Goal: Task Accomplishment & Management: Manage account settings

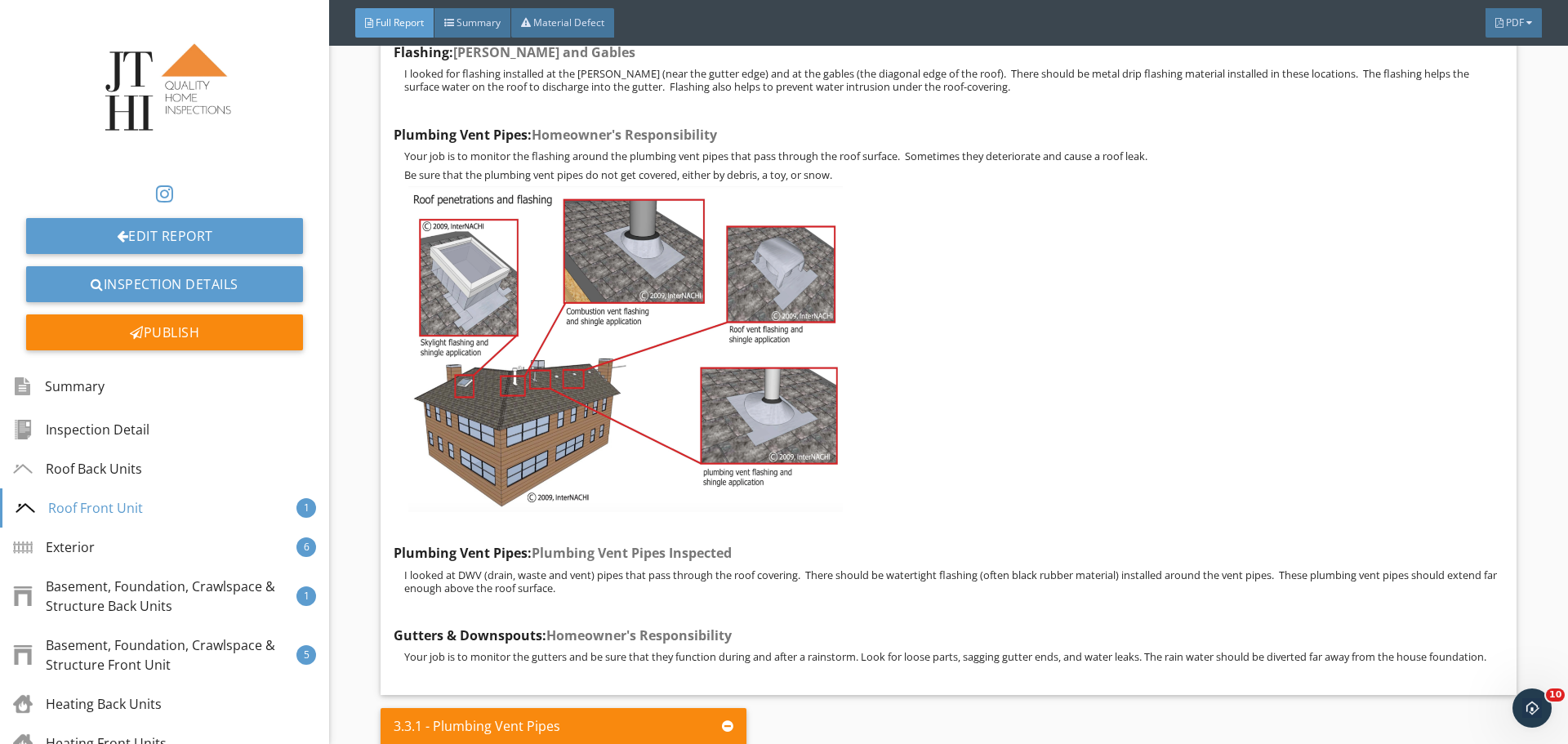
scroll to position [5964, 0]
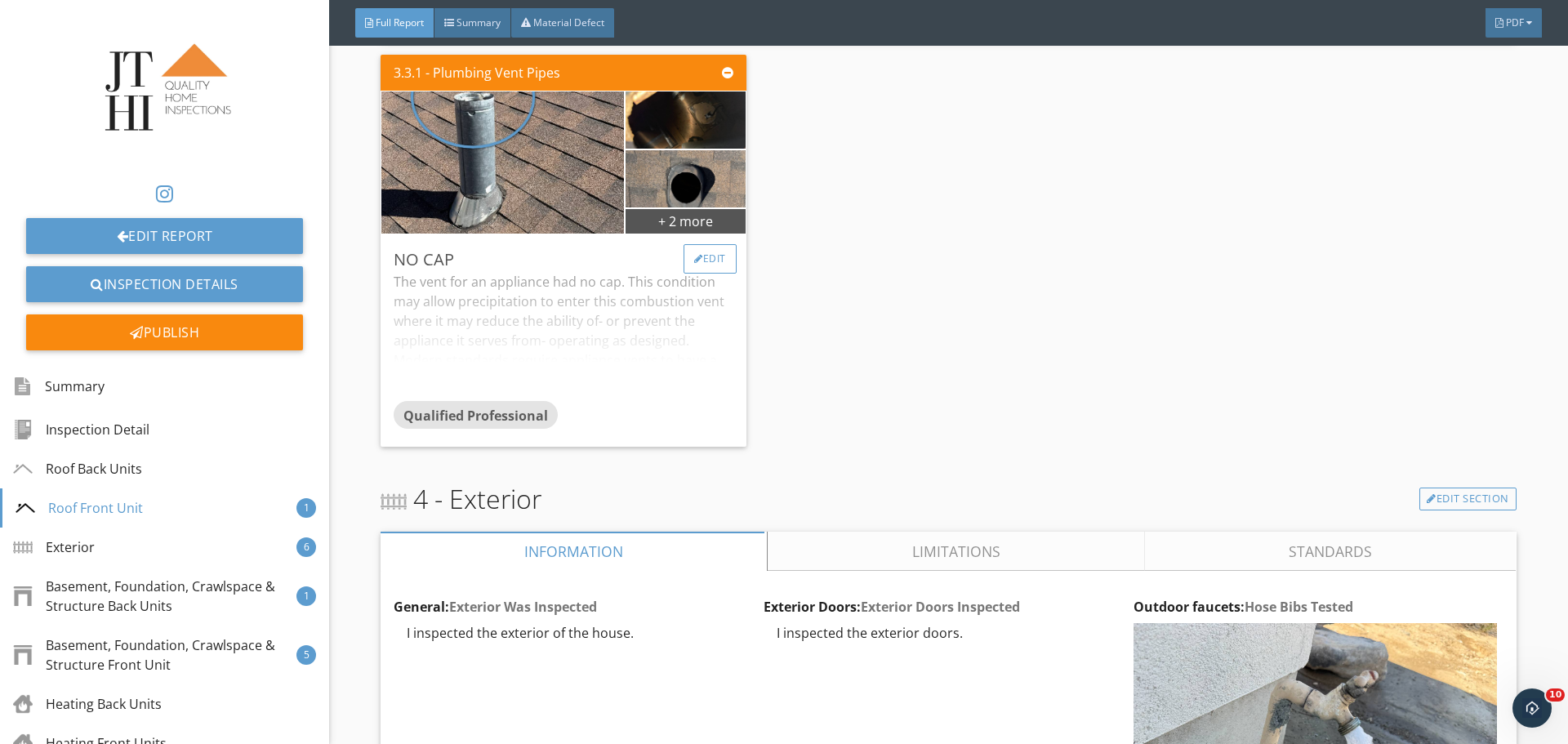
click at [723, 274] on div "Edit" at bounding box center [710, 259] width 53 height 29
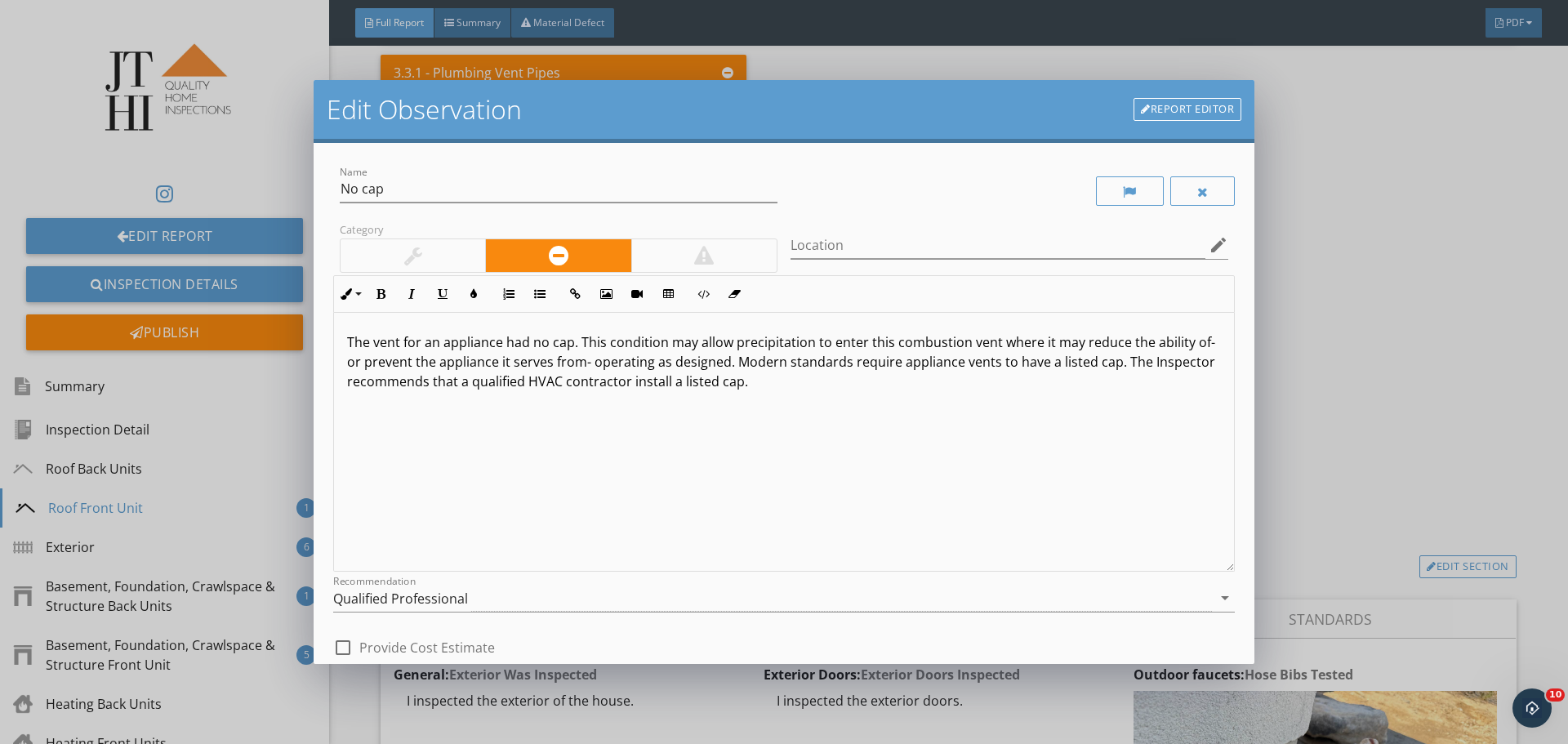
click at [500, 344] on p "The vent for an appliance had no cap. This condition may allow precipitation to…" at bounding box center [784, 362] width 874 height 59
click at [660, 343] on p "The vent for an appliance and roof vent had no cap. This condition may allow pr…" at bounding box center [784, 362] width 874 height 59
drag, startPoint x: 950, startPoint y: 343, endPoint x: 1080, endPoint y: 340, distance: 130.0
click at [1080, 340] on p "The vent for an appliance and roof vent had no cap. This condition may allow pr…" at bounding box center [784, 362] width 874 height 59
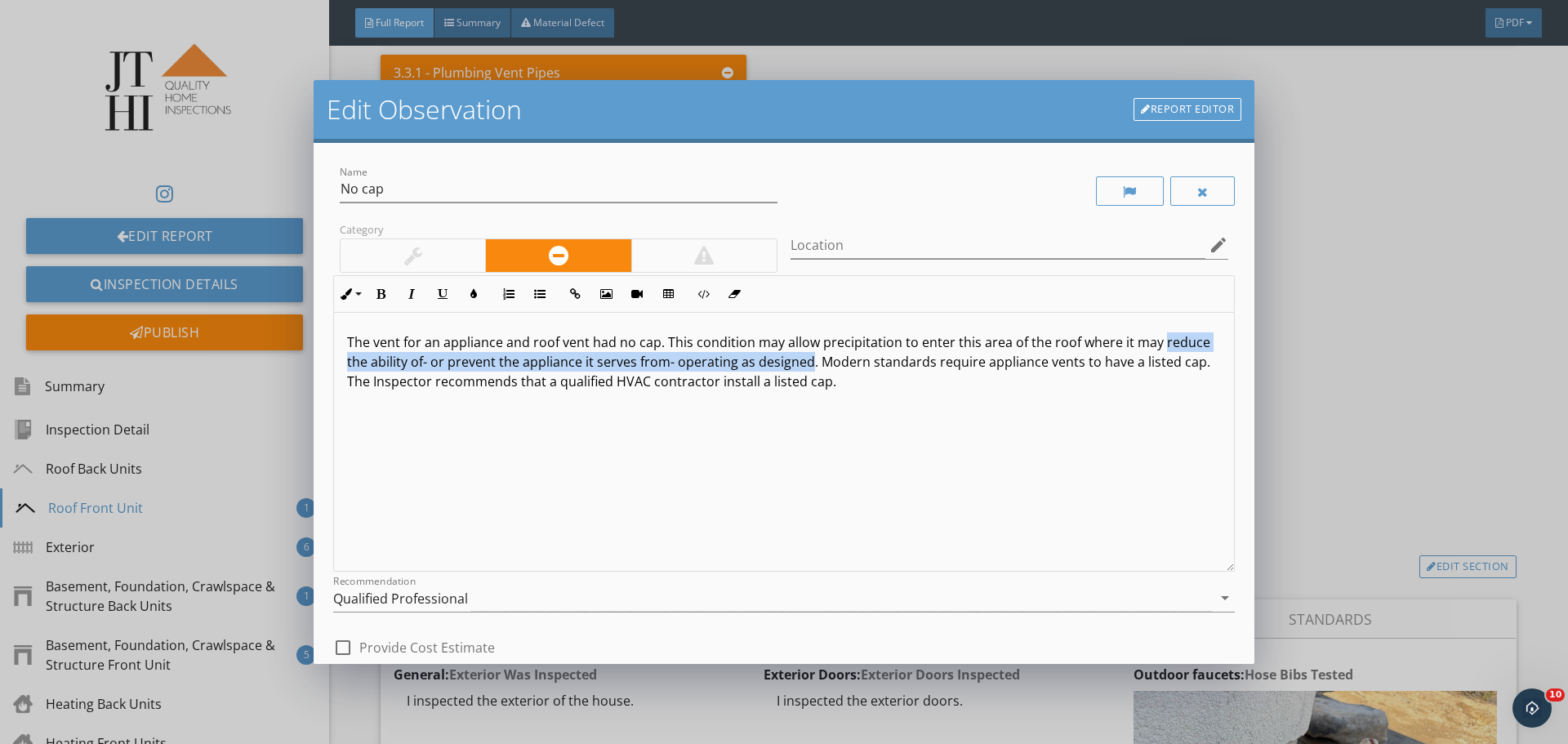
drag, startPoint x: 346, startPoint y: 359, endPoint x: 854, endPoint y: 362, distance: 508.0
click at [854, 362] on div "The vent for an appliance and roof vent had no cap. This condition may allow pr…" at bounding box center [784, 442] width 900 height 259
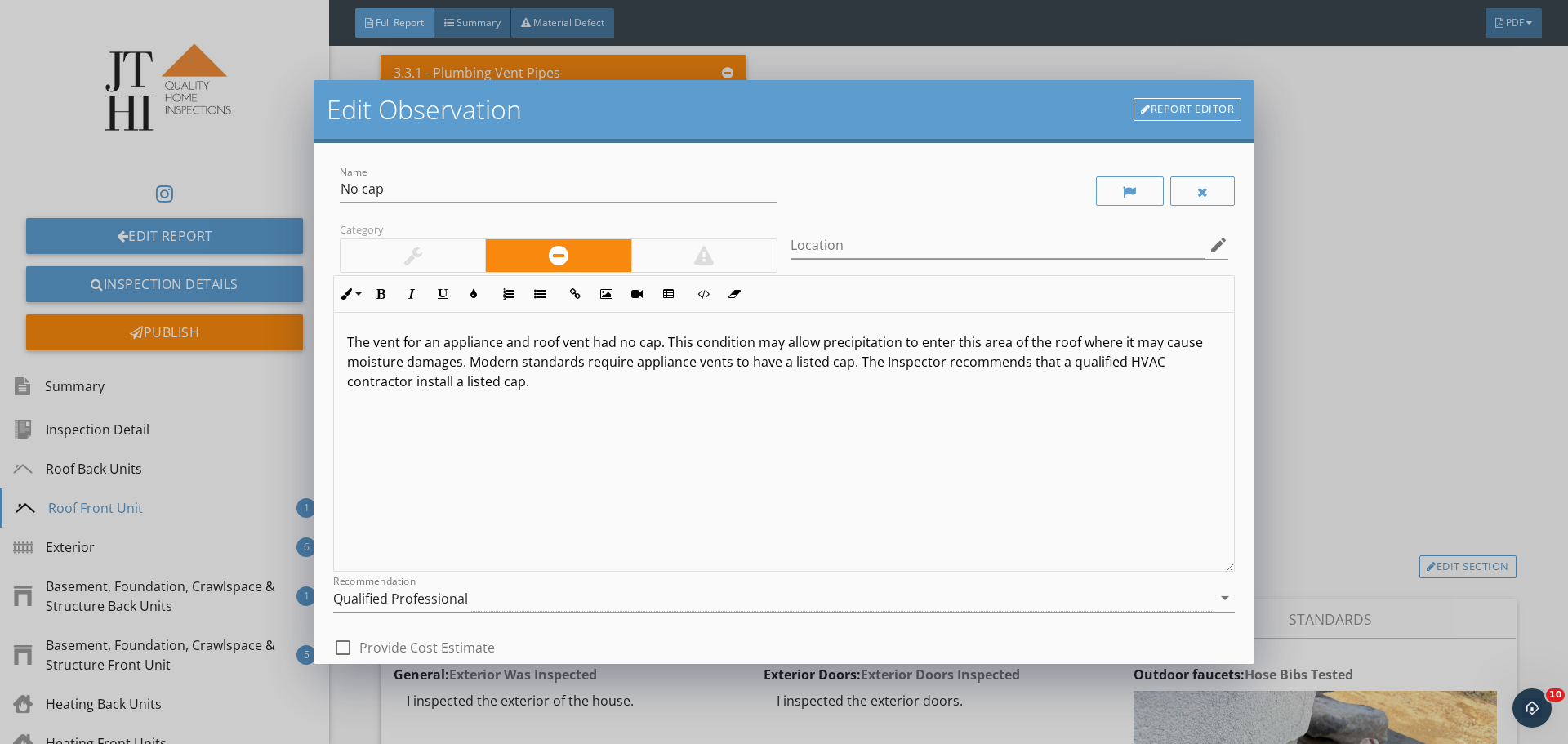
click at [467, 362] on p "The vent for an appliance and roof vent had no cap. This condition may allow pr…" at bounding box center [784, 362] width 874 height 59
drag, startPoint x: 468, startPoint y: 361, endPoint x: 689, endPoint y: 361, distance: 221.0
click at [689, 361] on p "The vent for an appliance and roof vent had no cap. This condition may allow pr…" at bounding box center [784, 362] width 874 height 59
click at [754, 411] on div "The vent for an appliance and roof vent had no cap. This condition may allow pr…" at bounding box center [784, 442] width 900 height 259
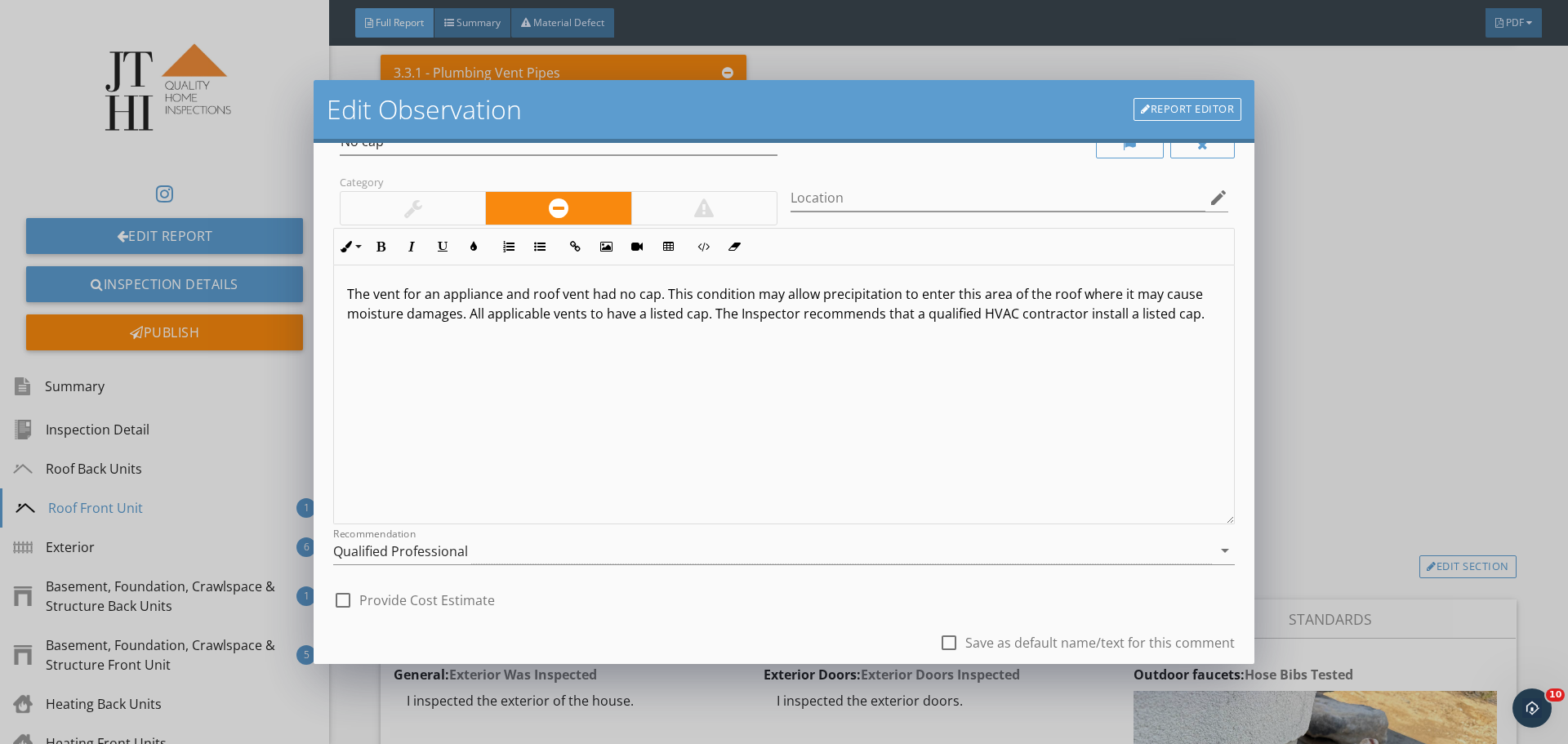
scroll to position [157, 0]
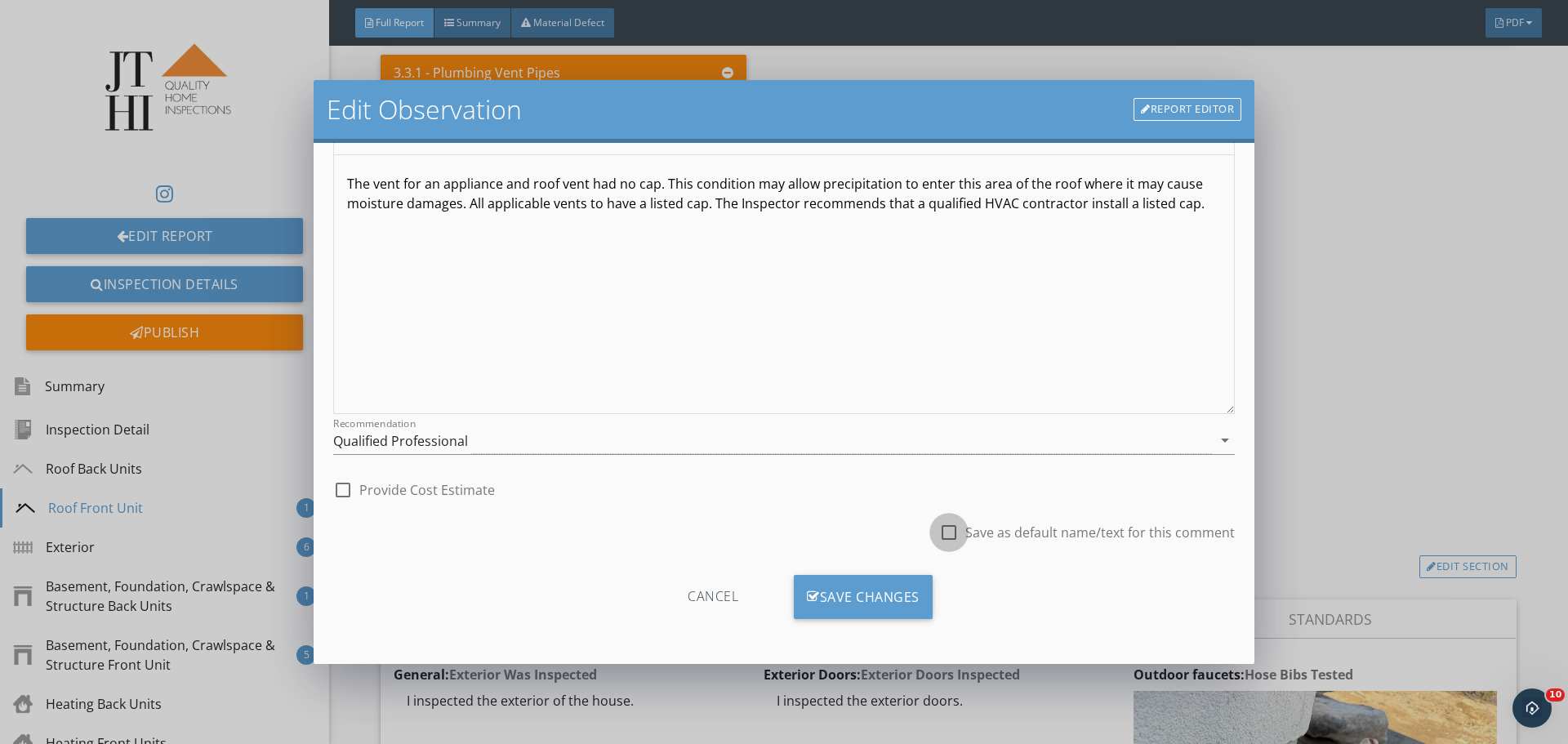
click at [936, 540] on div at bounding box center [949, 533] width 28 height 28
checkbox input "true"
click at [919, 597] on div "Save Changes" at bounding box center [864, 597] width 139 height 44
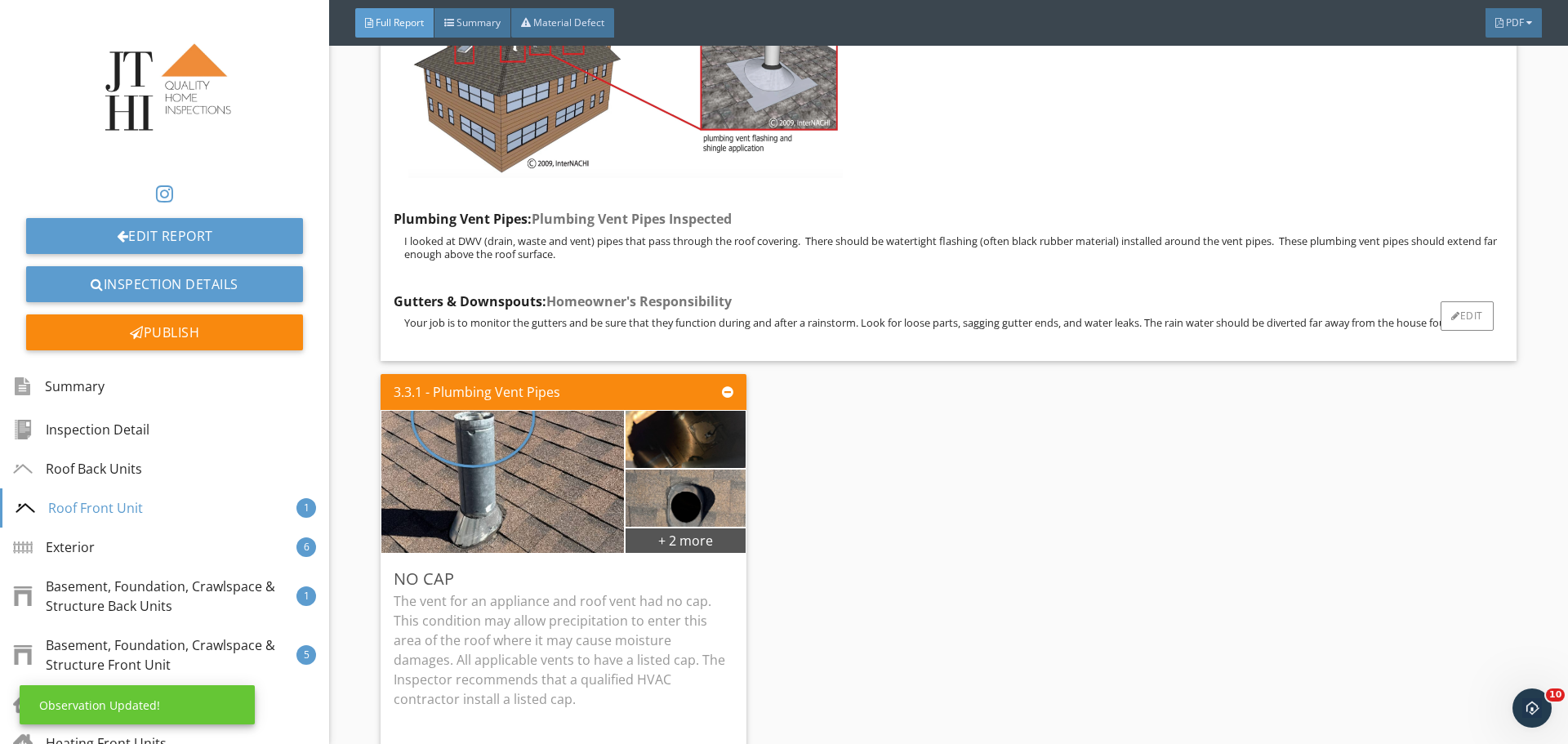
scroll to position [5636, 0]
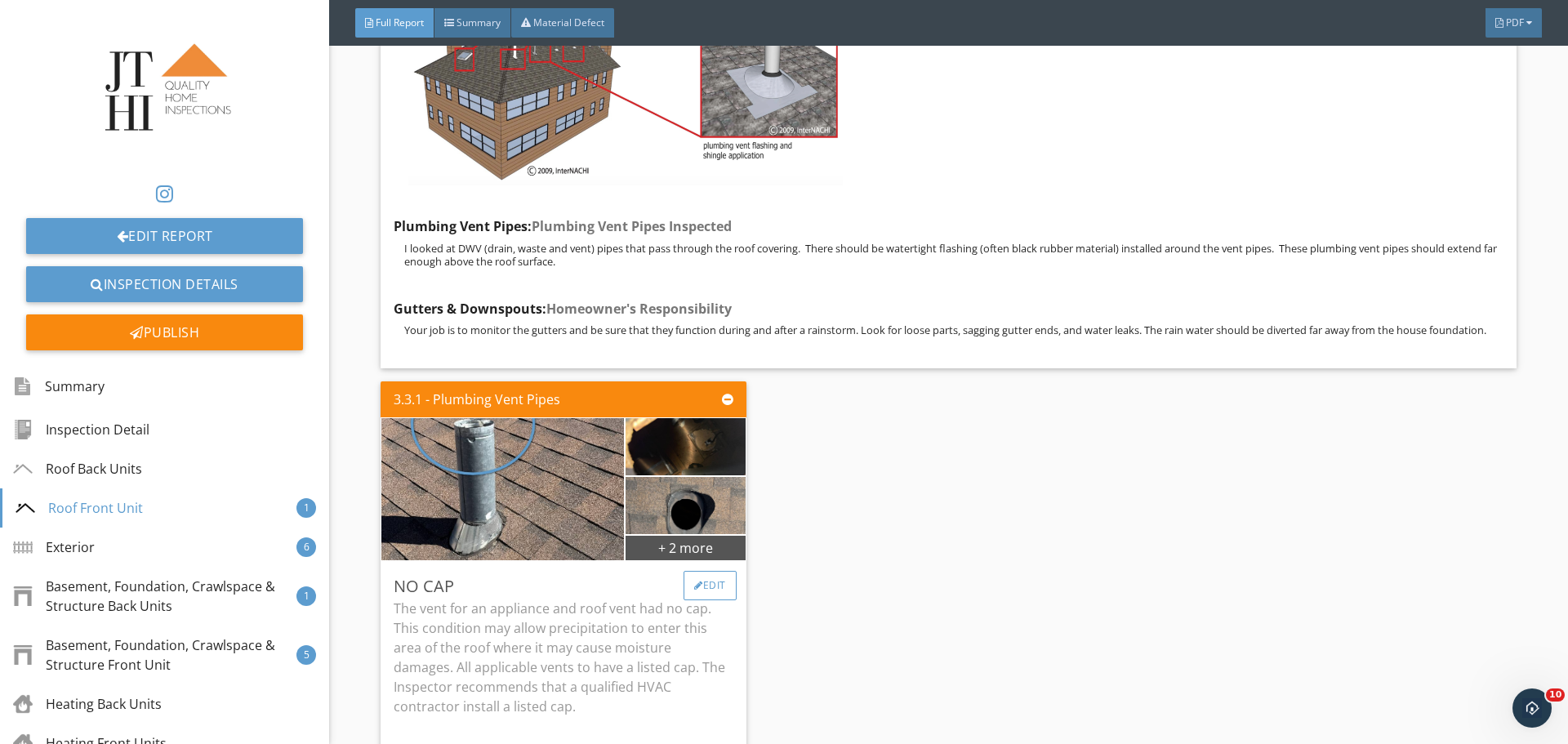
click at [722, 596] on div "Edit" at bounding box center [710, 586] width 53 height 29
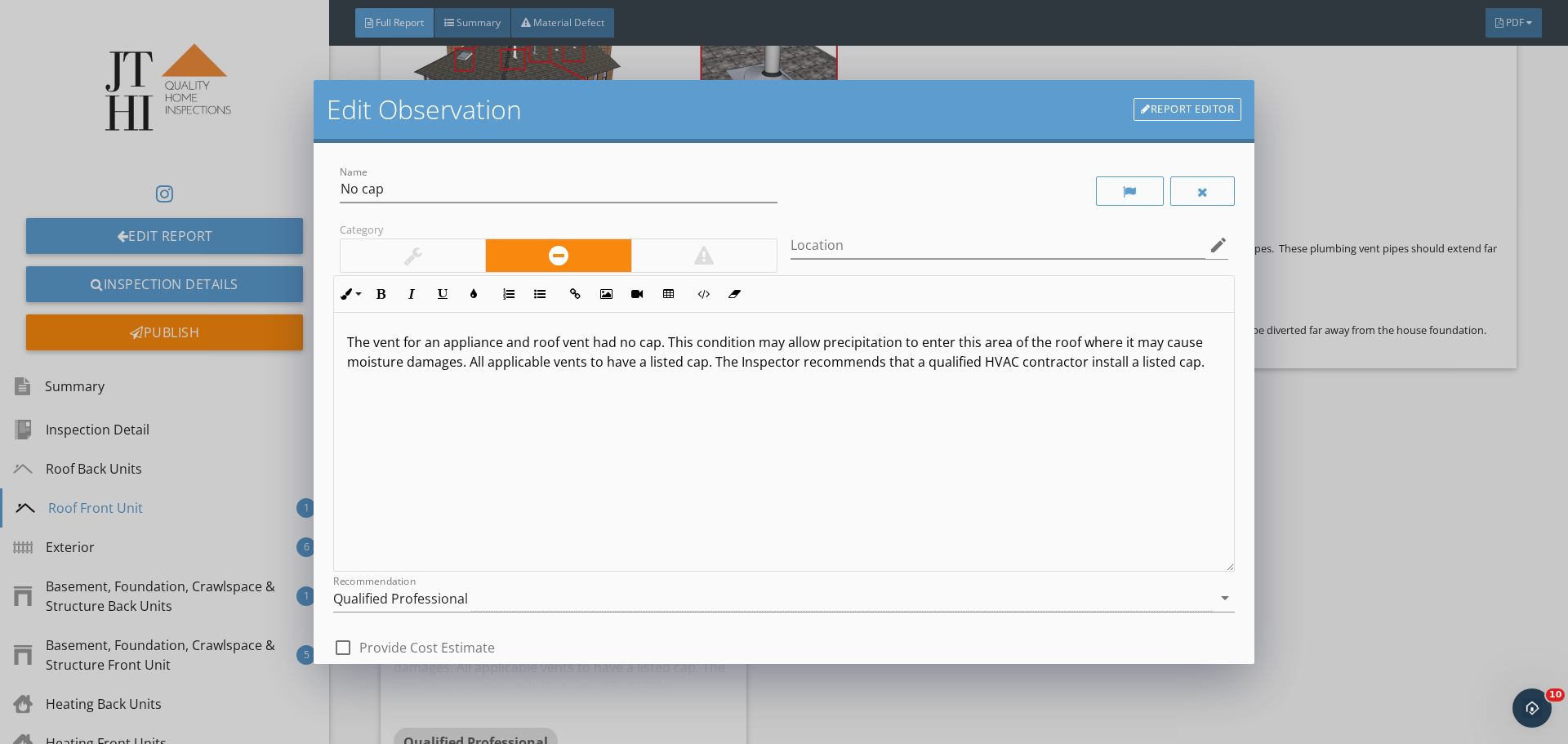
click at [1335, 472] on div "Edit Observation Report Editor Name No cap Category Location edit Inline Style …" at bounding box center [784, 372] width 1568 height 744
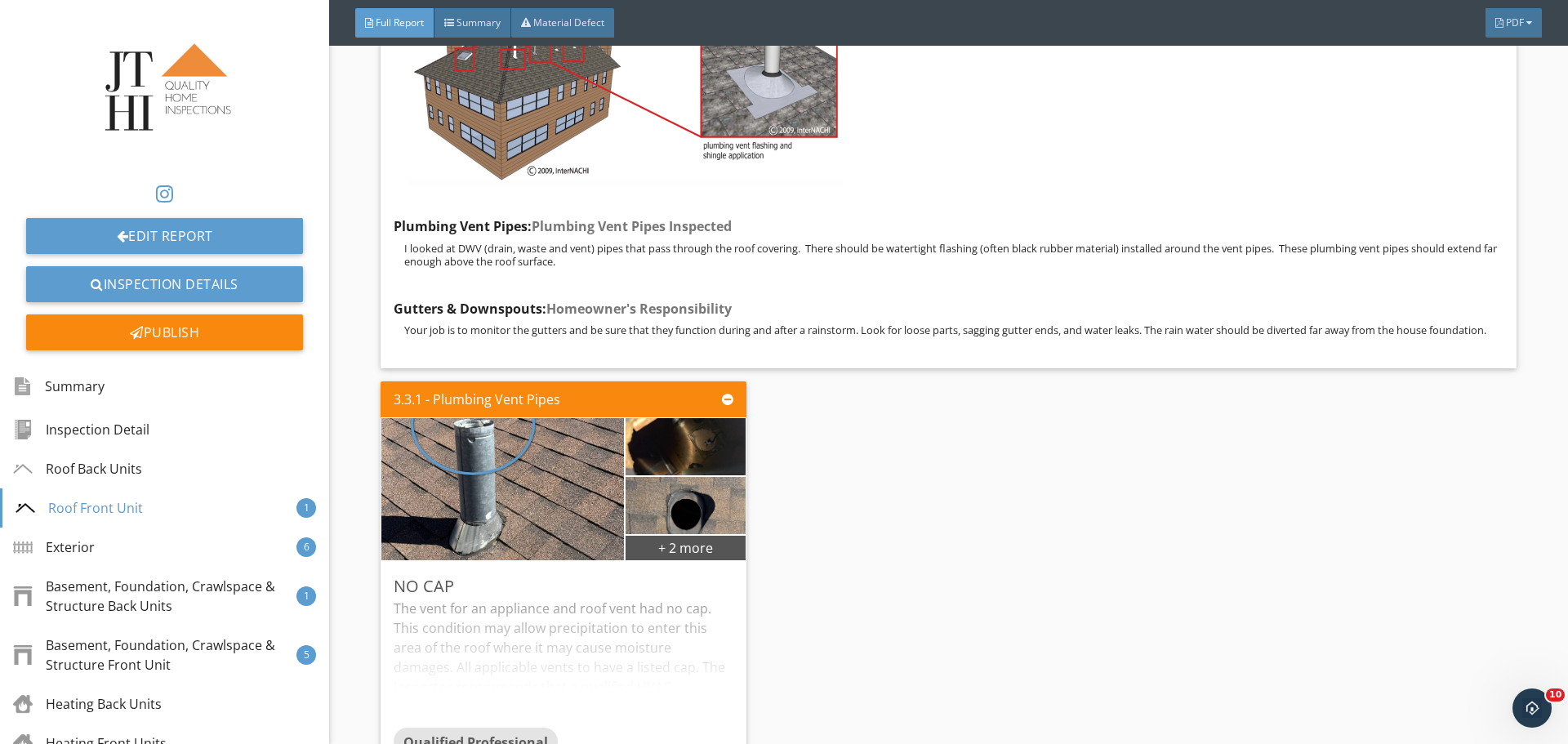
drag, startPoint x: 1221, startPoint y: 531, endPoint x: 855, endPoint y: 602, distance: 372.8
click at [1206, 532] on div "3.3.1 - Plumbing Vent Pipes + 2 more No cap The vent for an appliance and roof …" at bounding box center [949, 578] width 1136 height 405
click at [881, 571] on div "3.3.1 - Plumbing Vent Pipes + 2 more No cap The vent for an appliance and roof …" at bounding box center [949, 578] width 1136 height 405
click at [712, 600] on div "Edit" at bounding box center [710, 586] width 53 height 29
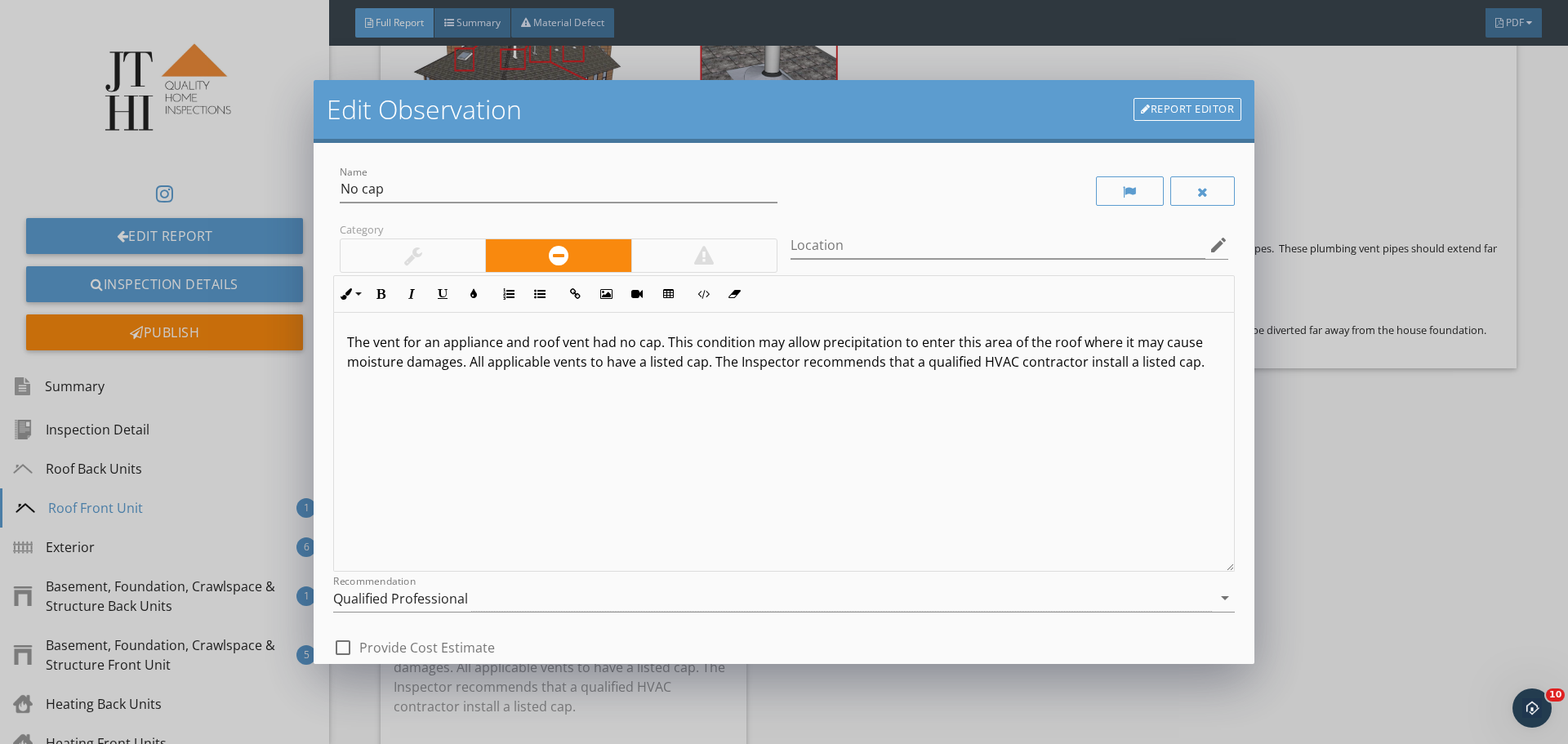
click at [442, 165] on div "Name No cap" at bounding box center [558, 190] width 451 height 56
click at [434, 200] on input "No cap" at bounding box center [559, 189] width 438 height 27
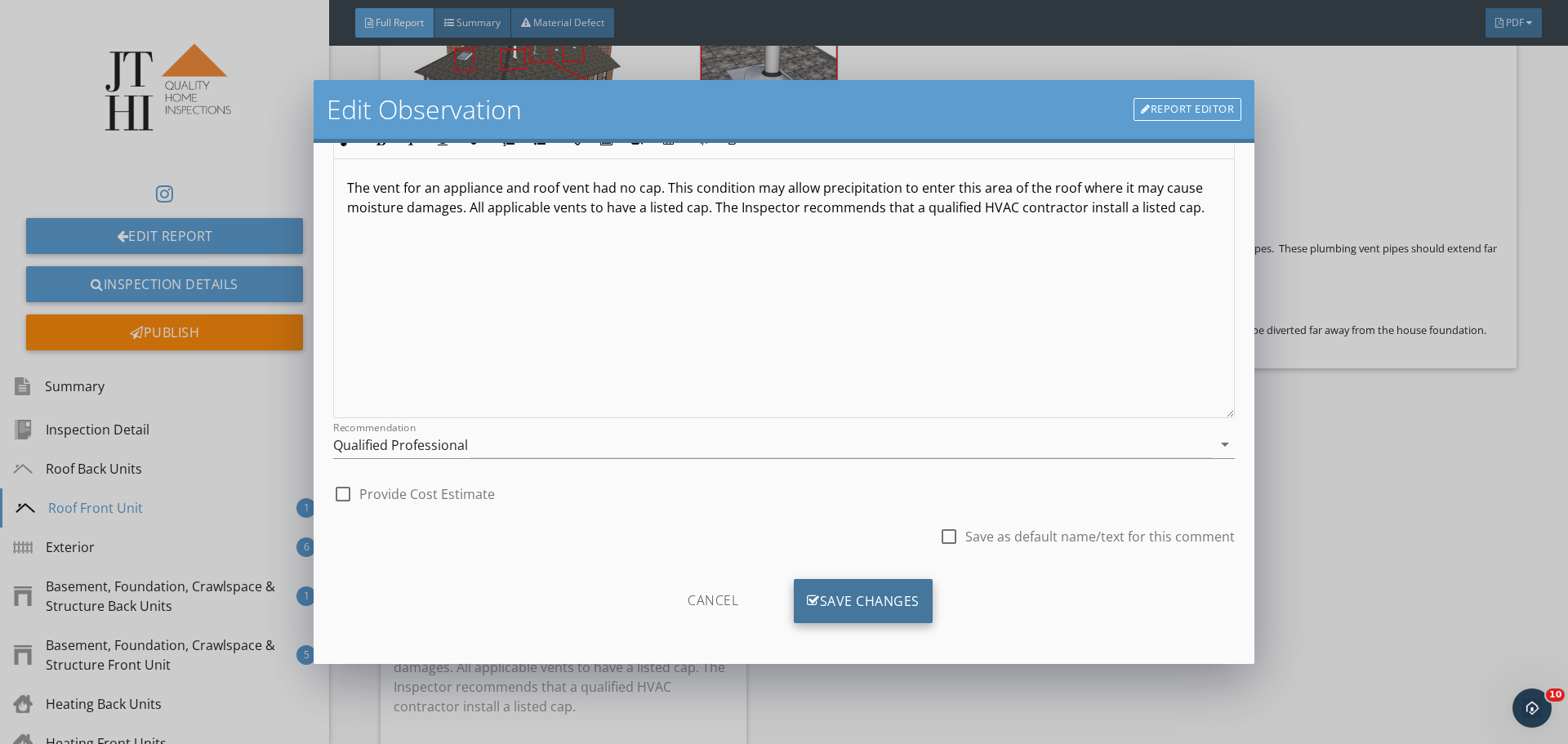
scroll to position [157, 0]
type input "No caps"
click at [801, 618] on div "Save Changes" at bounding box center [864, 597] width 139 height 44
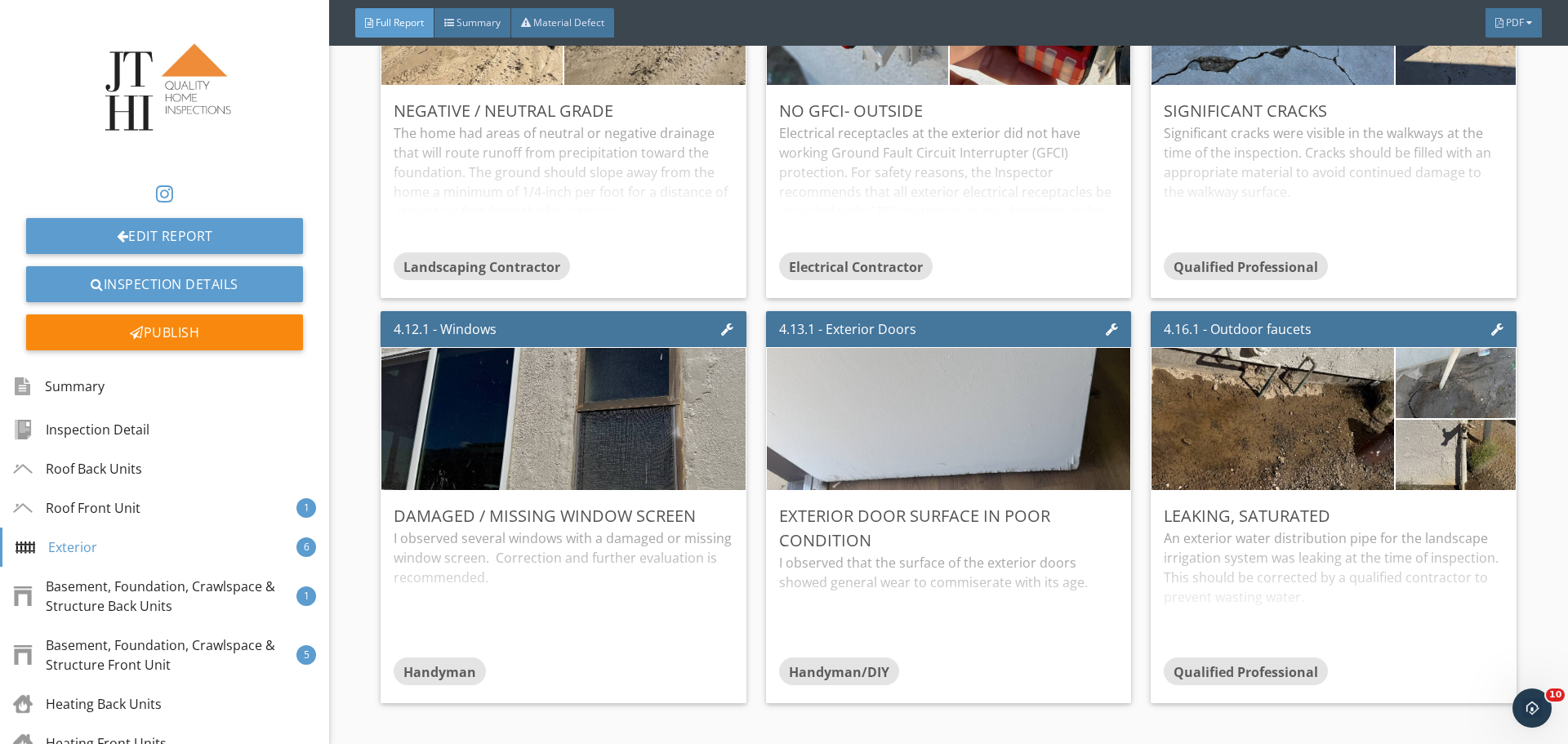
scroll to position [8905, 0]
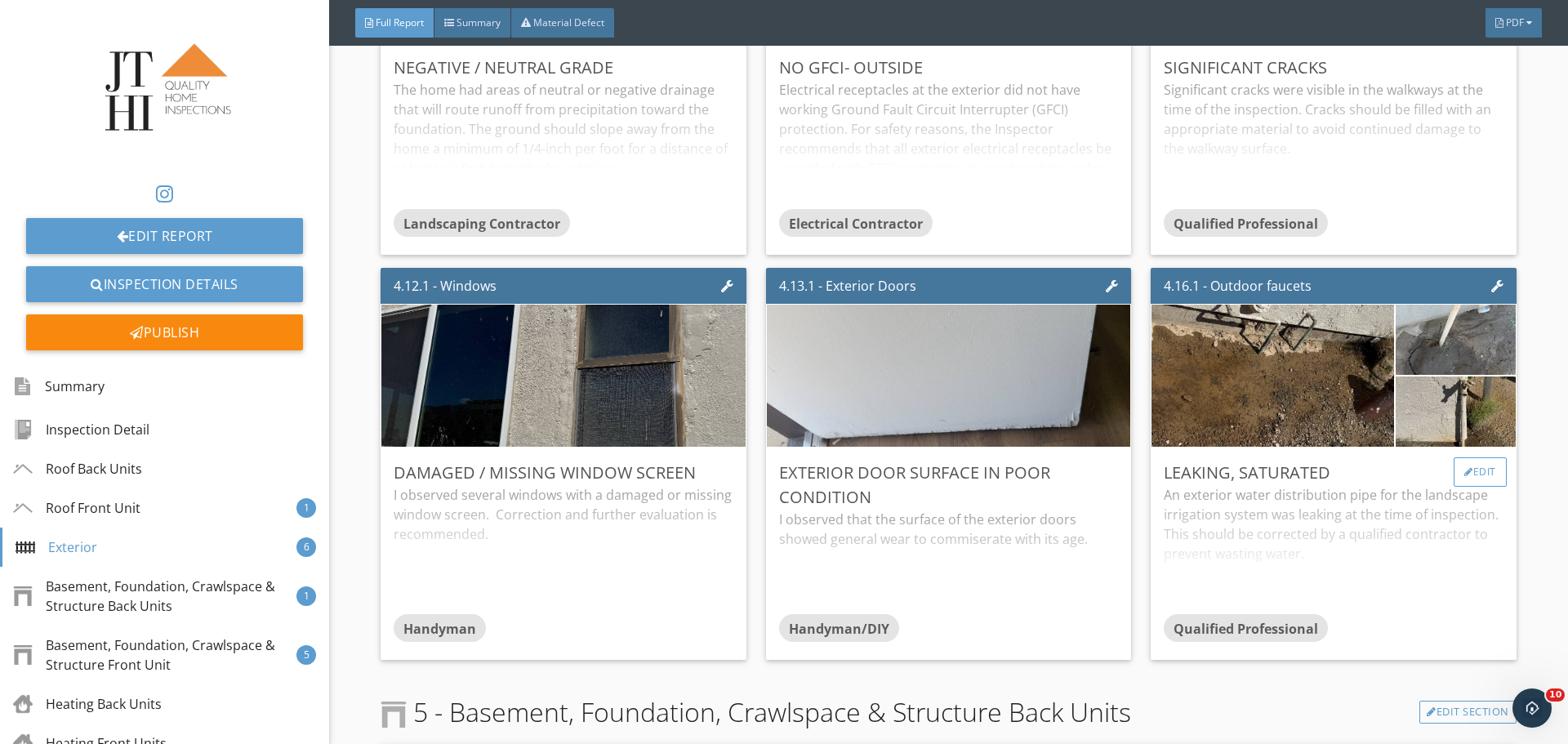
click at [1467, 477] on div "Edit" at bounding box center [1480, 472] width 53 height 29
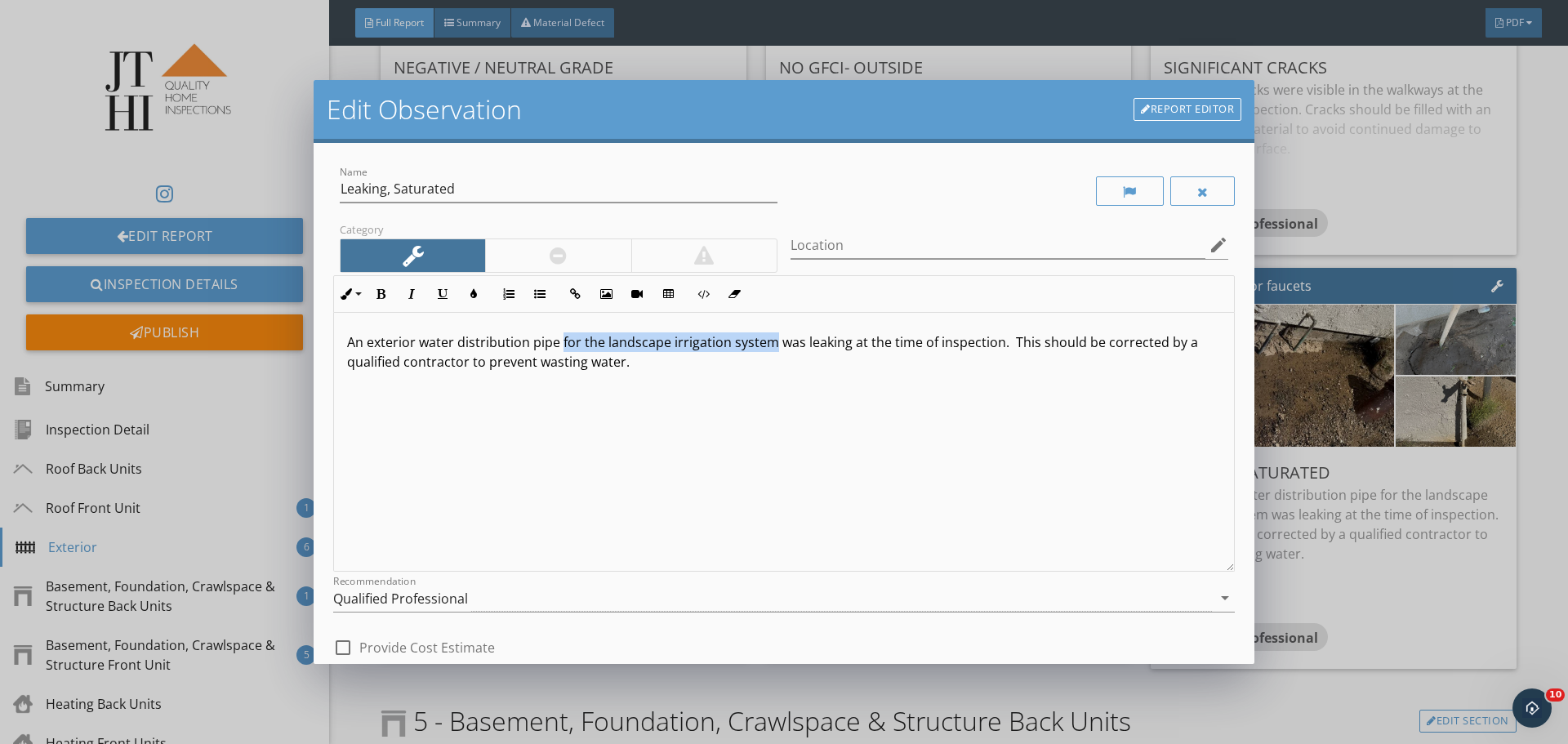
drag, startPoint x: 560, startPoint y: 344, endPoint x: 769, endPoint y: 342, distance: 209.0
click at [769, 342] on p "An exterior water distribution pipe for the landscape irrigation system was lea…" at bounding box center [784, 352] width 874 height 40
click at [619, 338] on p "An exterior water distribution pipe may be was leaking at the time of inspectio…" at bounding box center [784, 352] width 874 height 40
click at [804, 344] on p "An exterior water distribution pipe may be leaking at the time of inspection. T…" at bounding box center [784, 352] width 874 height 40
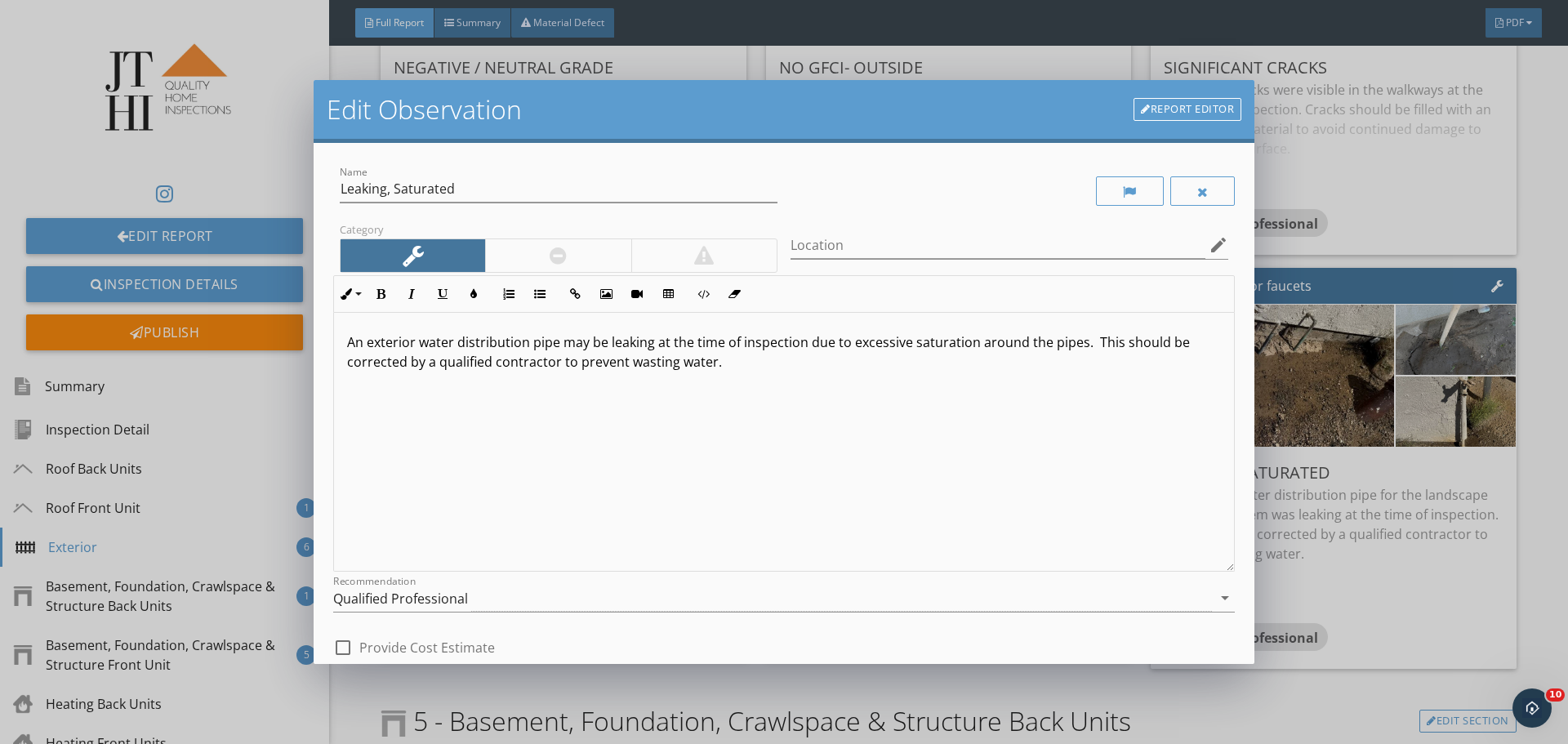
click at [1078, 342] on p "An exterior water distribution pipe may be leaking at the time of inspection du…" at bounding box center [784, 352] width 874 height 40
click at [522, 255] on div at bounding box center [558, 256] width 146 height 33
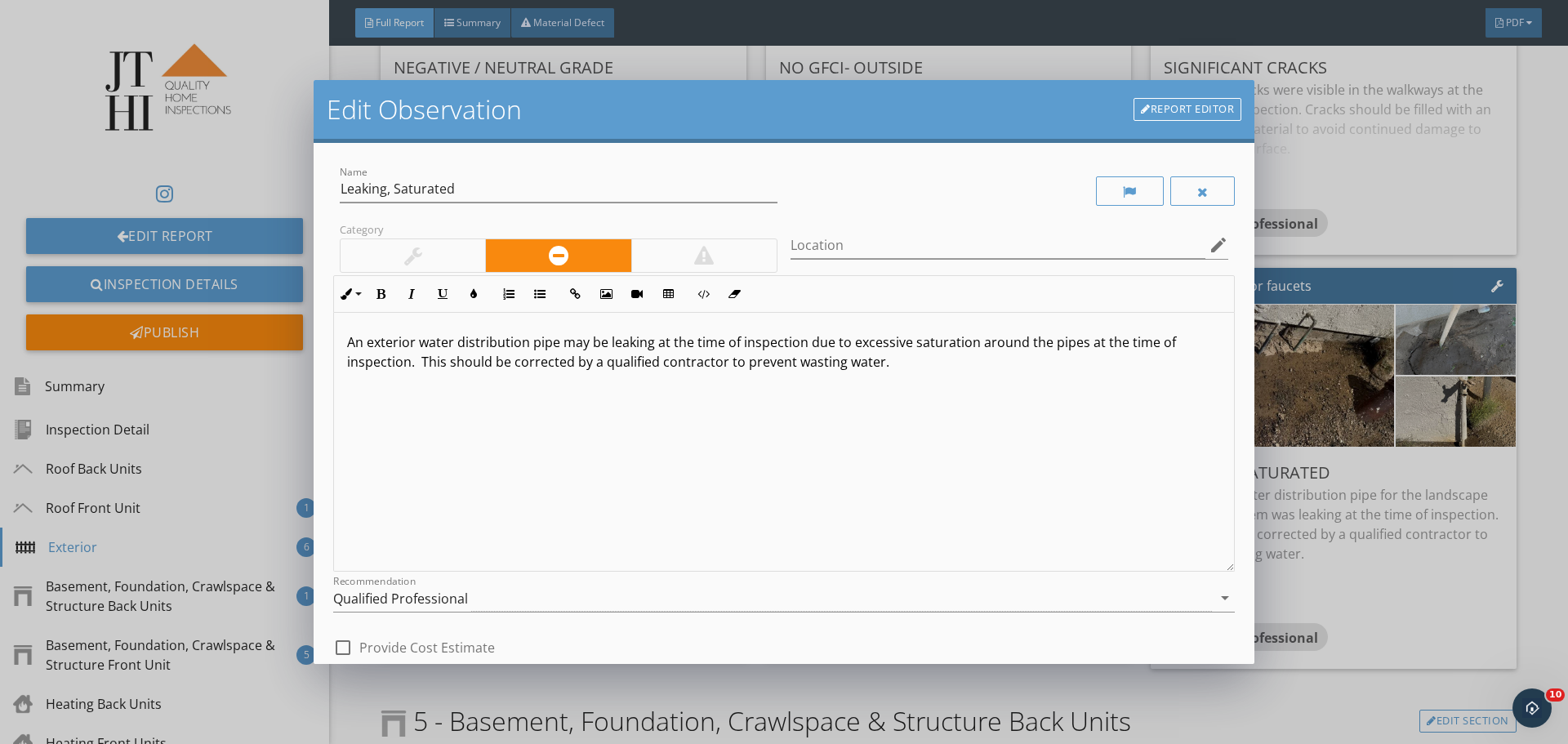
drag, startPoint x: 416, startPoint y: 361, endPoint x: 449, endPoint y: 386, distance: 41.4
click at [415, 361] on p "An exterior water distribution pipe may be leaking at the time of inspection du…" at bounding box center [784, 352] width 874 height 40
click at [413, 357] on p "An exterior water distribution pipe may be leaking at the time of inspection du…" at bounding box center [784, 352] width 874 height 40
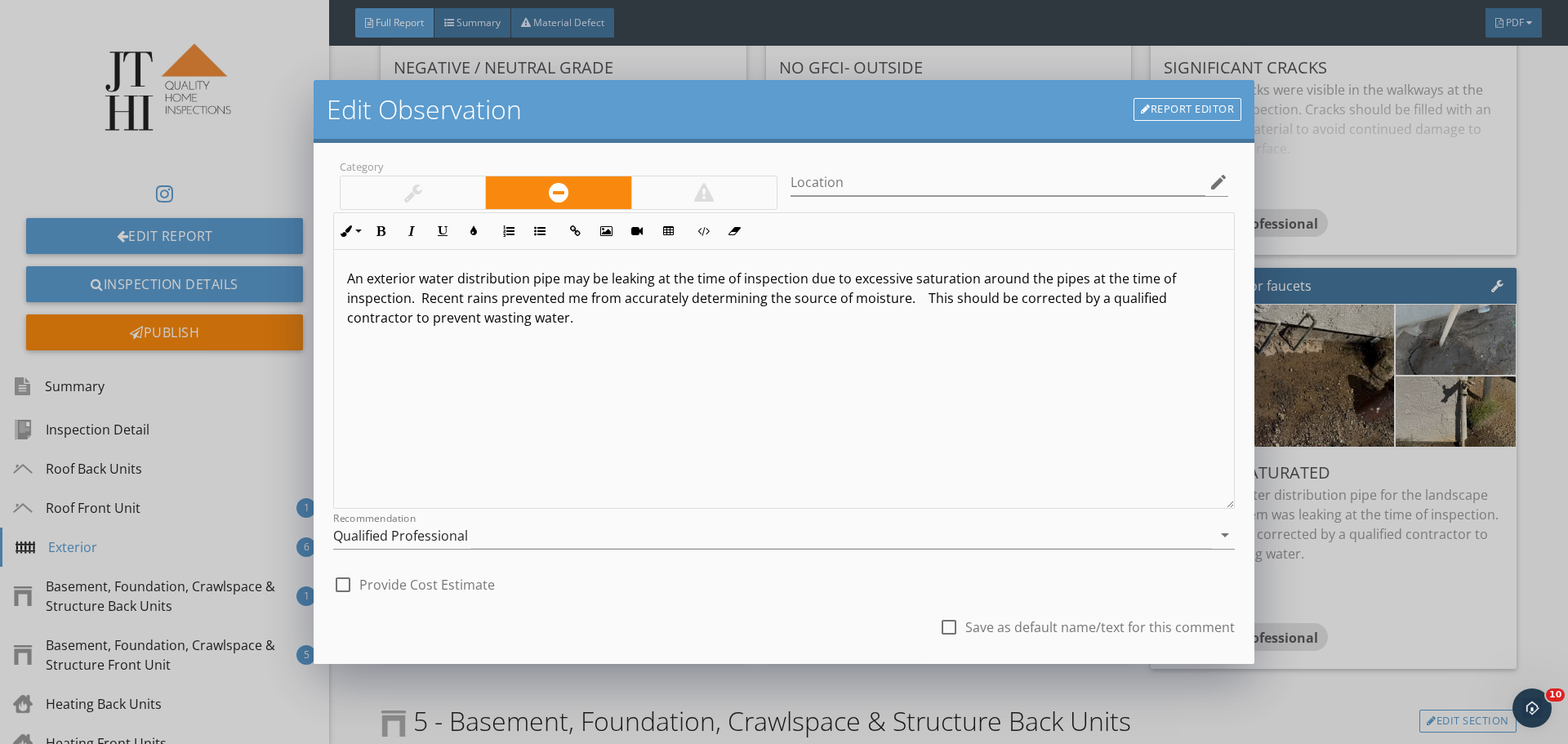
scroll to position [157, 0]
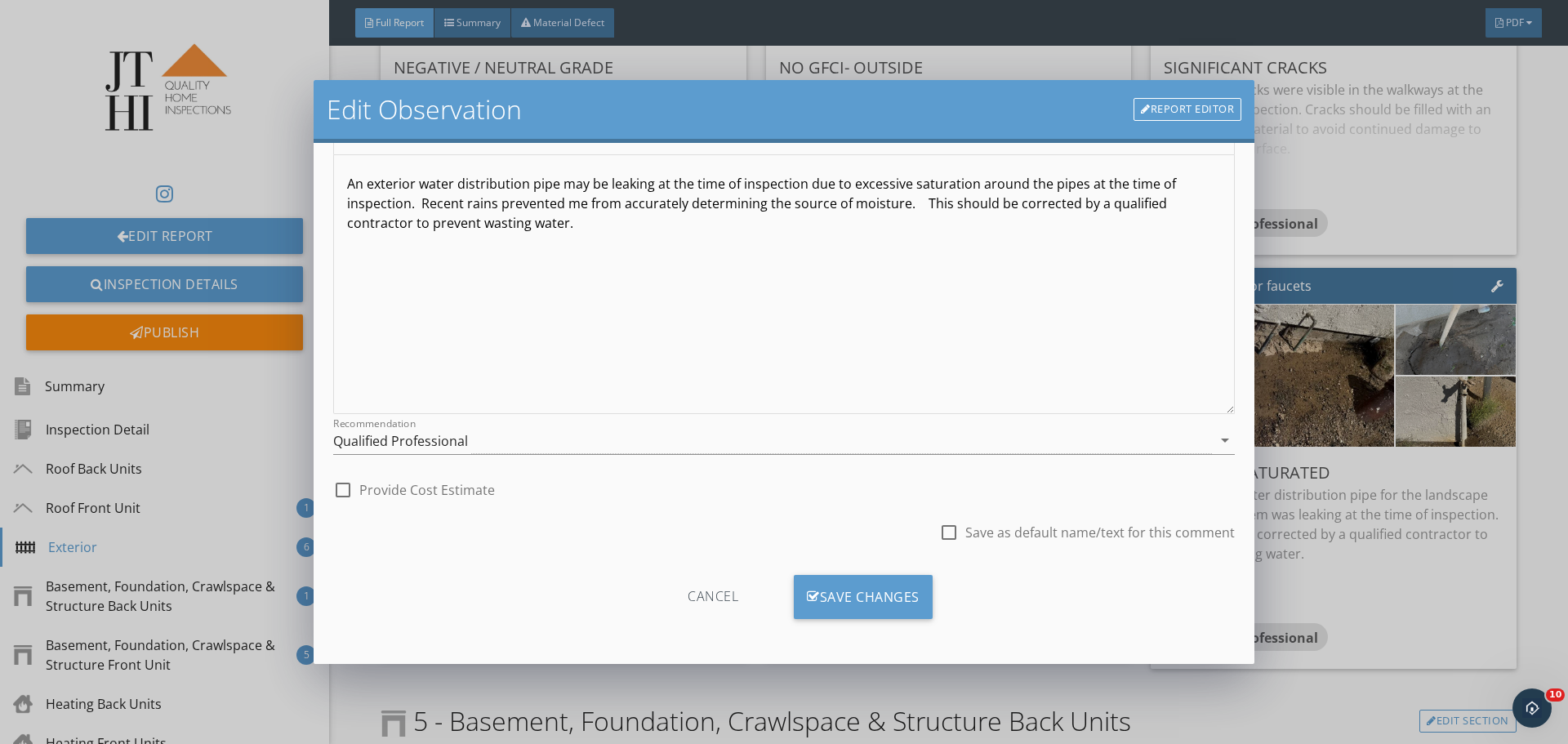
click at [940, 543] on div at bounding box center [949, 533] width 28 height 28
checkbox input "true"
click at [919, 604] on div "Save Changes" at bounding box center [864, 597] width 139 height 44
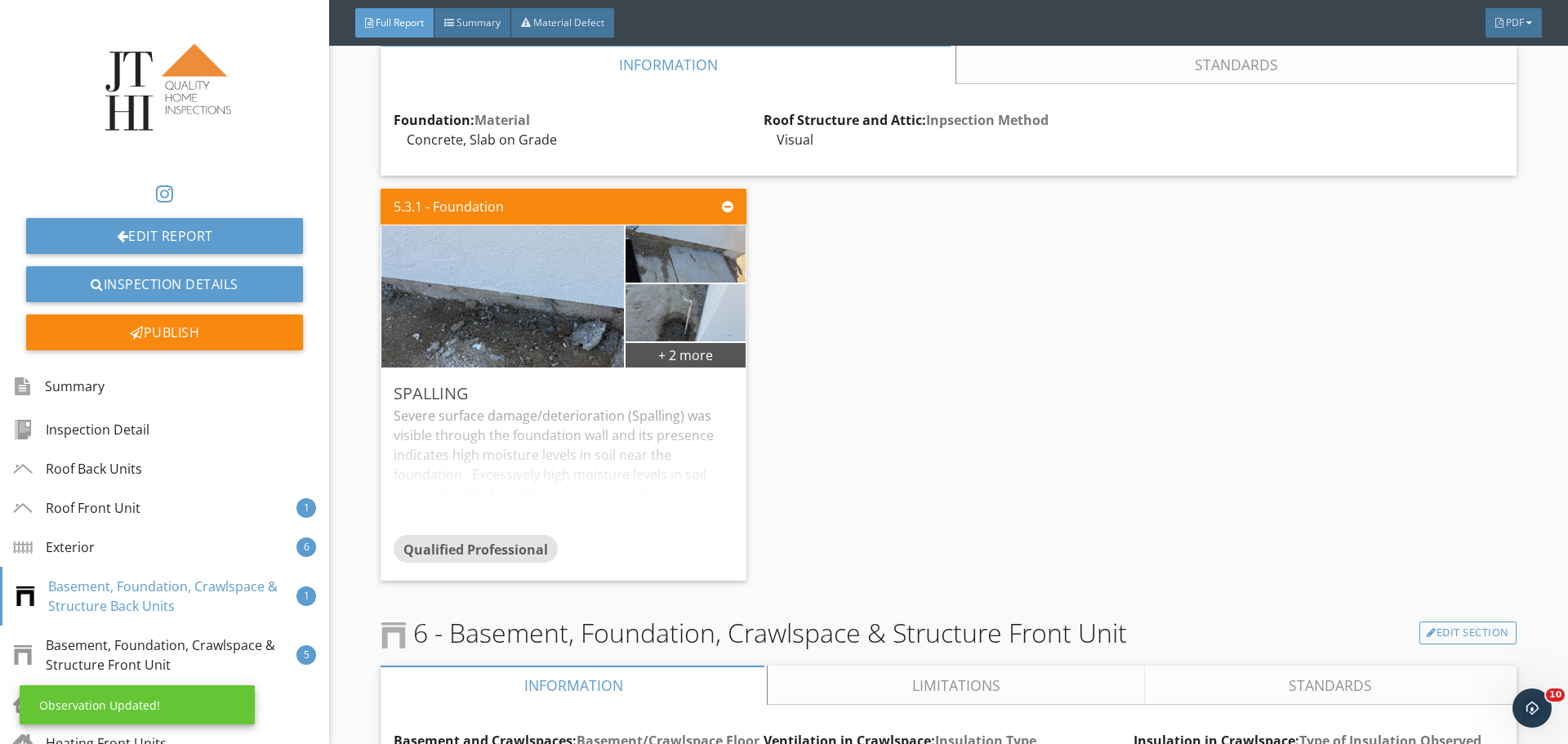
scroll to position [9640, 0]
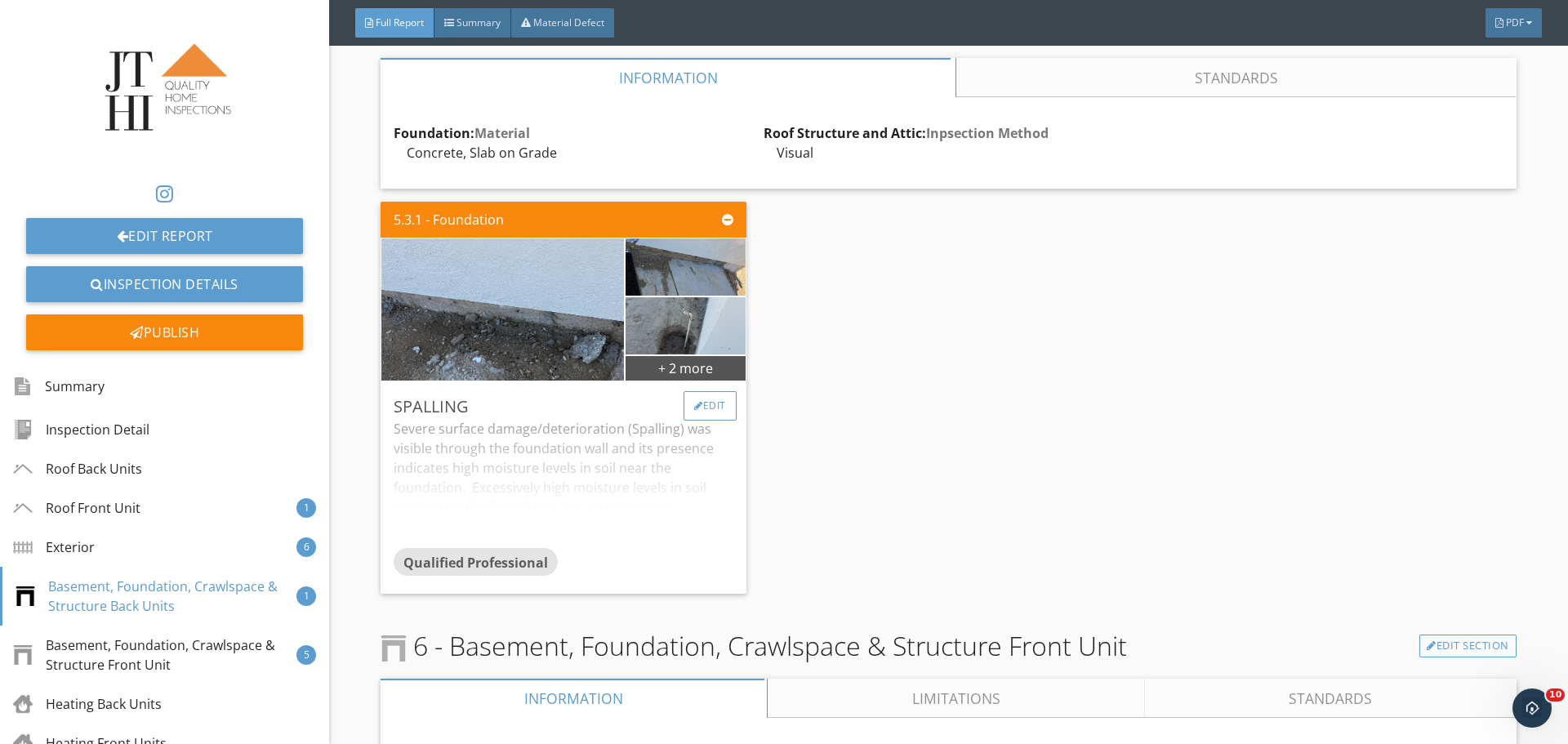
click at [687, 418] on div "Edit" at bounding box center [710, 406] width 53 height 29
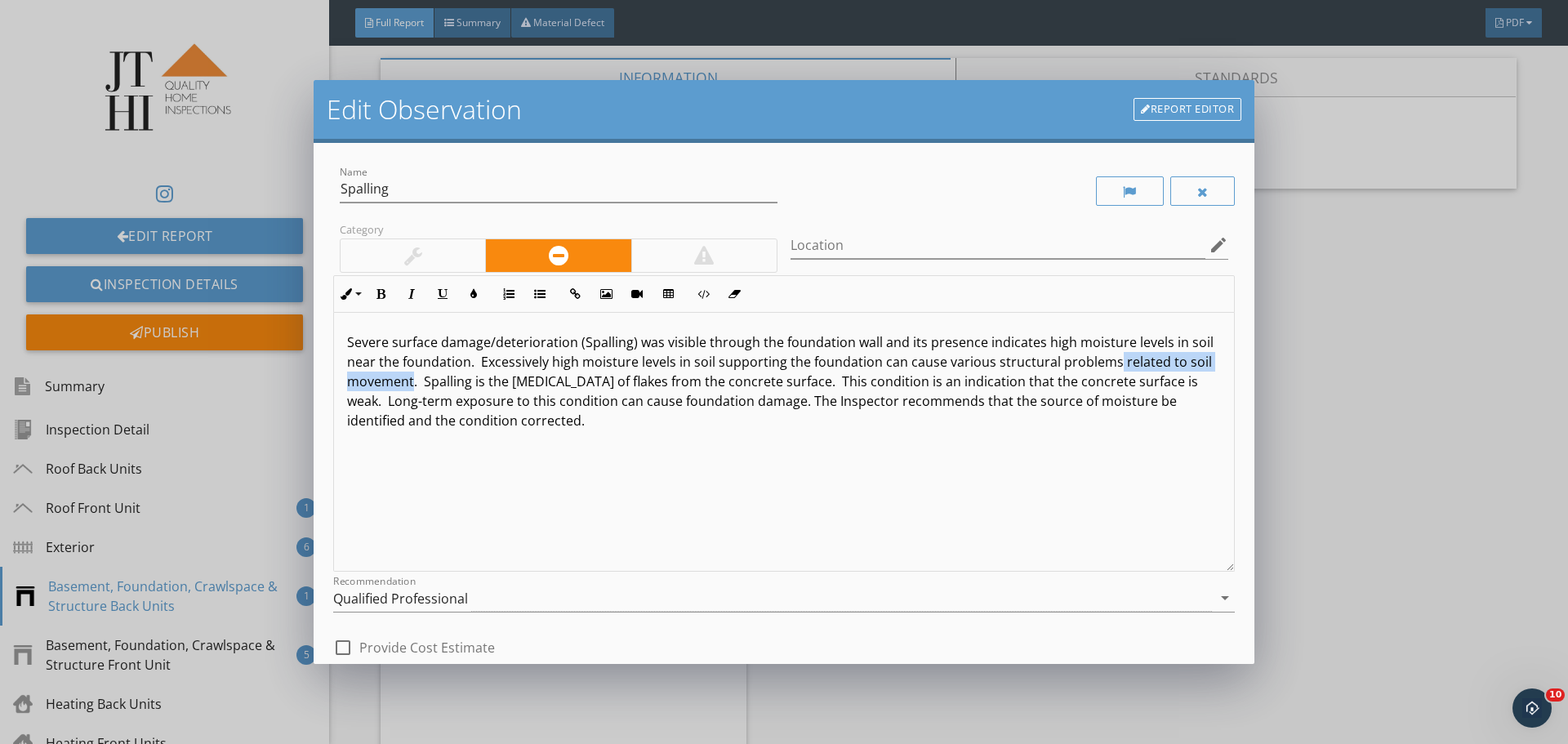
drag, startPoint x: 1135, startPoint y: 362, endPoint x: 454, endPoint y: 386, distance: 681.4
click at [454, 386] on p "Severe surface damage/deterioration (Spalling) was visible through the foundati…" at bounding box center [784, 382] width 874 height 98
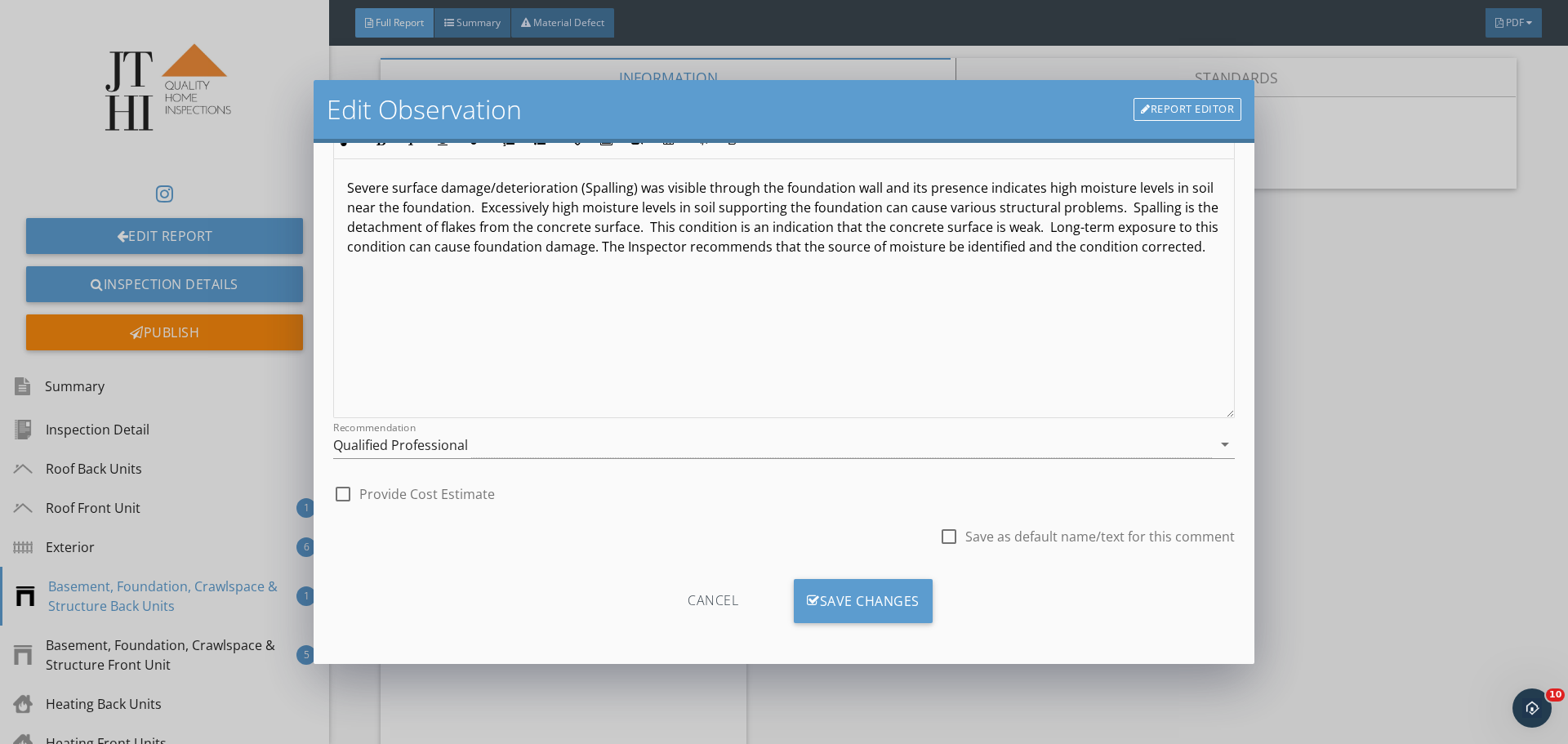
scroll to position [157, 0]
click at [918, 594] on div "Save Changes" at bounding box center [864, 597] width 139 height 44
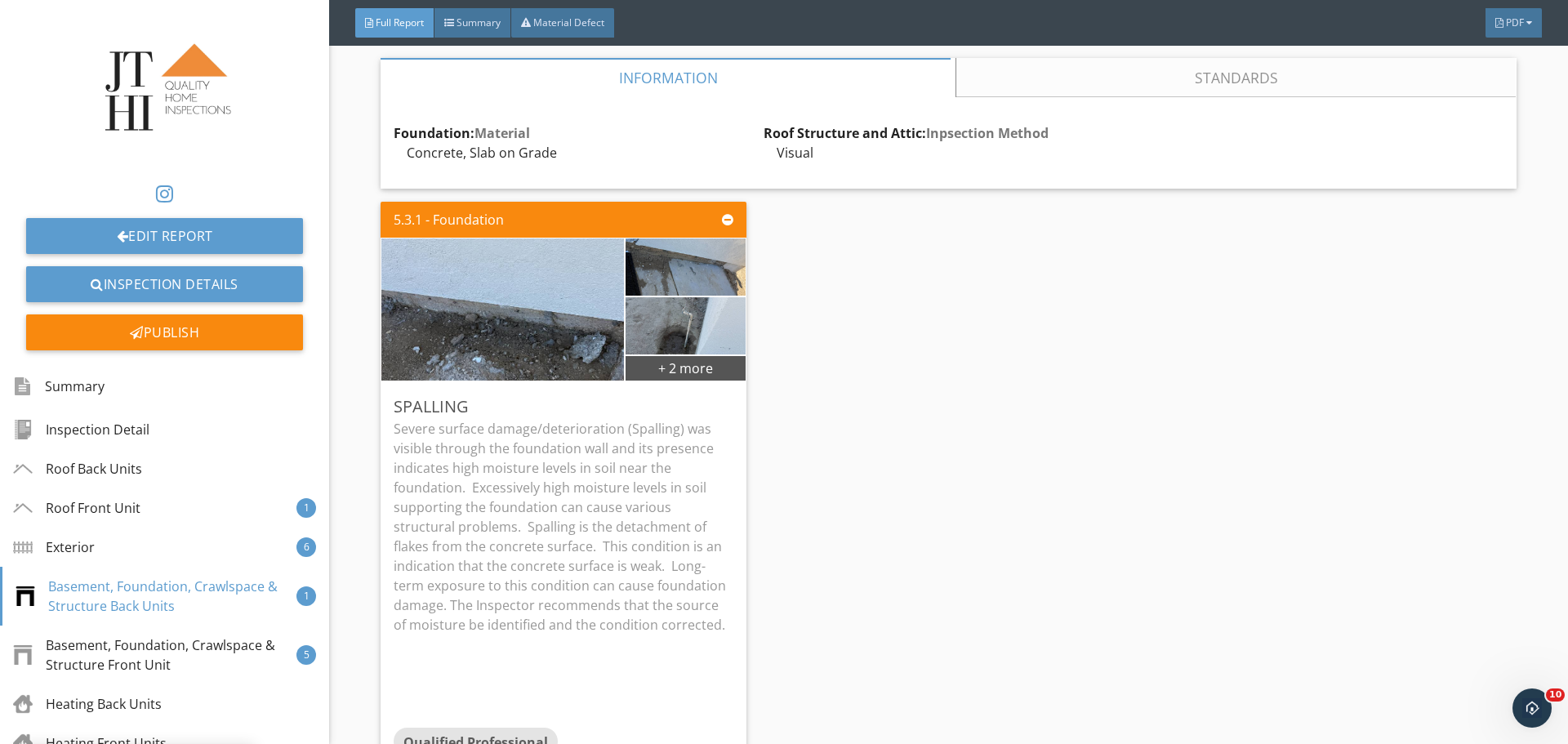
scroll to position [0, 0]
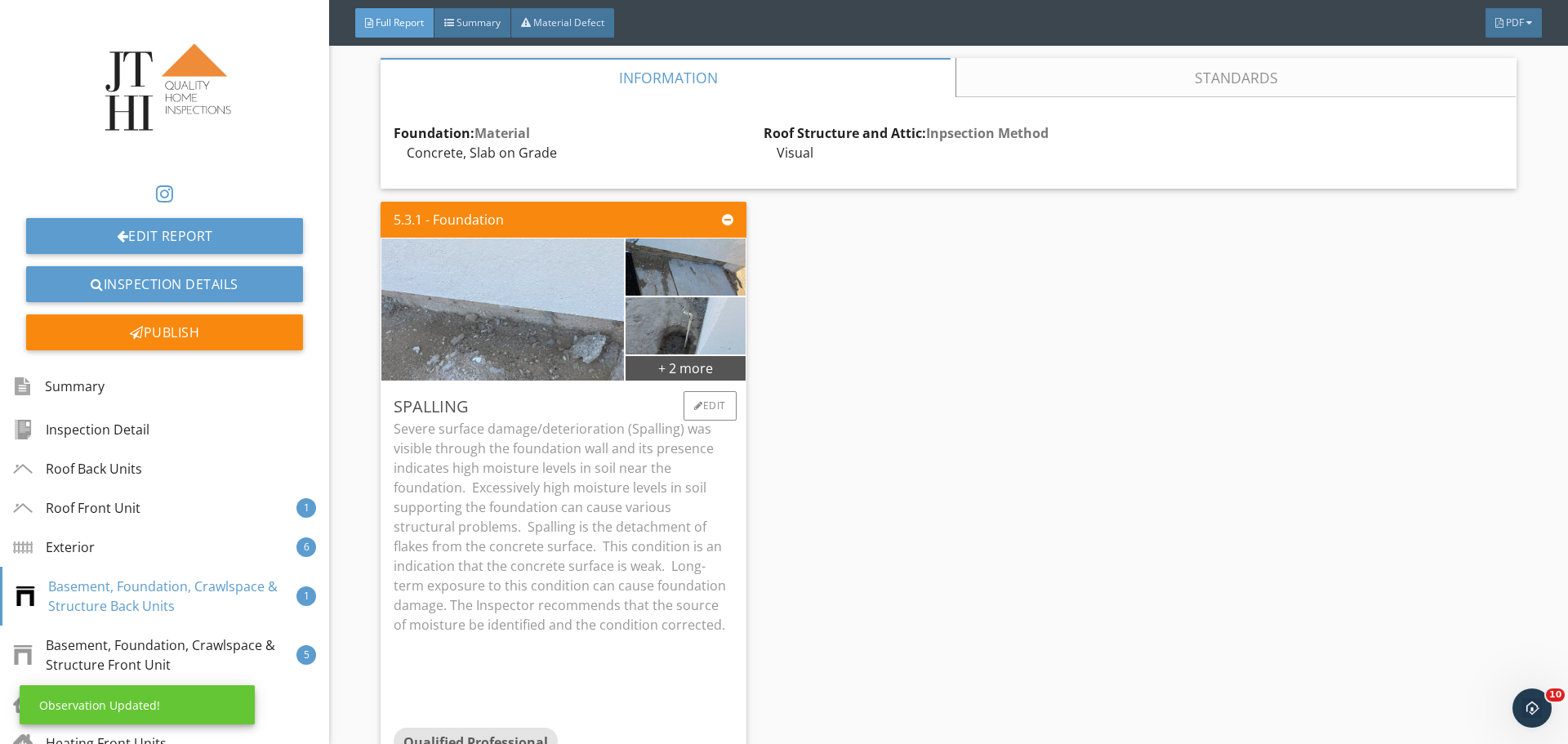
click at [557, 289] on img at bounding box center [503, 309] width 474 height 355
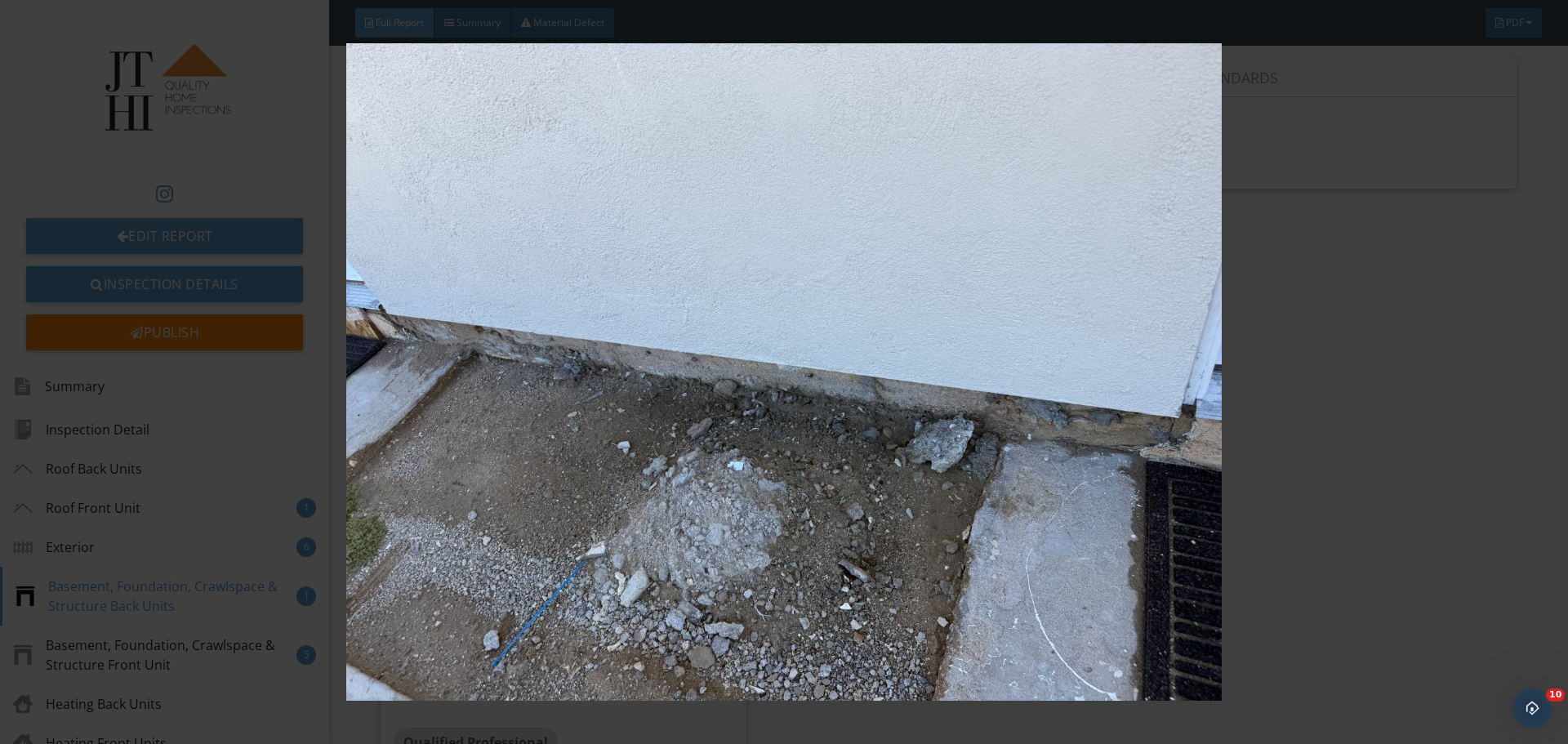
click at [1057, 375] on img at bounding box center [784, 372] width 1441 height 657
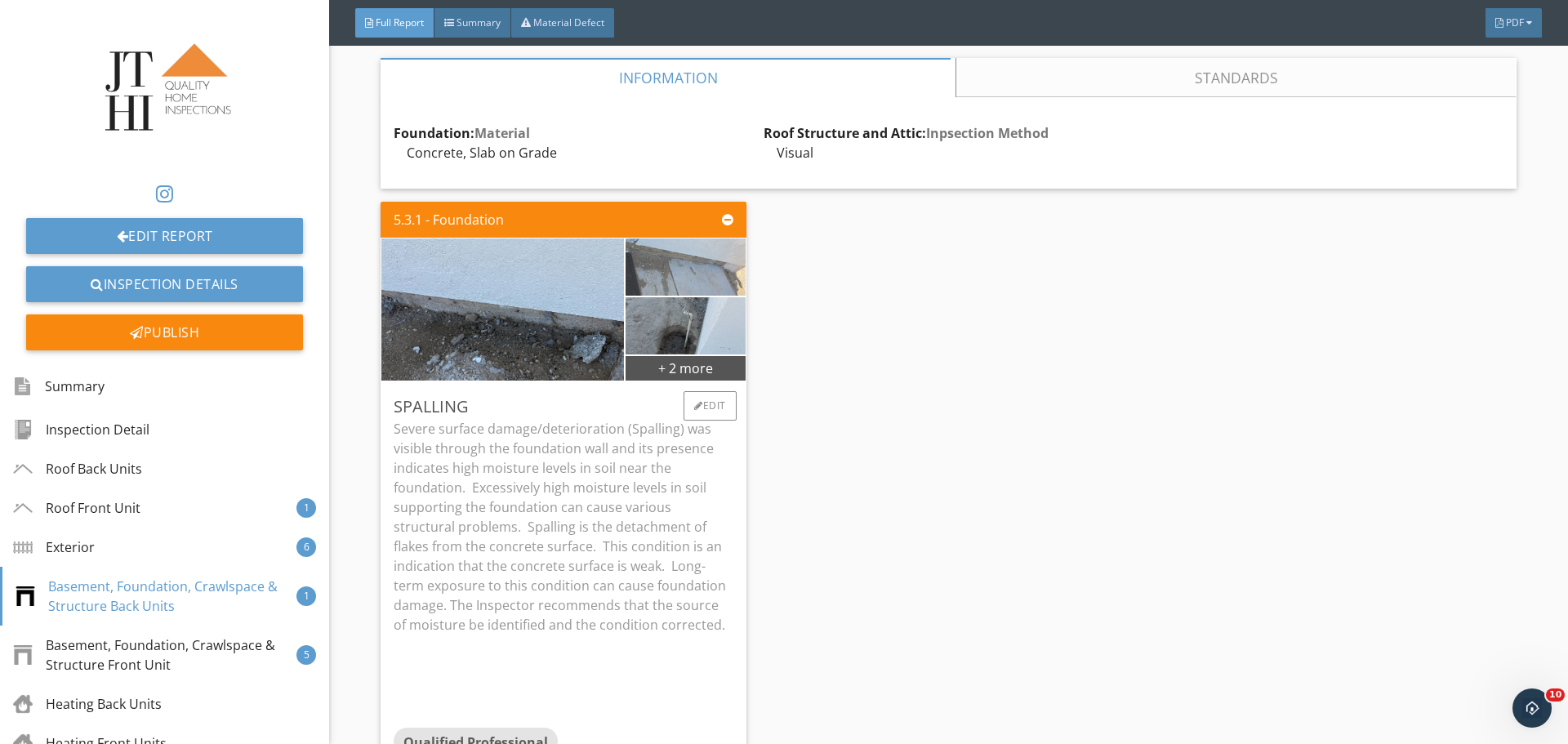
click at [679, 278] on img at bounding box center [685, 266] width 190 height 143
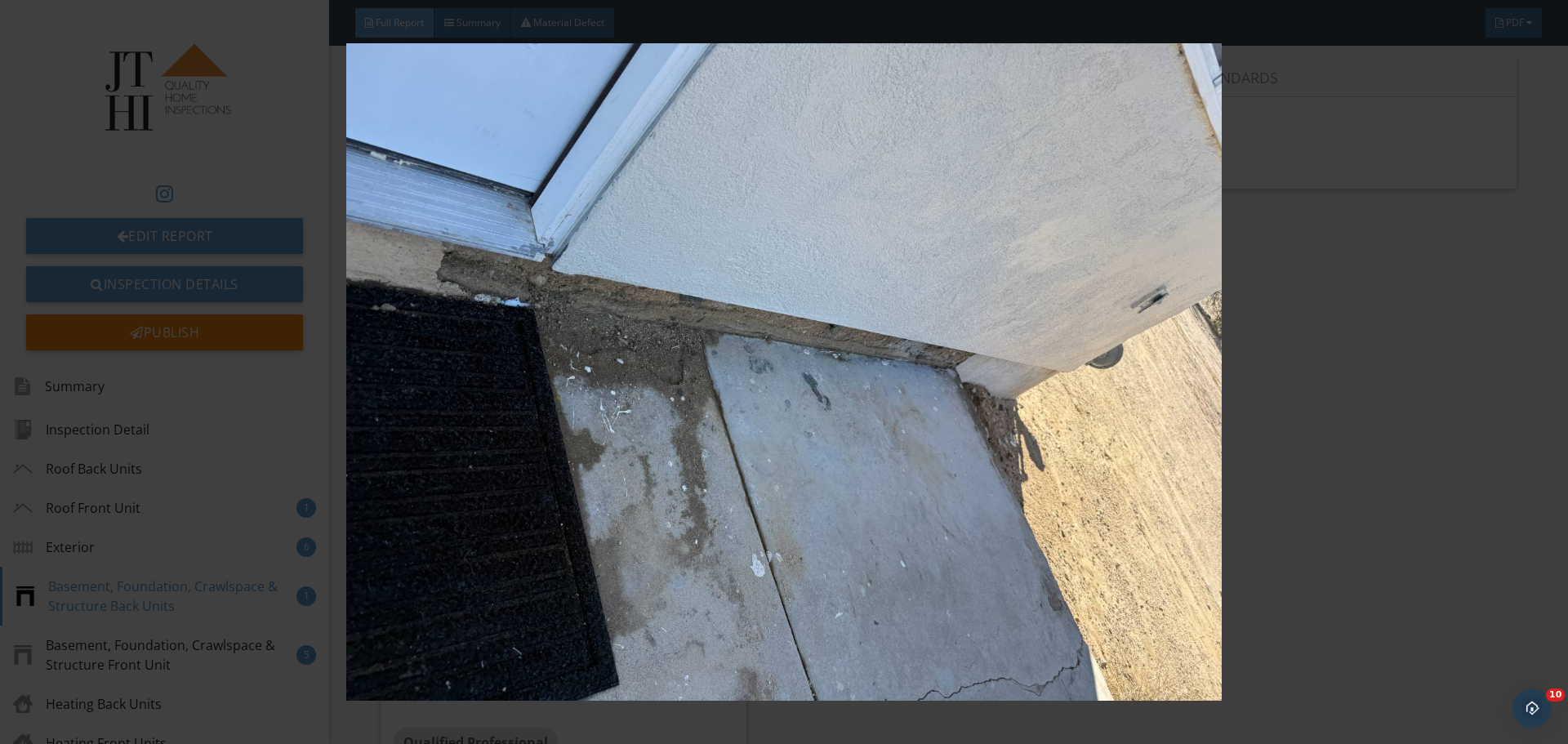
click at [725, 371] on img at bounding box center [784, 372] width 1441 height 657
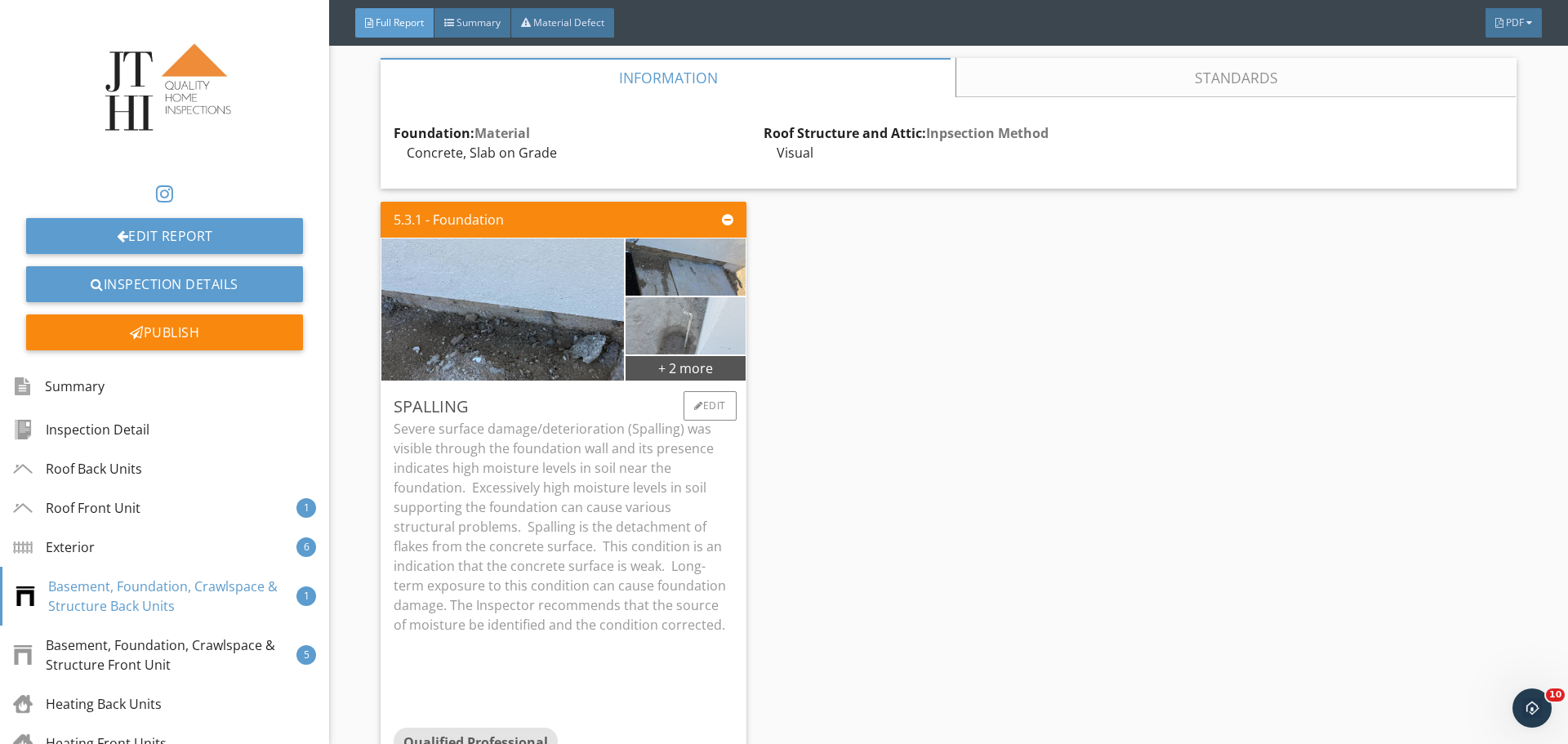
click at [682, 331] on img at bounding box center [685, 325] width 190 height 143
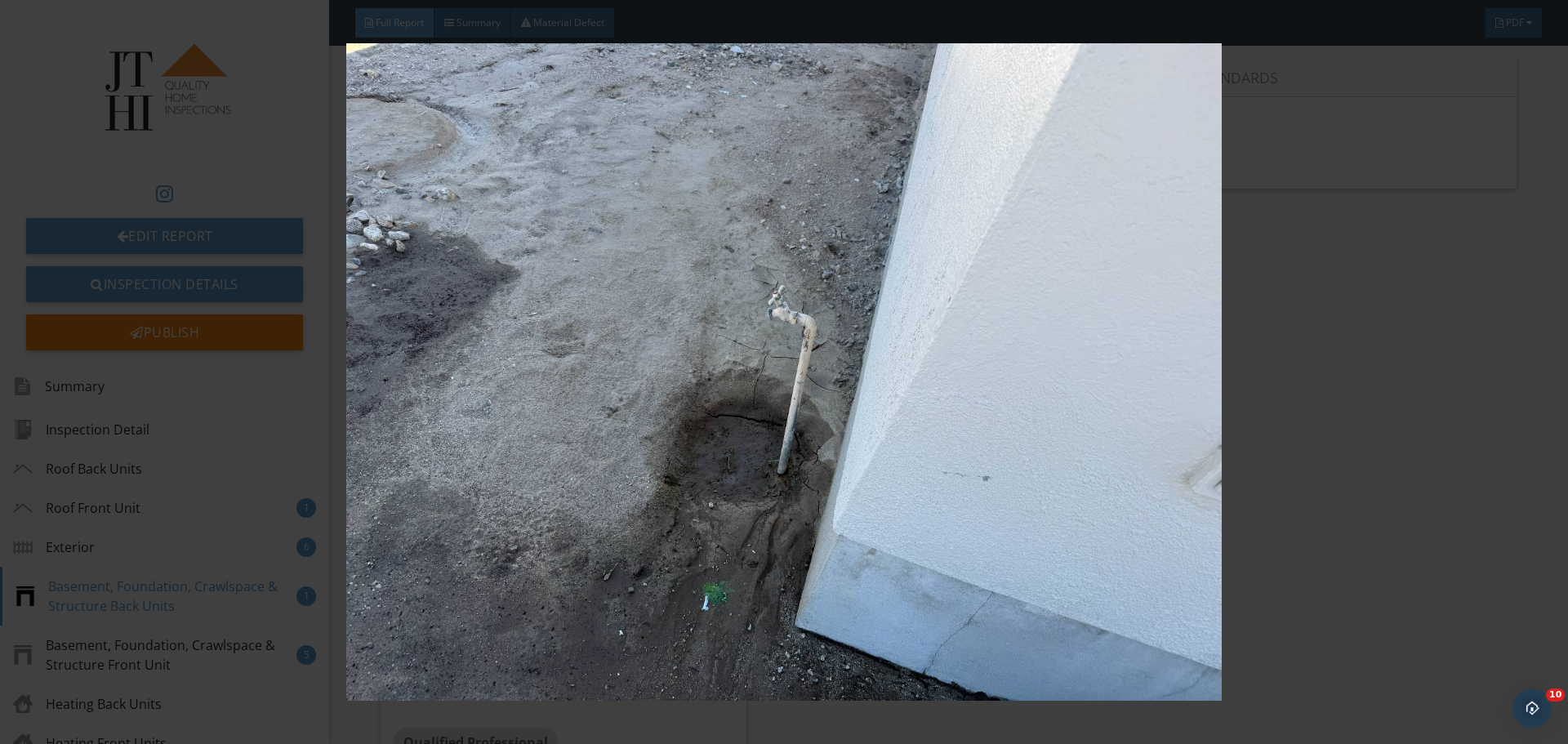
click at [862, 338] on img at bounding box center [784, 372] width 1441 height 657
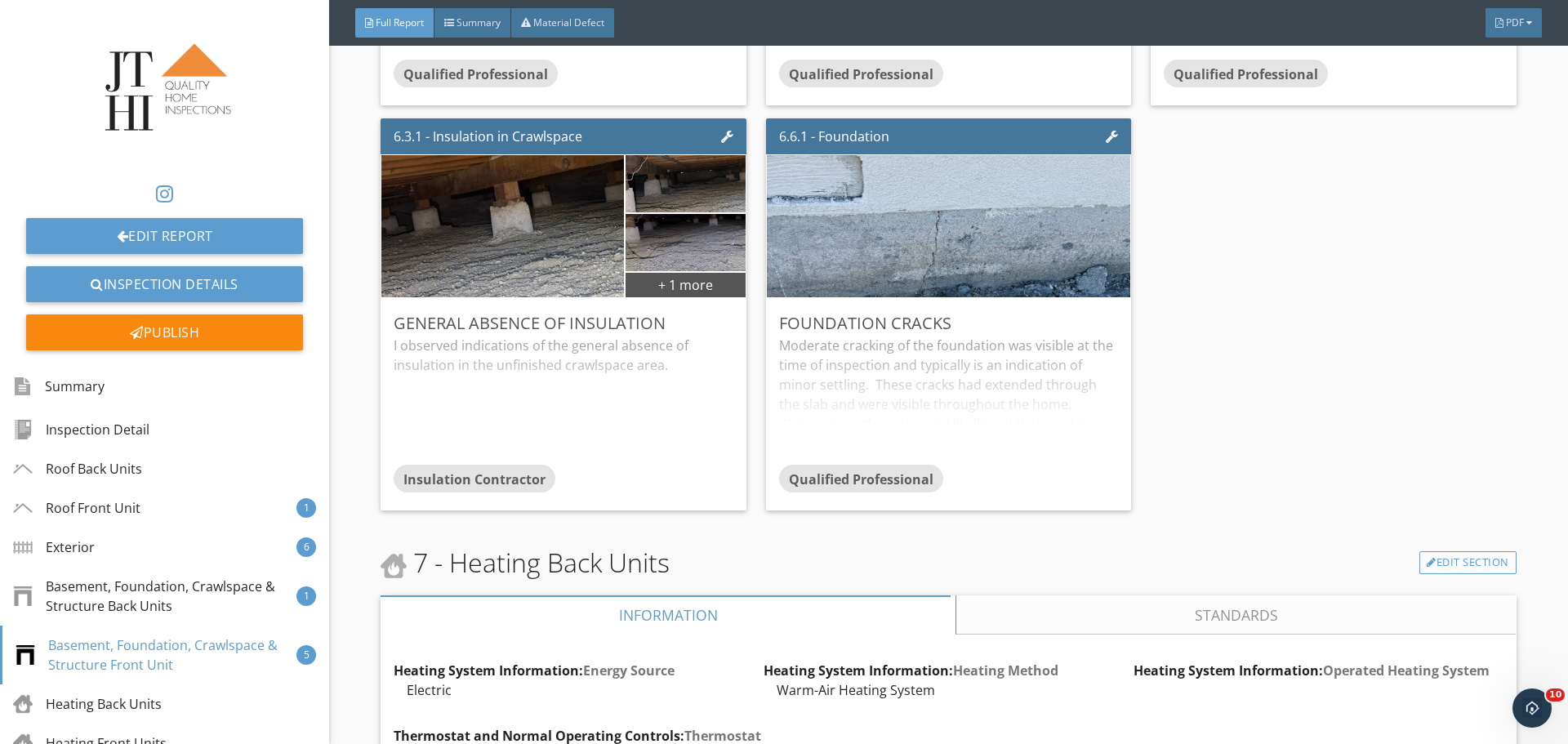
scroll to position [11274, 0]
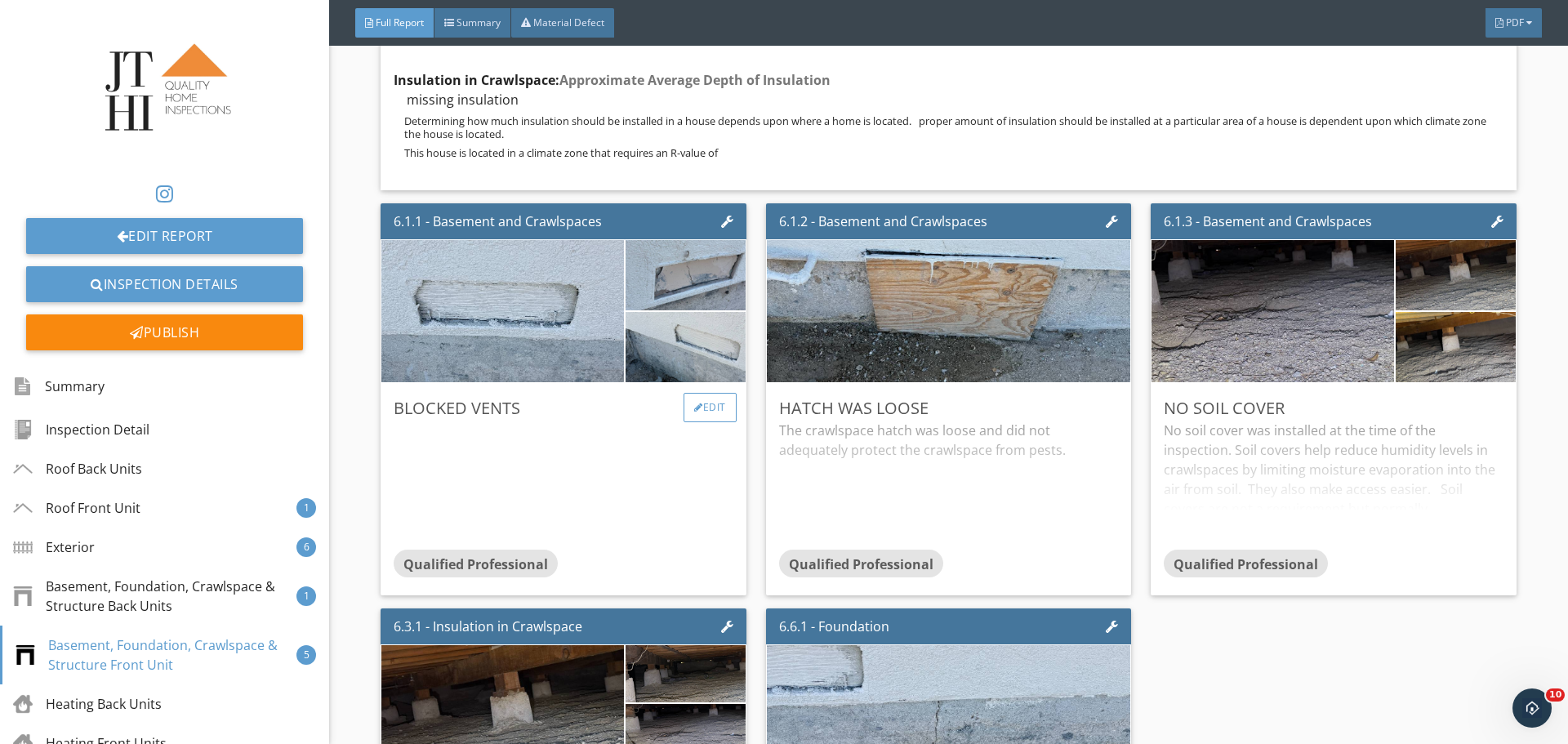
click at [700, 422] on div "Edit" at bounding box center [710, 407] width 53 height 29
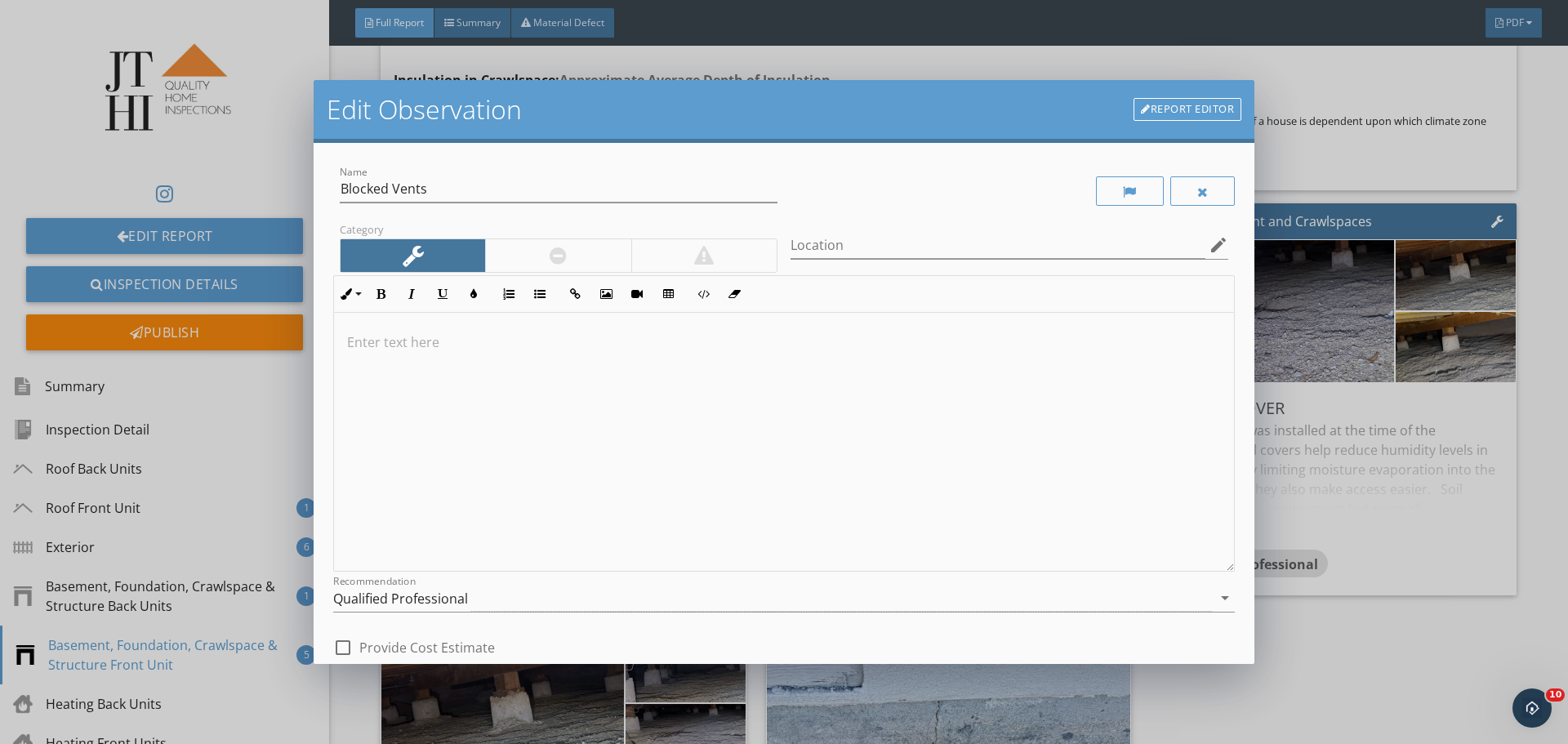
click at [652, 411] on div at bounding box center [784, 442] width 900 height 259
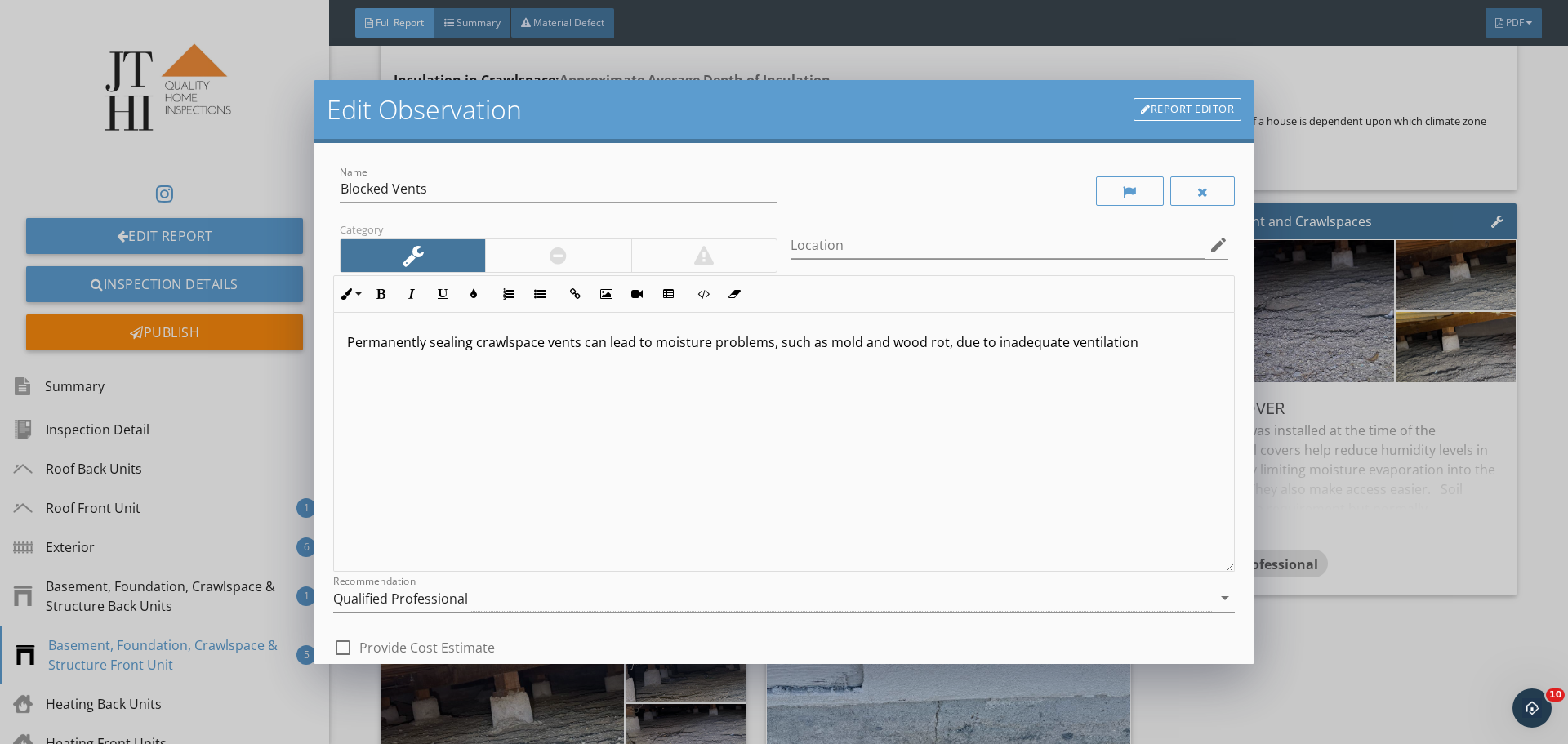
drag, startPoint x: 1179, startPoint y: 390, endPoint x: 1331, endPoint y: 379, distance: 152.4
click at [1236, 388] on div "Name Blocked Vents Category Location edit Inline Style XLarge Large Normal Smal…" at bounding box center [784, 403] width 941 height 521
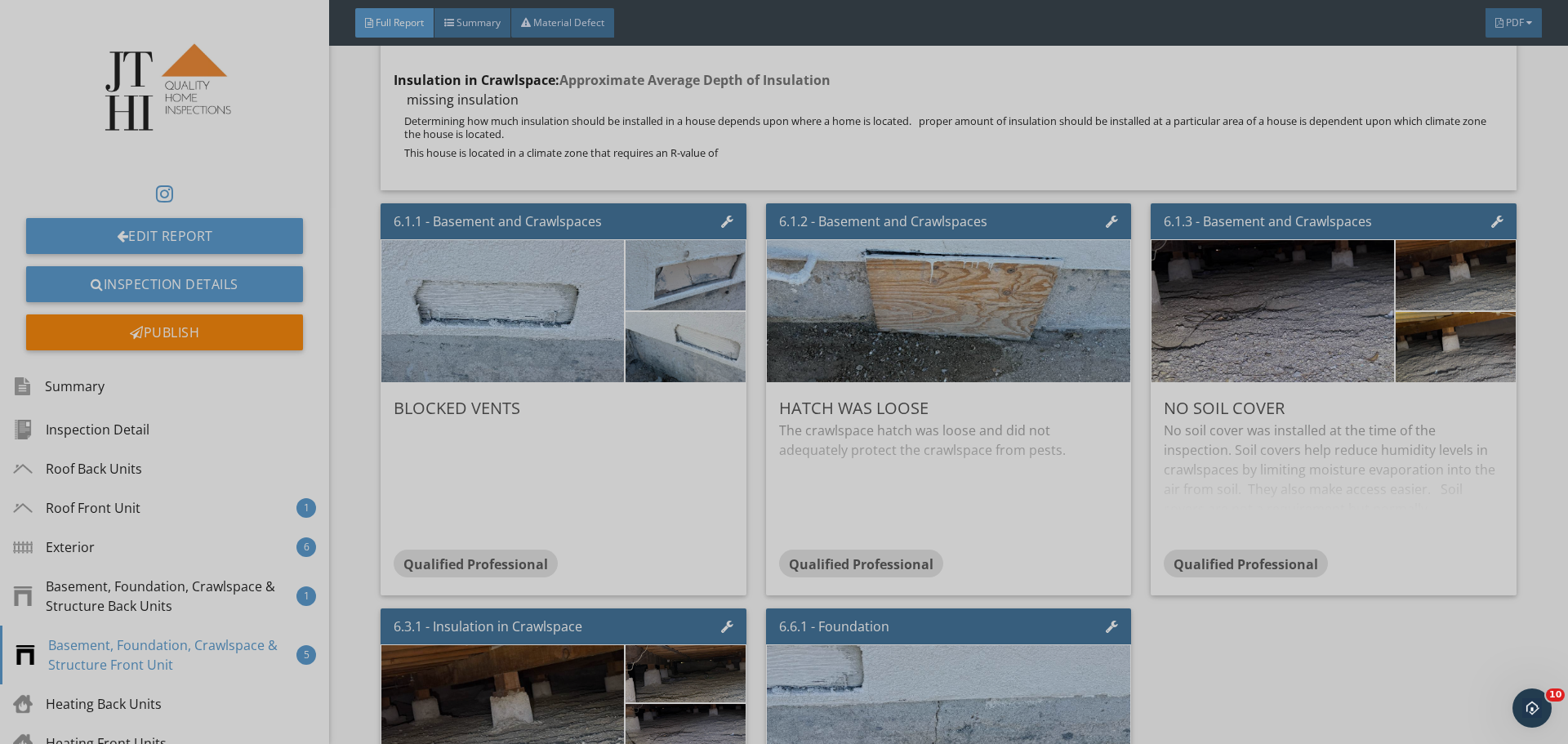
click at [1332, 379] on div at bounding box center [784, 372] width 1568 height 744
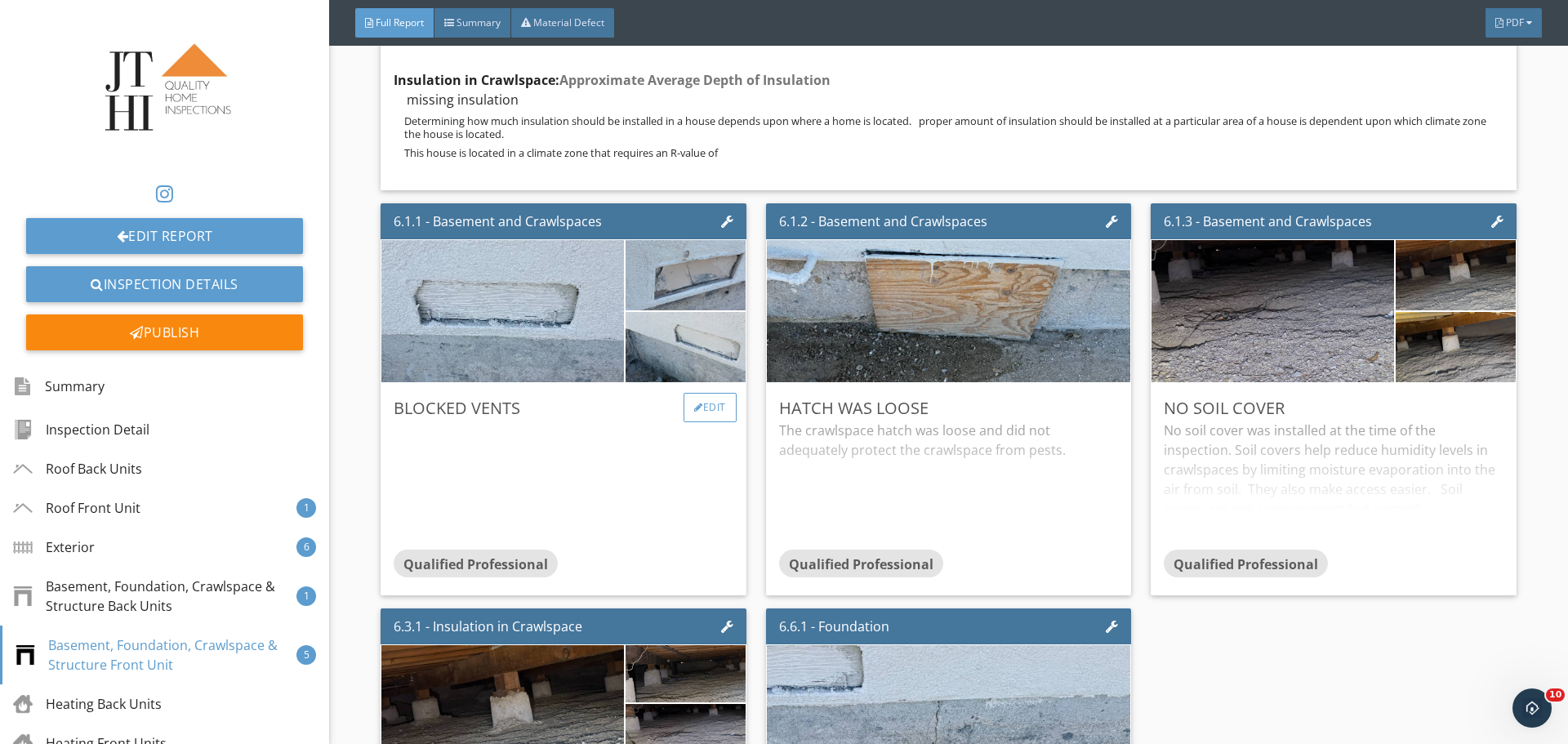
click at [711, 423] on div "Edit" at bounding box center [710, 407] width 53 height 29
drag, startPoint x: 1398, startPoint y: 391, endPoint x: 991, endPoint y: 413, distance: 407.6
click at [1366, 397] on div at bounding box center [784, 372] width 1568 height 744
click at [706, 423] on div "Edit" at bounding box center [710, 407] width 53 height 29
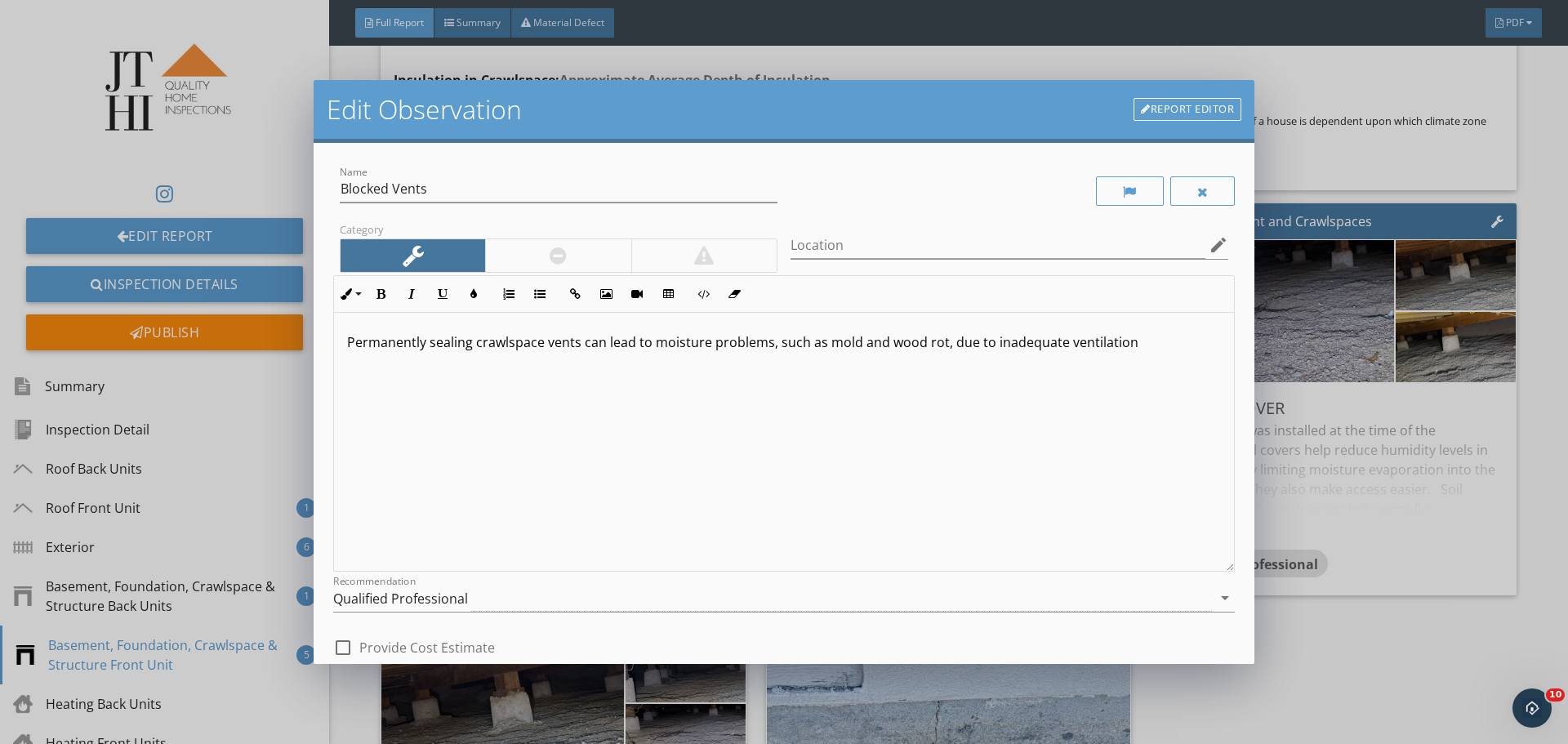
click at [572, 237] on div "Category" at bounding box center [558, 247] width 451 height 56
click at [535, 259] on div at bounding box center [558, 256] width 146 height 33
click at [1128, 341] on p "Permanently sealing crawlspace vents can lead to moisture problems, such as mol…" at bounding box center [784, 343] width 874 height 19
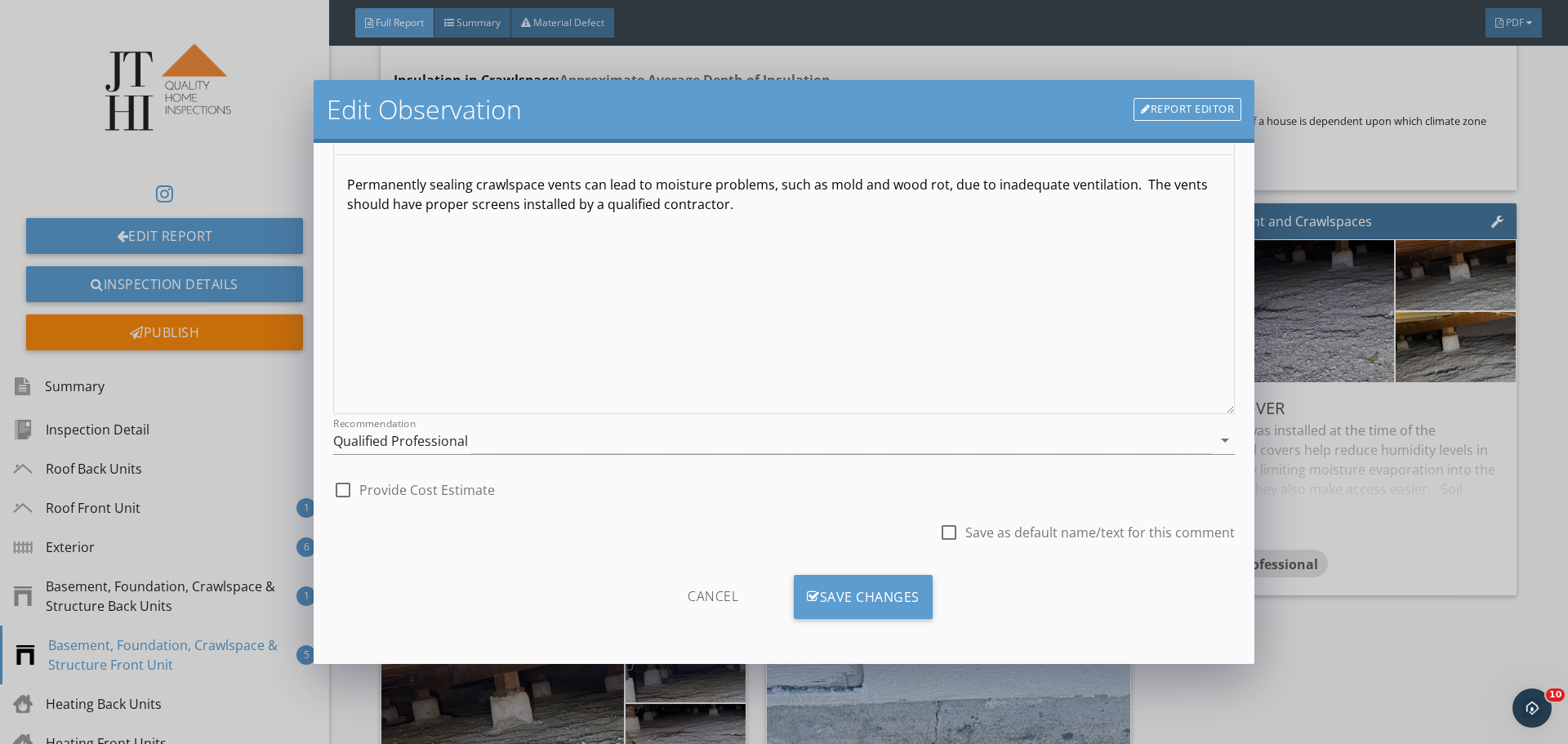
scroll to position [1, 0]
drag, startPoint x: 941, startPoint y: 536, endPoint x: 929, endPoint y: 546, distance: 15.6
click at [939, 536] on div at bounding box center [949, 533] width 28 height 28
checkbox input "true"
click at [902, 605] on div "Save Changes" at bounding box center [864, 597] width 139 height 44
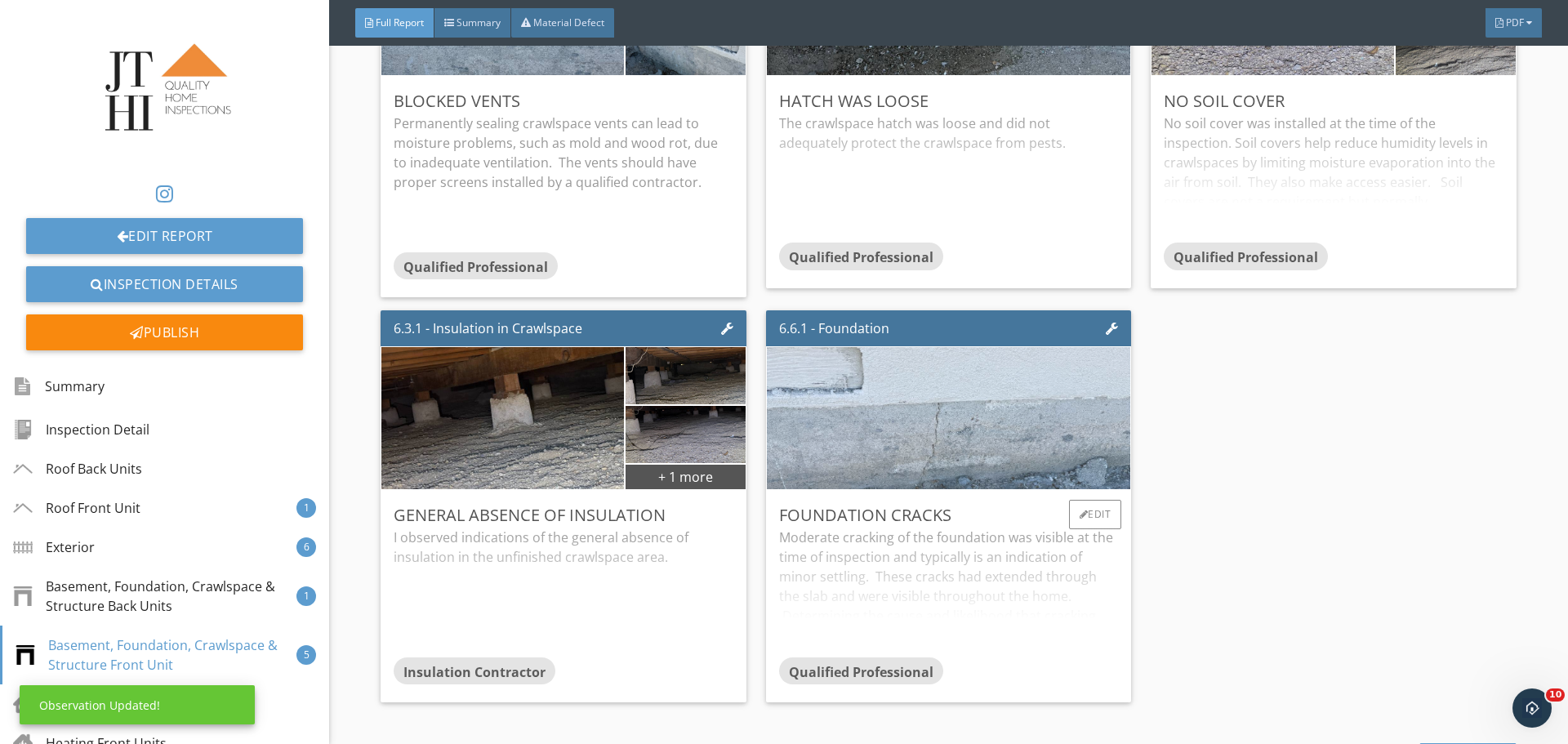
scroll to position [11600, 0]
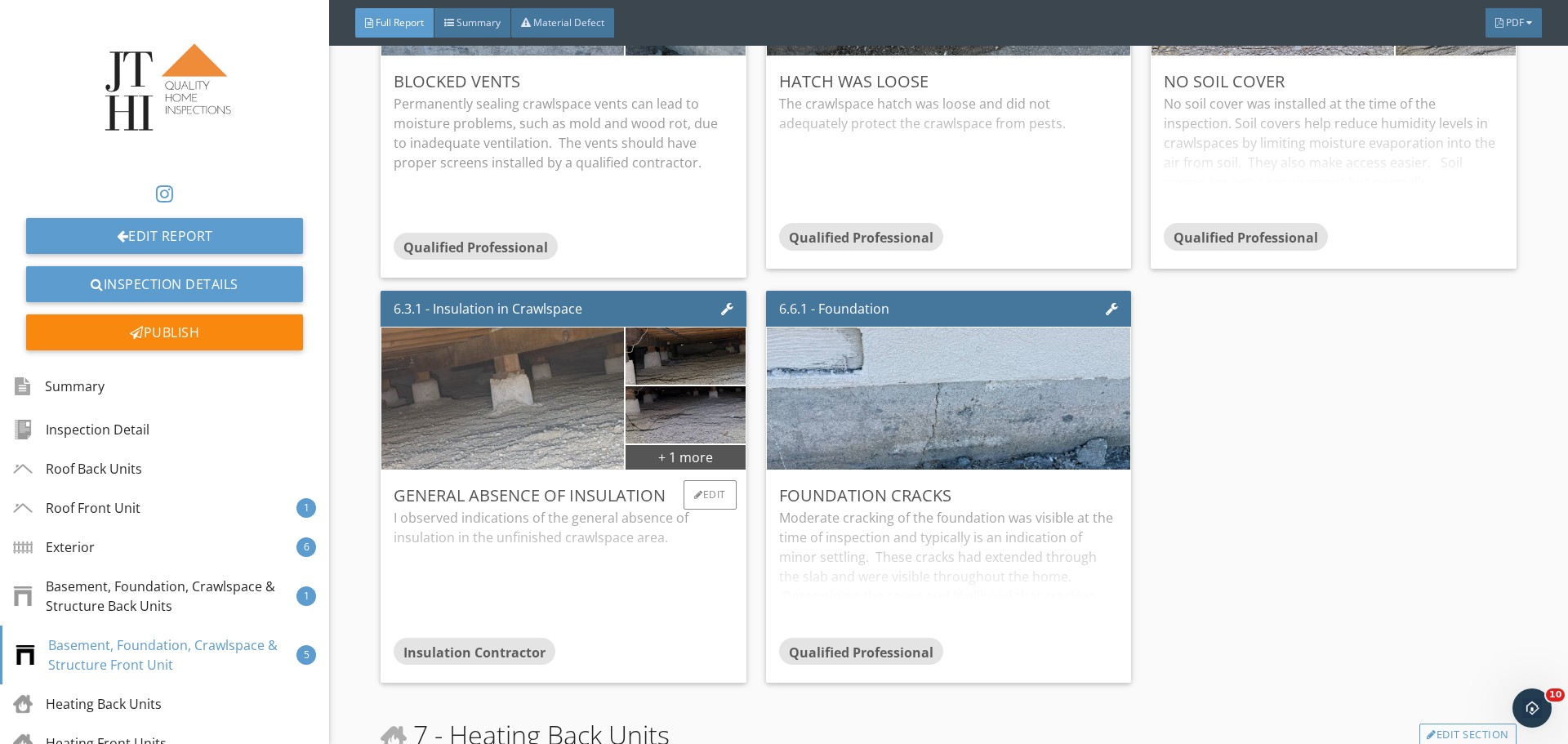
click at [533, 372] on img at bounding box center [503, 399] width 474 height 355
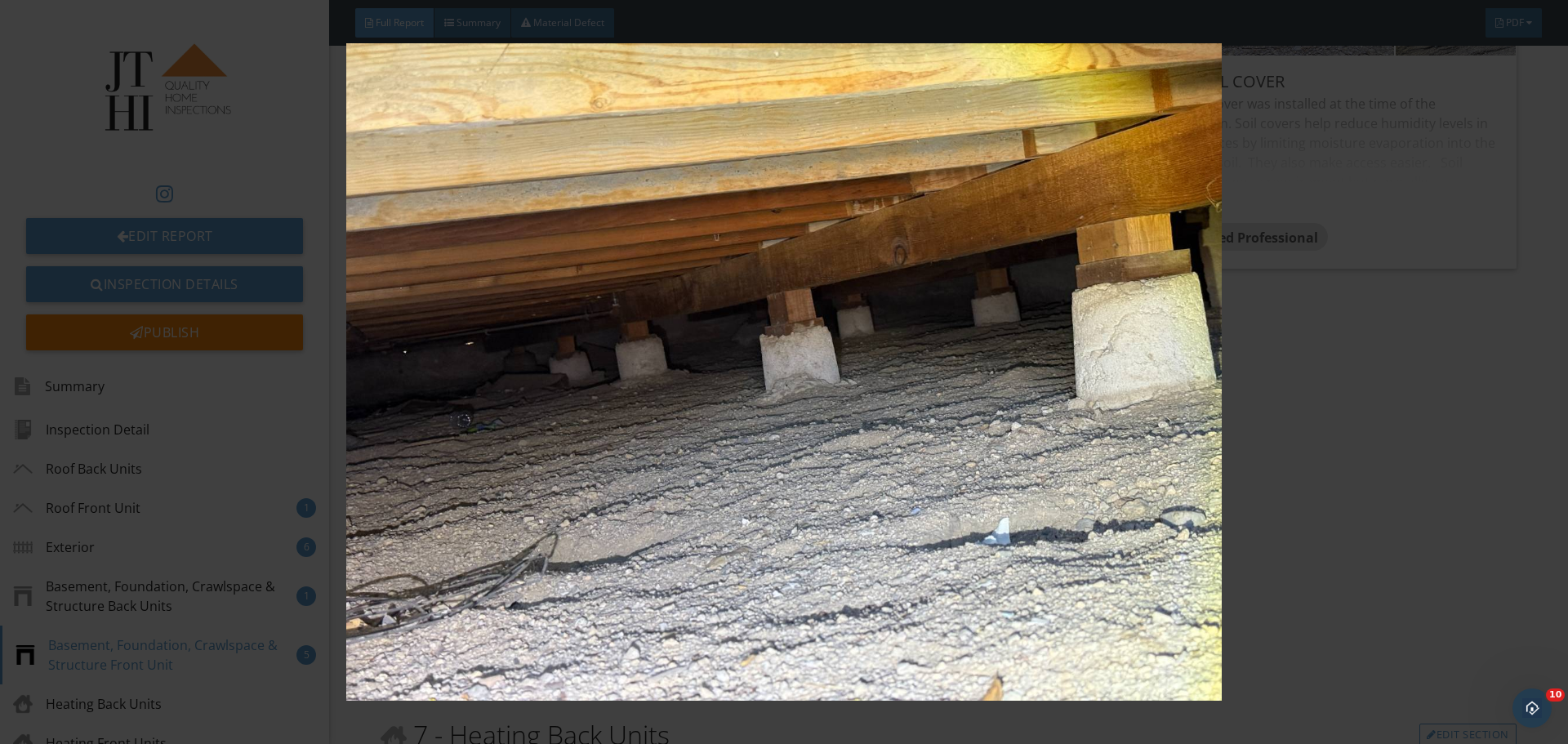
click at [1070, 306] on img at bounding box center [784, 372] width 1441 height 657
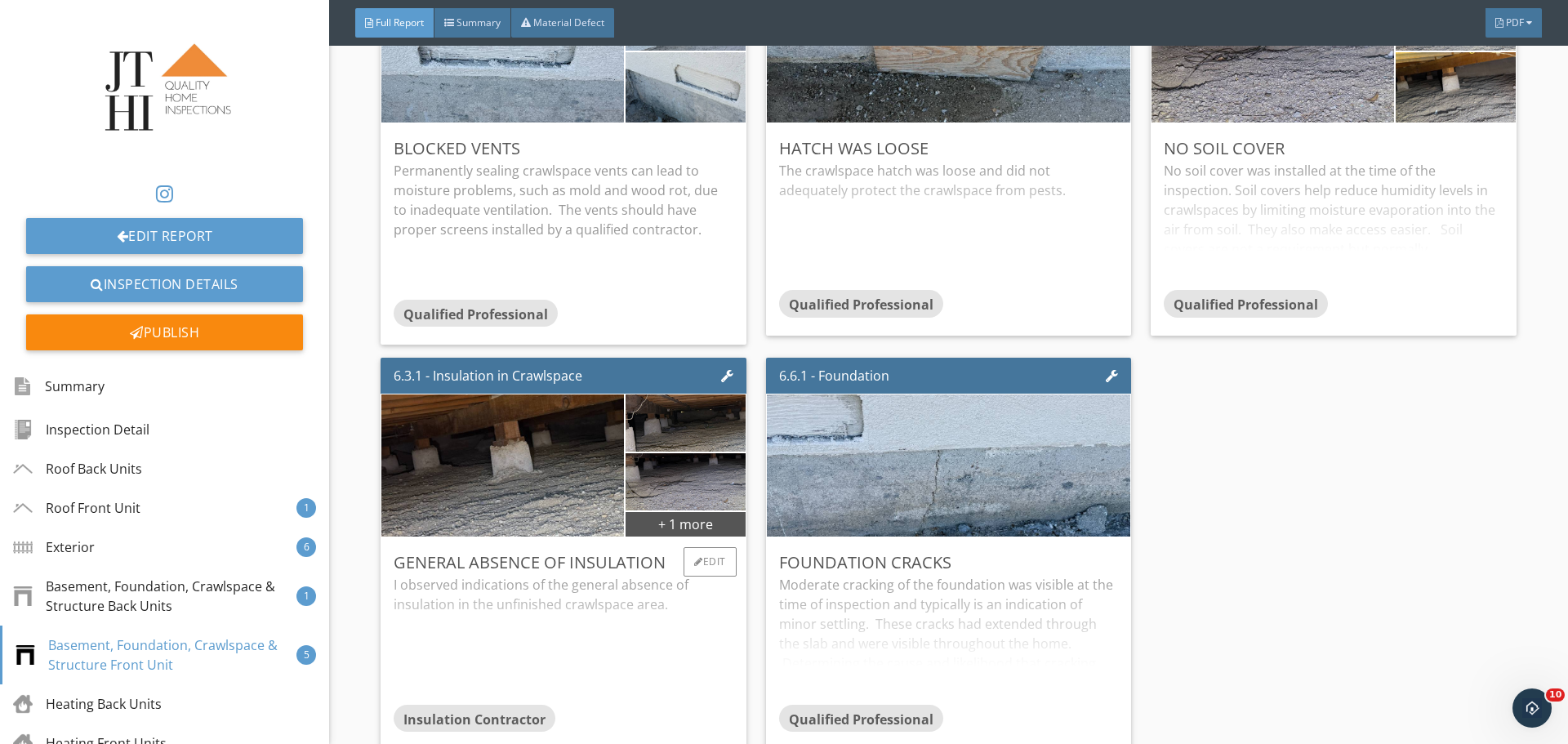
scroll to position [11764, 0]
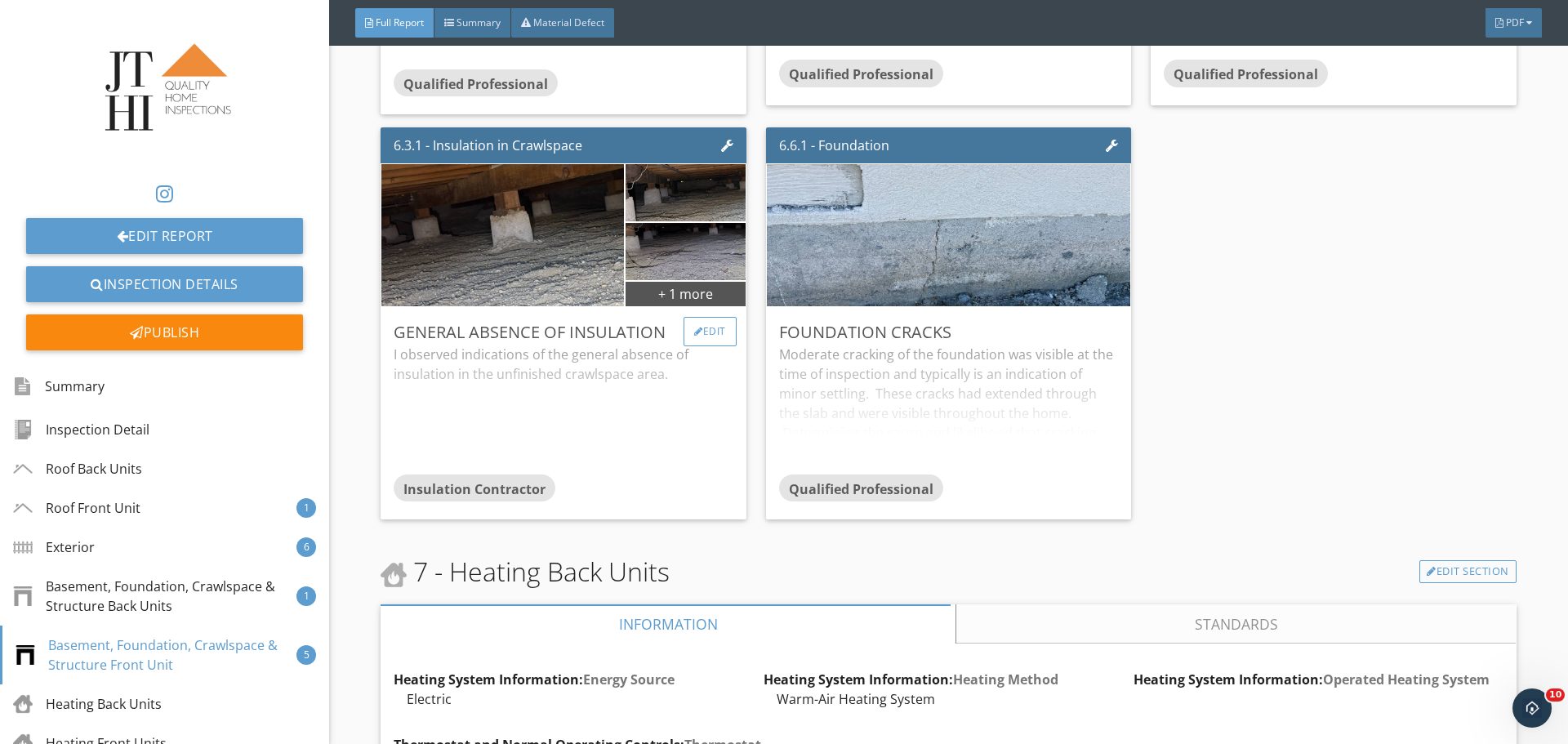
click at [711, 346] on div "Edit" at bounding box center [710, 331] width 53 height 29
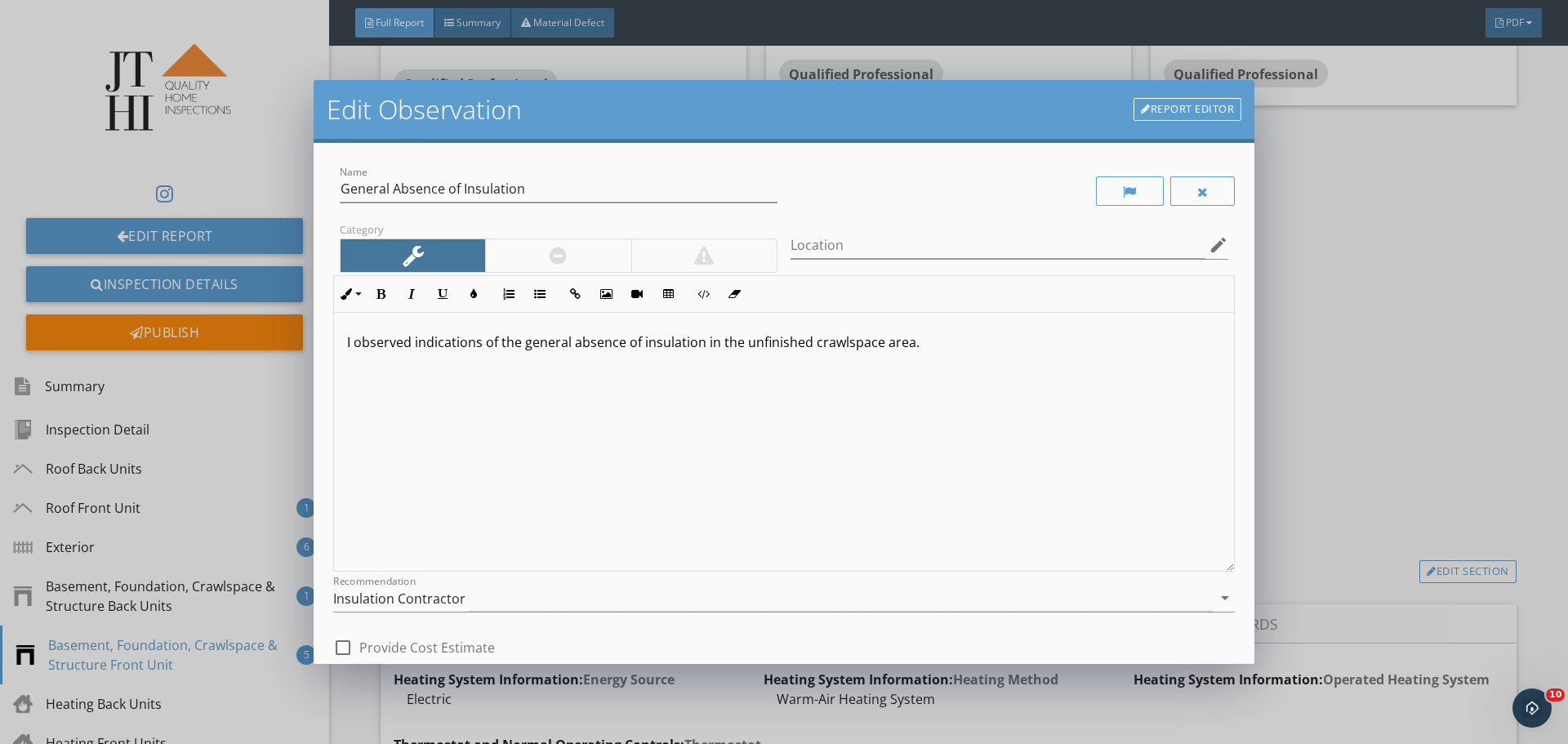
click at [1396, 427] on div "Edit Observation Report Editor Name General Absence of Insulation Category Loca…" at bounding box center [784, 372] width 1568 height 744
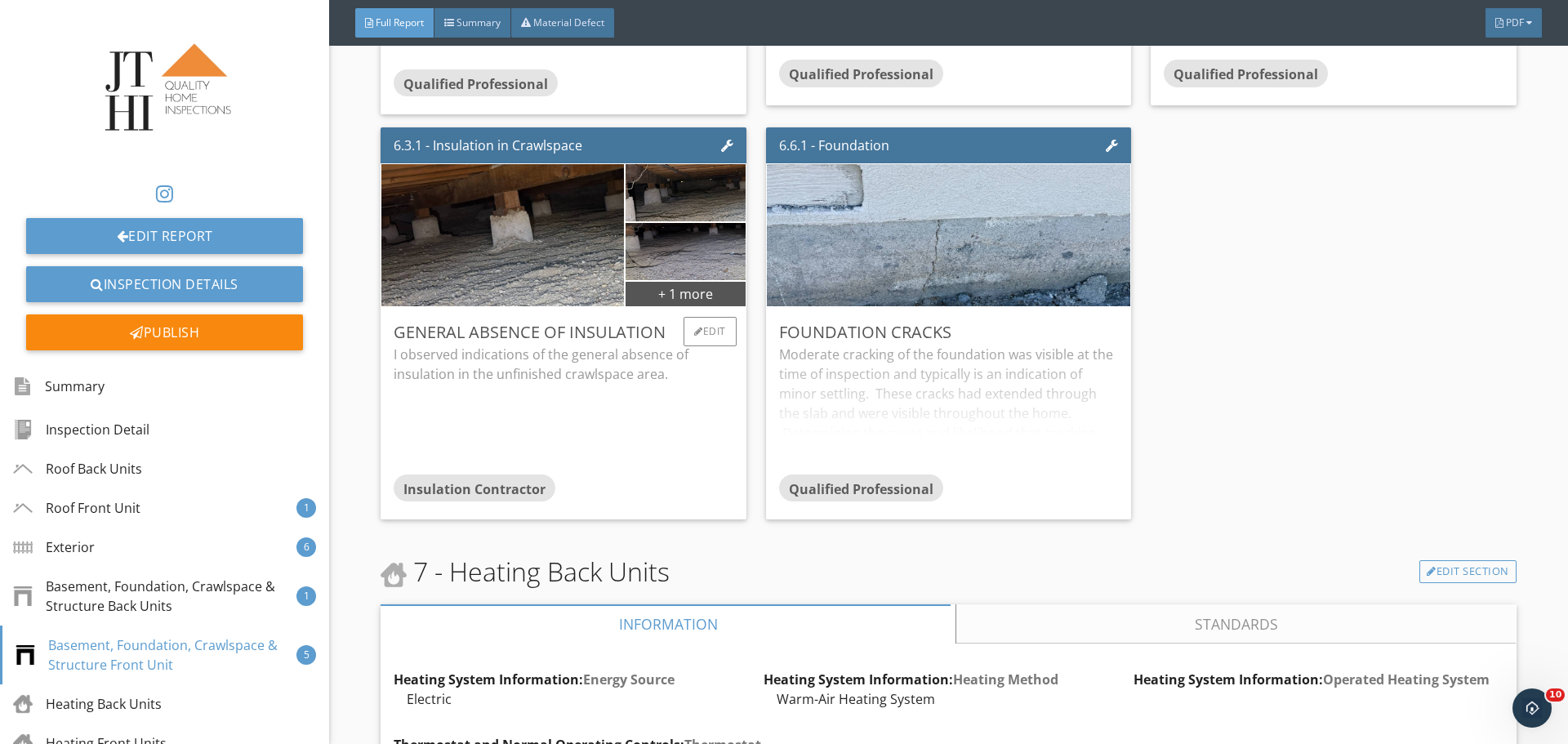
click at [712, 336] on div "General Absence of Insulation I observed indications of the general absence of …" at bounding box center [564, 413] width 365 height 212
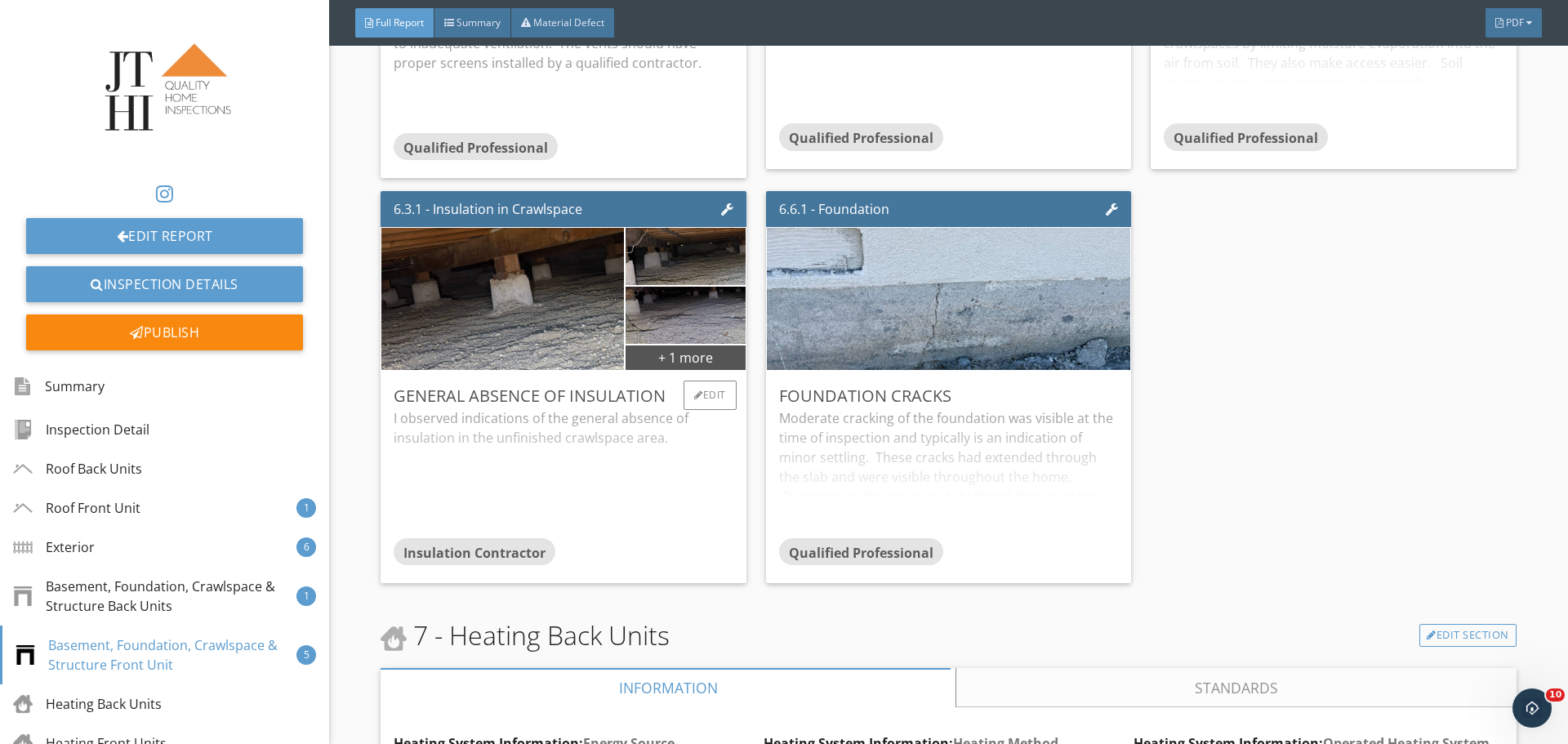
scroll to position [11670, 0]
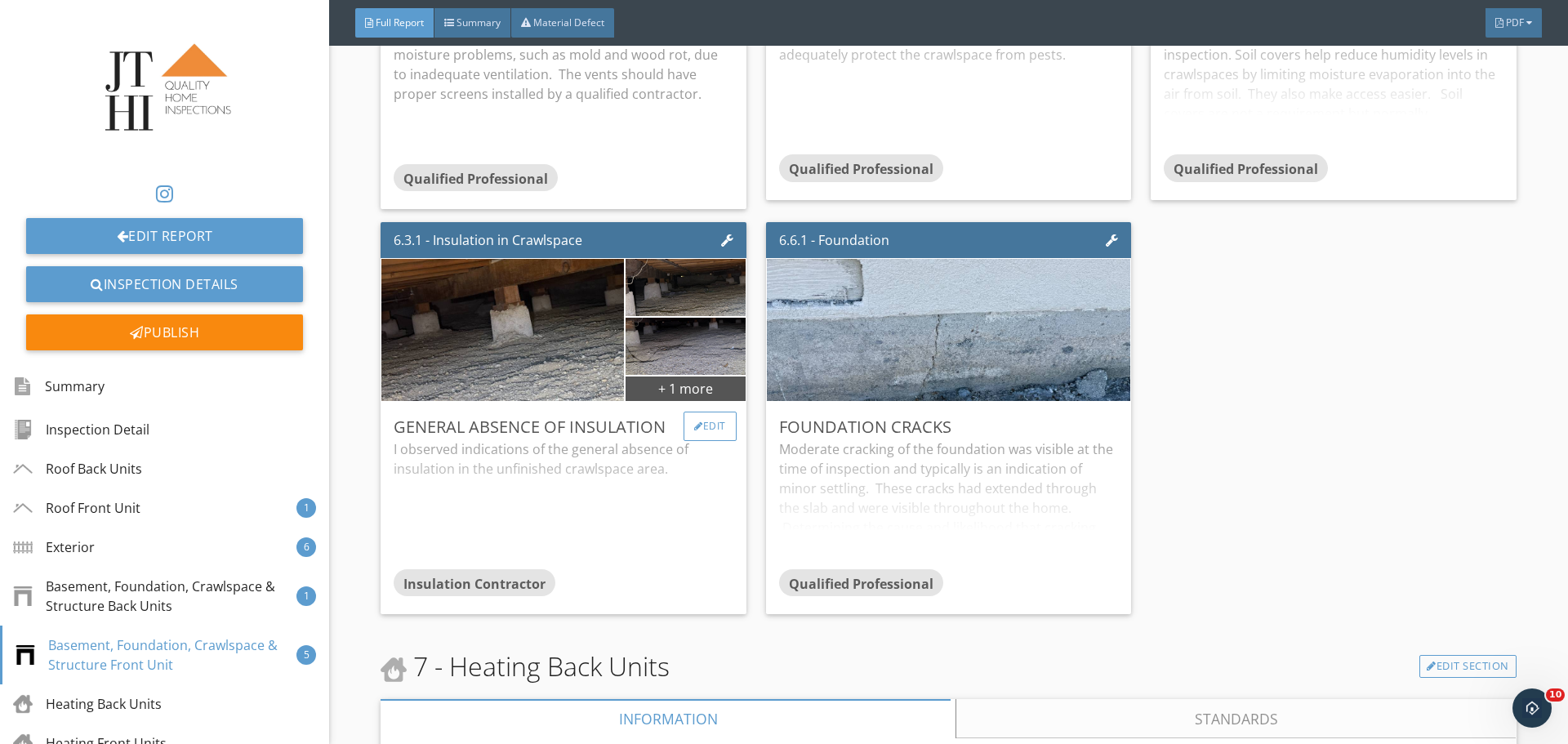
click at [719, 441] on div "Edit" at bounding box center [710, 427] width 53 height 29
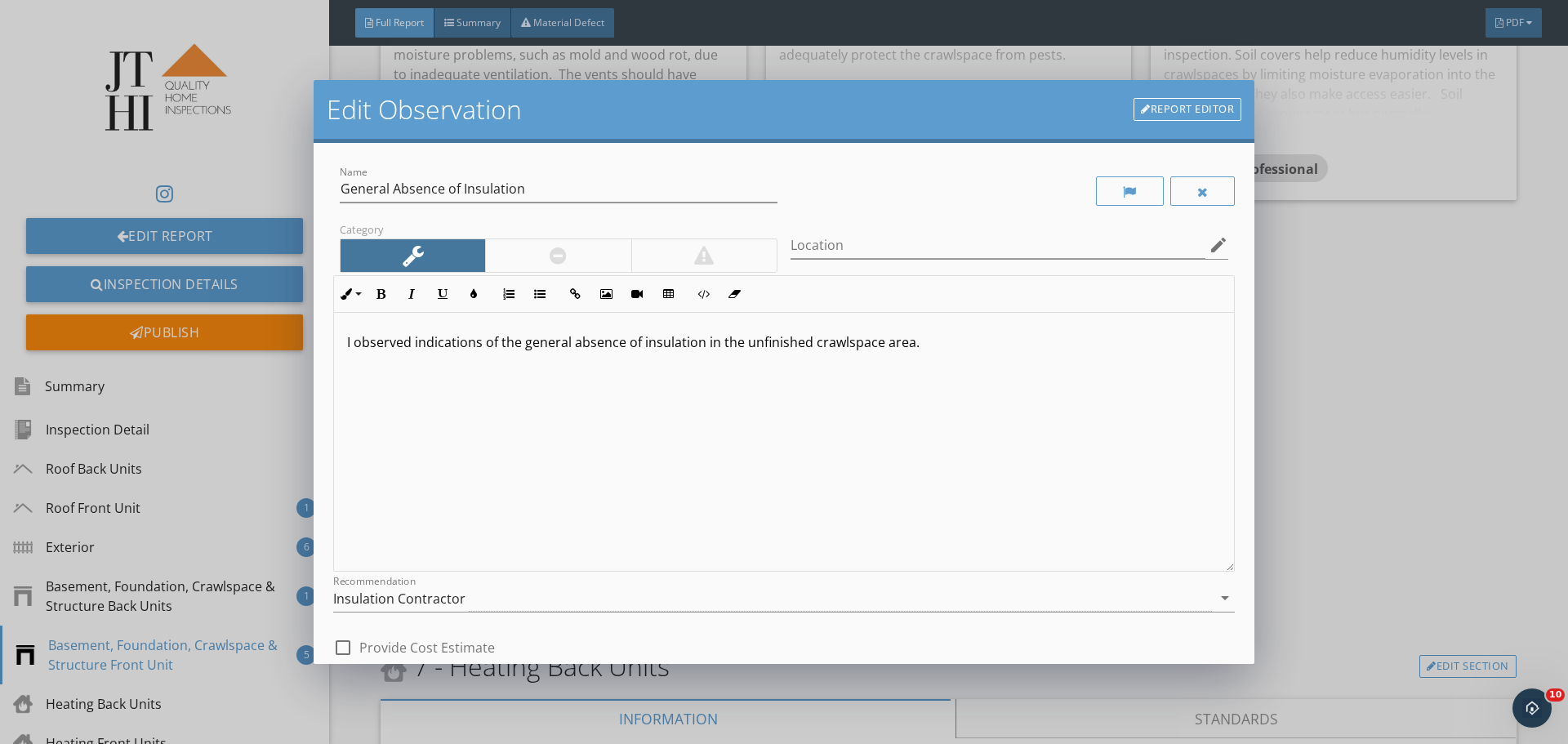
drag, startPoint x: 1541, startPoint y: 379, endPoint x: 1526, endPoint y: 379, distance: 15.0
click at [1526, 379] on div "Edit Observation Report Editor Name General Absence of Insulation Category Loca…" at bounding box center [784, 372] width 1568 height 744
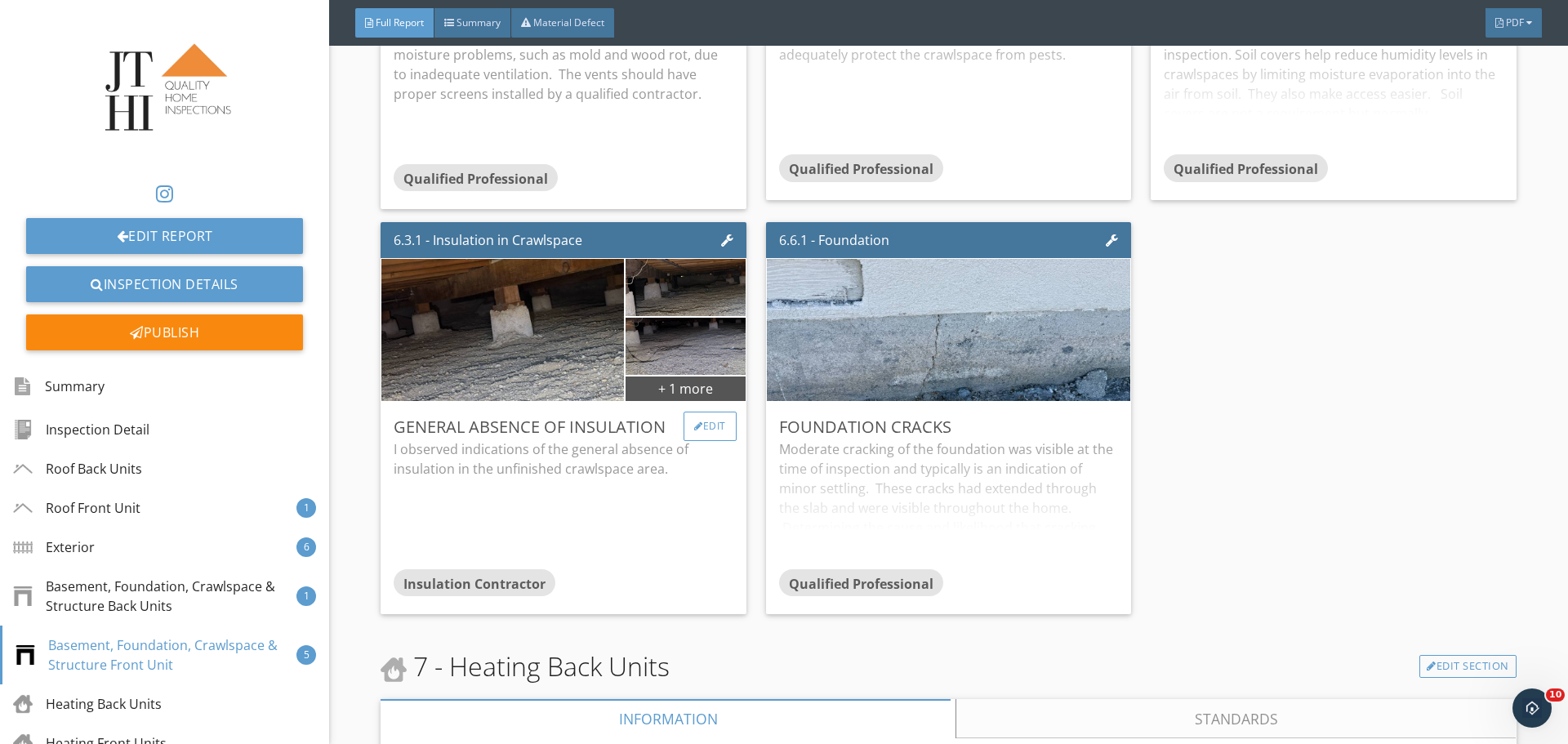
click at [695, 431] on div at bounding box center [699, 427] width 9 height 10
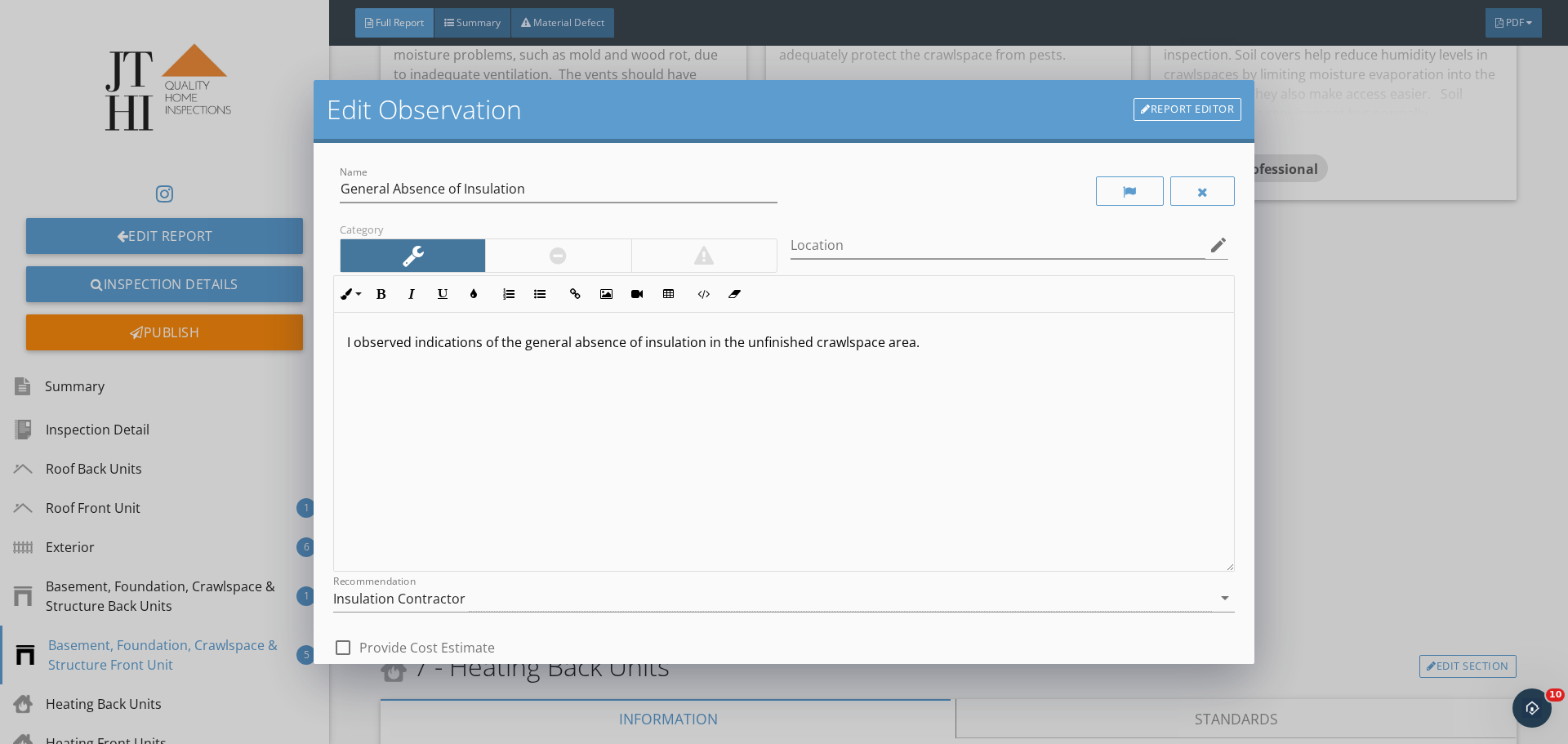
click at [598, 264] on div at bounding box center [558, 256] width 146 height 33
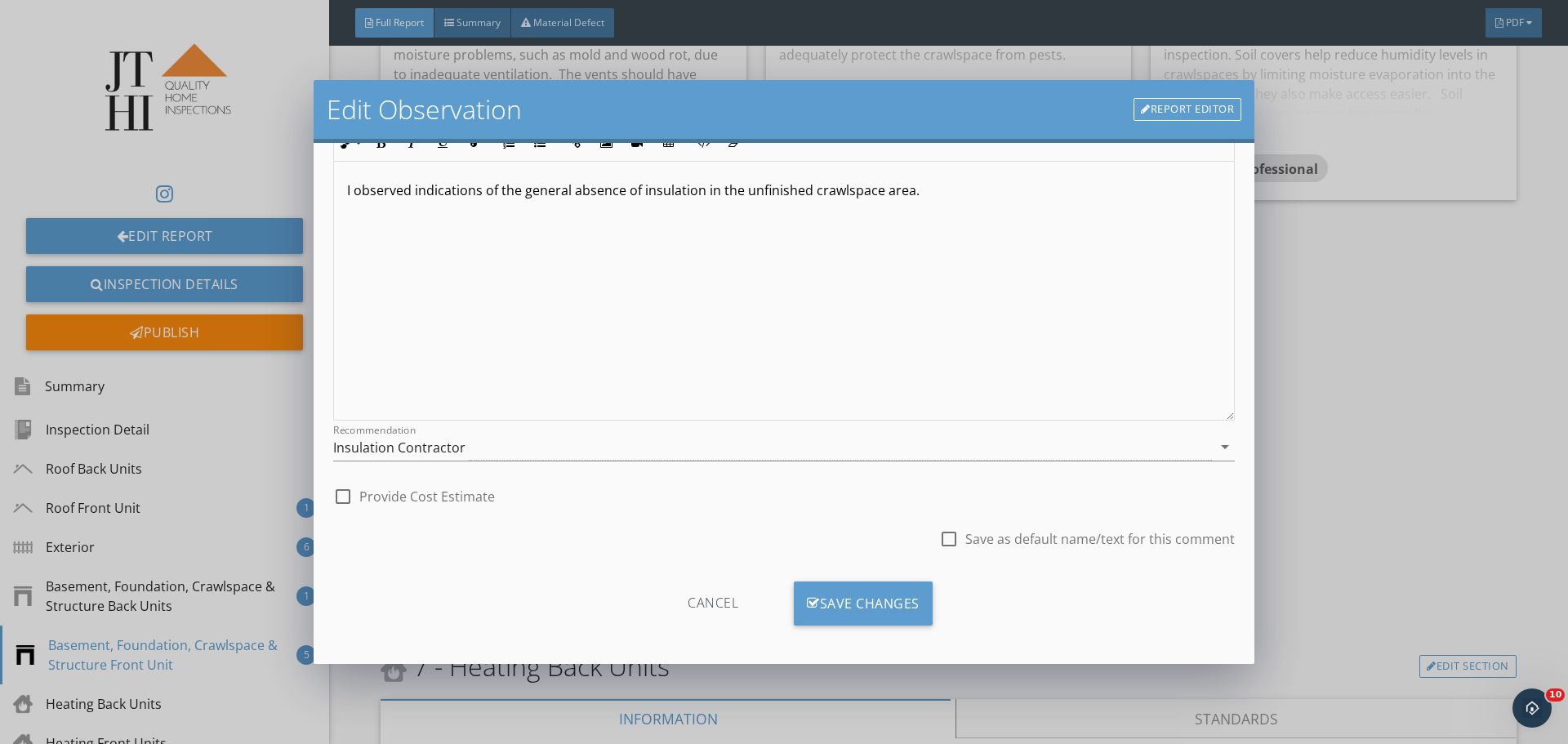
scroll to position [157, 0]
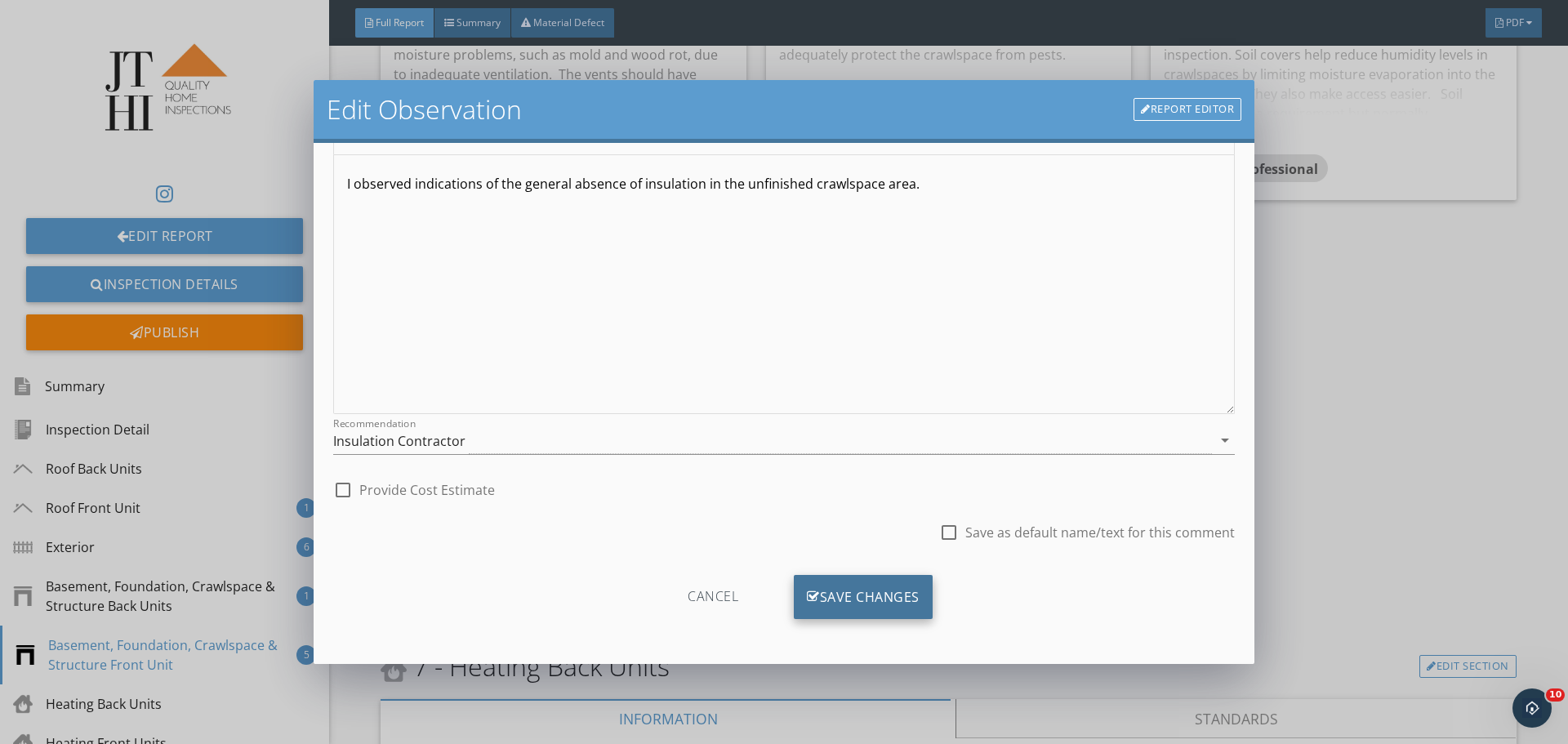
click at [831, 610] on div "Save Changes" at bounding box center [864, 597] width 139 height 44
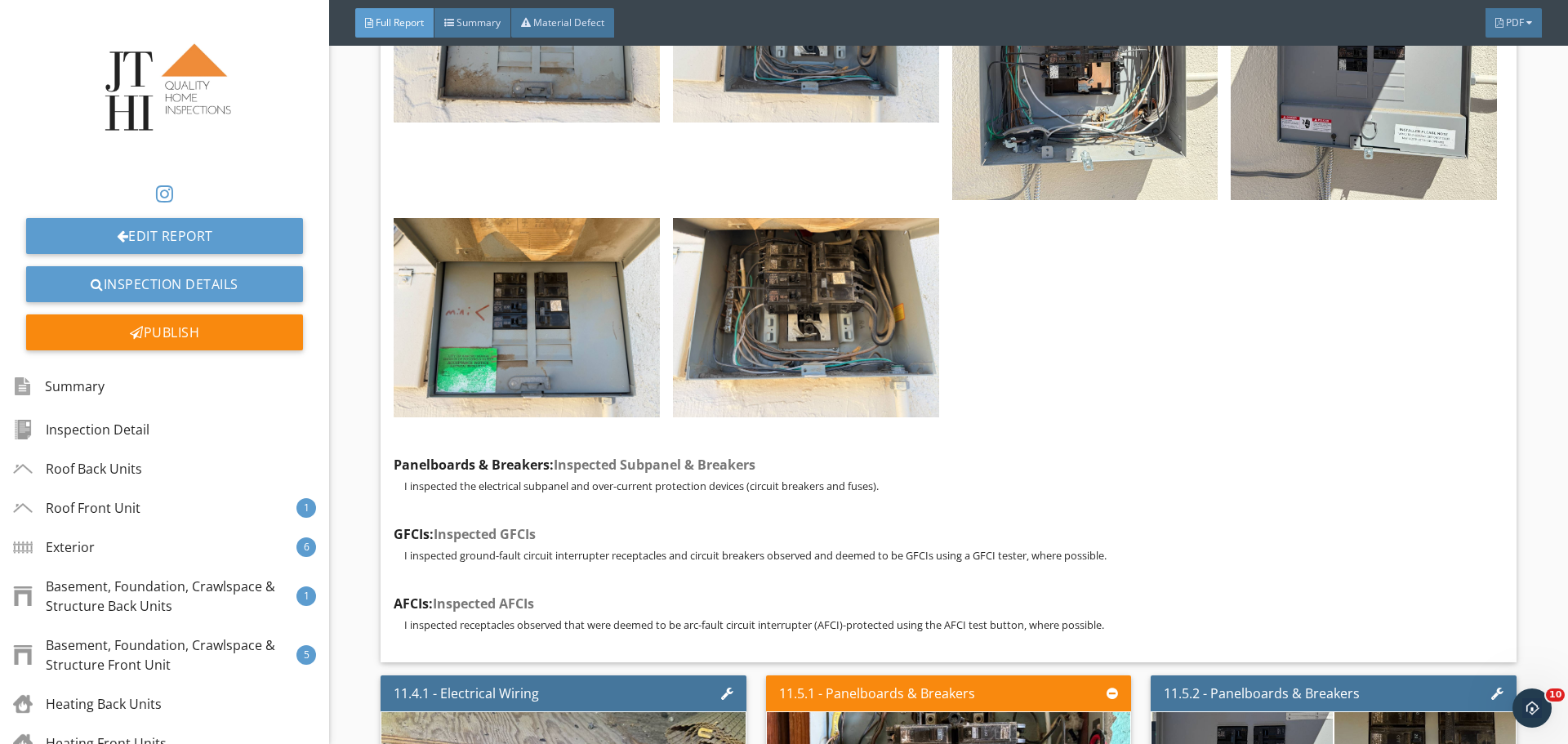
scroll to position [18286, 0]
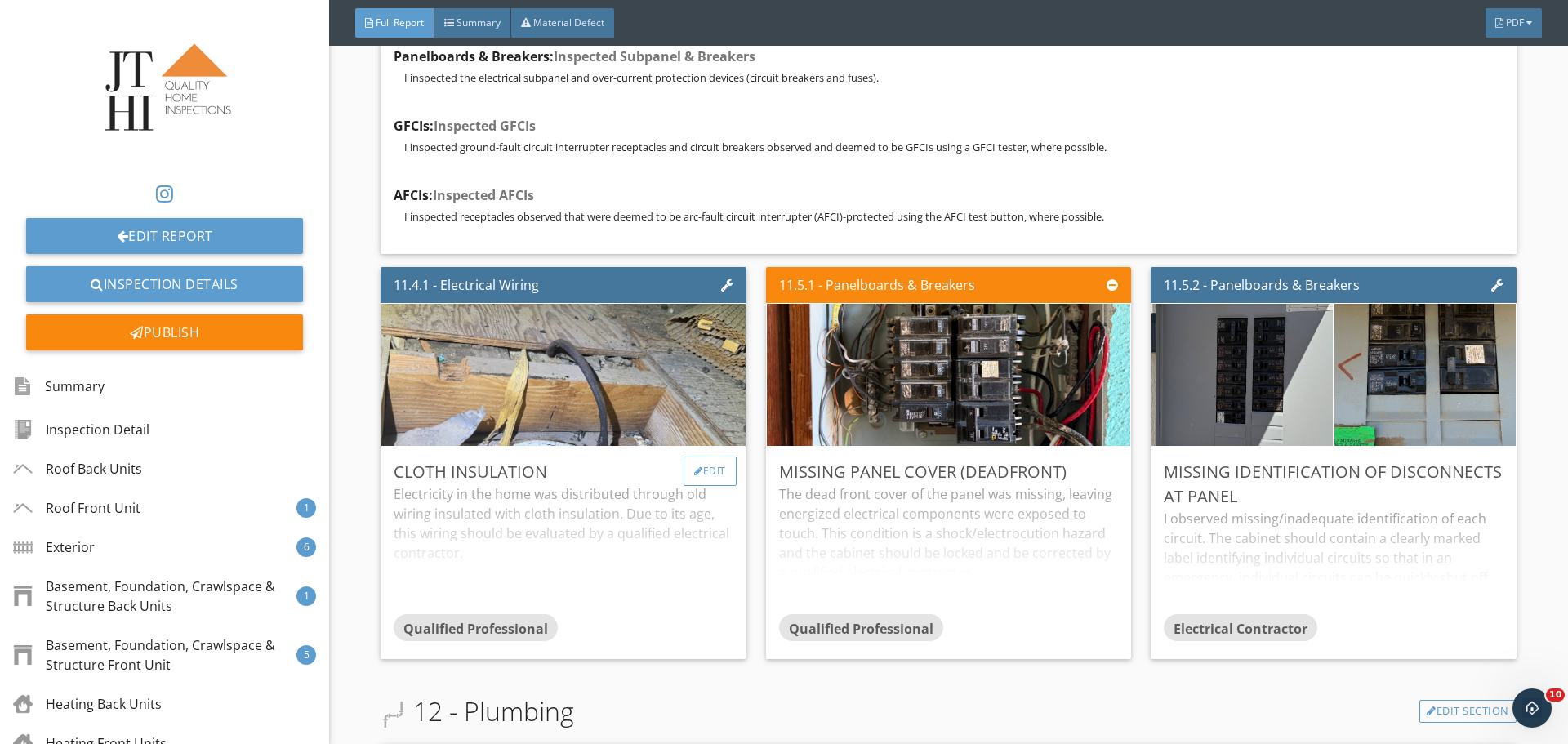
click at [684, 470] on div "Edit" at bounding box center [710, 471] width 53 height 29
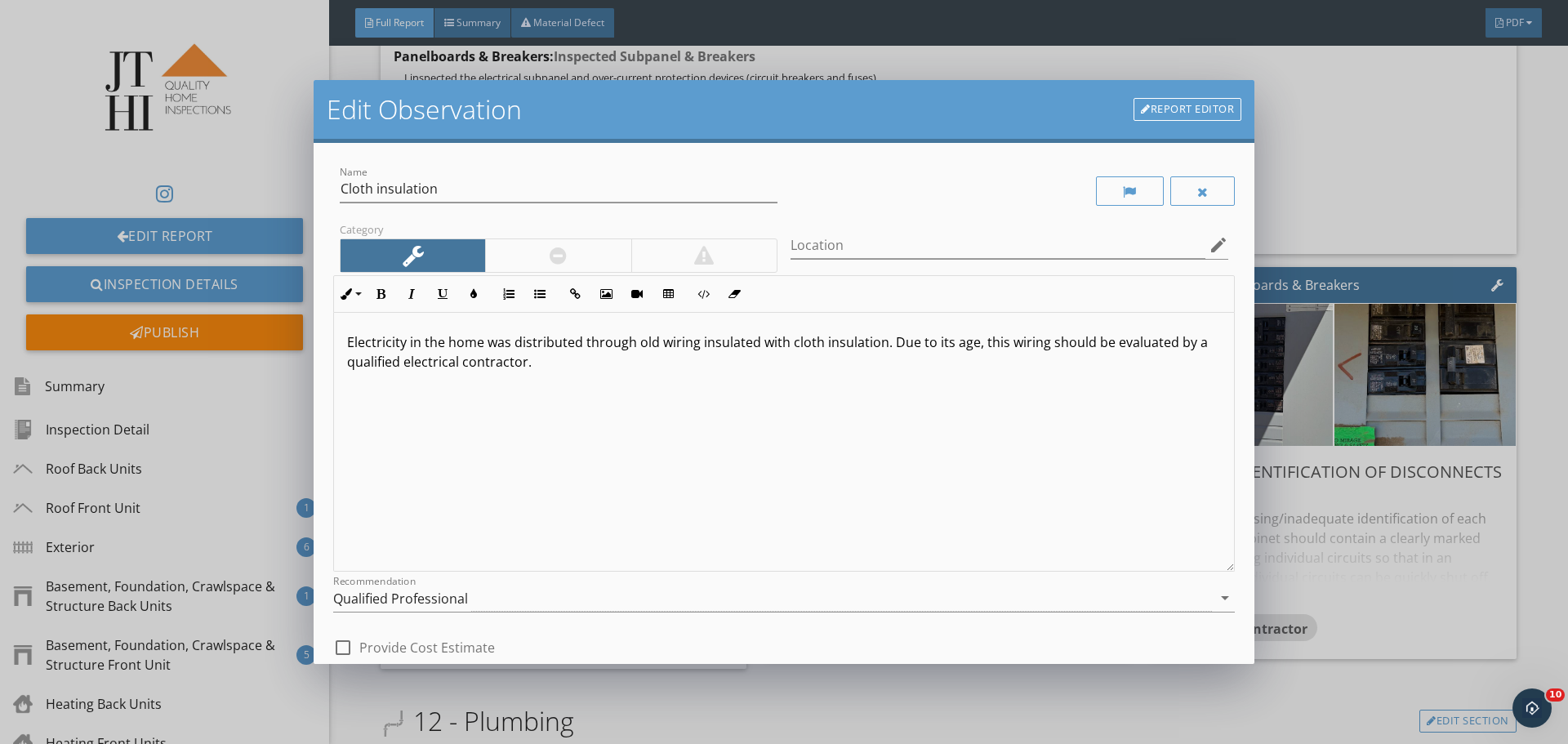
click at [487, 345] on p "Electricity in the home was distributed through old wiring insulated with cloth…" at bounding box center [784, 352] width 874 height 40
click at [470, 343] on p "Electricity in the home was distributed through old wiring insulated with cloth…" at bounding box center [784, 352] width 874 height 40
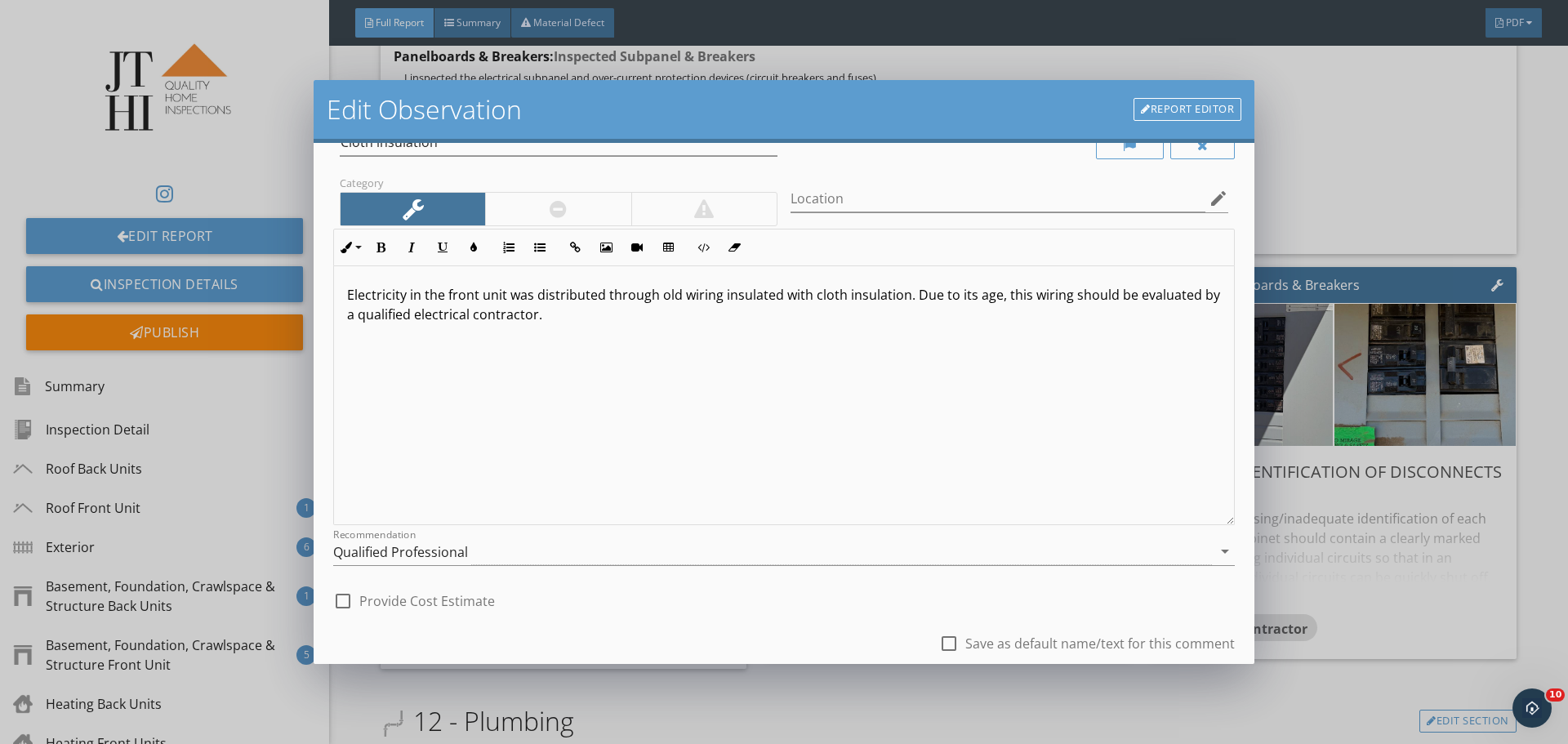
scroll to position [157, 0]
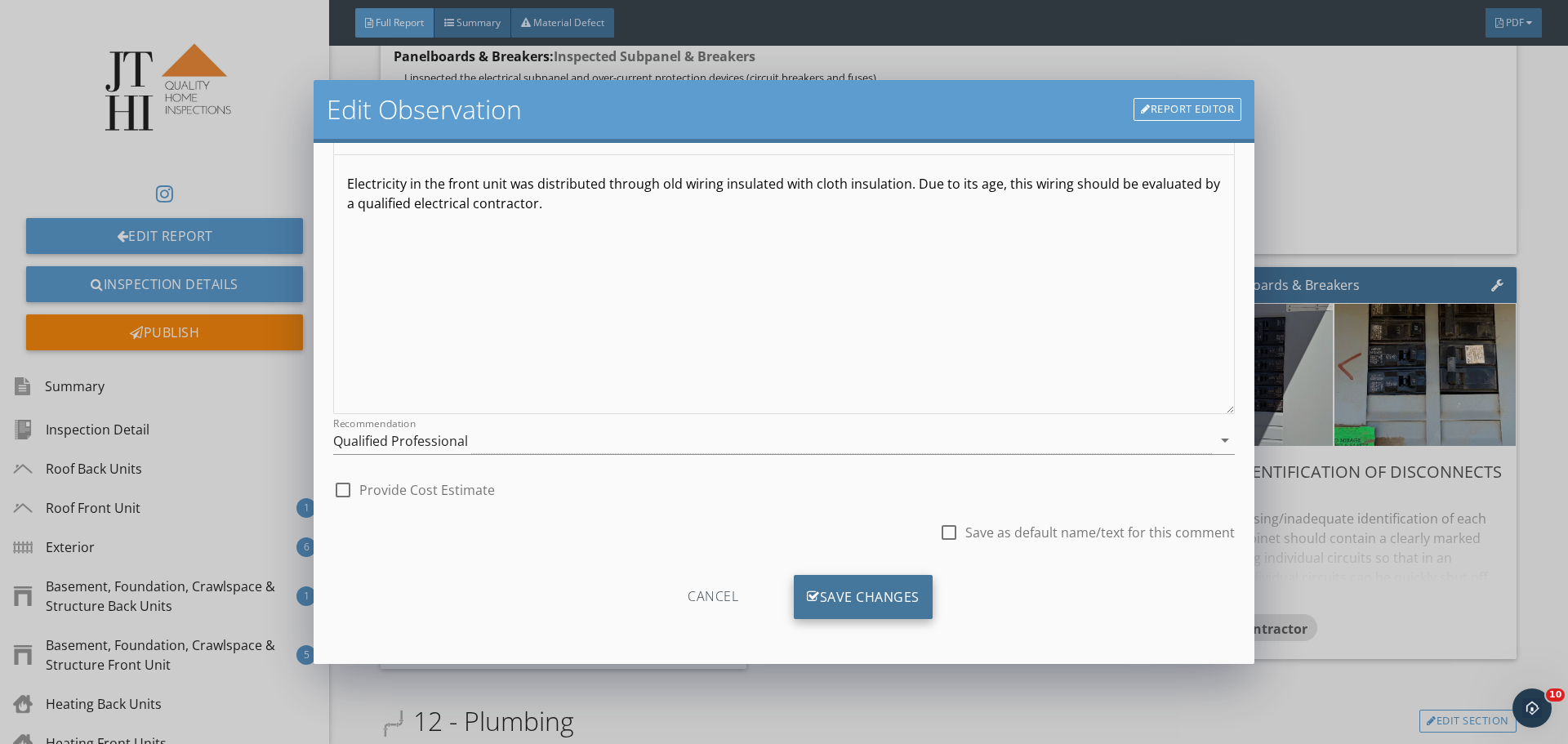
click at [897, 597] on div "Save Changes" at bounding box center [864, 597] width 139 height 44
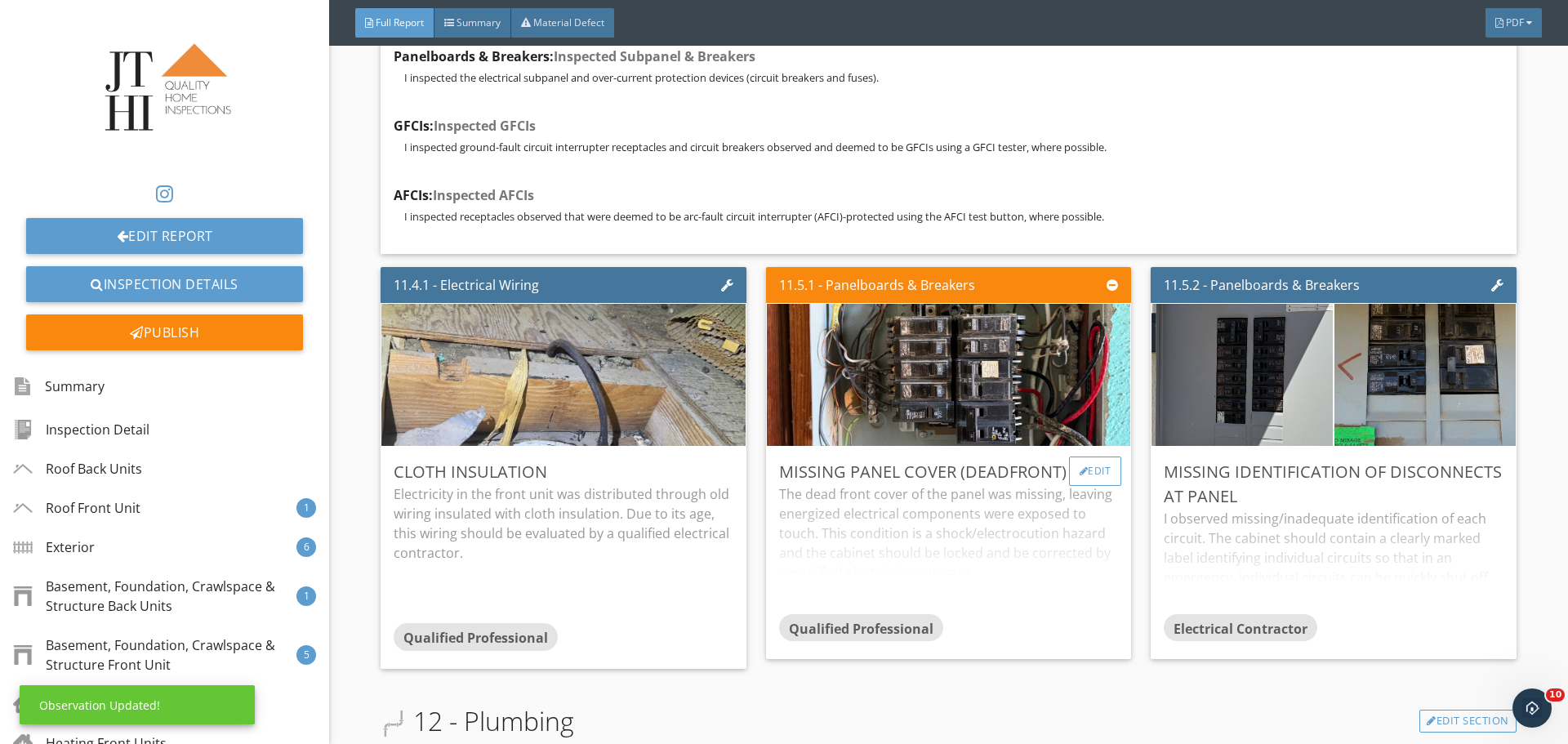
click at [1084, 460] on div "Edit" at bounding box center [1095, 471] width 53 height 29
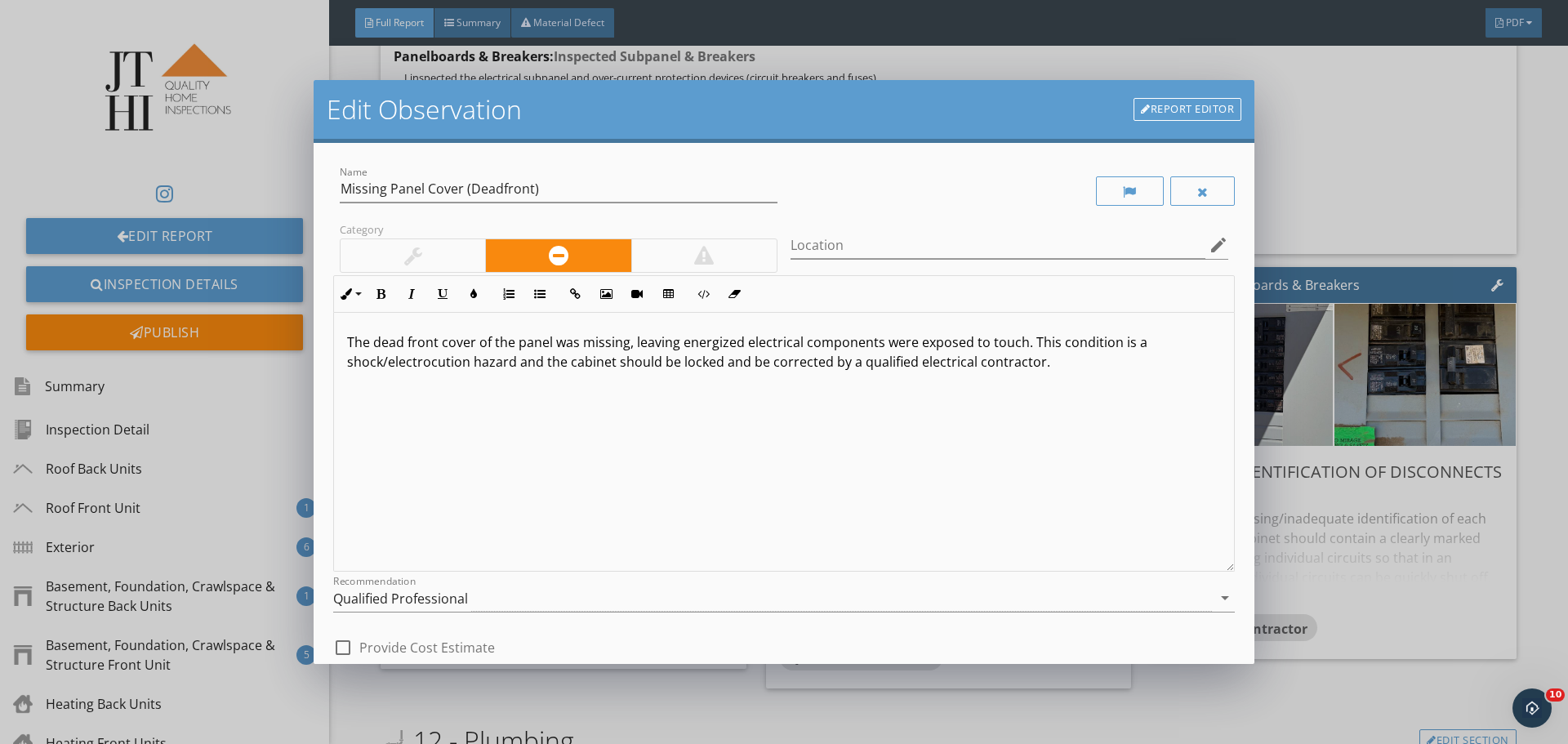
click at [1371, 359] on div "Edit Observation Report Editor Name Missing Panel Cover (Deadfront) Category Lo…" at bounding box center [784, 372] width 1568 height 744
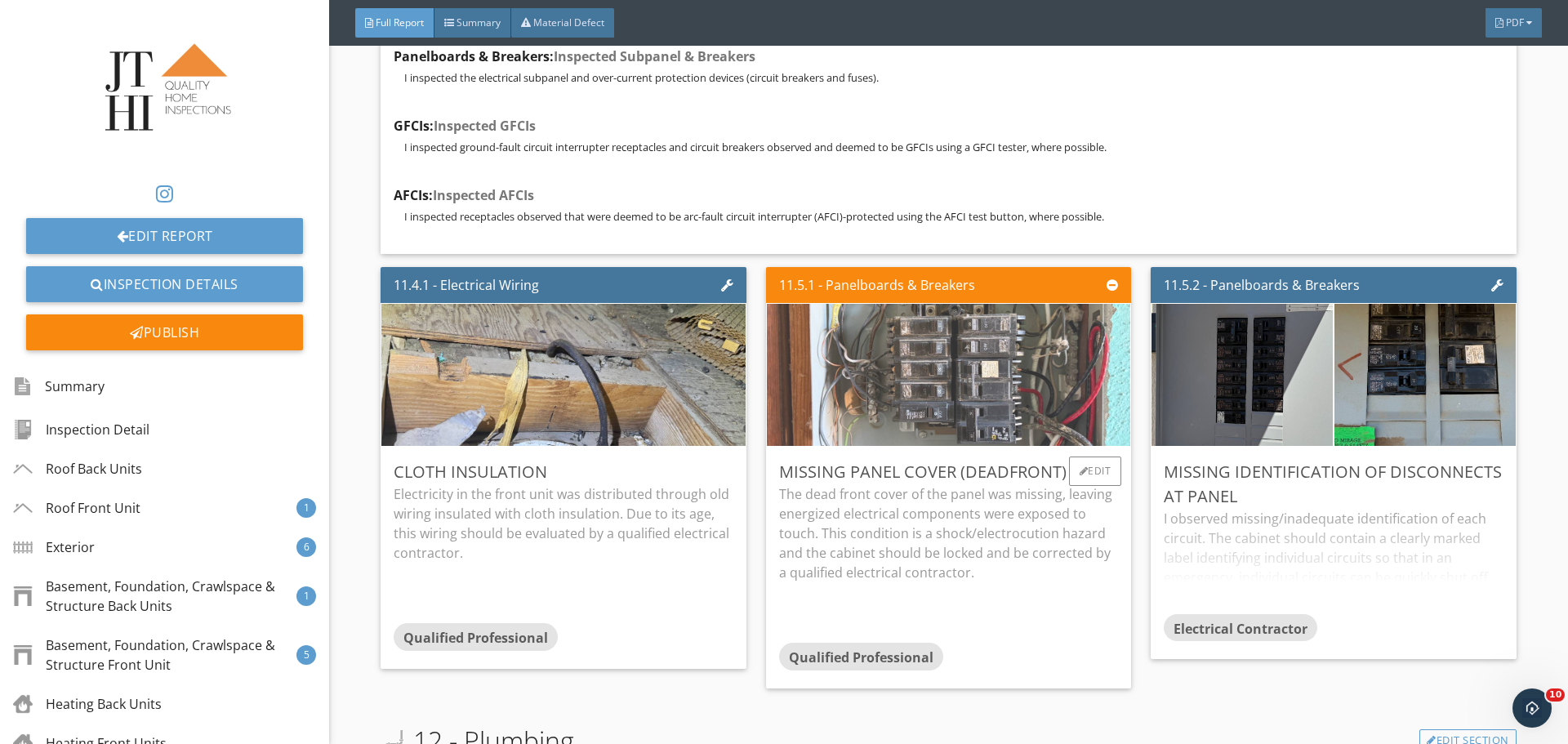
click at [875, 378] on img at bounding box center [949, 375] width 474 height 355
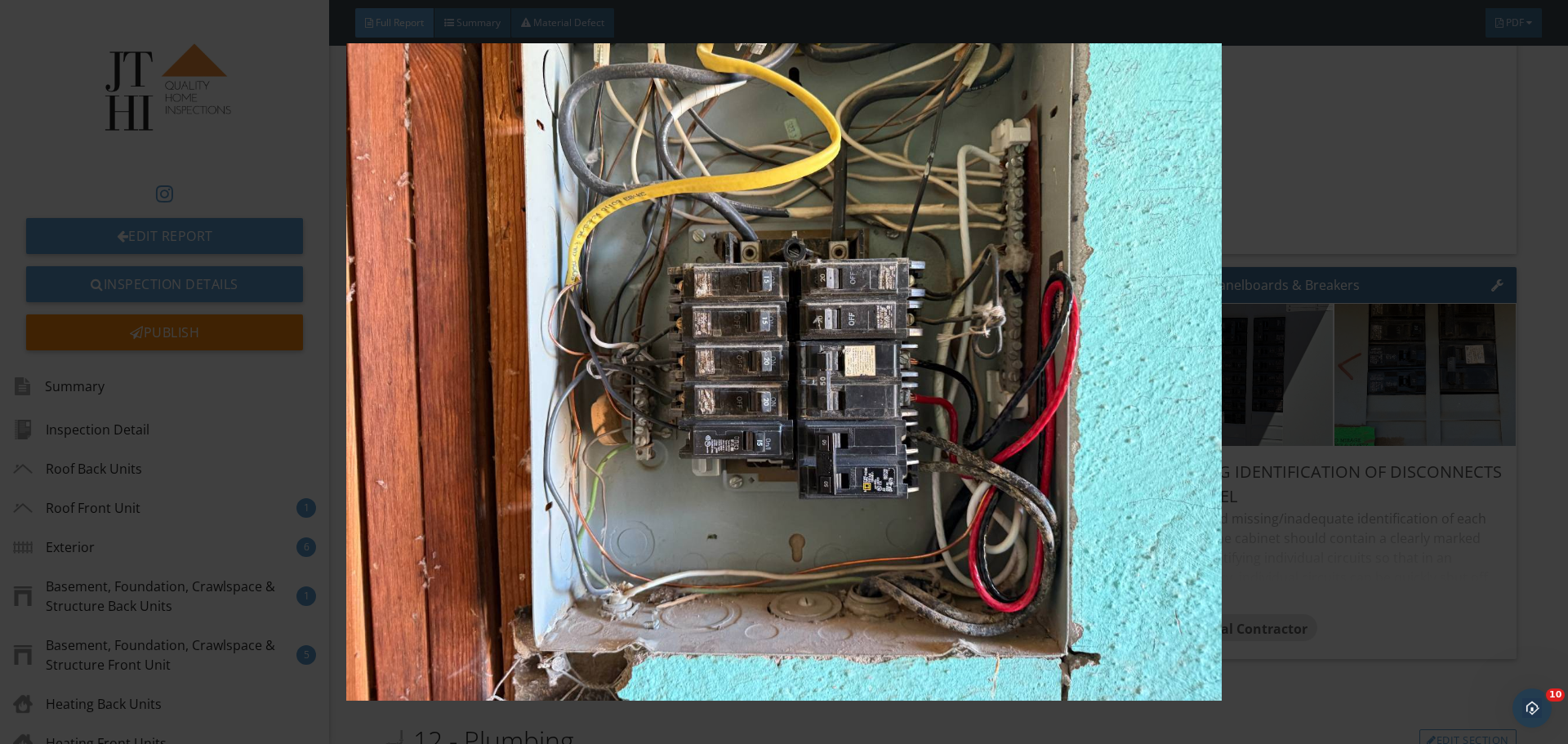
click at [1237, 365] on img at bounding box center [784, 372] width 1441 height 657
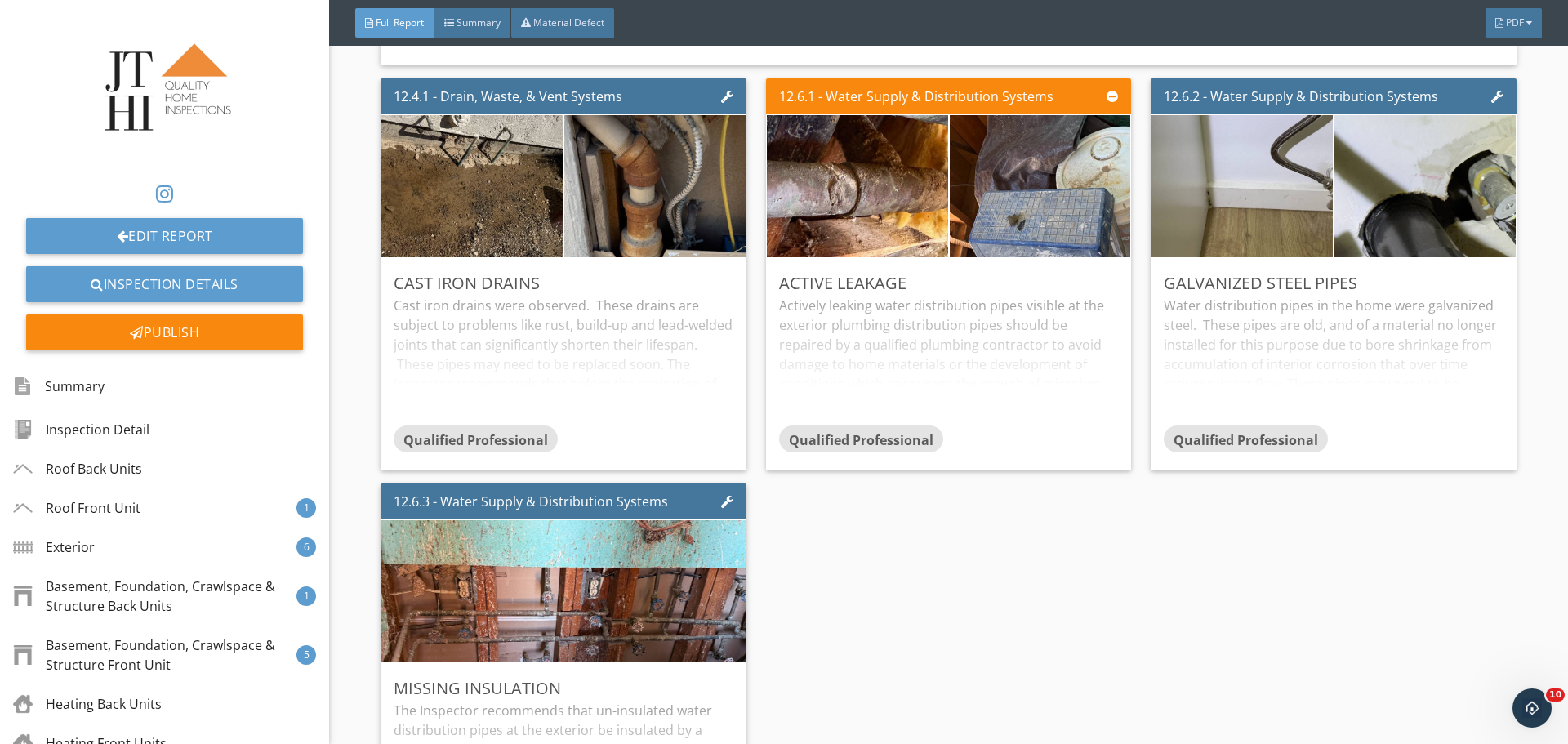
scroll to position [20573, 0]
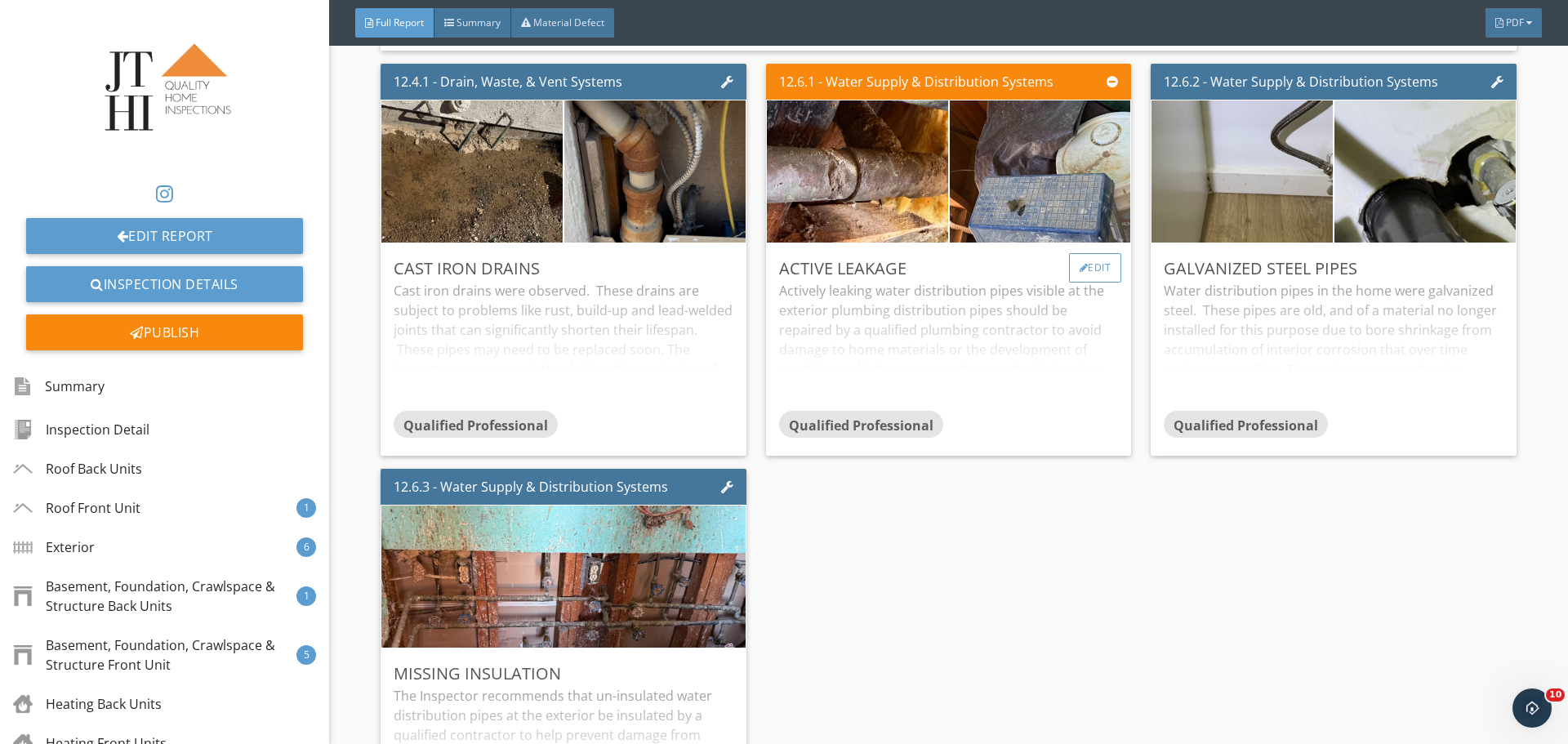
click at [1080, 263] on div at bounding box center [1084, 268] width 9 height 10
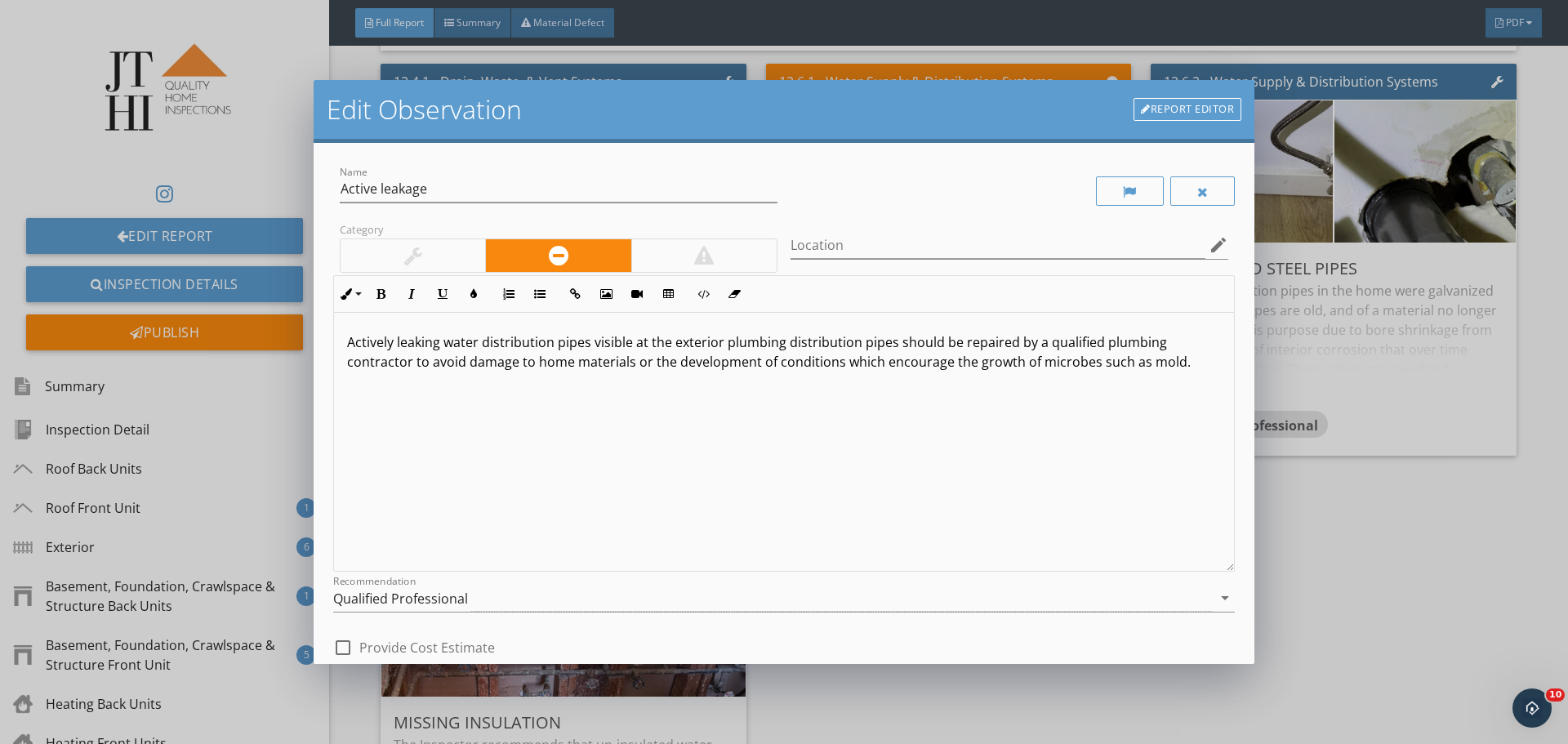
drag, startPoint x: 868, startPoint y: 497, endPoint x: 1406, endPoint y: 445, distance: 540.5
click at [876, 493] on div "Actively leaking water distribution pipes visible at the exterior plumbing dist…" at bounding box center [784, 442] width 900 height 259
click at [1420, 442] on div "Edit Observation Report Editor Name Active leakage Category Location edit Inlin…" at bounding box center [784, 372] width 1568 height 744
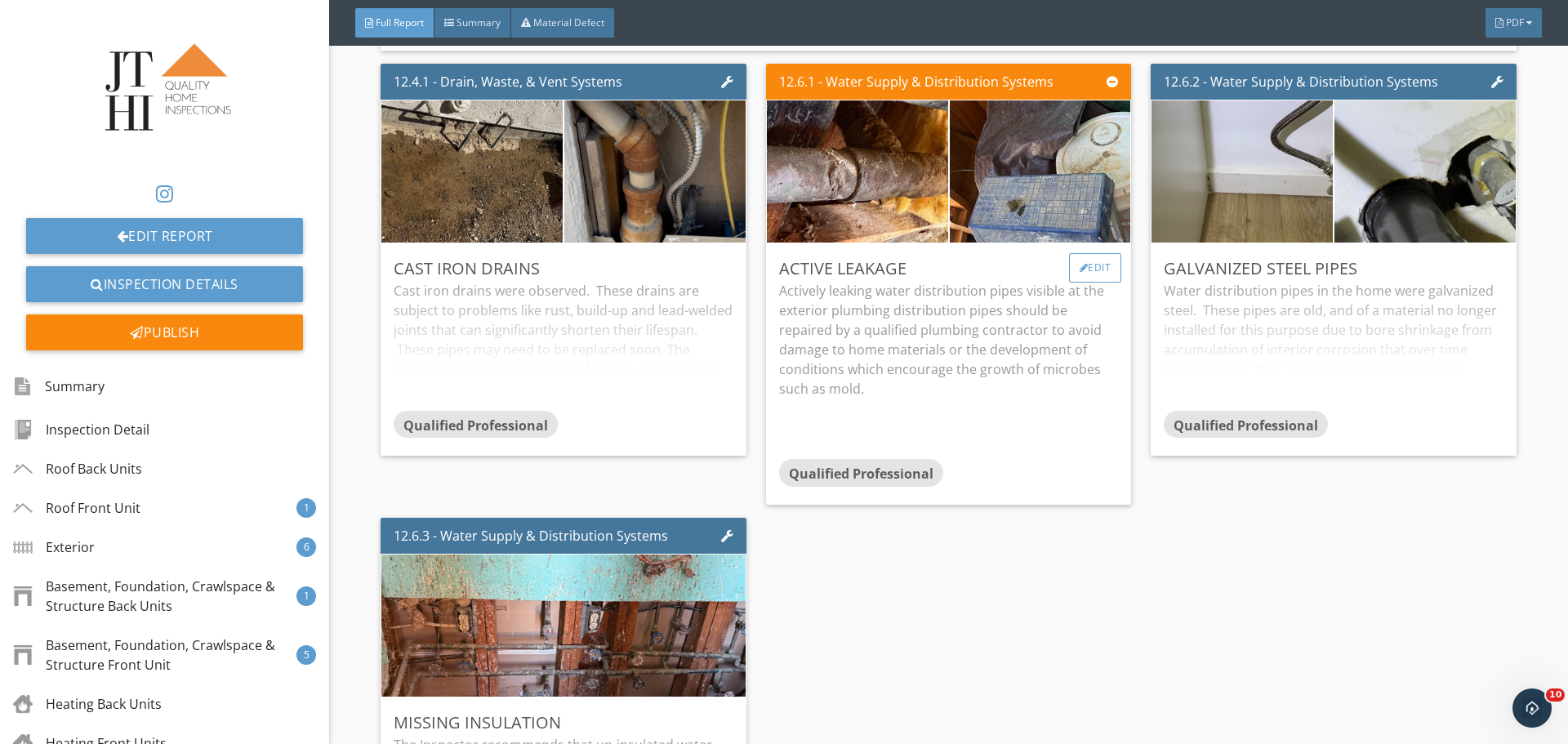
click at [1104, 262] on div "Edit" at bounding box center [1095, 267] width 53 height 29
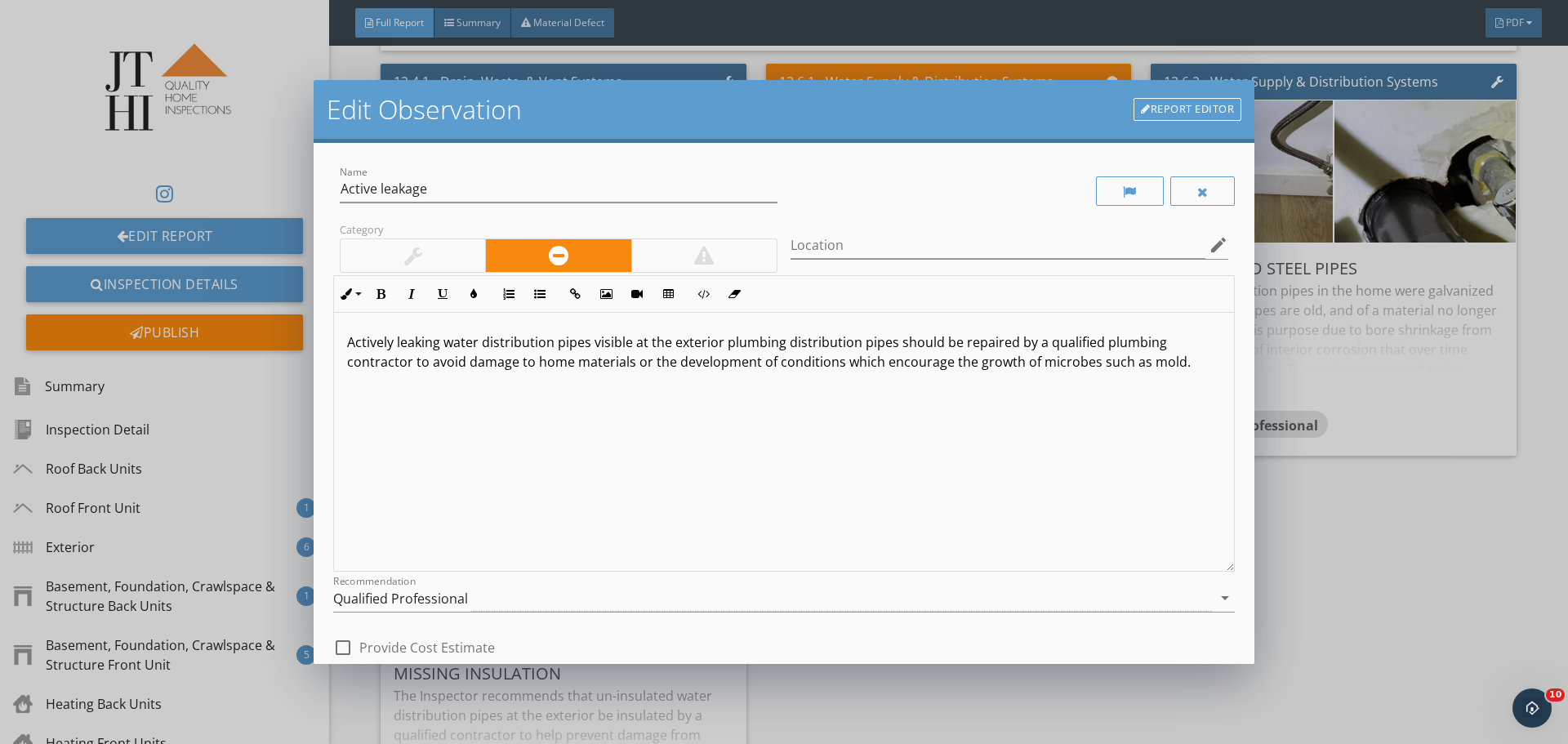
drag, startPoint x: 1523, startPoint y: 304, endPoint x: 1340, endPoint y: 305, distance: 183.0
click at [1520, 304] on div "Edit Observation Report Editor Name Active leakage Category Location edit Inlin…" at bounding box center [784, 372] width 1568 height 744
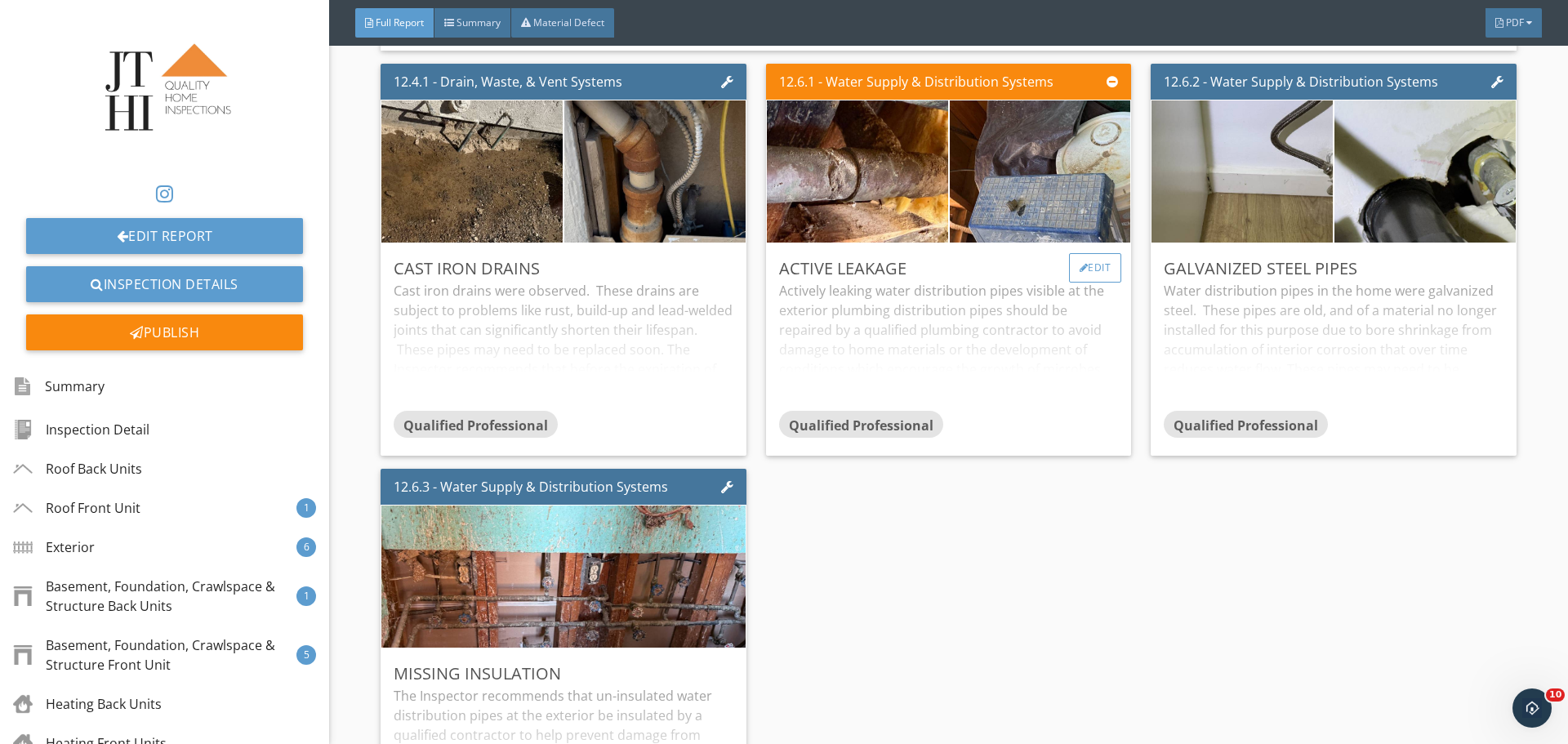
click at [1091, 253] on div "Edit" at bounding box center [1095, 267] width 53 height 29
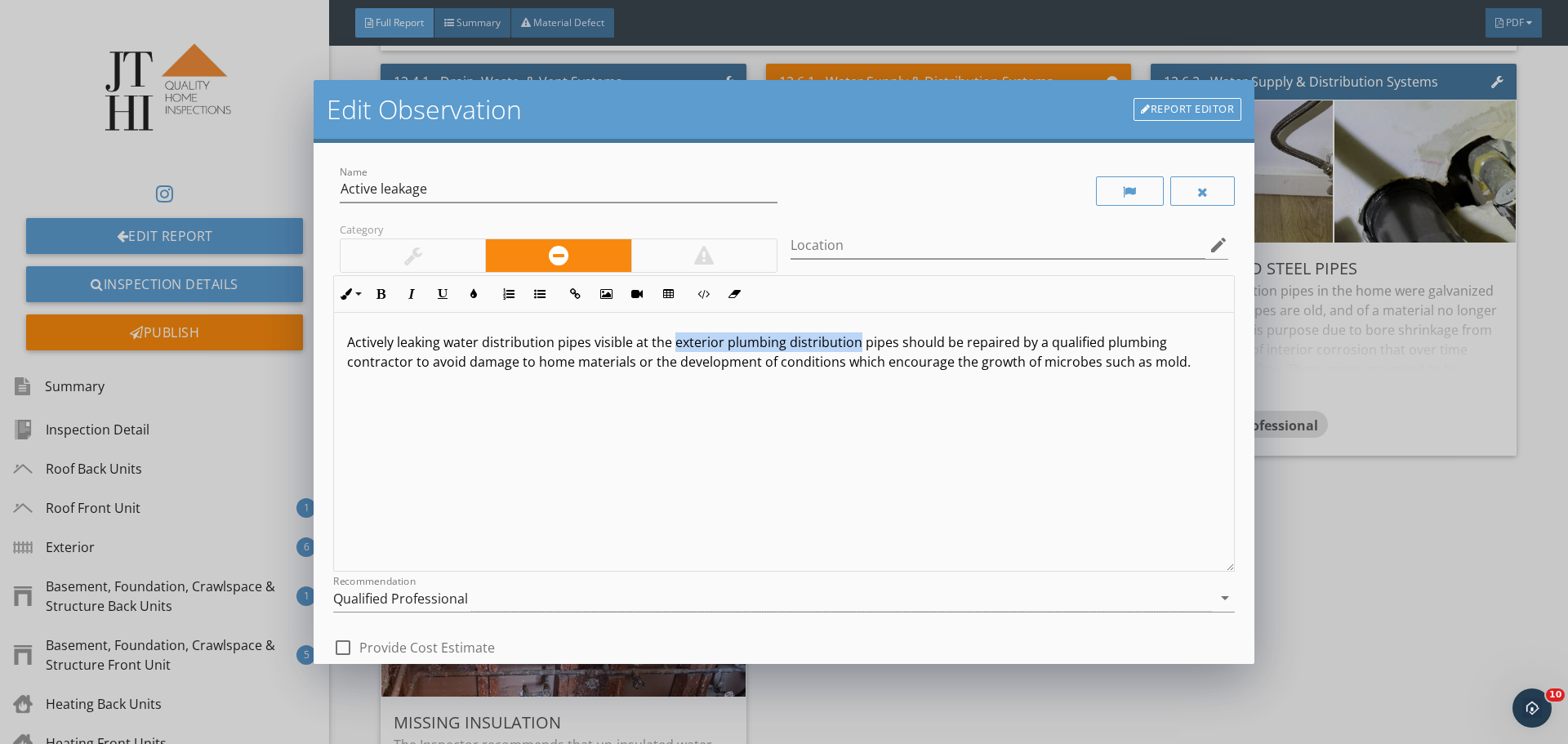
drag, startPoint x: 674, startPoint y: 344, endPoint x: 855, endPoint y: 344, distance: 181.0
click at [855, 344] on p "Actively leaking water distribution pipes visible at the exterior plumbing dist…" at bounding box center [784, 352] width 874 height 40
click at [1087, 372] on p "Actively leaking water distribution pipes visible at the utility closet pipes s…" at bounding box center [784, 352] width 874 height 40
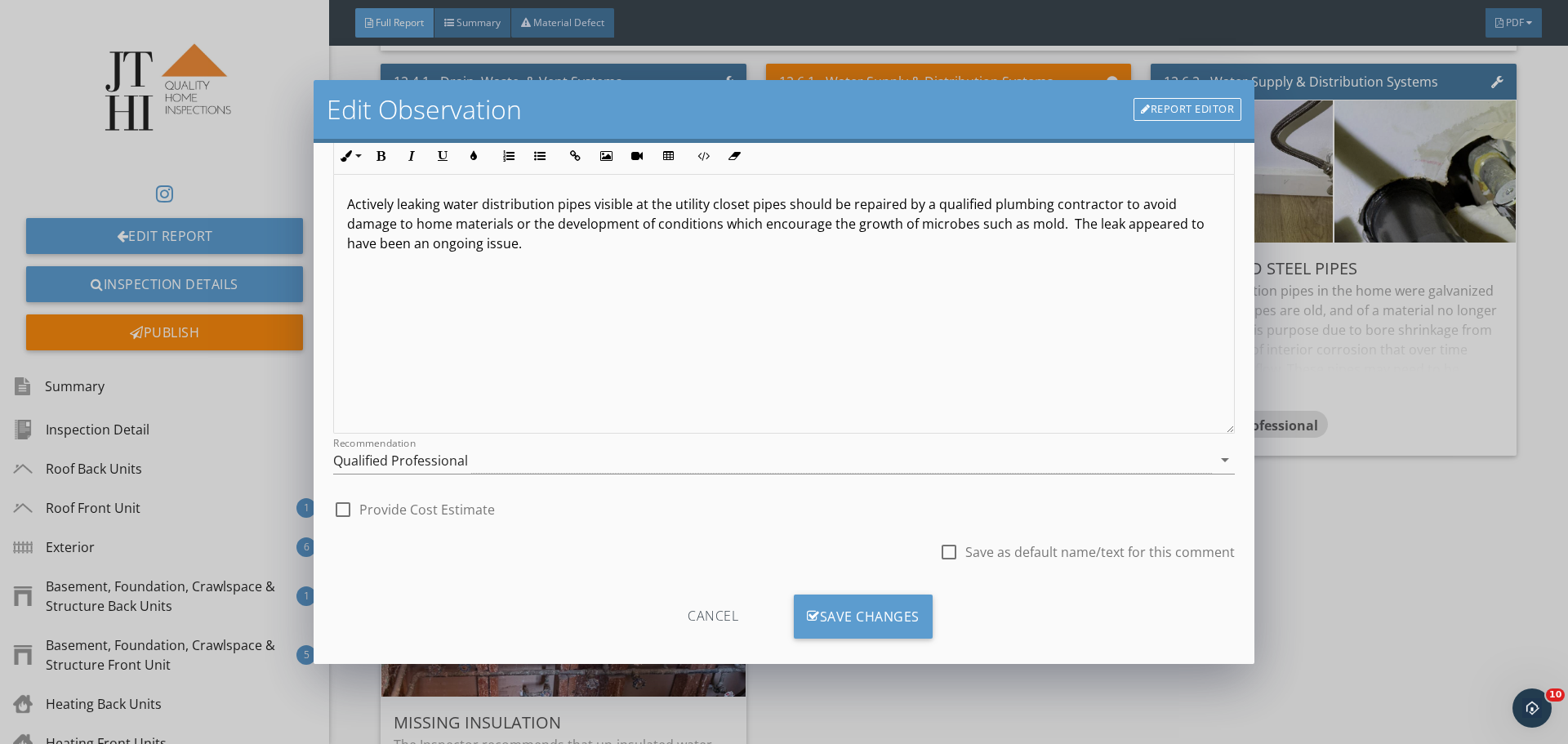
scroll to position [157, 0]
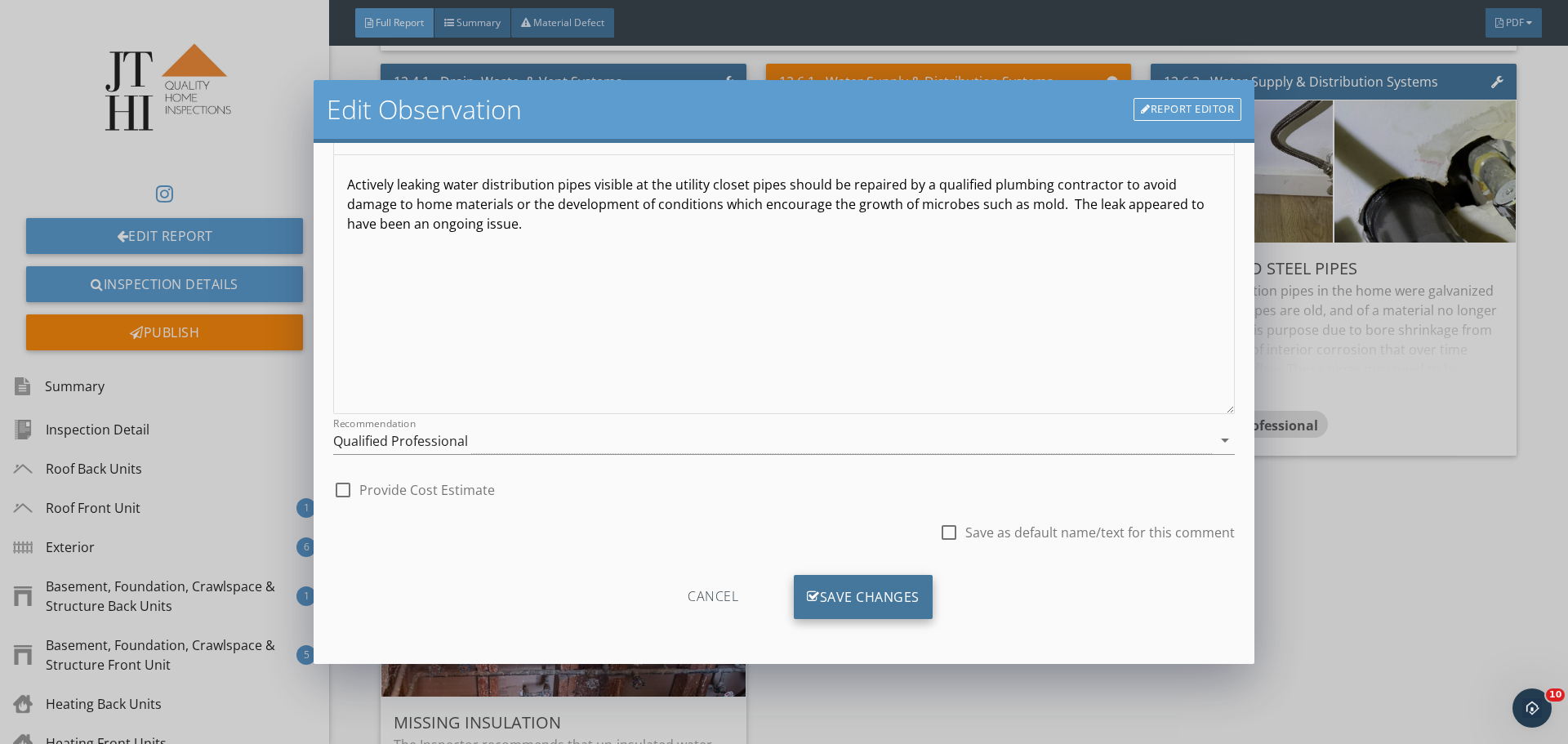
click at [892, 590] on div "Save Changes" at bounding box center [864, 597] width 139 height 44
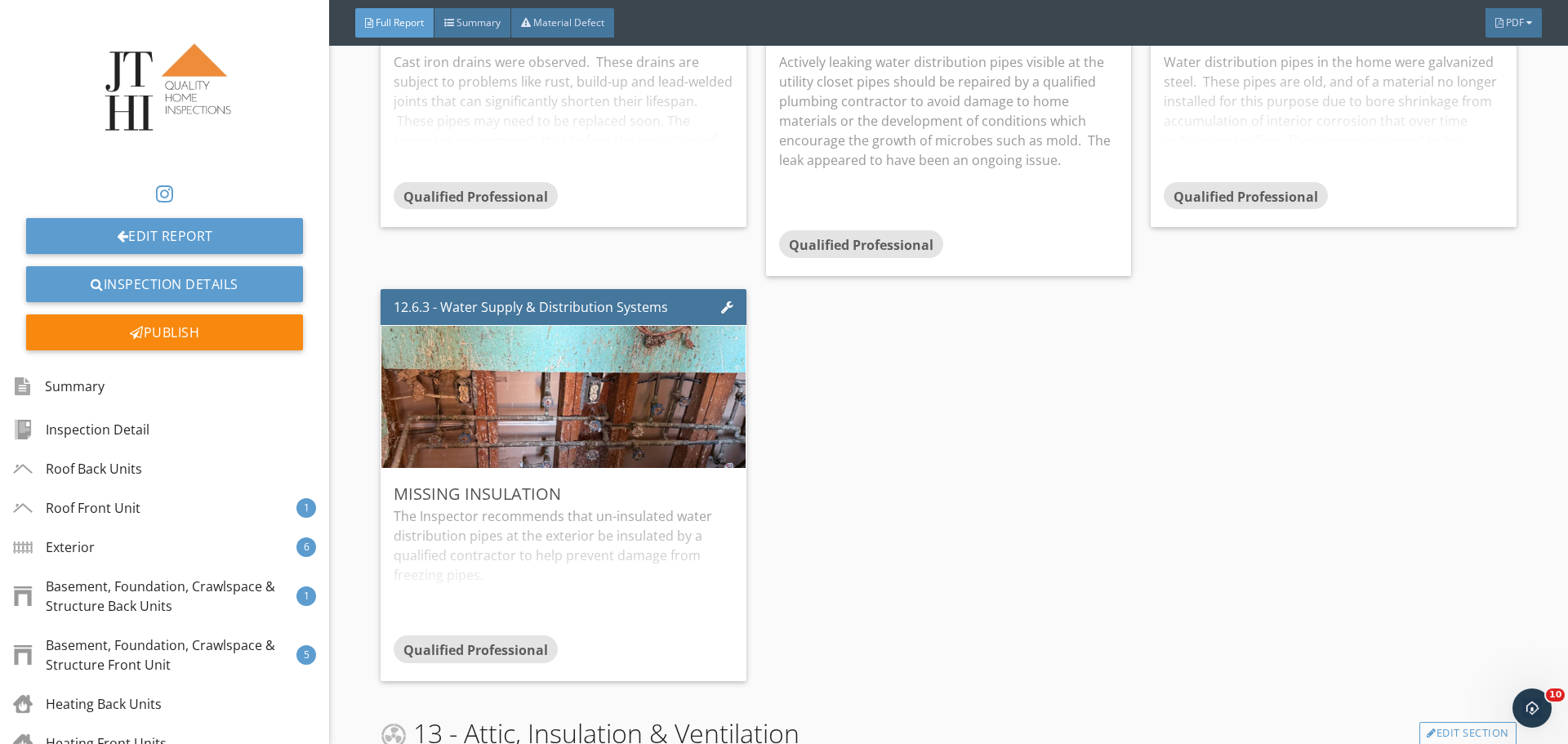
scroll to position [20818, 0]
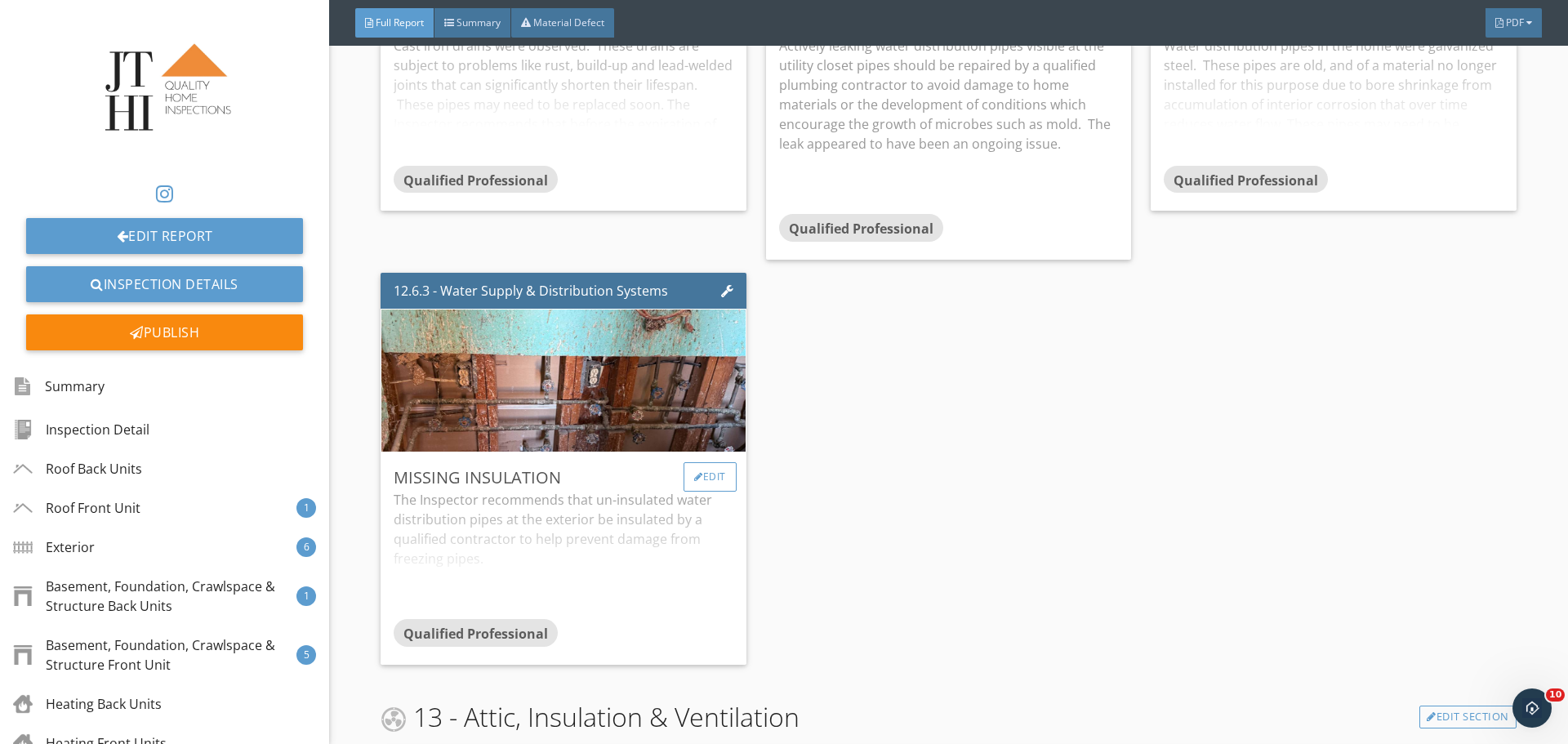
click at [713, 464] on div "Edit" at bounding box center [710, 477] width 53 height 29
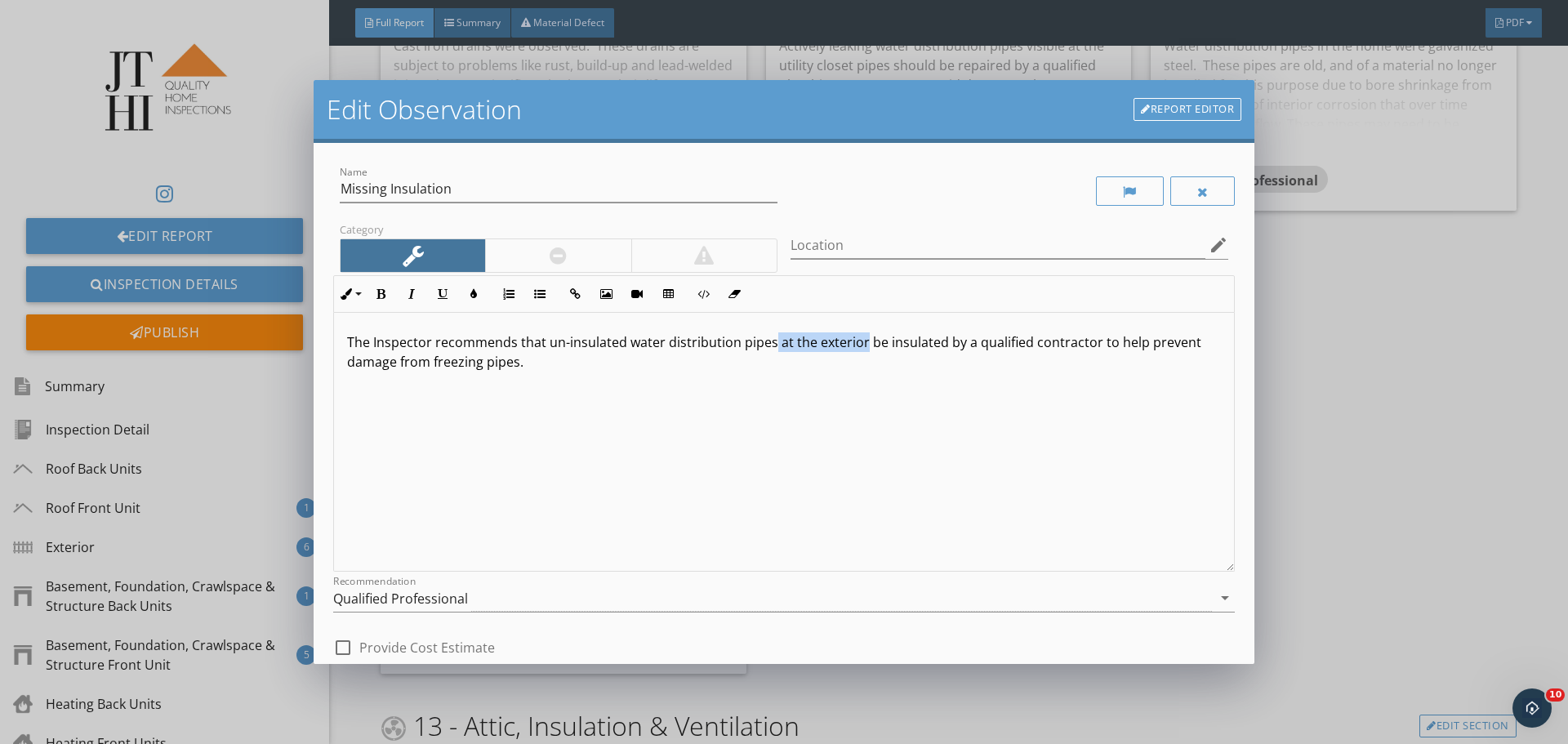
drag, startPoint x: 824, startPoint y: 339, endPoint x: 861, endPoint y: 344, distance: 37.3
click at [861, 344] on p "The Inspector recommends that un-insulated water distribution pipes at the exte…" at bounding box center [784, 352] width 874 height 40
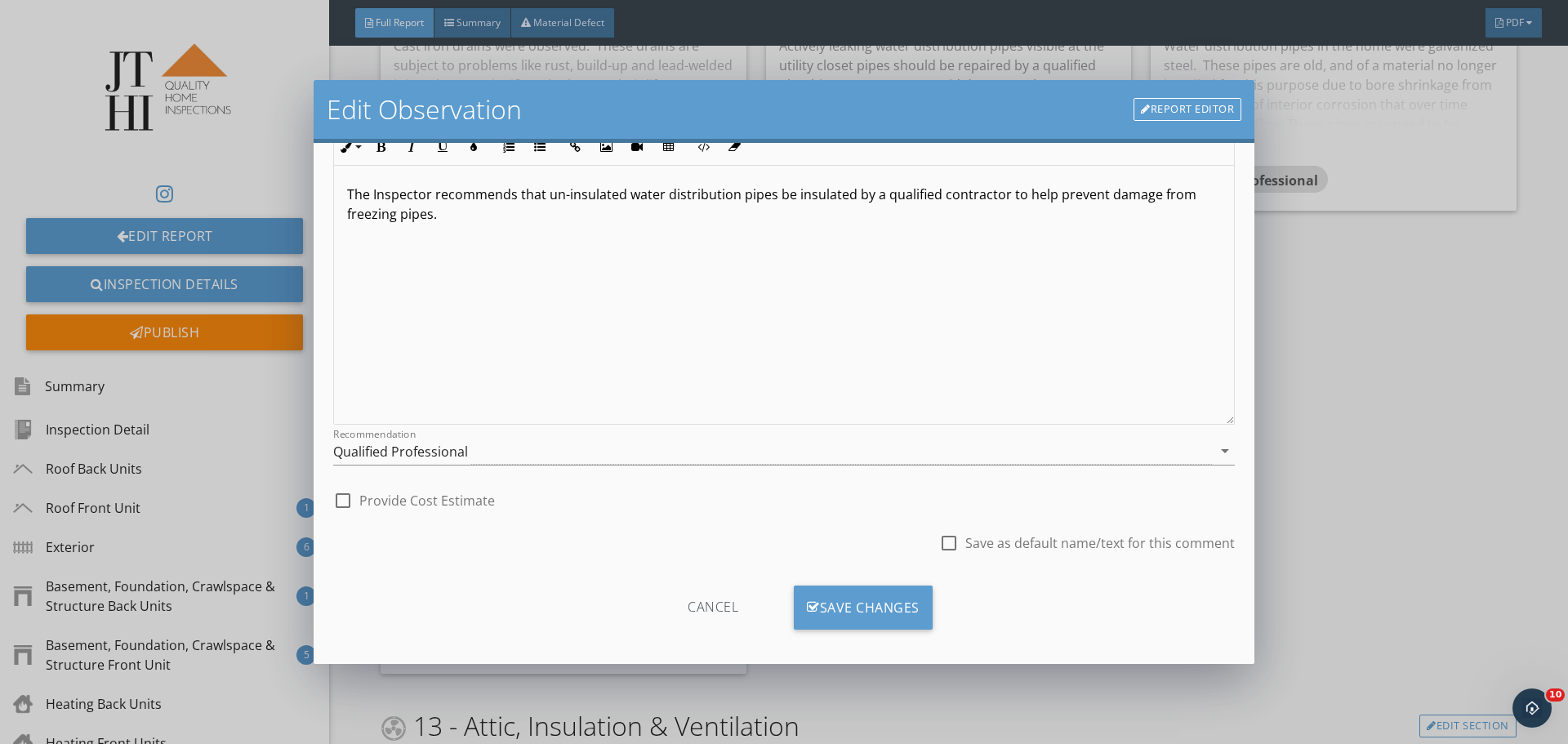
scroll to position [157, 0]
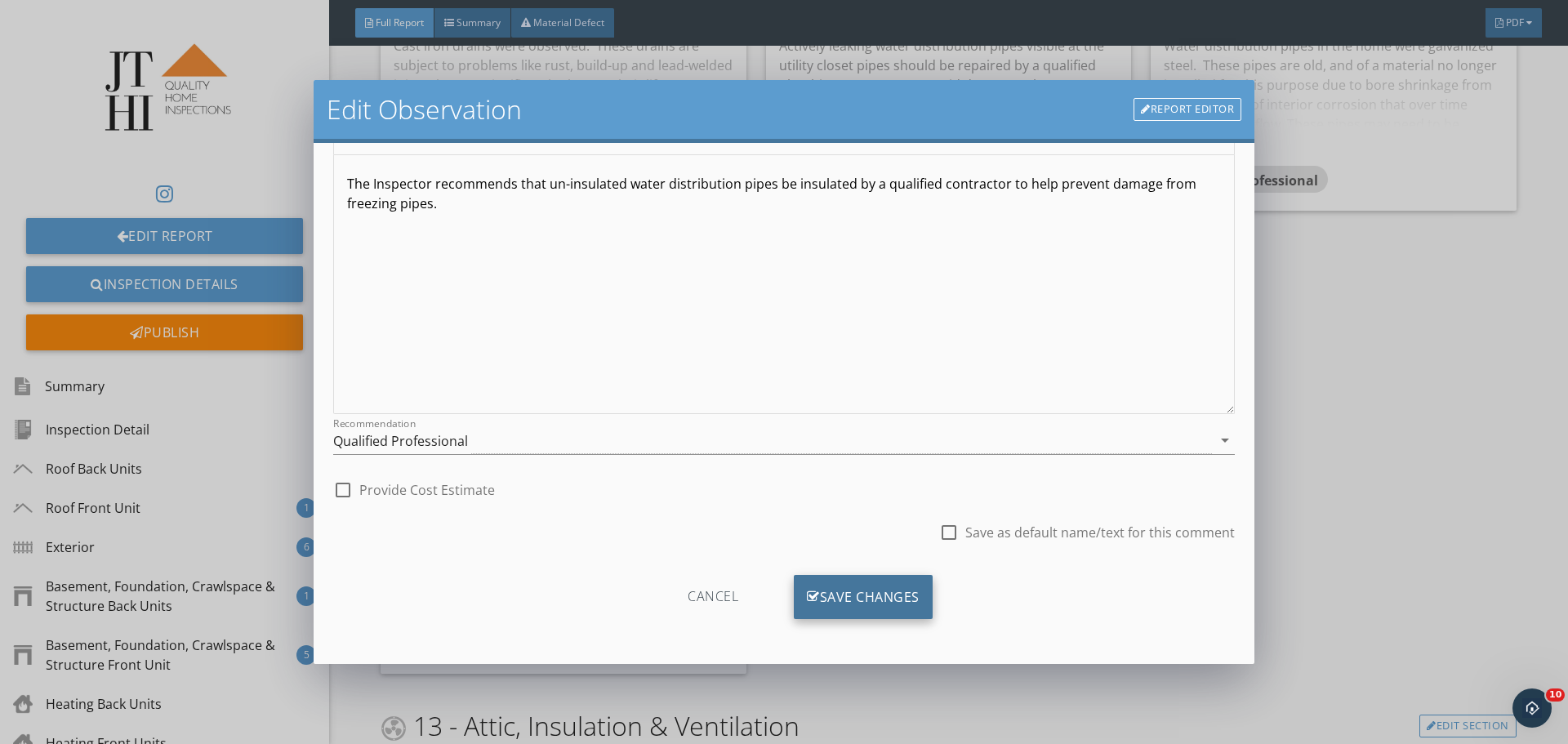
click at [833, 599] on div "Save Changes" at bounding box center [864, 597] width 139 height 44
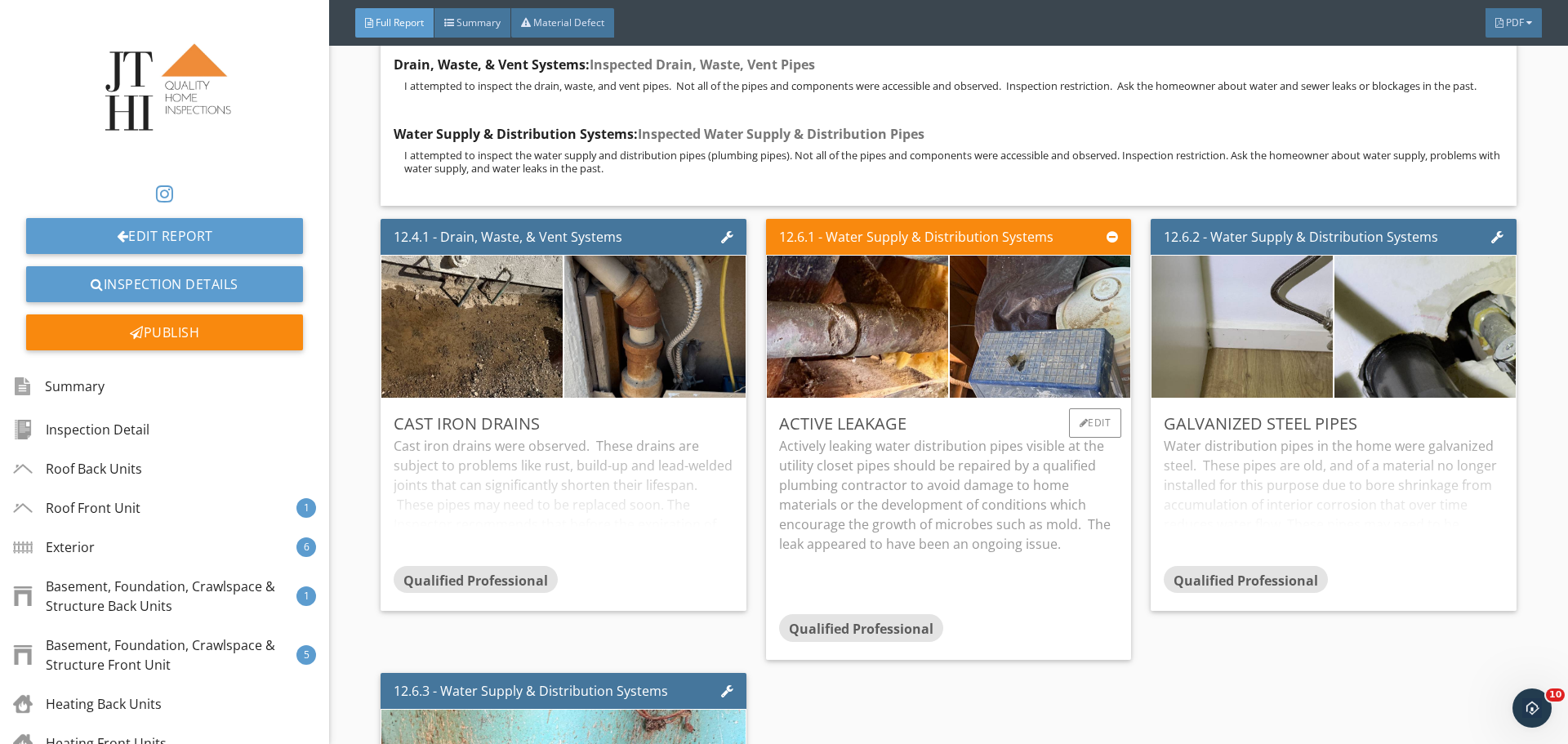
scroll to position [20410, 0]
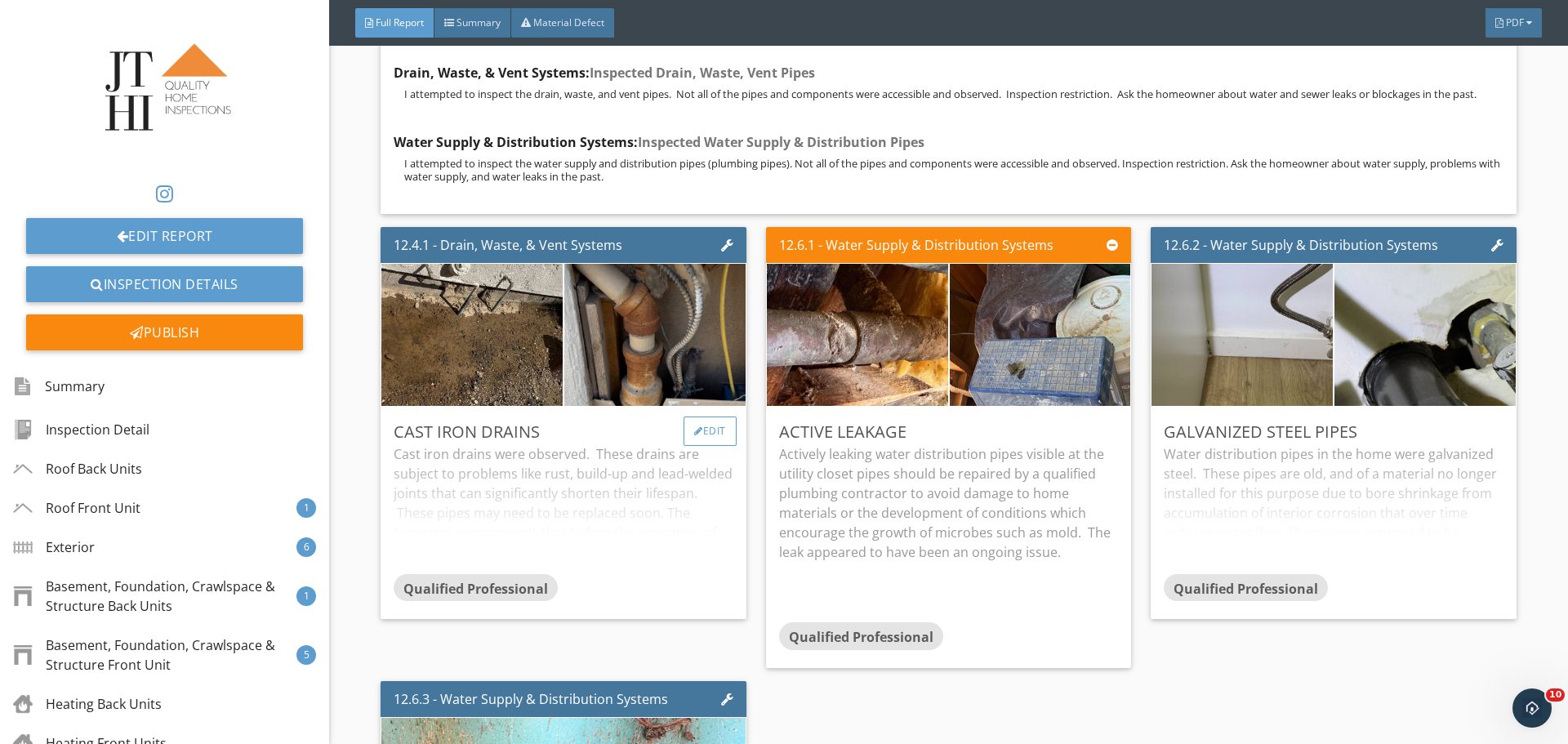
click at [685, 427] on div "Edit" at bounding box center [710, 431] width 53 height 29
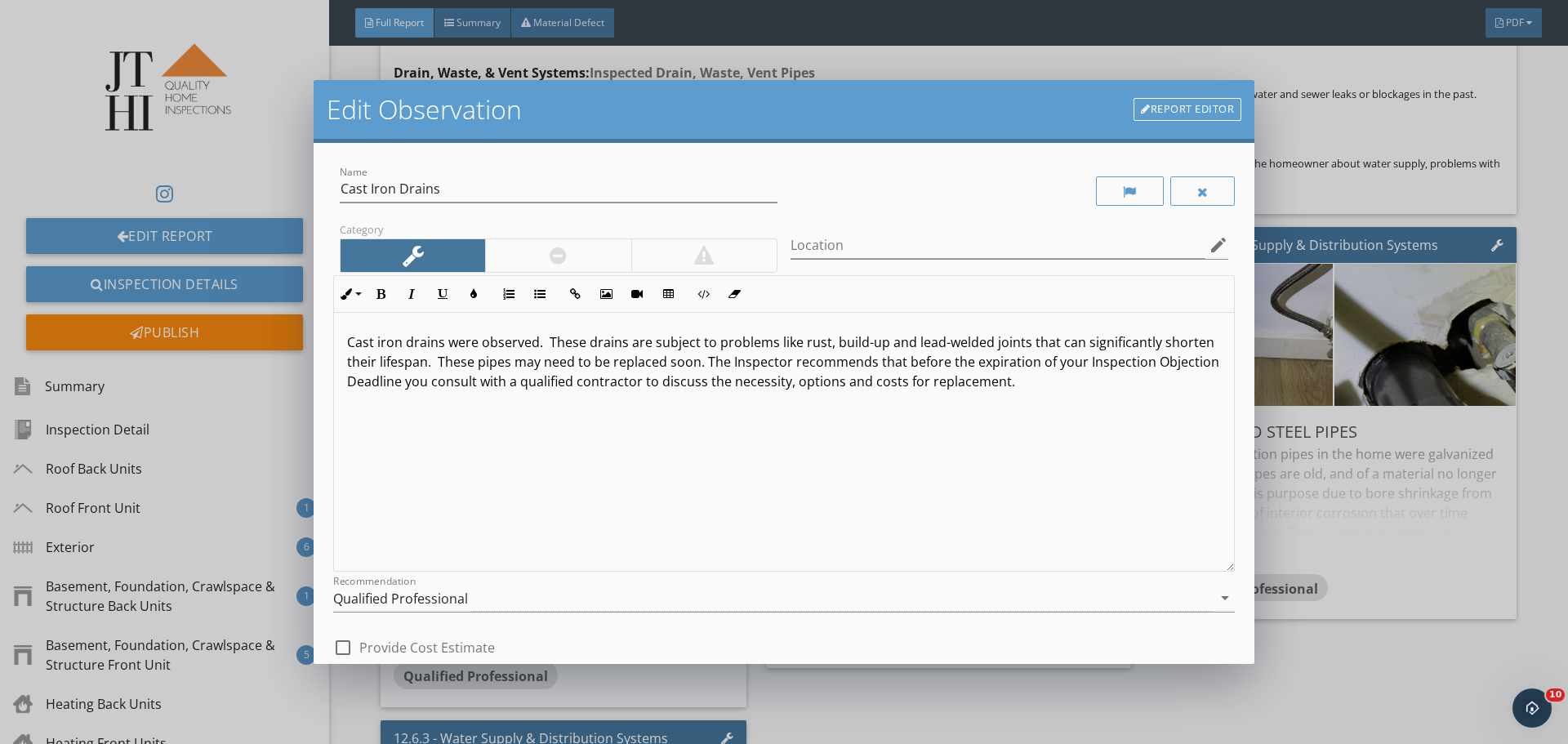
scroll to position [1, 0]
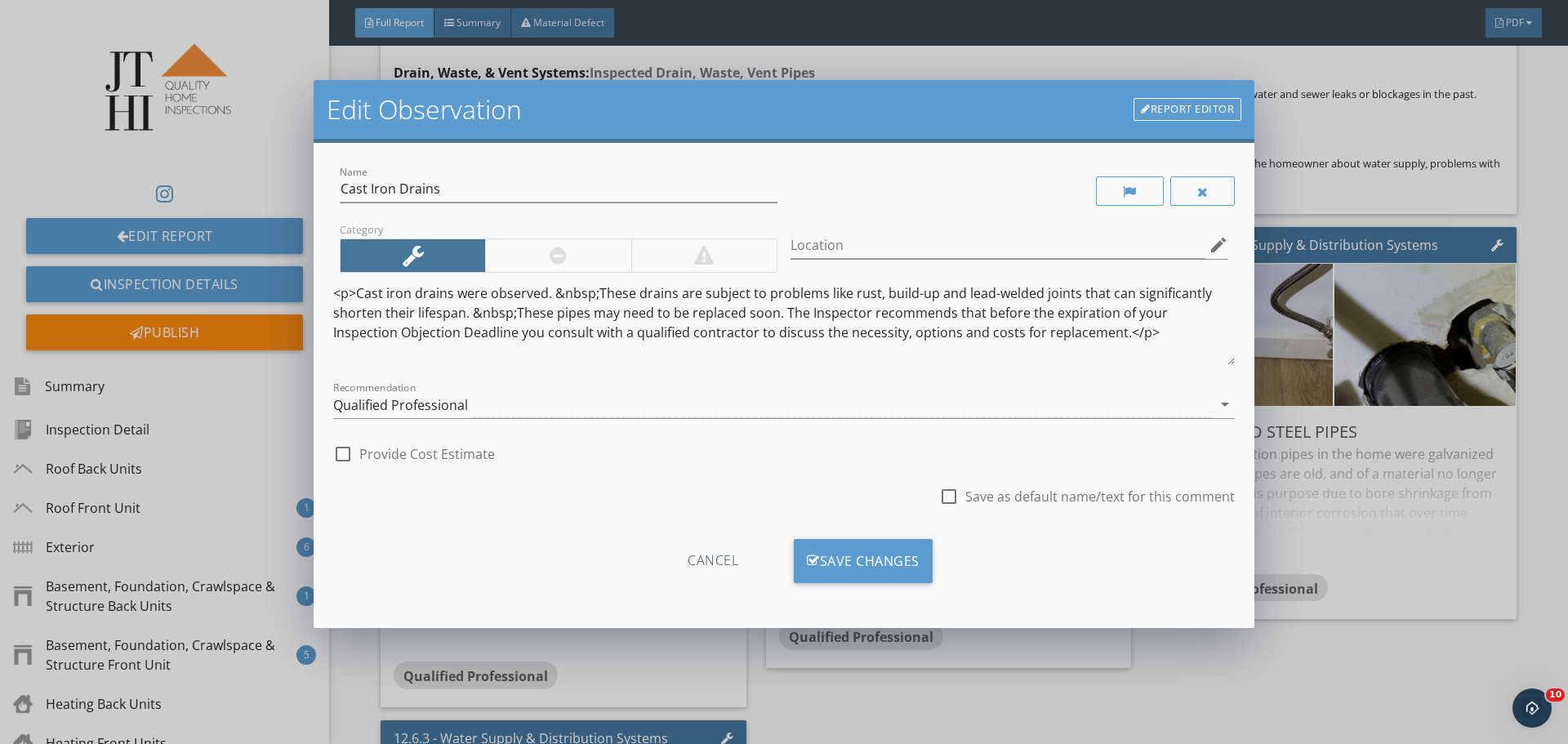
click at [1361, 434] on div "Edit Observation Report Editor Name Cast Iron Drains Category Location edit <p>…" at bounding box center [784, 372] width 1568 height 744
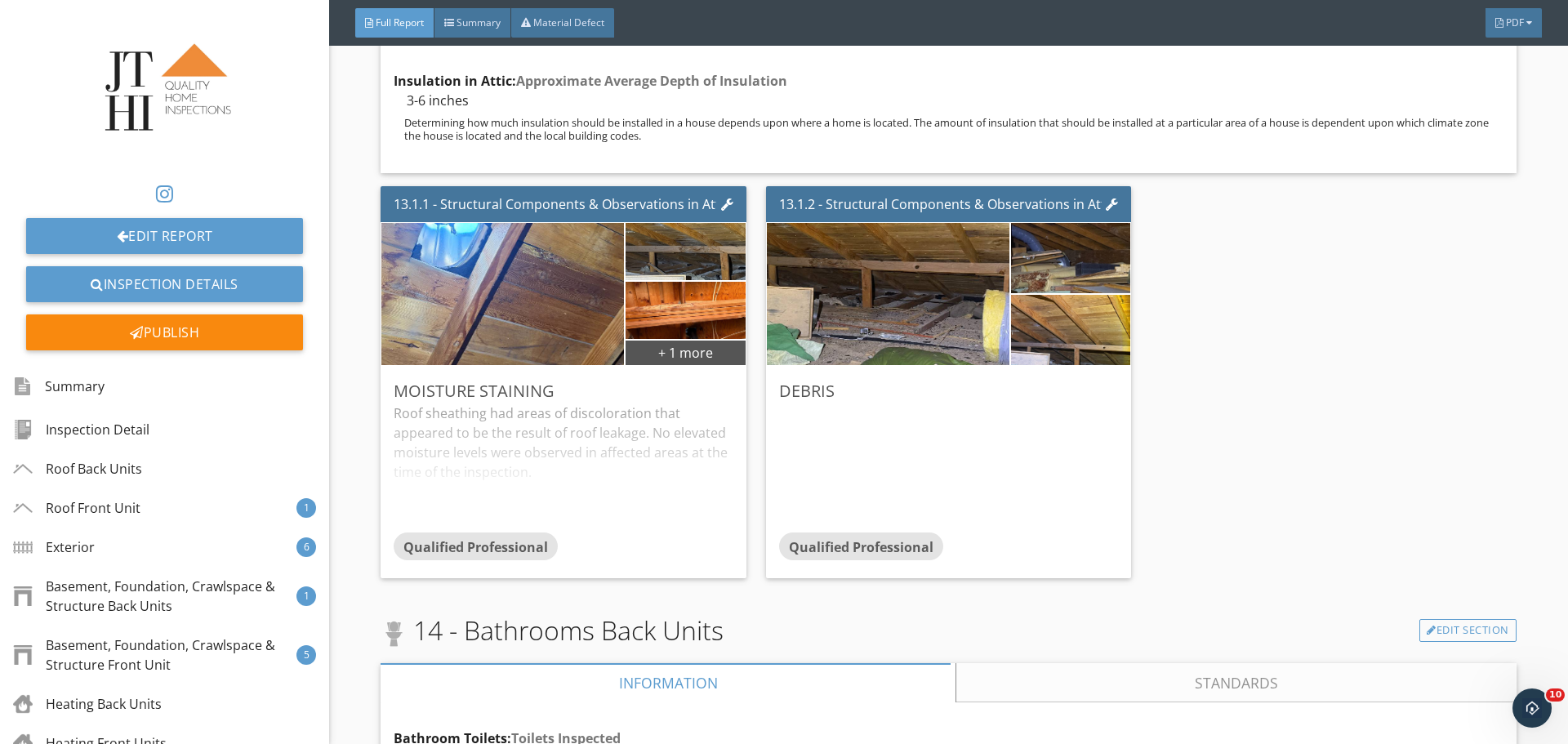
scroll to position [22616, 0]
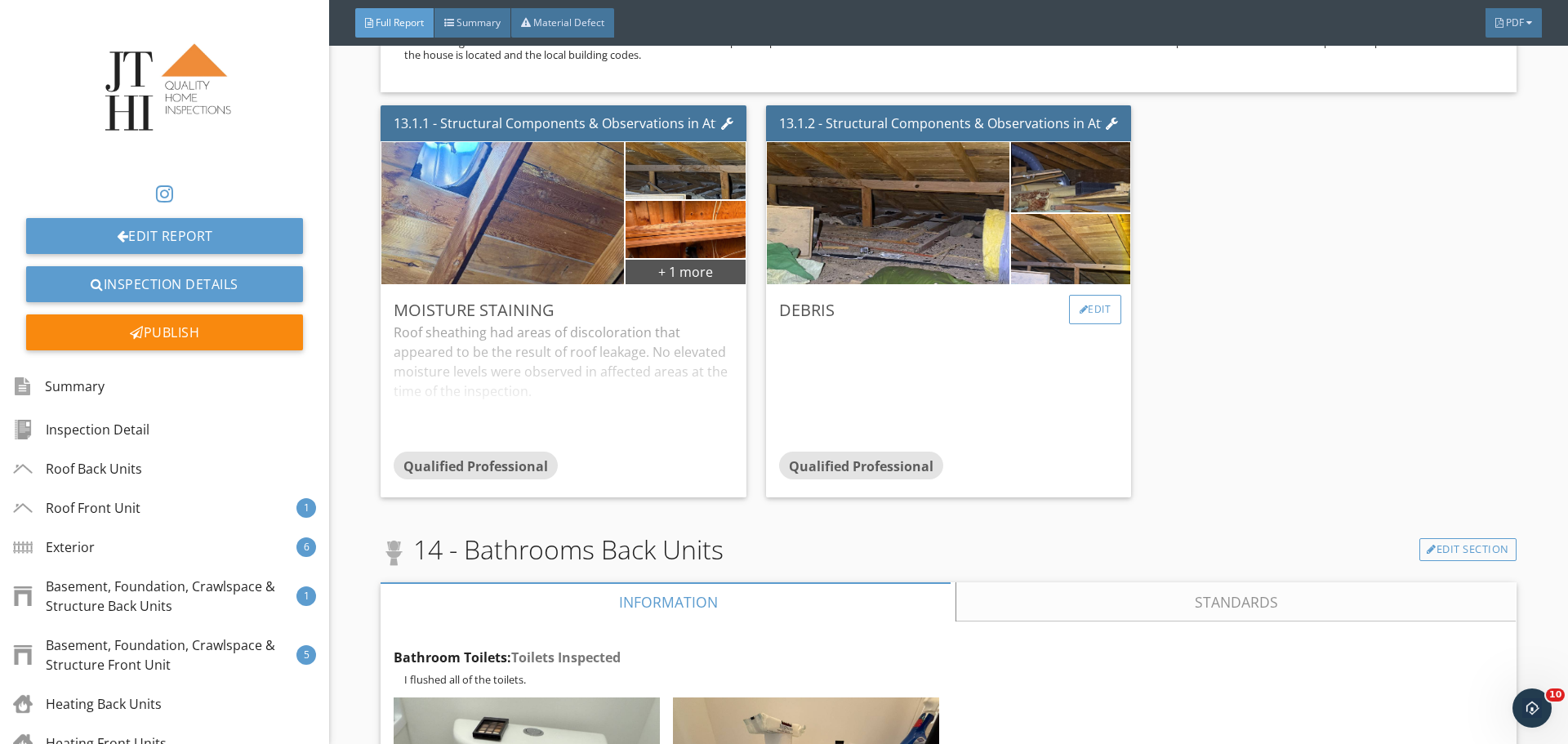
click at [1069, 295] on div "Edit" at bounding box center [1095, 310] width 53 height 29
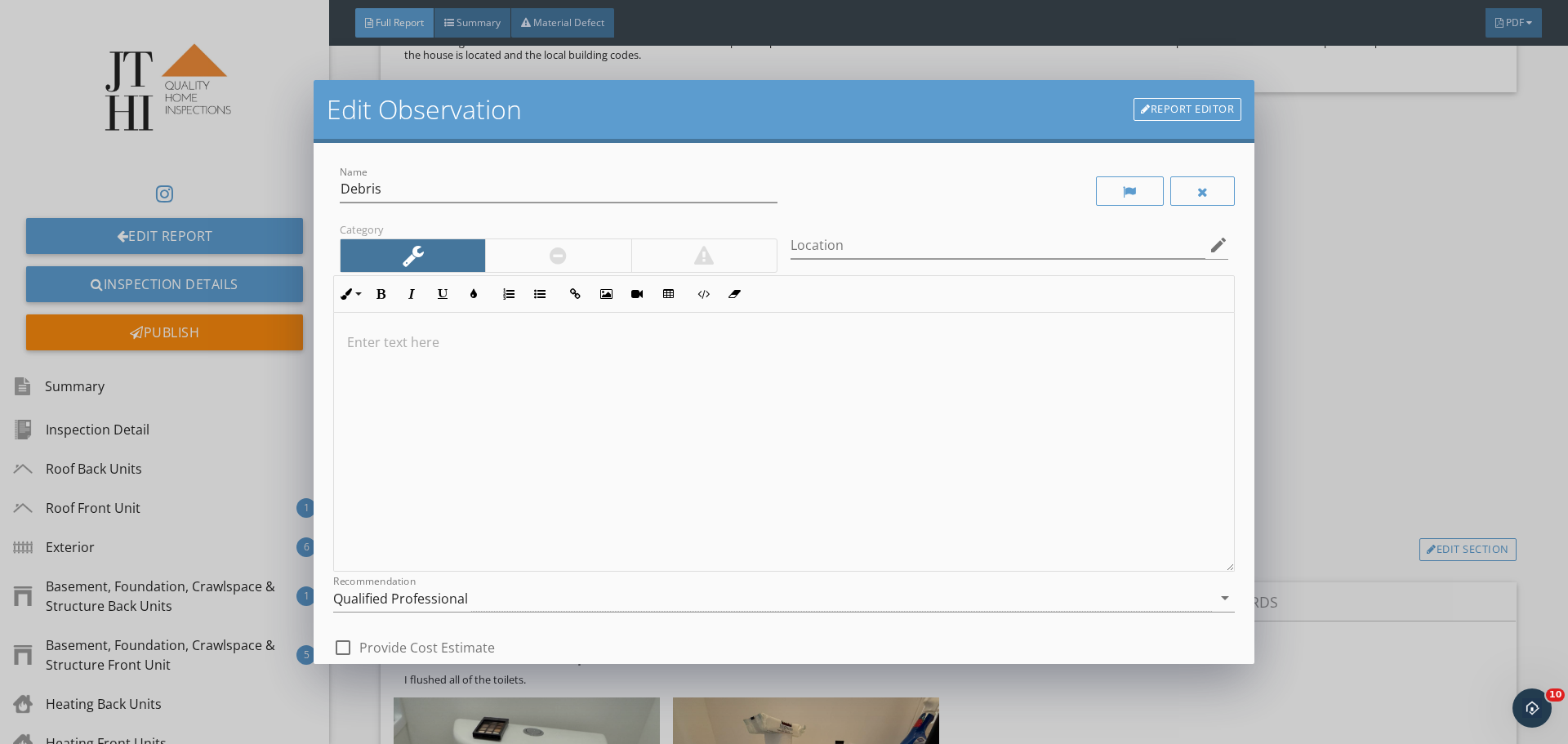
click at [880, 384] on div at bounding box center [784, 442] width 900 height 259
click at [1340, 262] on div "Edit Observation Report Editor Name Debris Category Location edit Inline Style …" at bounding box center [784, 372] width 1568 height 744
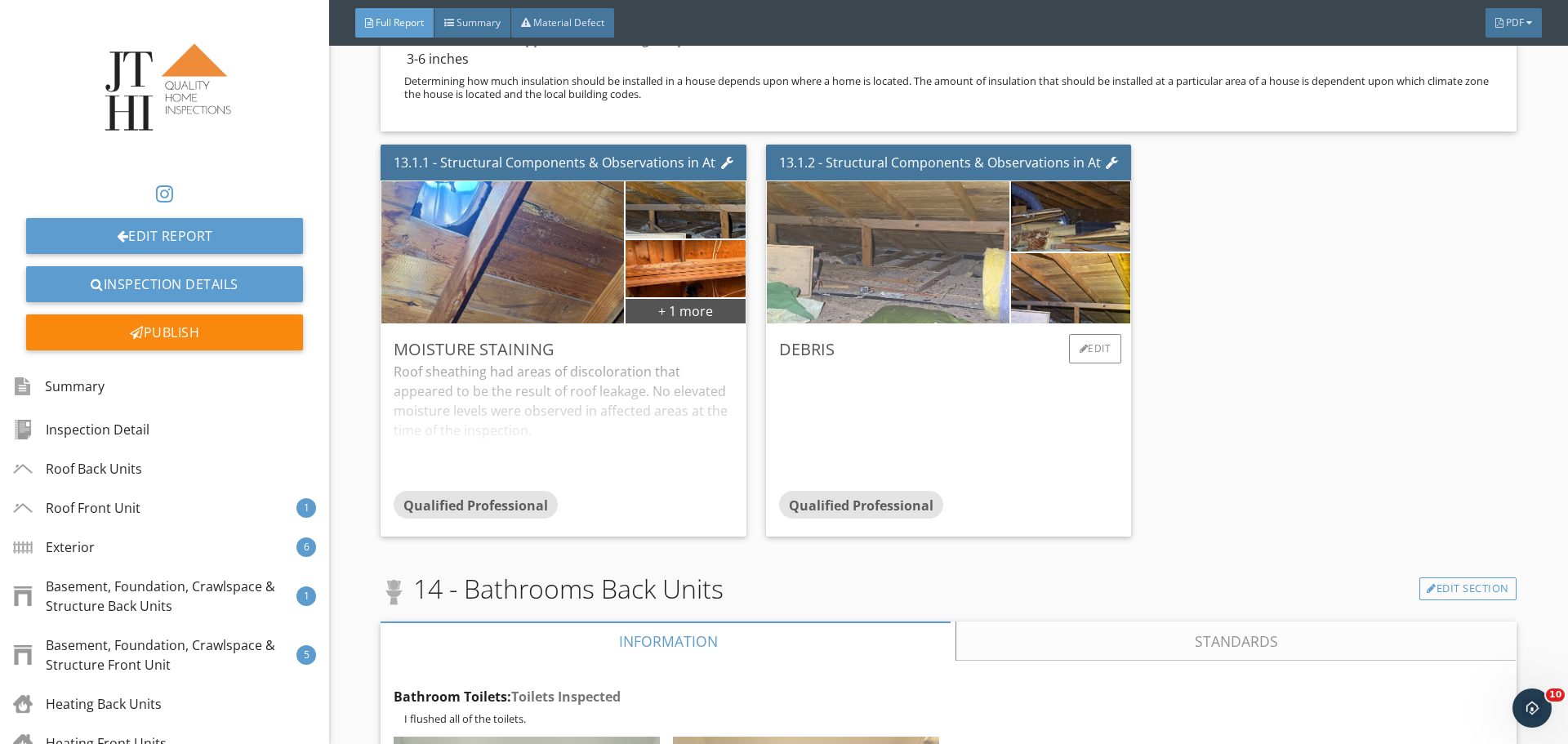
scroll to position [22452, 0]
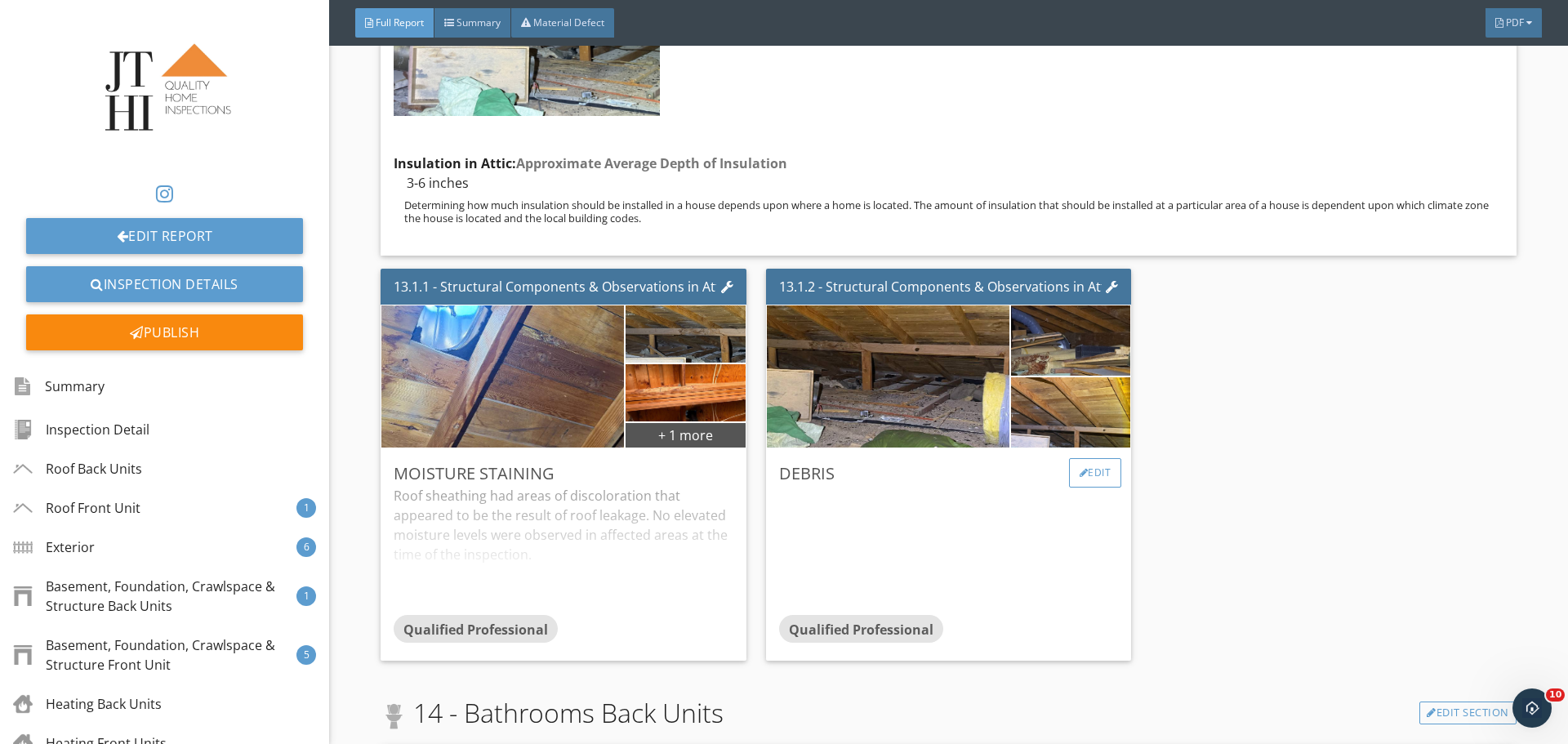
click at [1081, 464] on div "Edit" at bounding box center [1095, 473] width 53 height 29
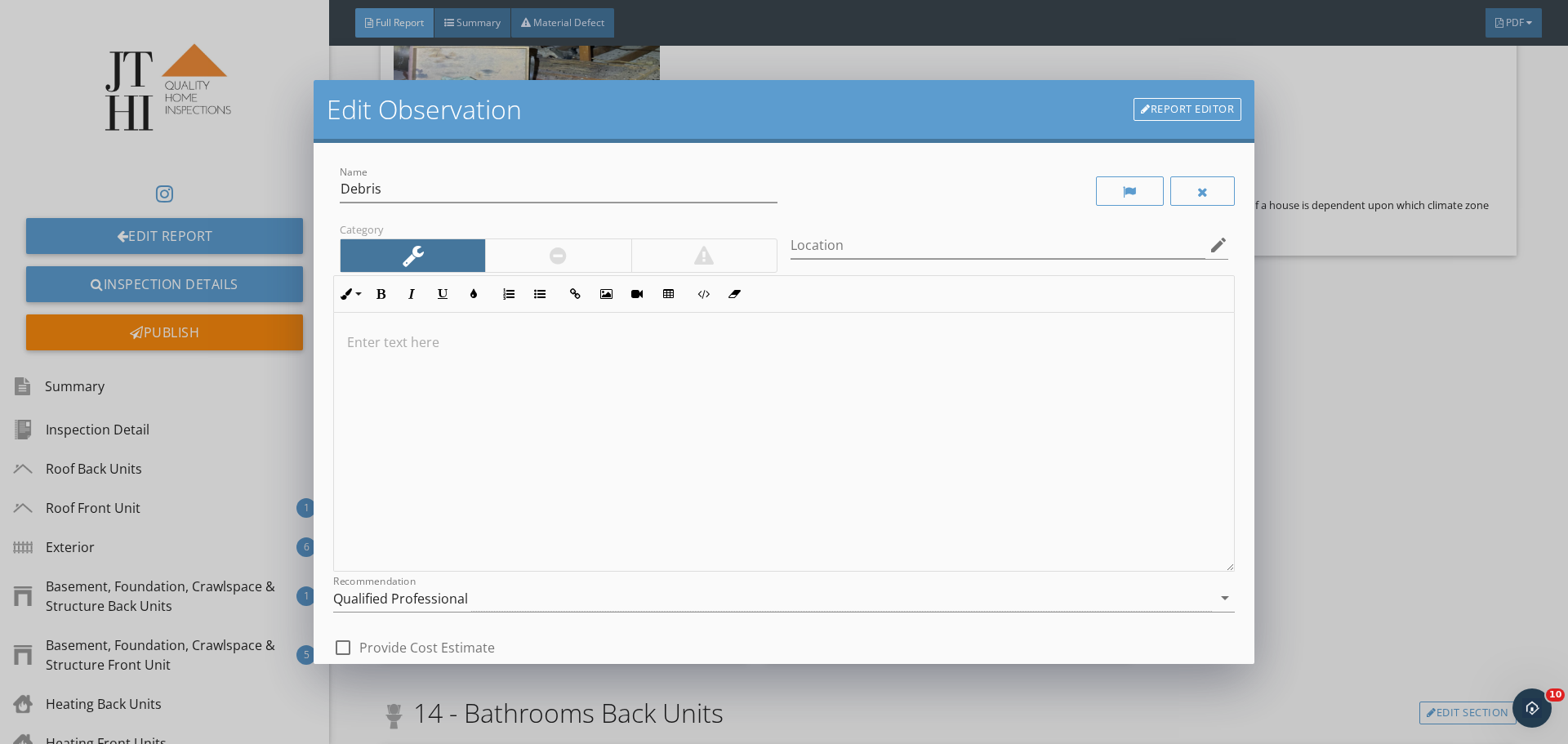
click at [1174, 119] on link "Report Editor" at bounding box center [1188, 110] width 108 height 23
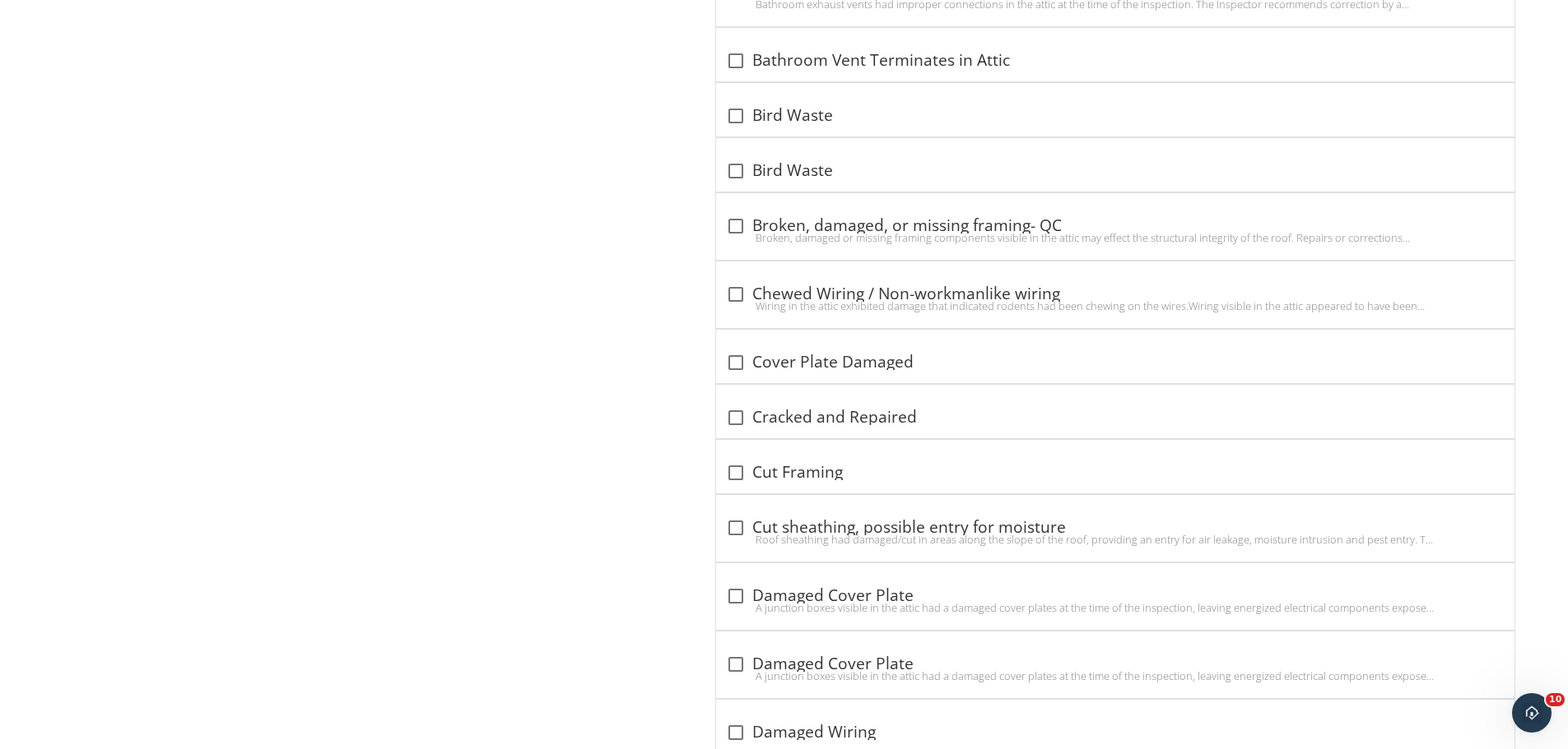
scroll to position [4156, 0]
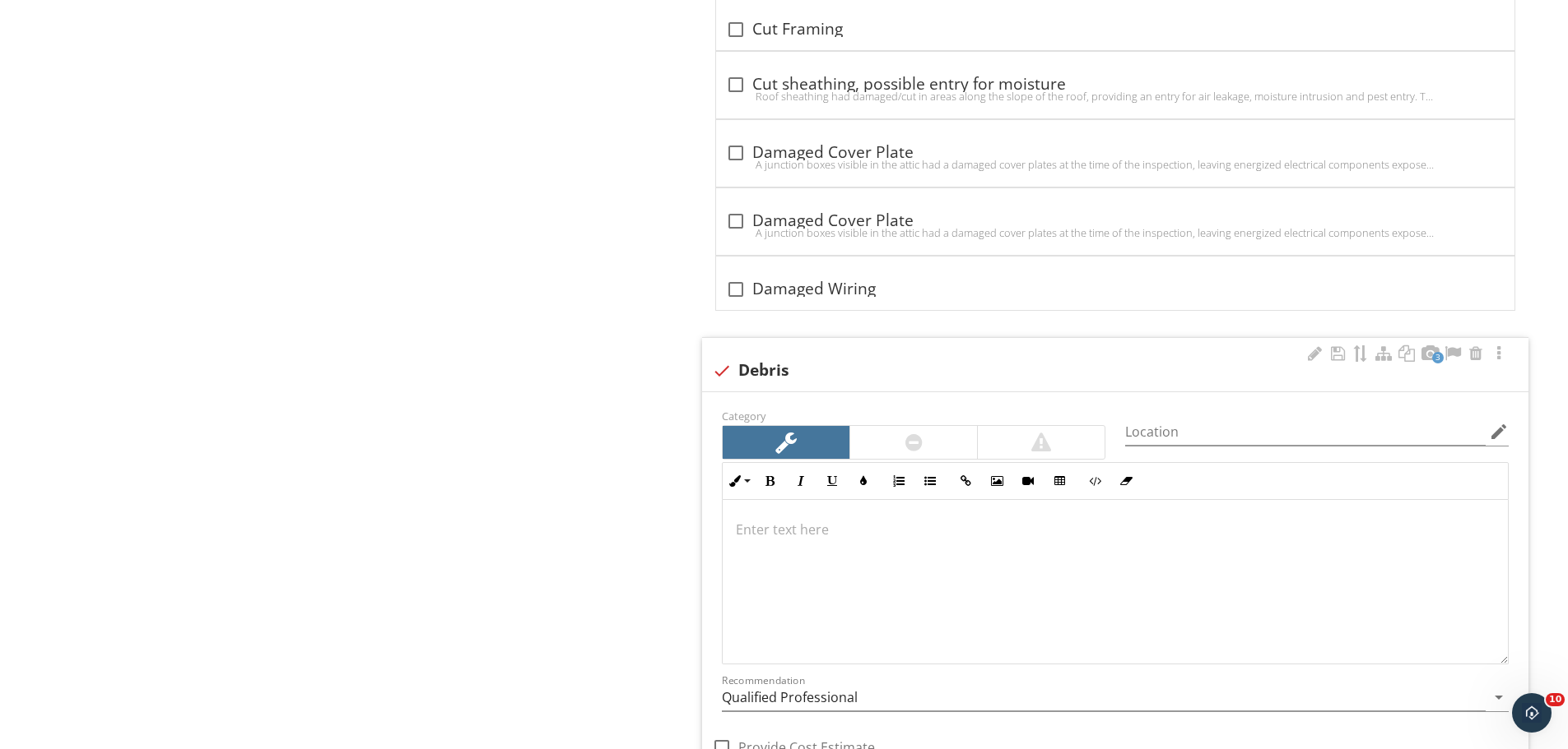
click at [796, 588] on div at bounding box center [1115, 582] width 785 height 164
click at [744, 560] on div at bounding box center [1115, 582] width 785 height 164
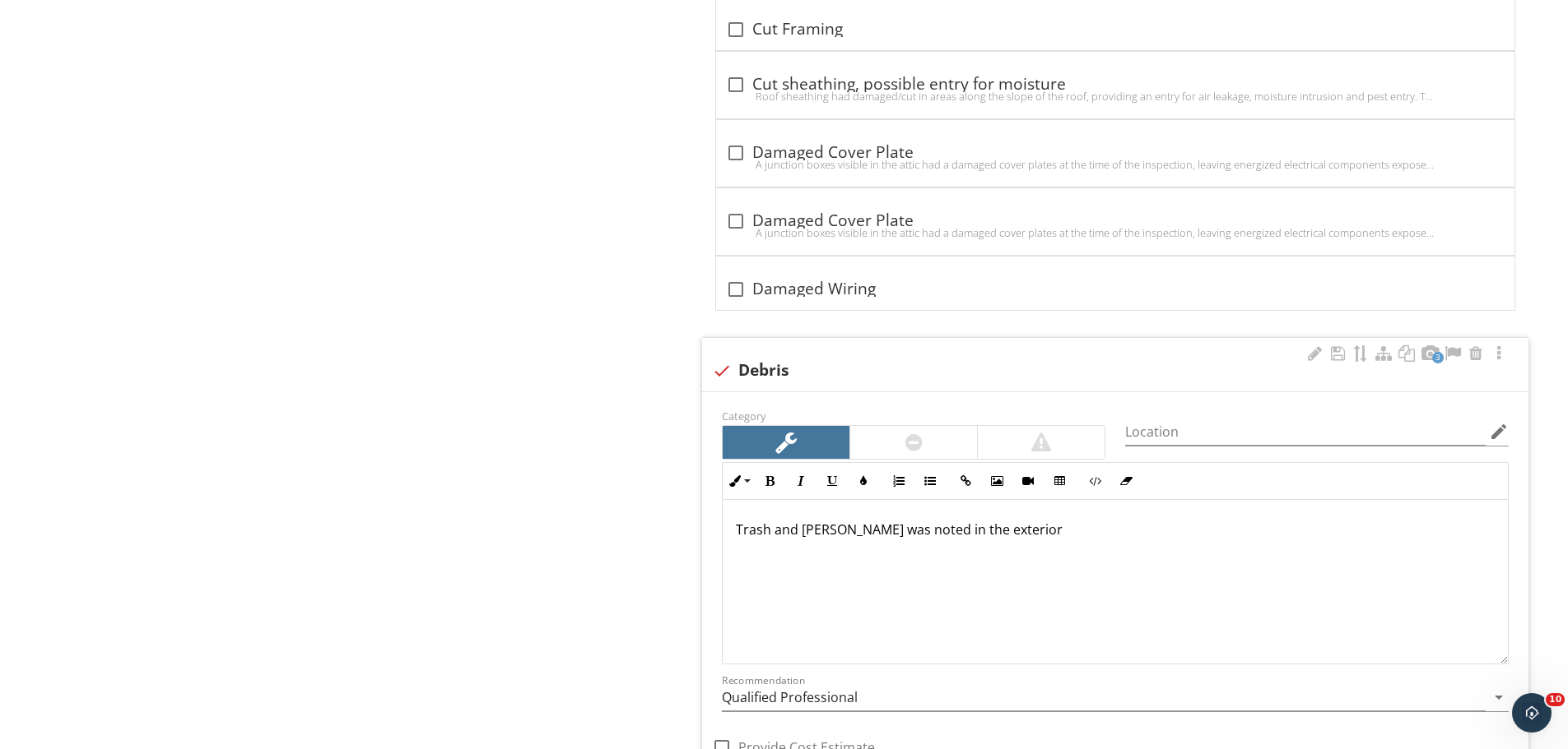
scroll to position [4169, 0]
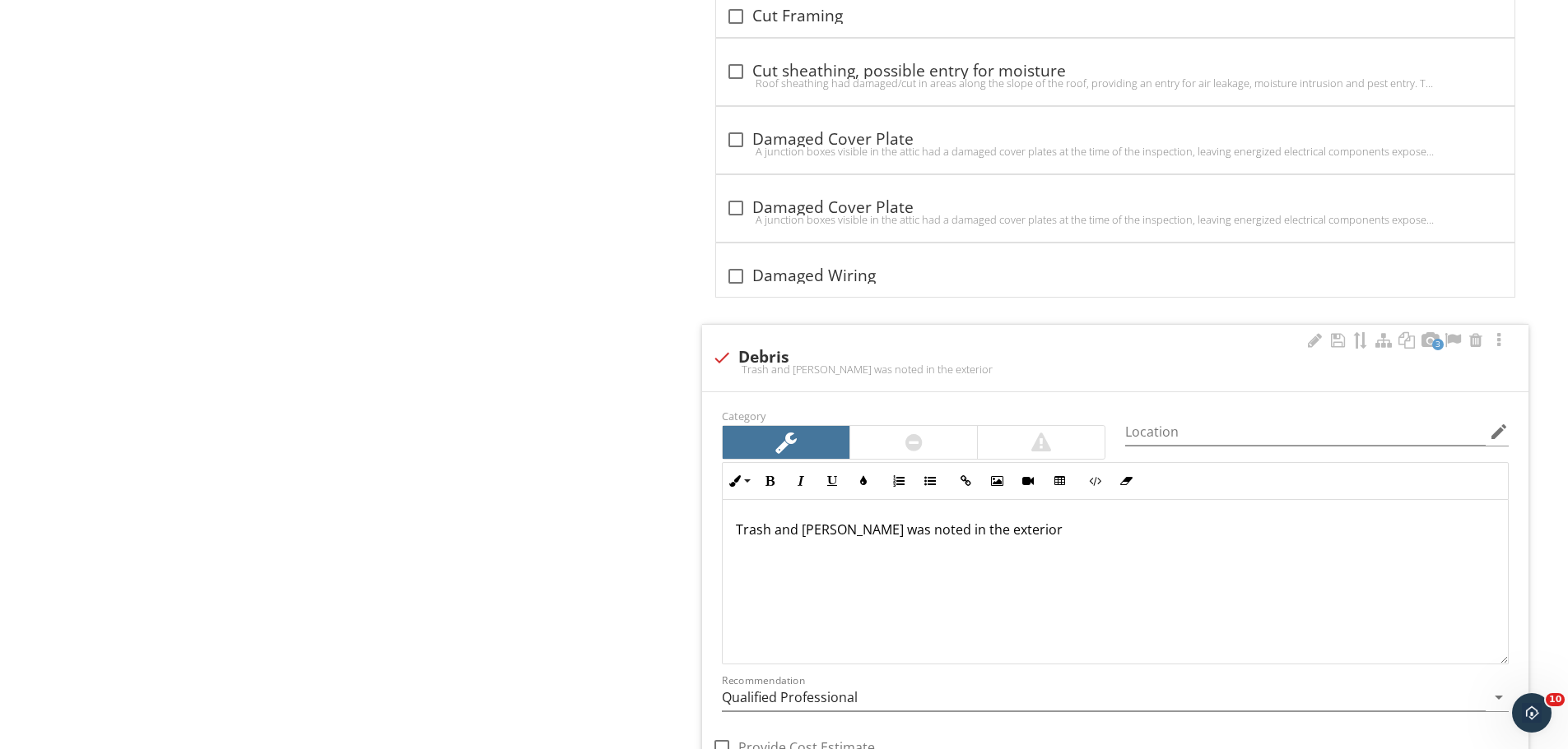
click at [955, 532] on p "Trash and debri was noted in the exterior" at bounding box center [1115, 529] width 759 height 19
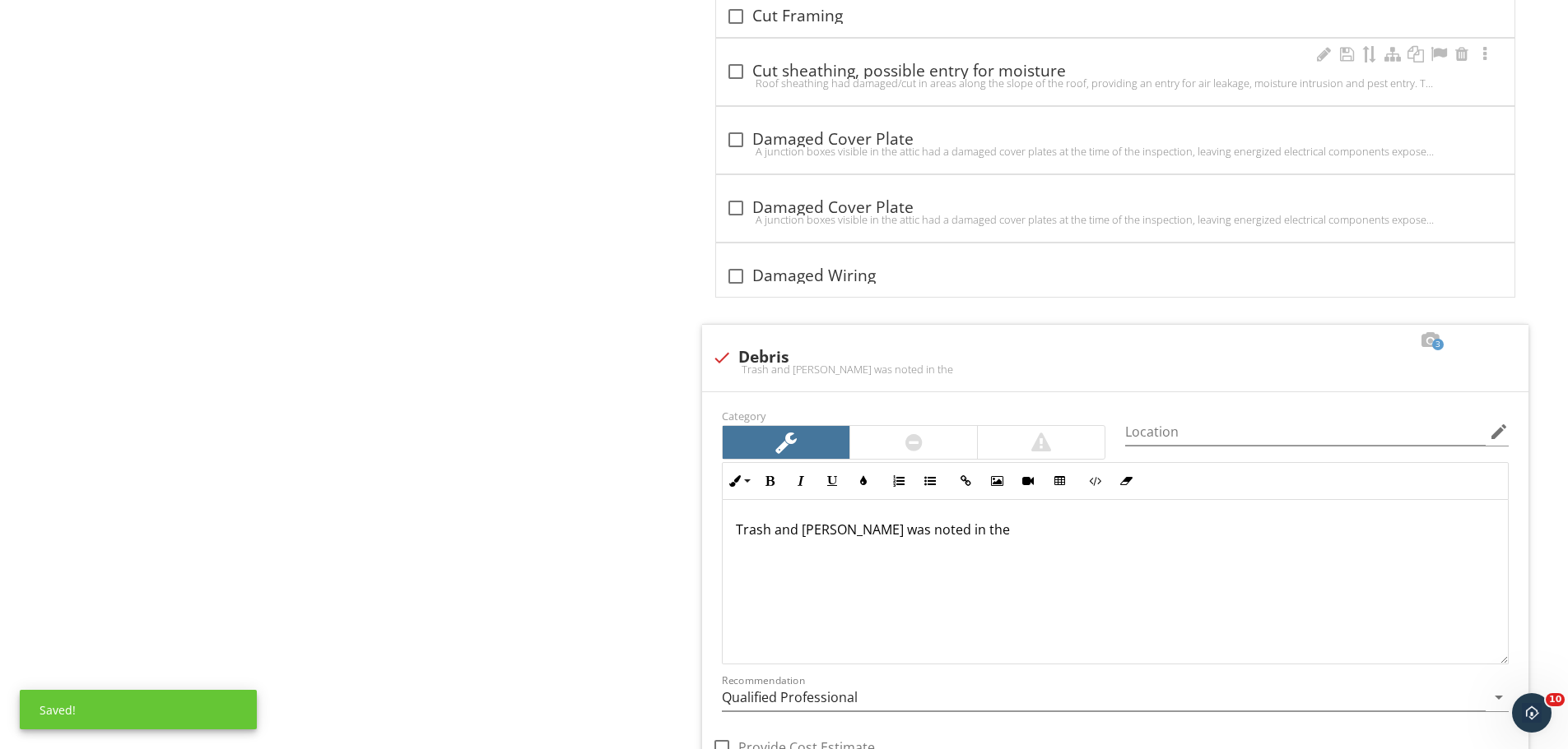
drag, startPoint x: 820, startPoint y: 528, endPoint x: 879, endPoint y: 73, distance: 458.8
click at [880, 65] on div "check_box_outline_blank Cut sheathing, possible entry for moisture" at bounding box center [1115, 71] width 779 height 19
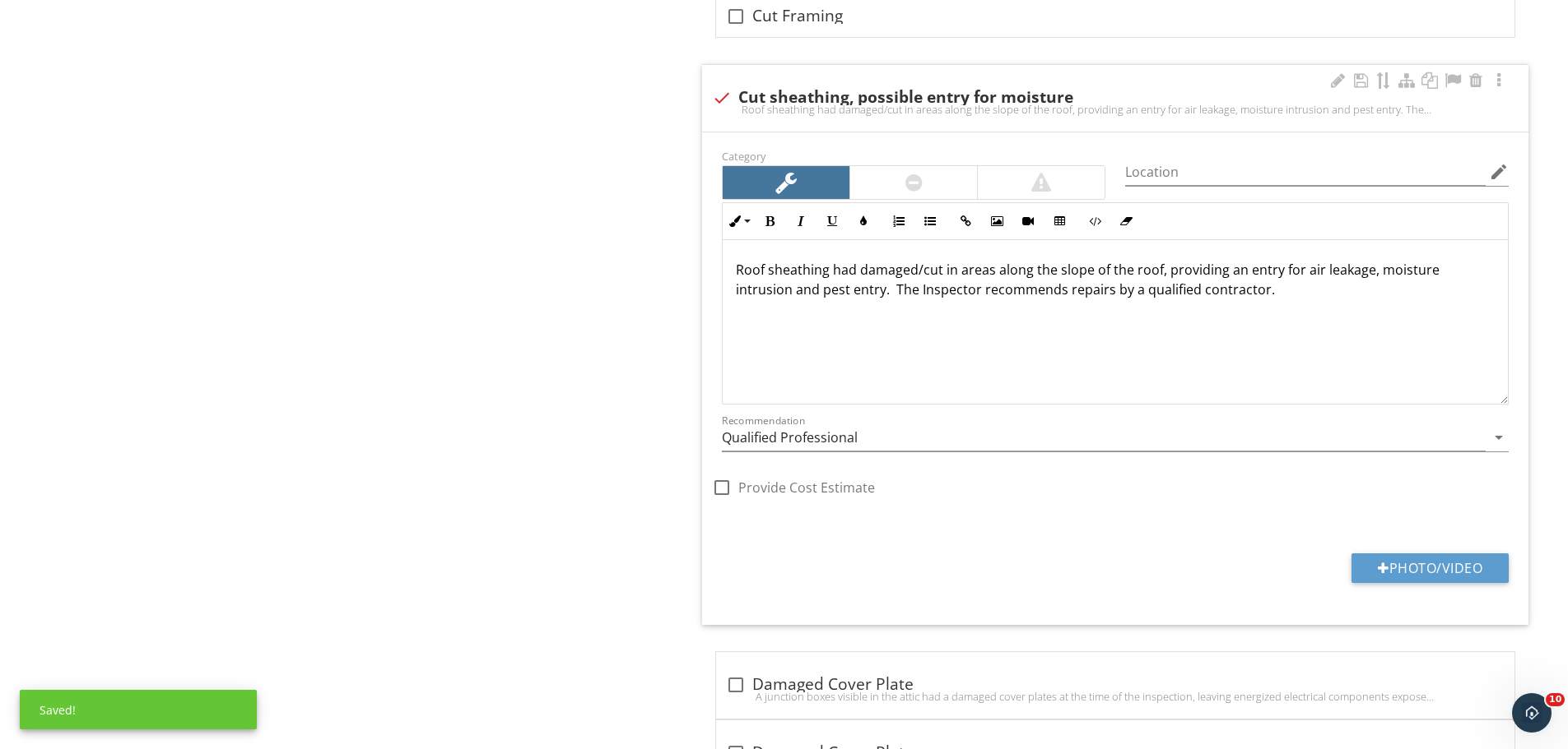
click at [735, 92] on div "check Cut sheathing, possible entry for moisture" at bounding box center [1115, 98] width 807 height 19
checkbox input "true"
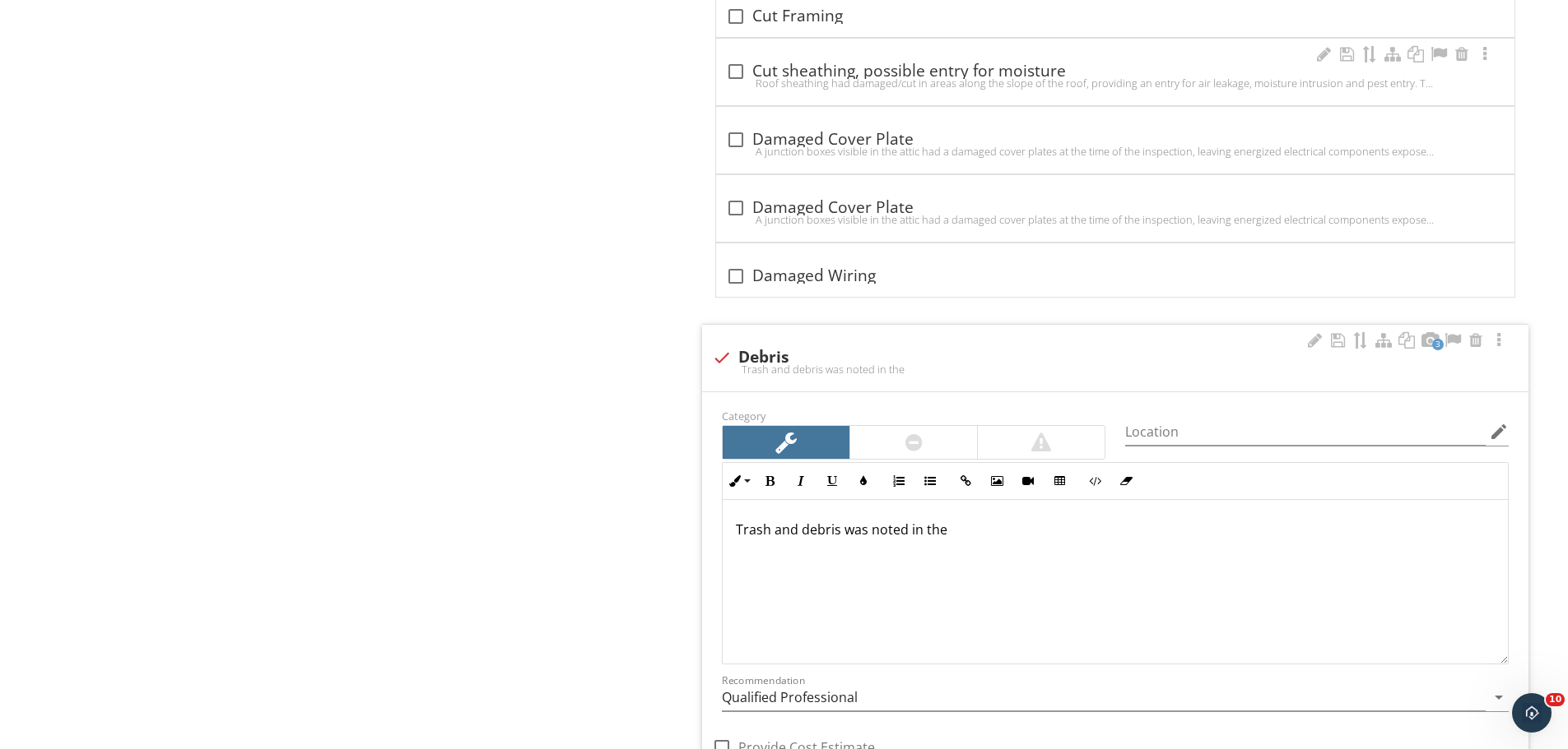
click at [1027, 532] on p "Trash and debris was noted in the" at bounding box center [1115, 529] width 759 height 19
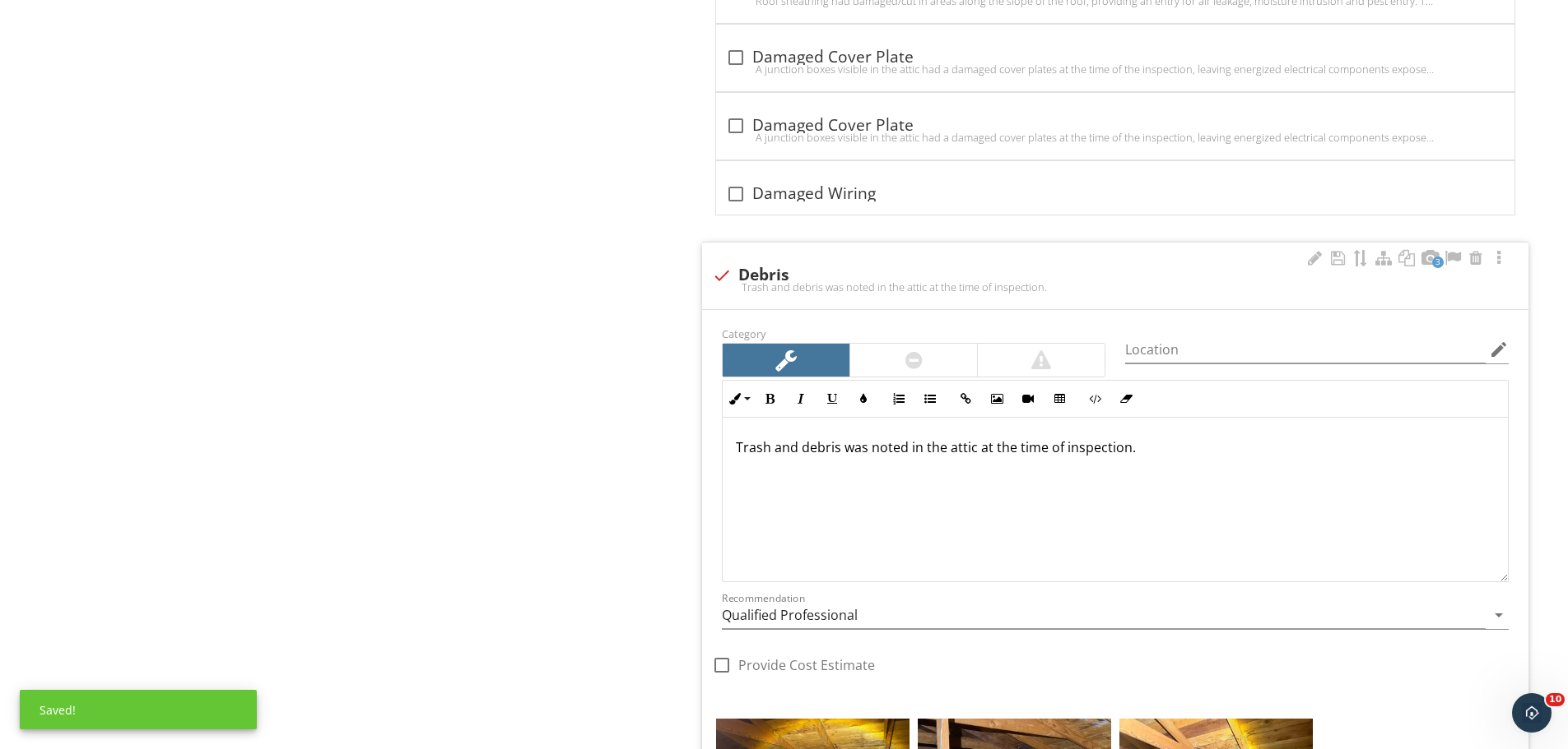
scroll to position [1, 0]
click at [1337, 260] on div at bounding box center [1338, 257] width 19 height 17
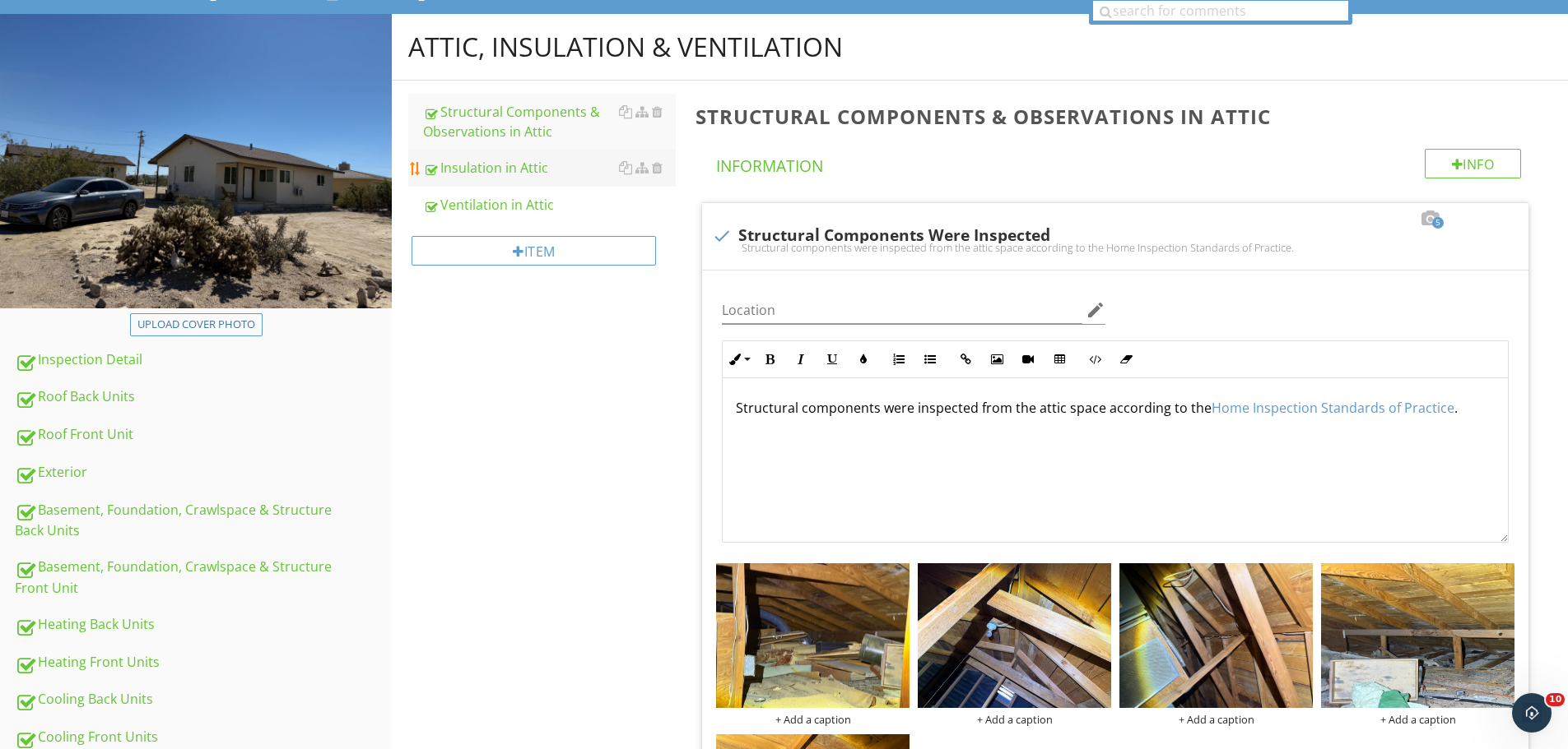
scroll to position [0, 0]
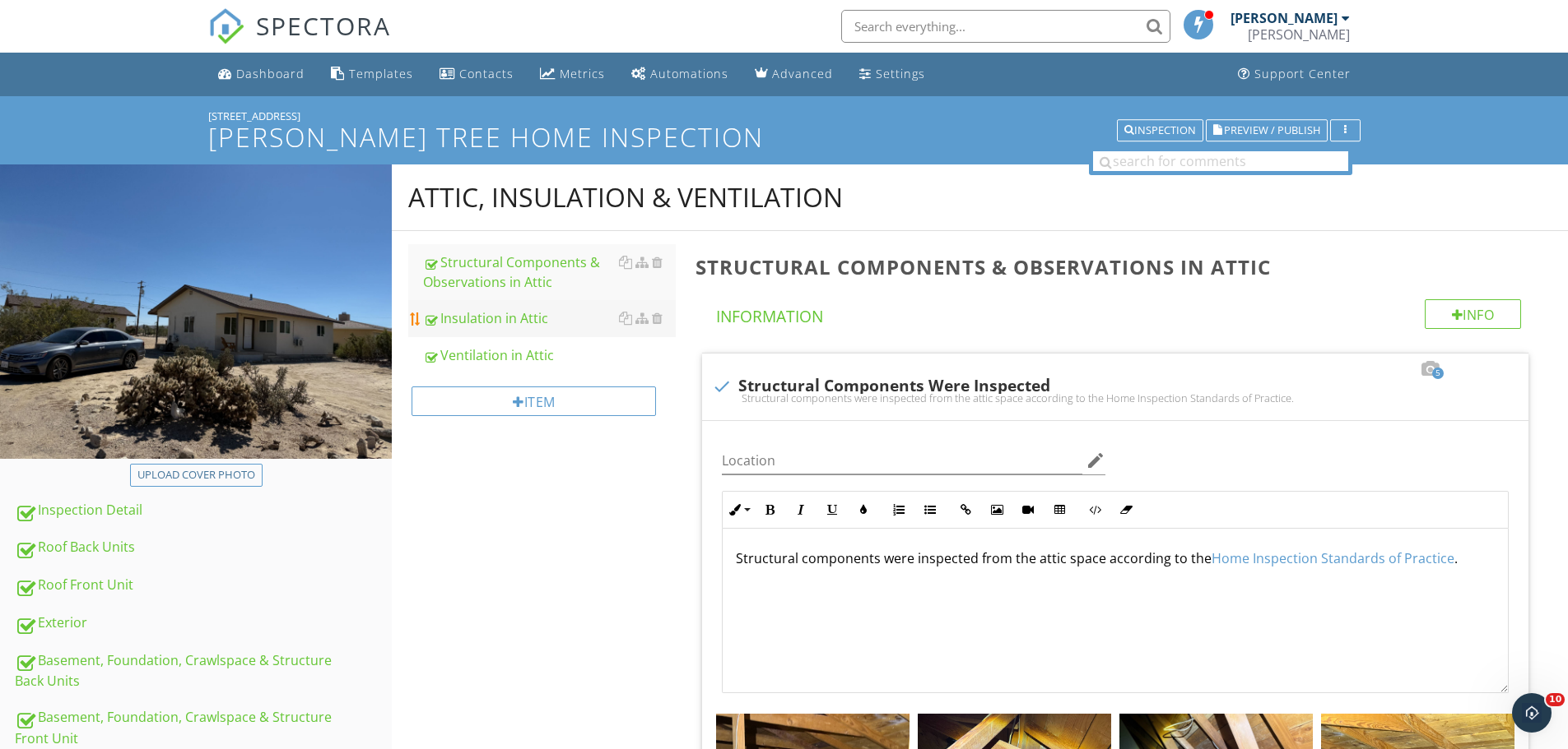
click at [530, 303] on link "Insulation in Attic" at bounding box center [549, 318] width 253 height 36
type textarea "<p>Structural components were inspected from the attic space according to the <…"
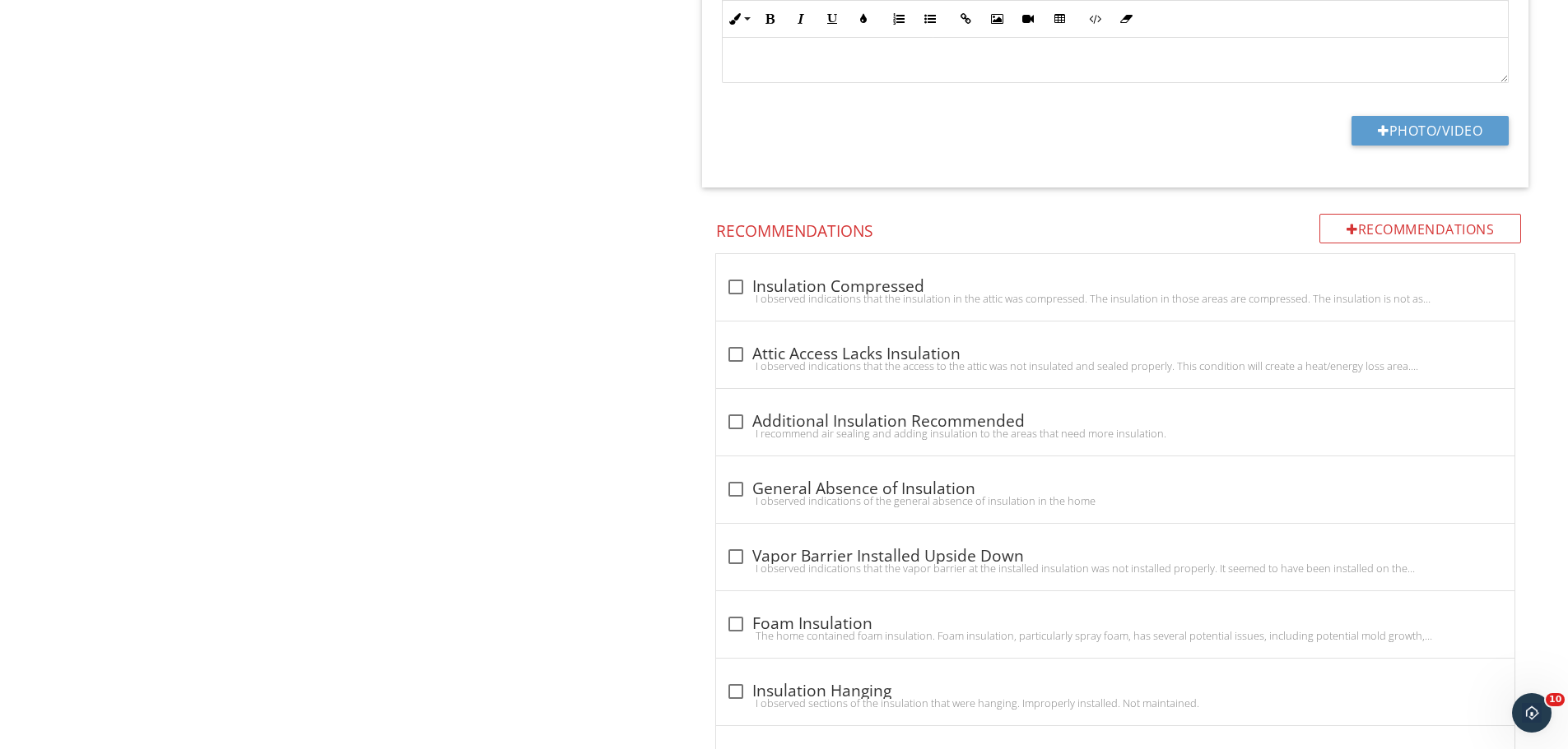
drag, startPoint x: 625, startPoint y: 305, endPoint x: 668, endPoint y: 299, distance: 43.4
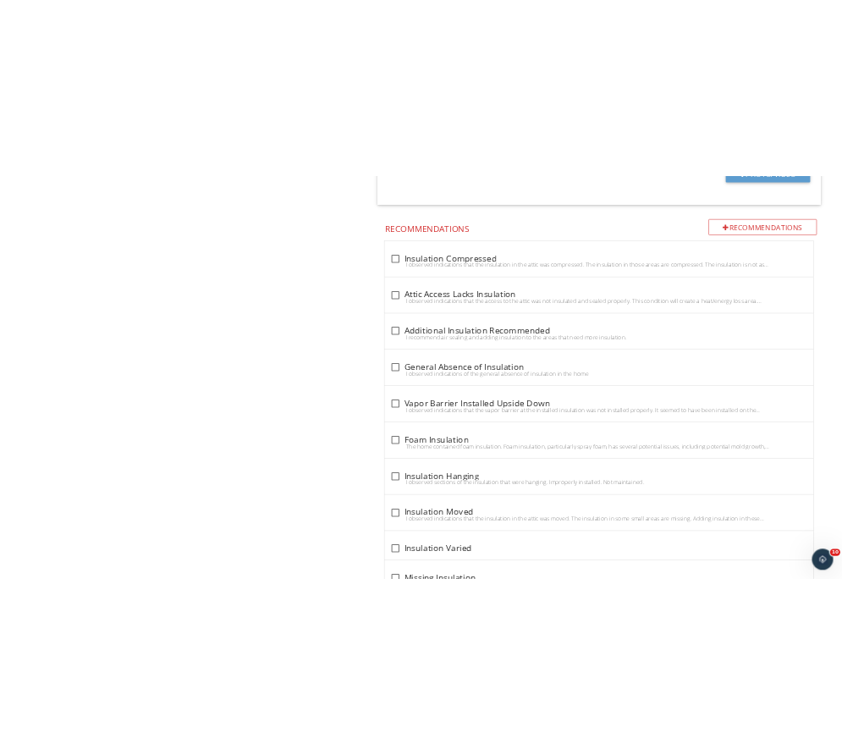
scroll to position [1818, 0]
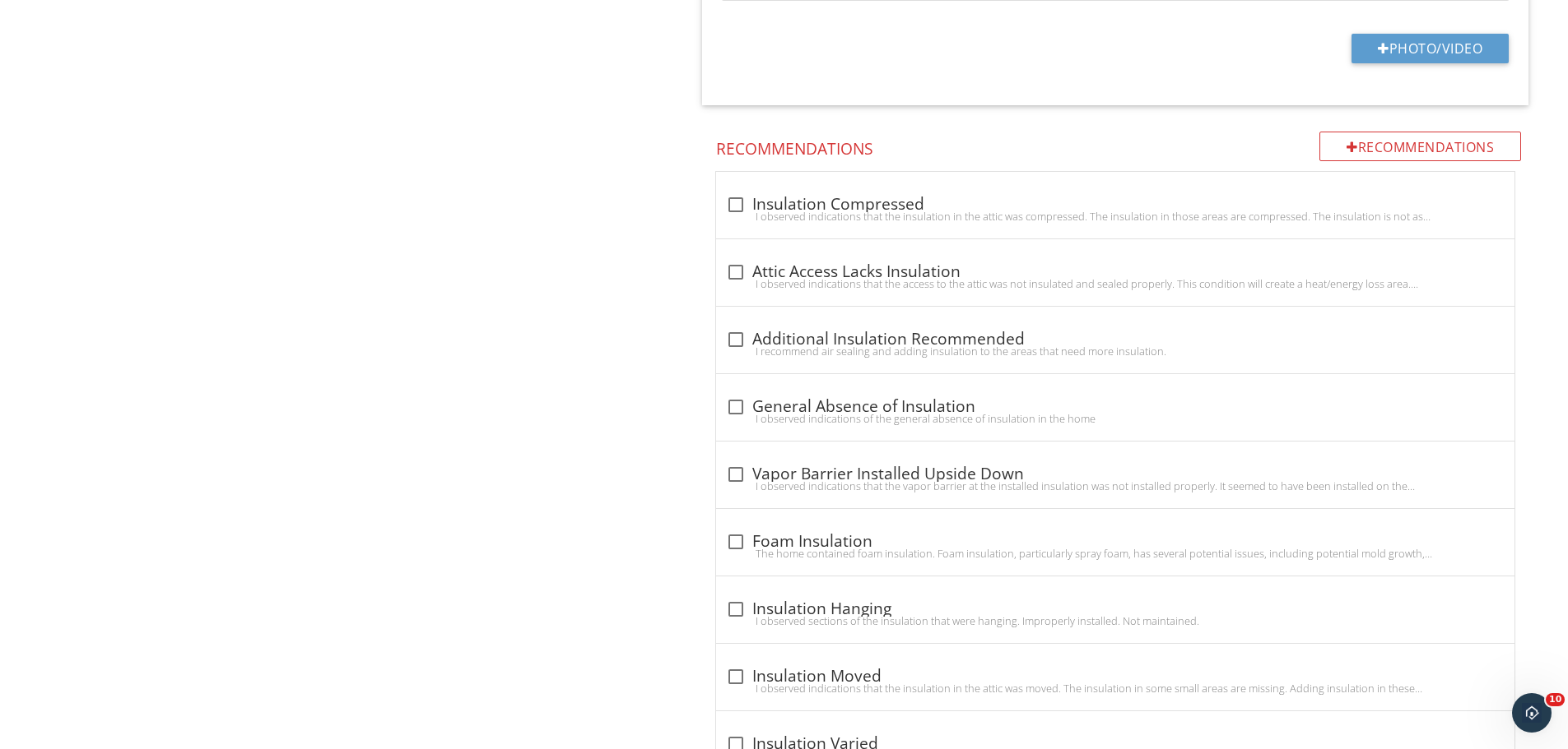
drag, startPoint x: 674, startPoint y: 298, endPoint x: 712, endPoint y: 223, distance: 84.1
click at [724, 203] on div at bounding box center [735, 204] width 28 height 28
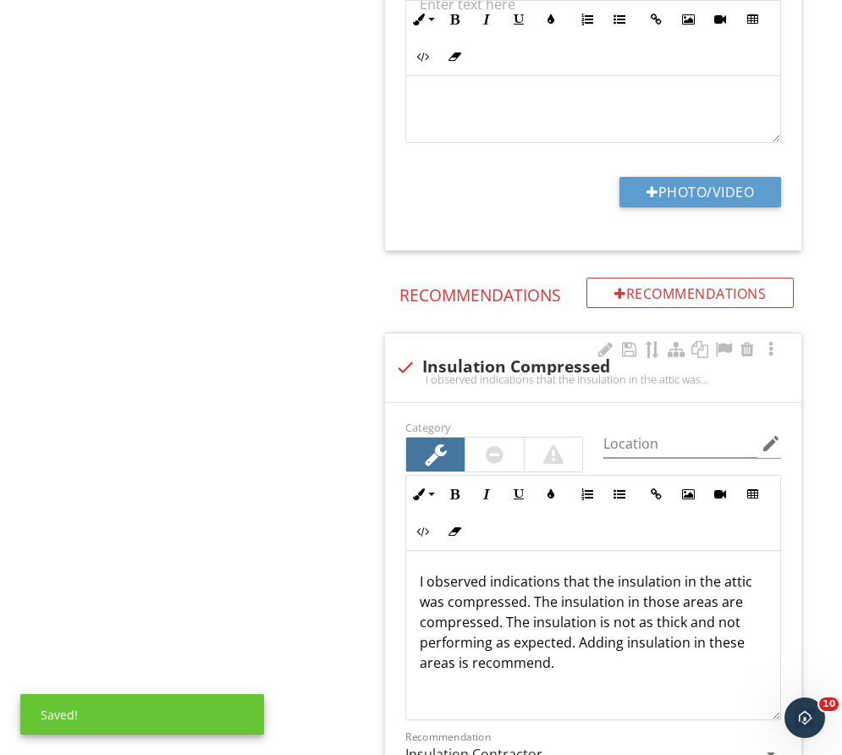
click at [428, 357] on div "check Insulation Compressed" at bounding box center [593, 367] width 396 height 20
checkbox input "true"
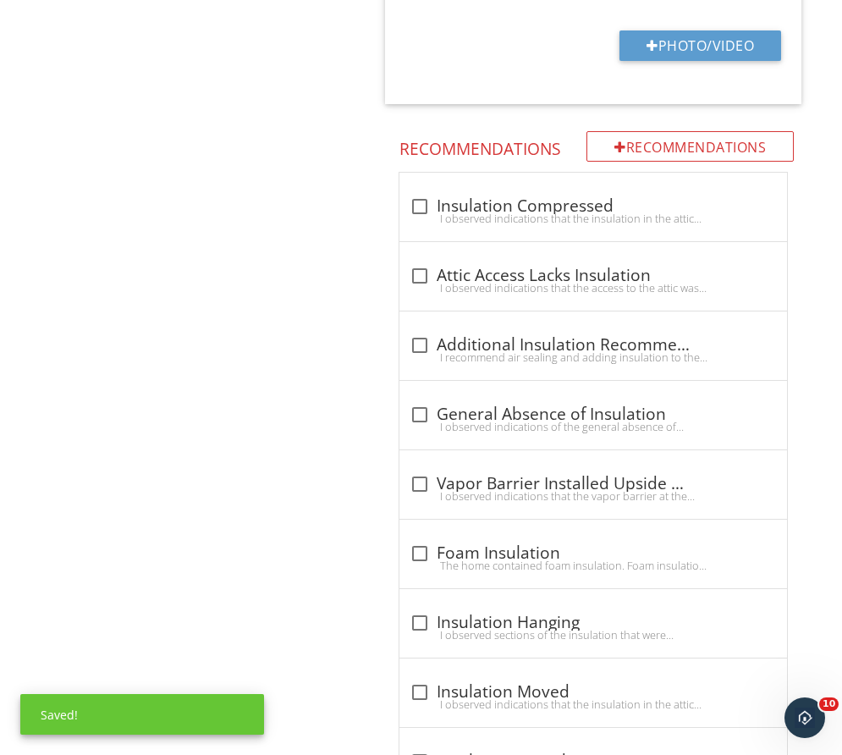
scroll to position [1733, 0]
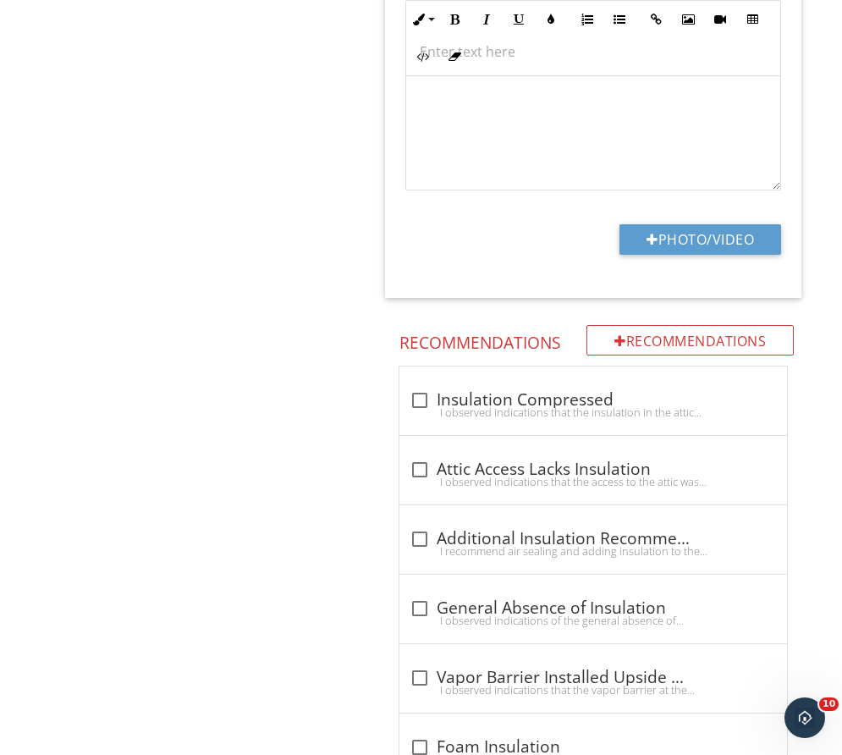
click at [389, 392] on span "check_box_outline_blank Insulation Compressed I observed indications that the i…" at bounding box center [596, 769] width 437 height 807
click at [425, 386] on div at bounding box center [420, 400] width 29 height 29
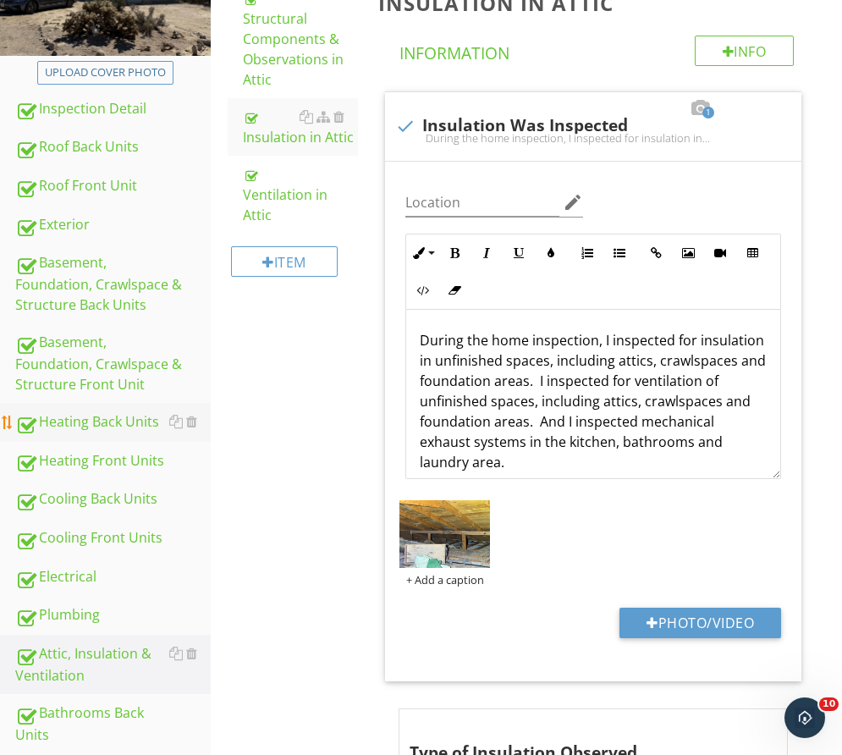
scroll to position [339, 0]
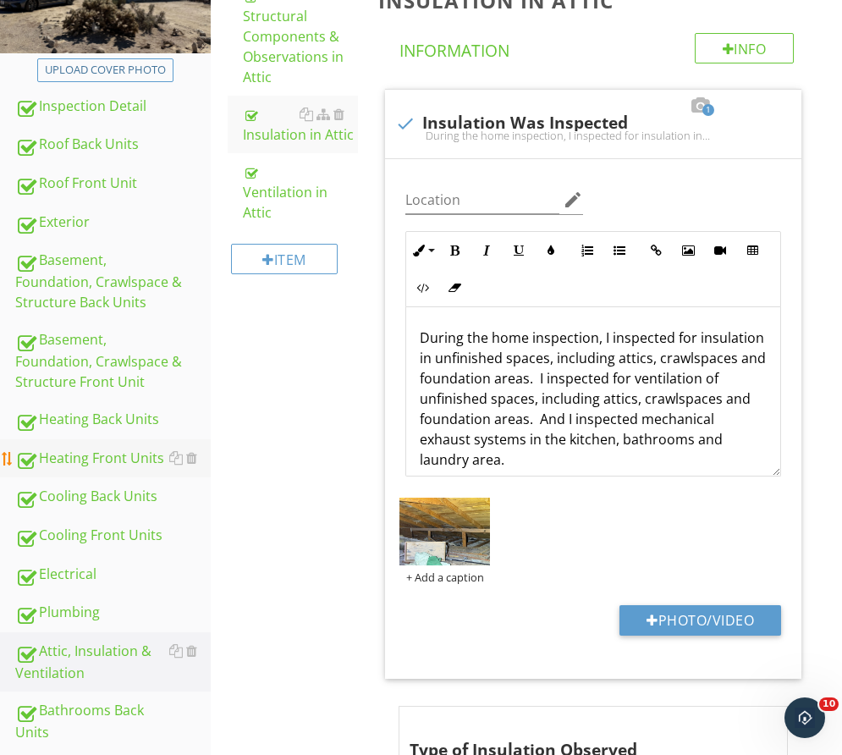
click at [113, 448] on div "Heating Front Units" at bounding box center [113, 459] width 196 height 22
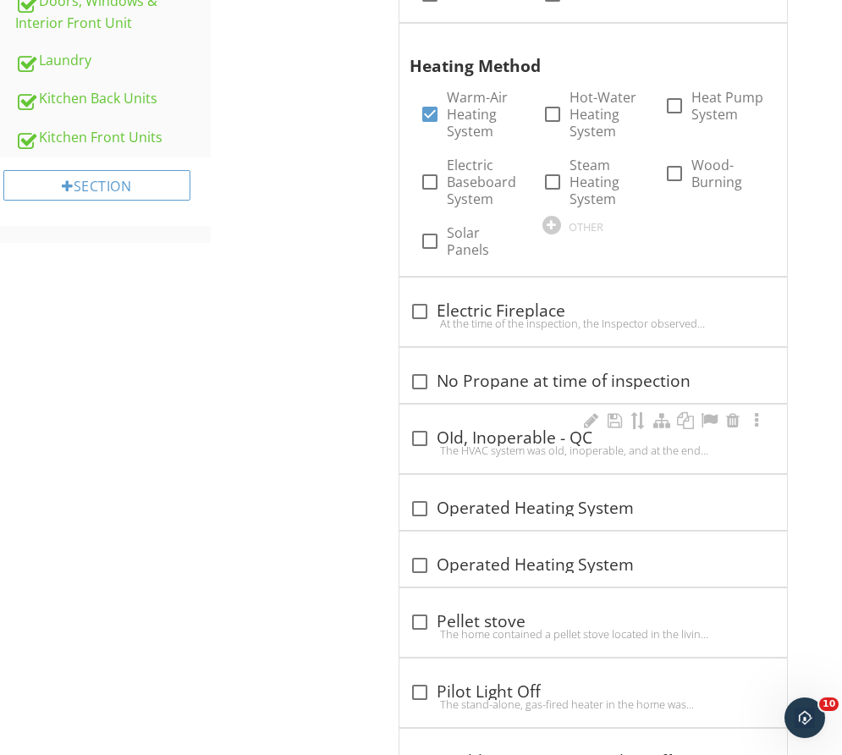
scroll to position [1185, 0]
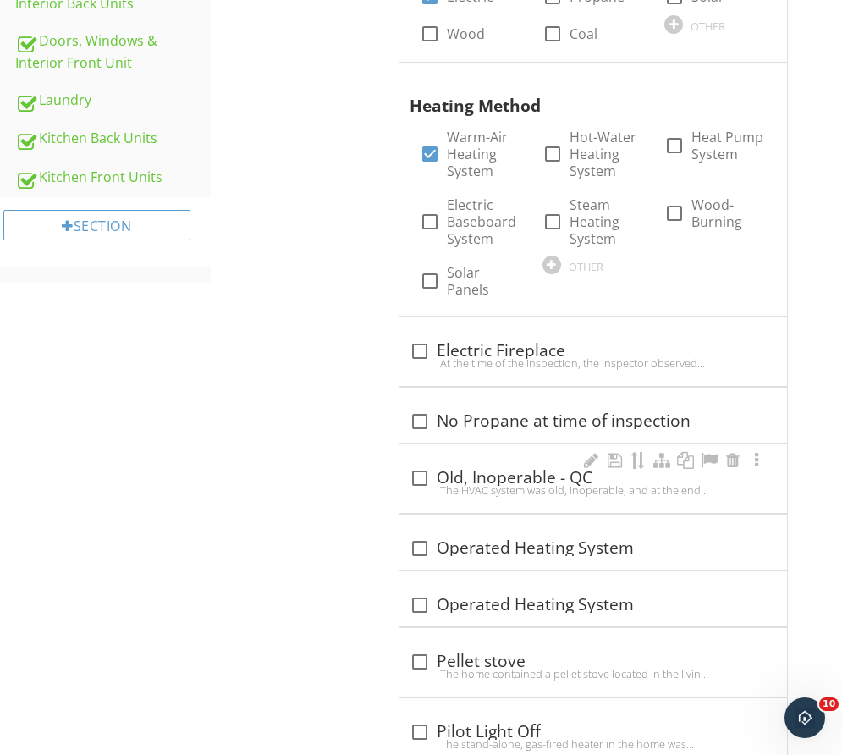
drag, startPoint x: 511, startPoint y: 477, endPoint x: 586, endPoint y: 477, distance: 74.5
click at [514, 476] on div "check_box_outline_blank OId, Inoperable - QC" at bounding box center [593, 478] width 367 height 20
checkbox input "true"
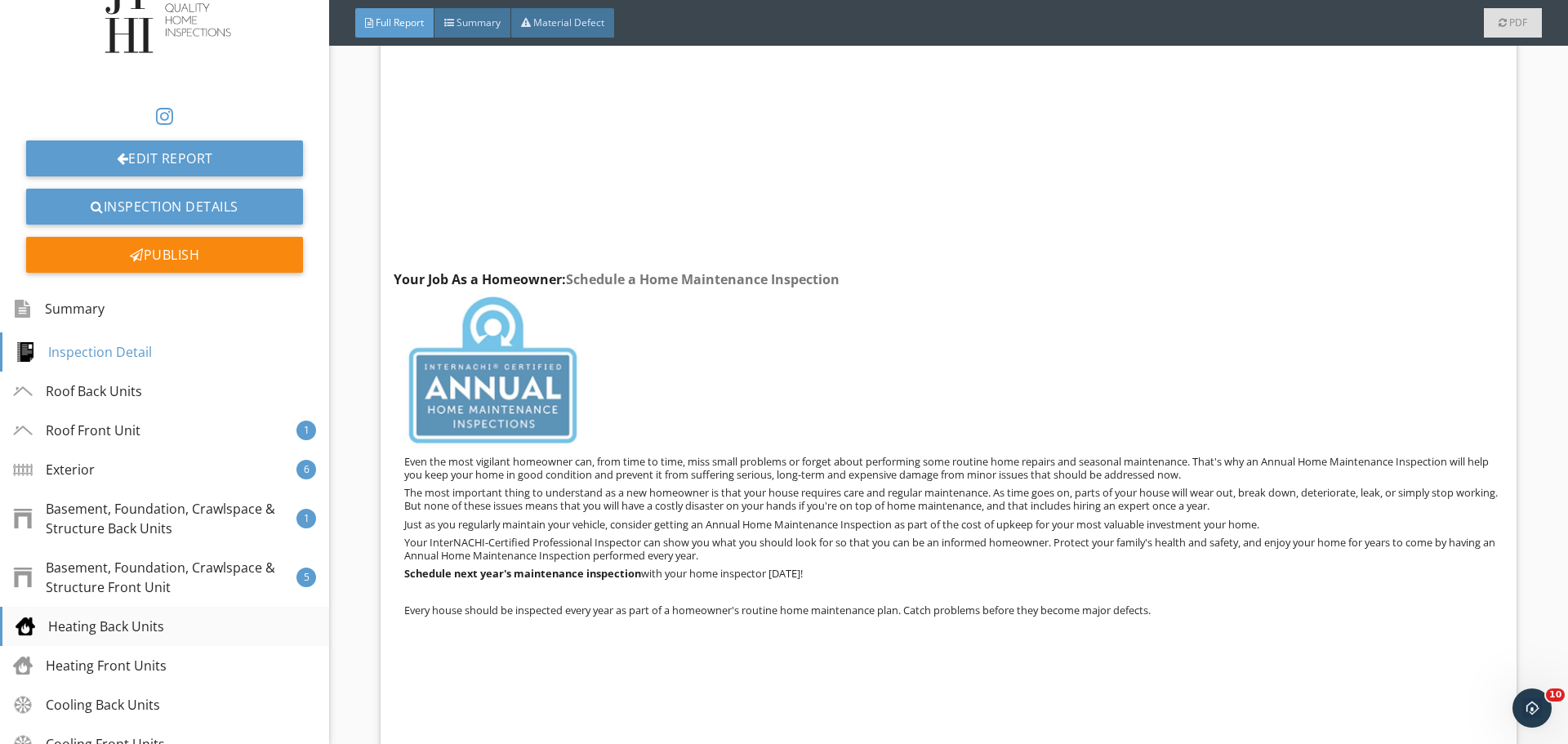
scroll to position [408, 0]
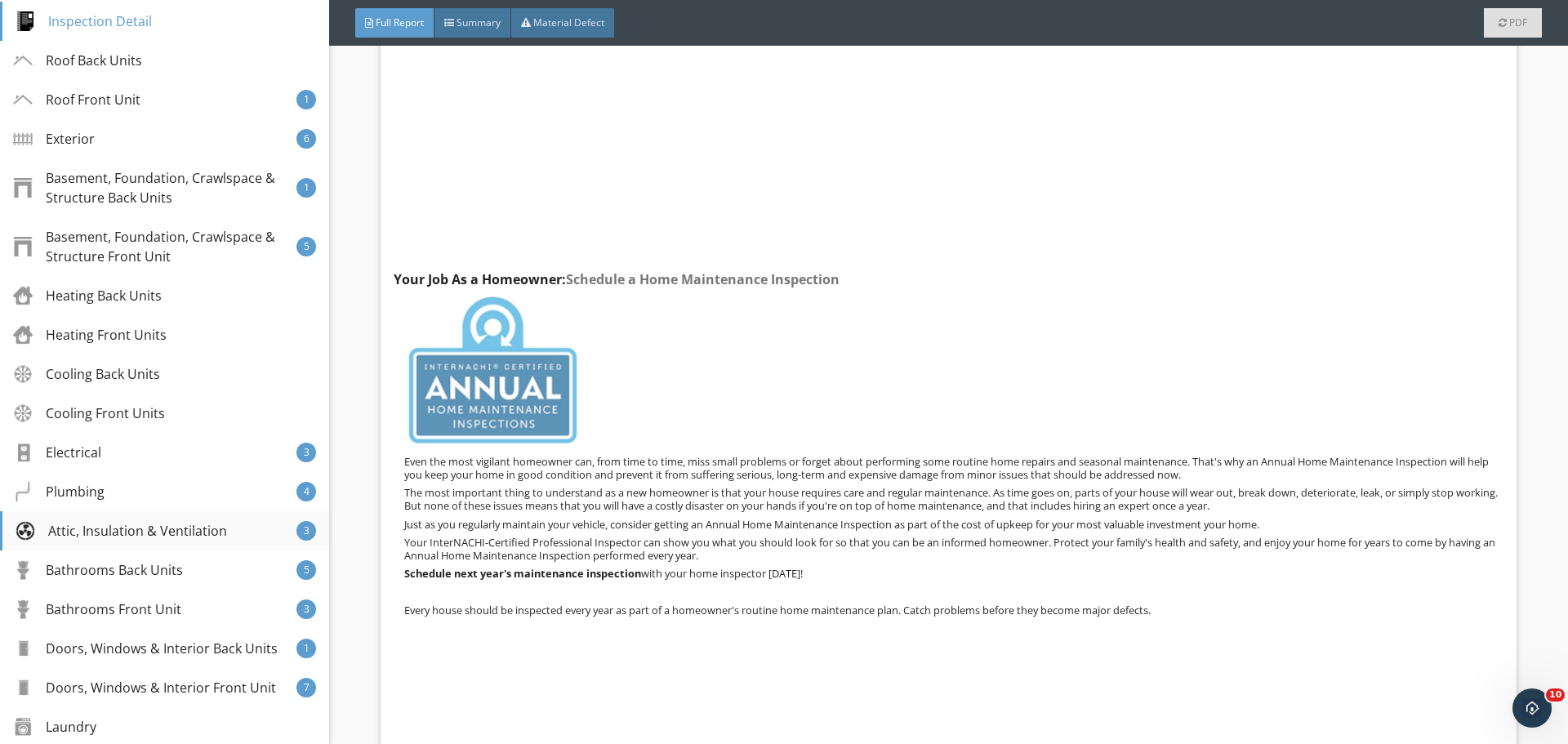
click at [183, 542] on div "Attic, Insulation & Ventilation 3" at bounding box center [164, 531] width 329 height 40
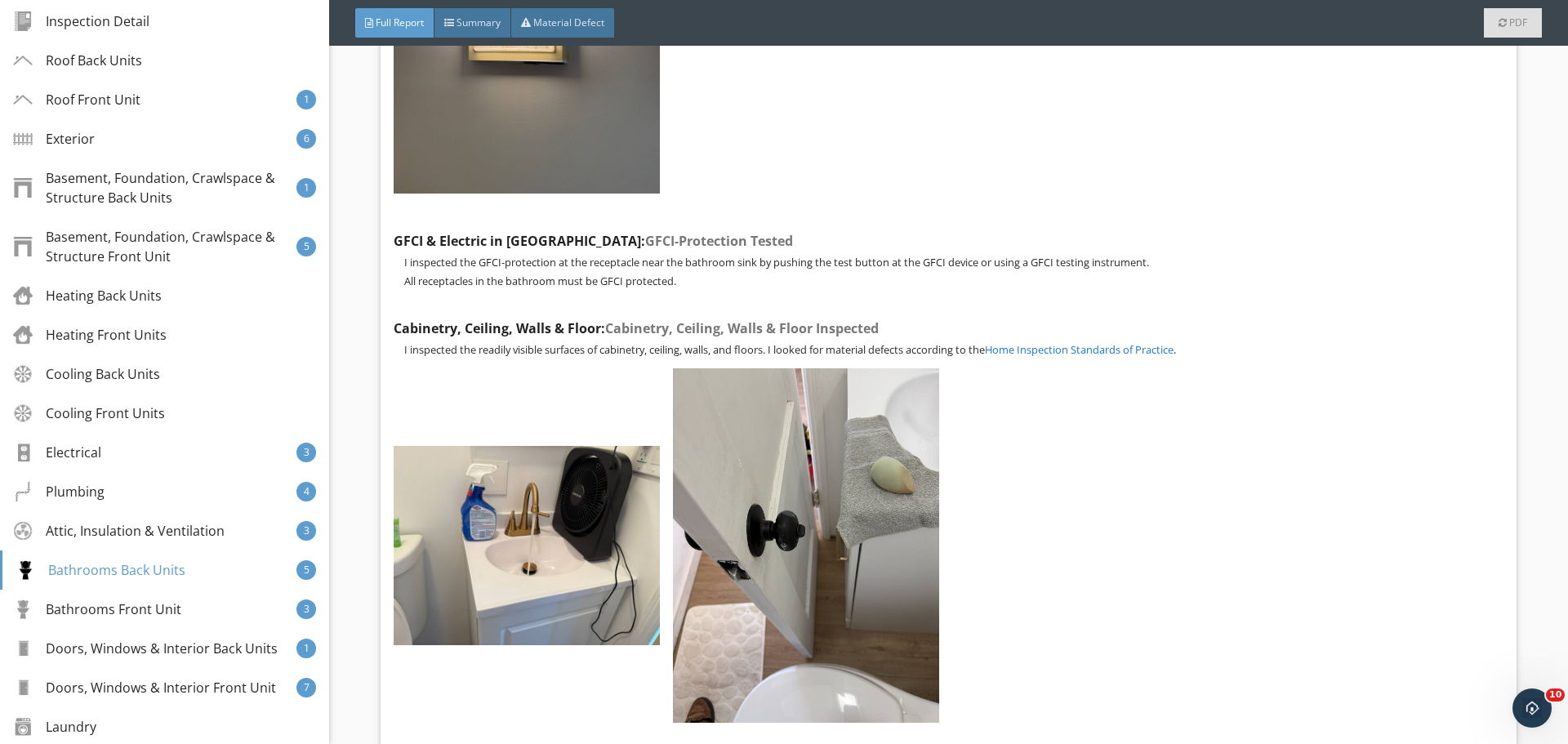
scroll to position [24954, 0]
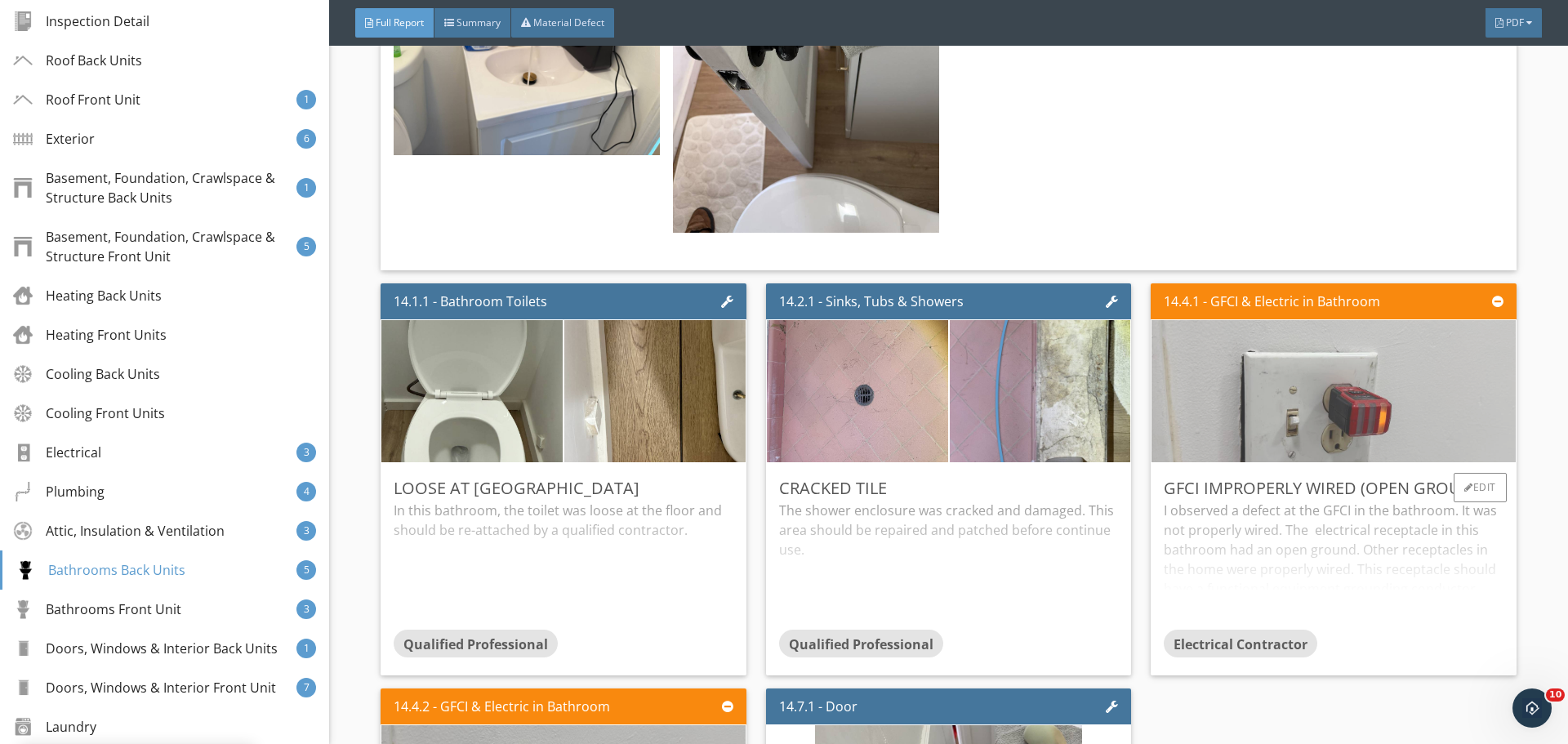
click at [1350, 351] on img at bounding box center [1334, 391] width 474 height 355
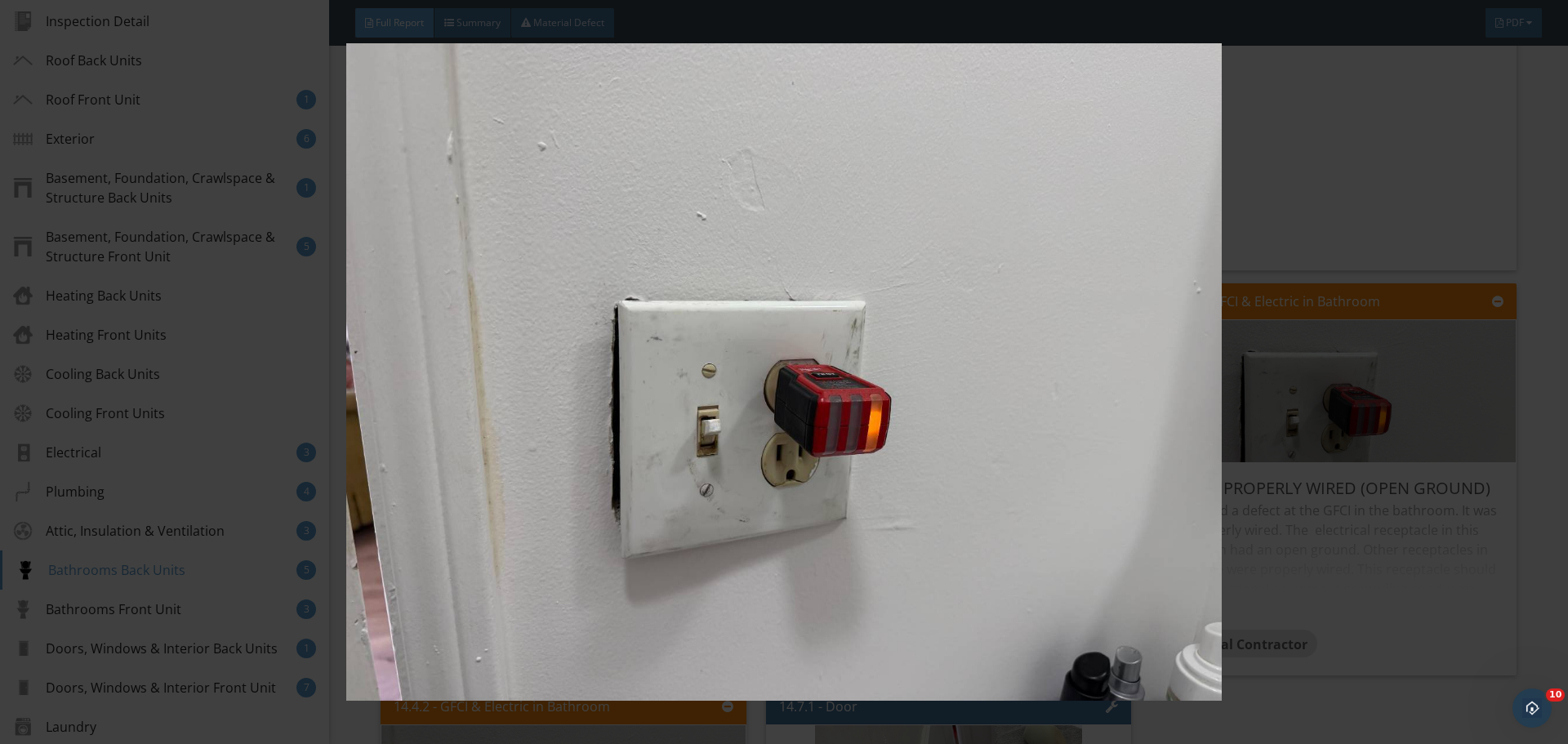
click at [843, 420] on img at bounding box center [784, 372] width 1441 height 657
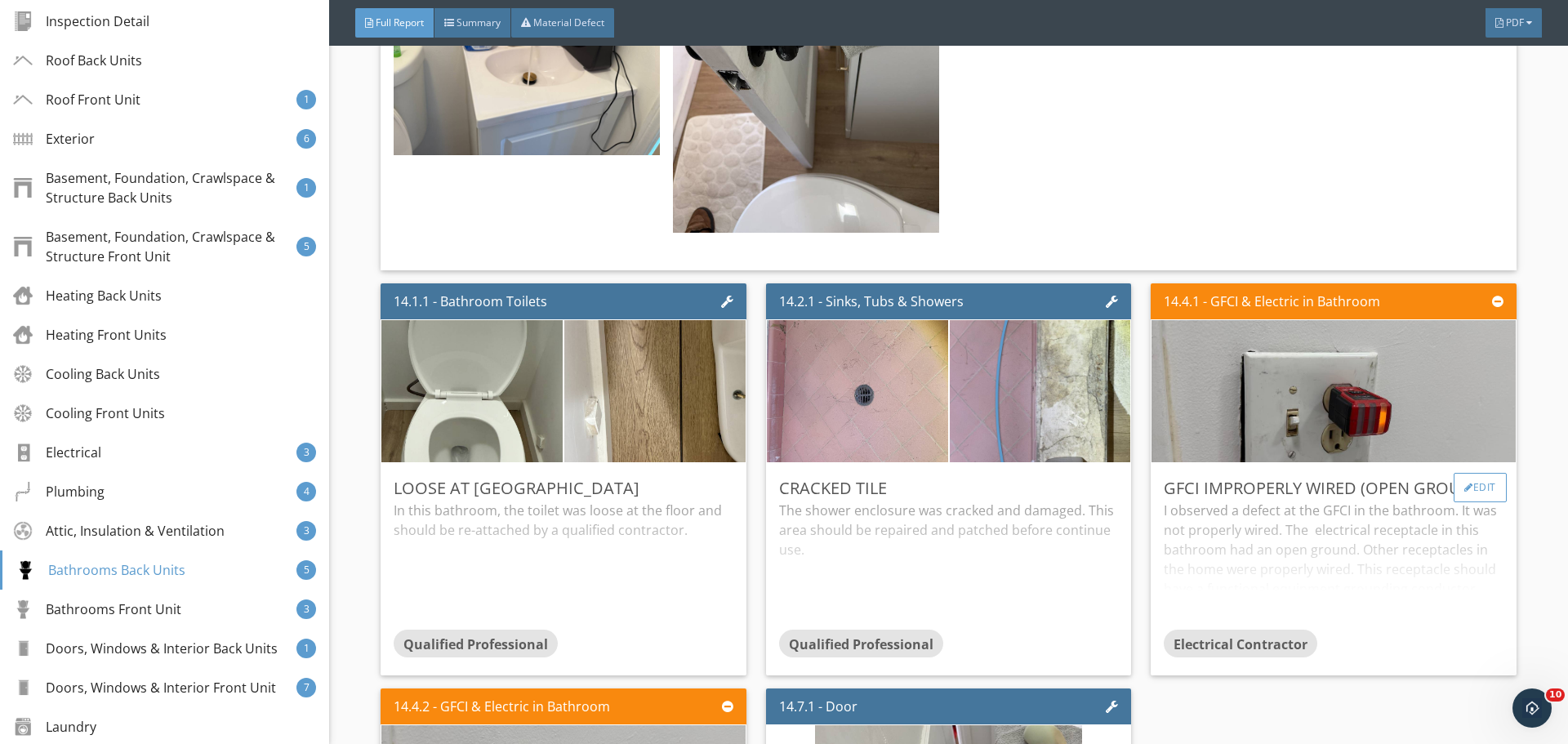
click at [1472, 473] on div "Edit" at bounding box center [1480, 487] width 53 height 29
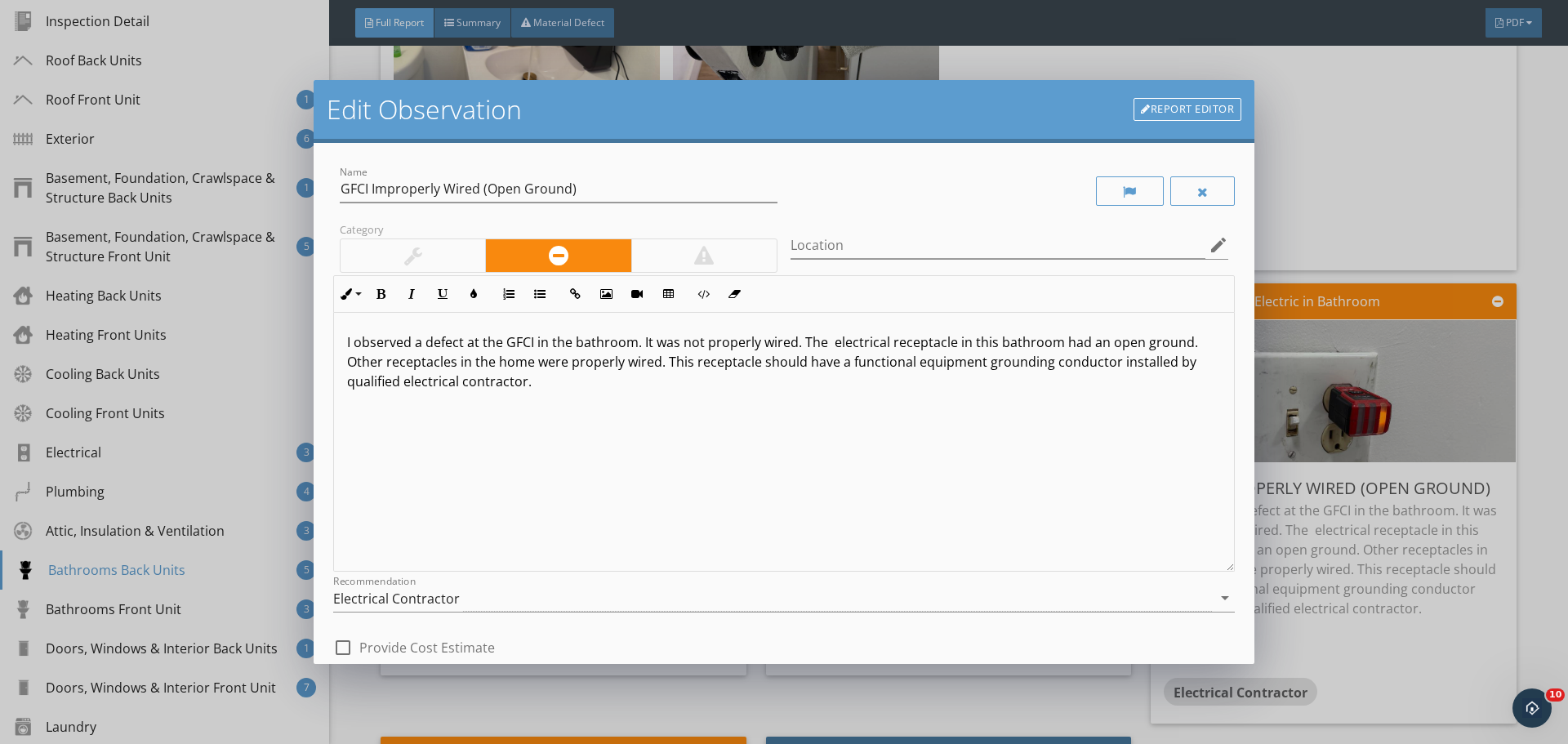
click at [1223, 114] on link "Report Editor" at bounding box center [1188, 110] width 108 height 23
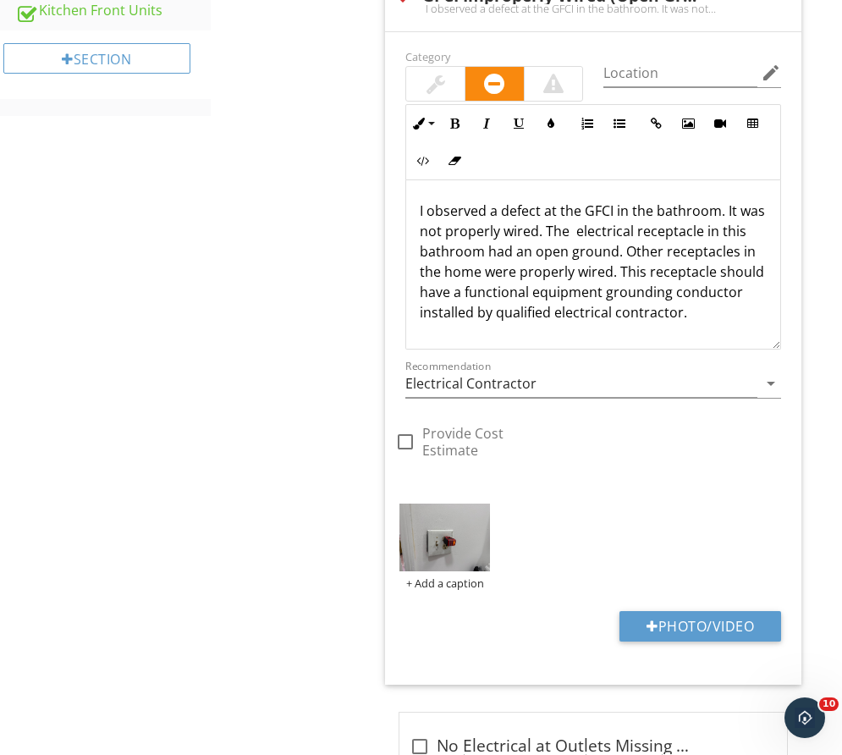
scroll to position [1352, 0]
click at [468, 513] on img at bounding box center [445, 538] width 91 height 68
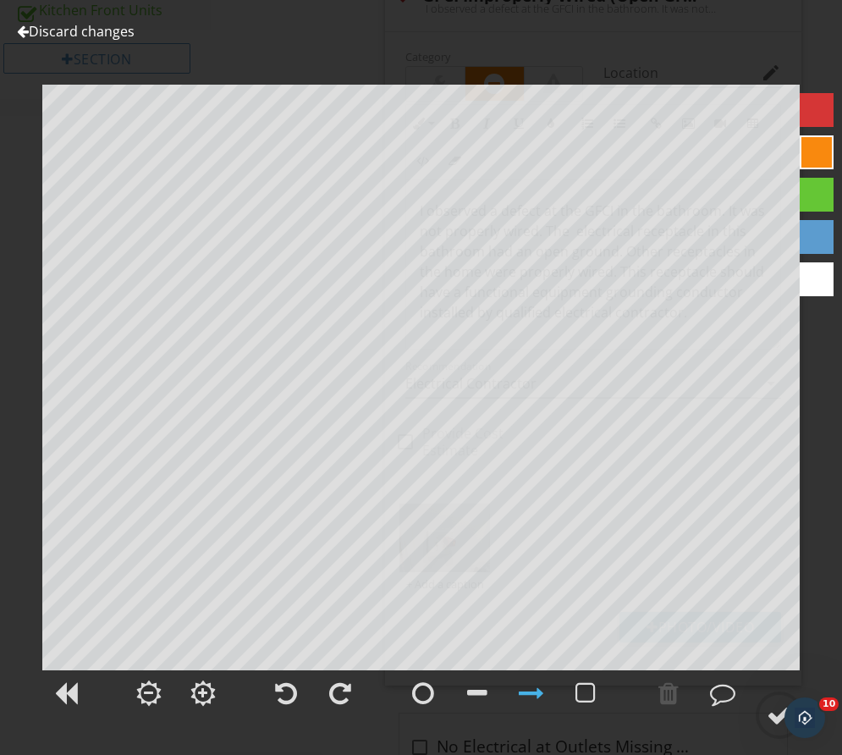
click at [74, 19] on div "Discard changes Add Location" at bounding box center [421, 377] width 842 height 755
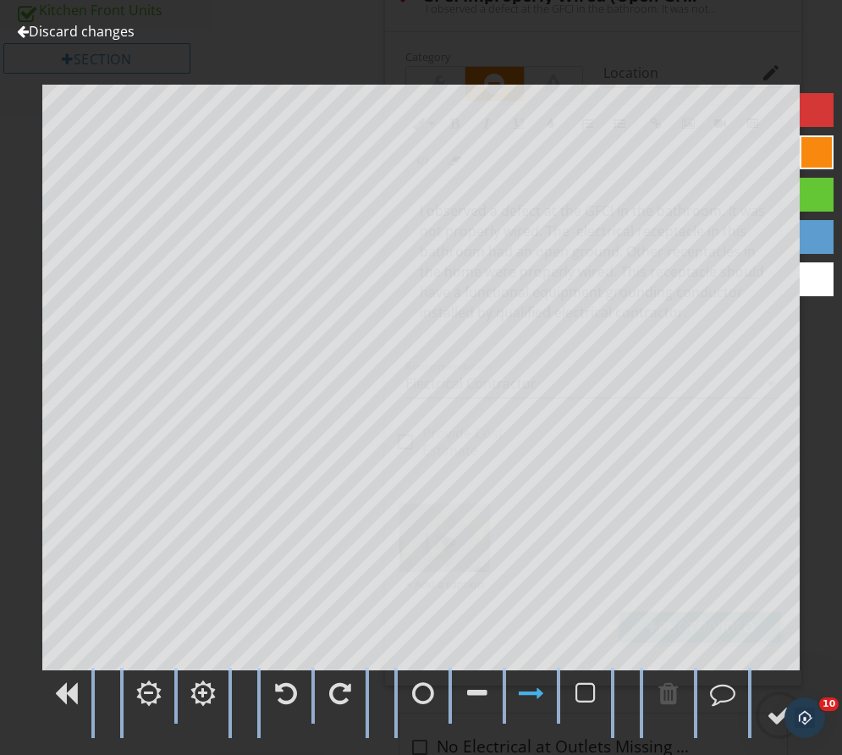
click at [76, 20] on div "Discard changes Add Location" at bounding box center [421, 377] width 842 height 755
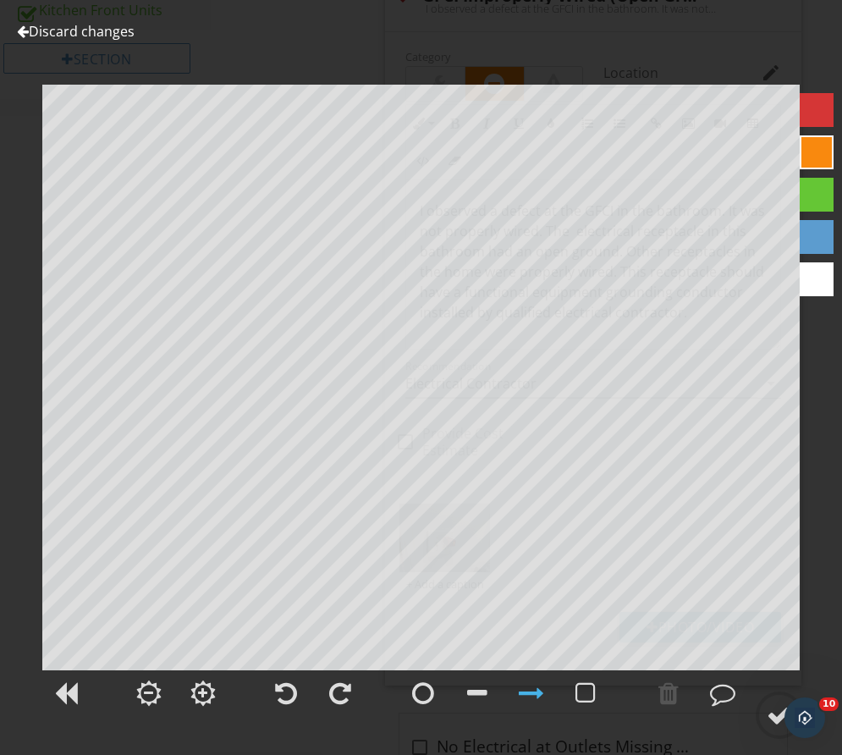
click at [80, 25] on link "Discard changes" at bounding box center [76, 31] width 118 height 19
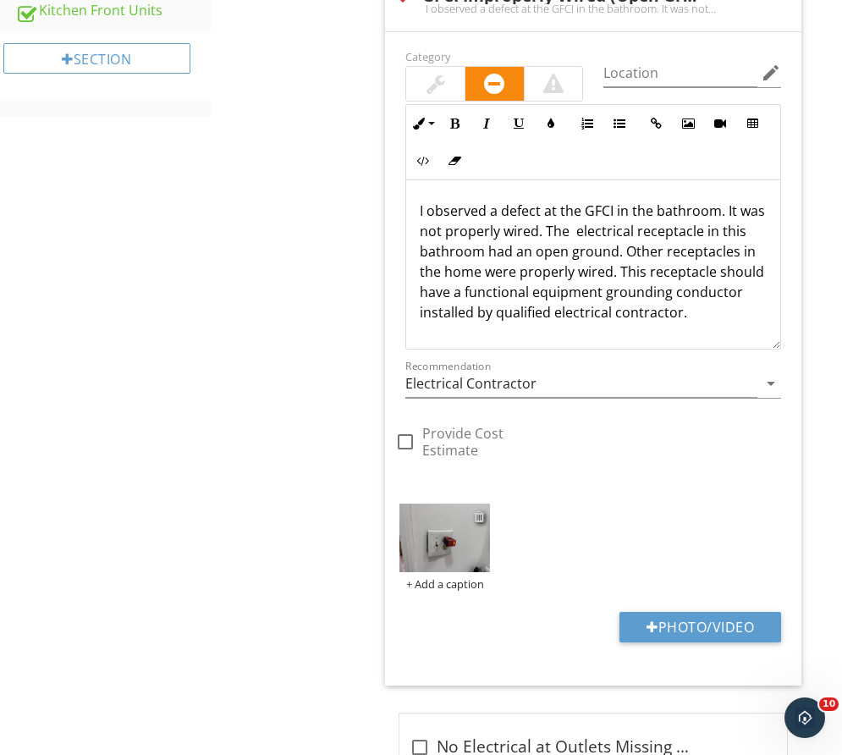
click at [477, 512] on div at bounding box center [479, 517] width 11 height 14
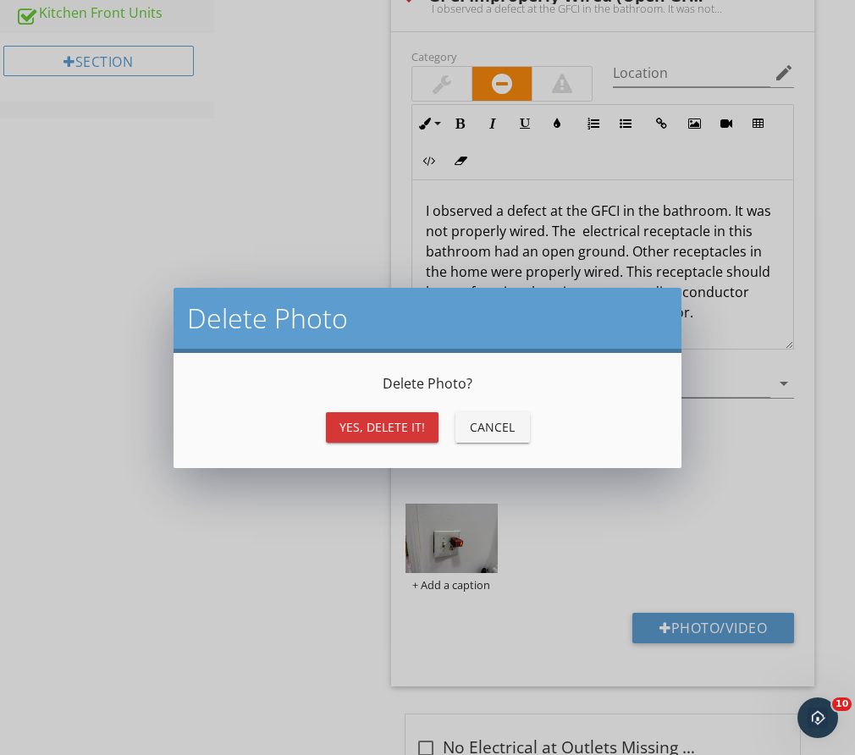
click at [344, 433] on div "Yes, Delete it!" at bounding box center [382, 427] width 86 height 18
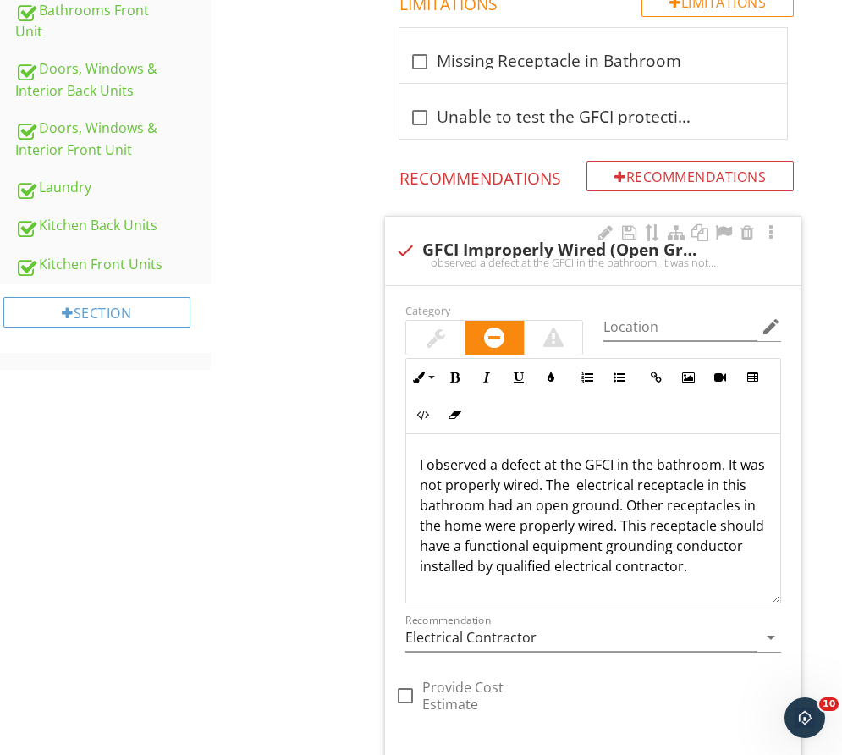
click at [413, 234] on div "check GFCI Improperly Wired (Open Ground) I observed a defect at the GFCI in th…" at bounding box center [593, 251] width 417 height 69
checkbox input "true"
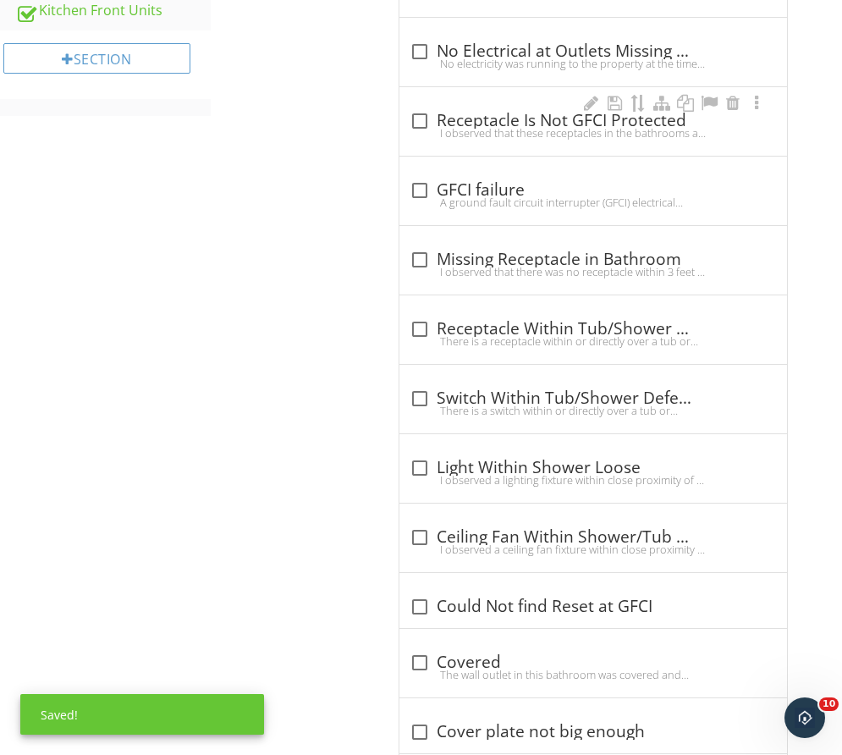
click at [477, 113] on div "check_box_outline_blank Receptacle Is Not GFCI Protected" at bounding box center [593, 121] width 367 height 20
checkbox input "true"
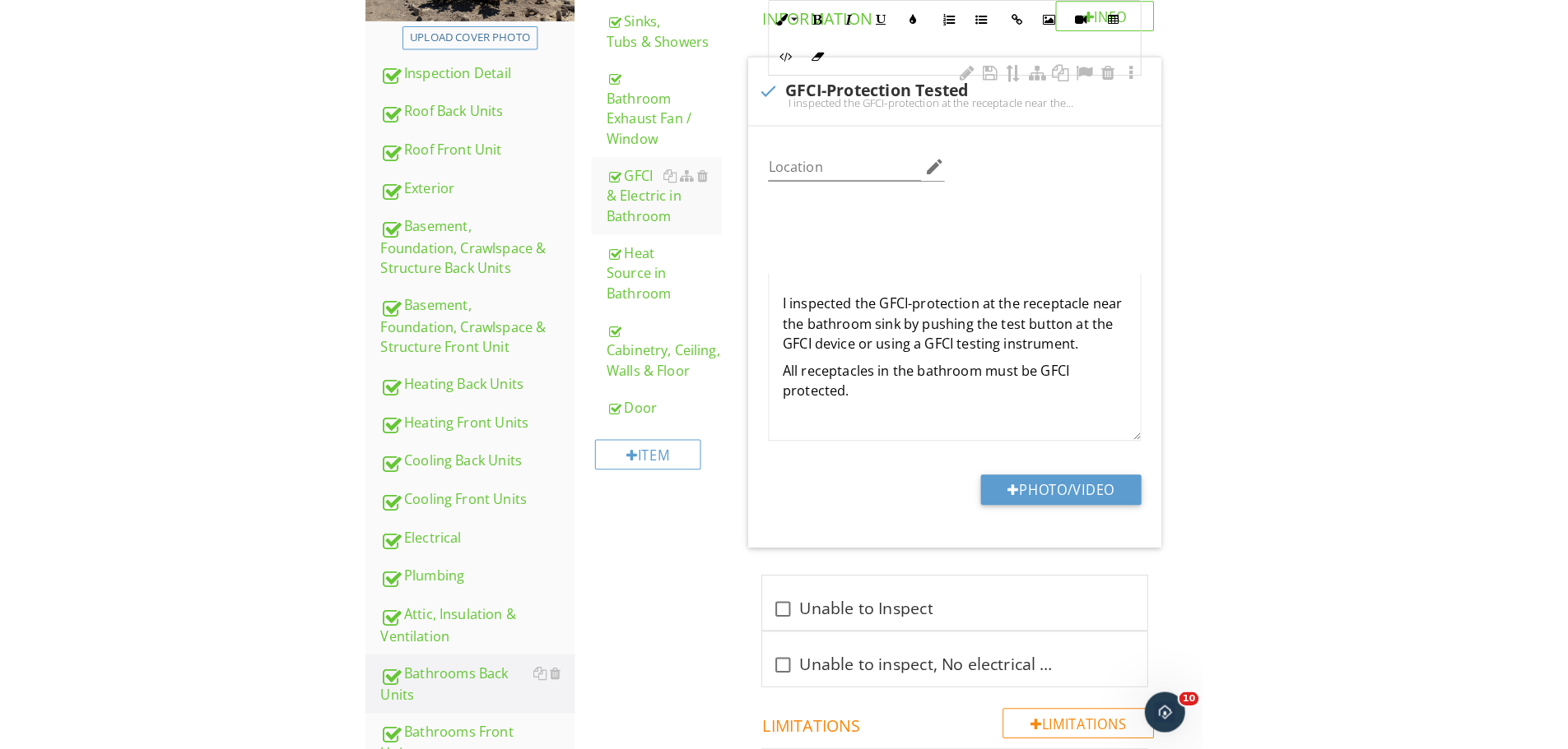
scroll to position [0, 0]
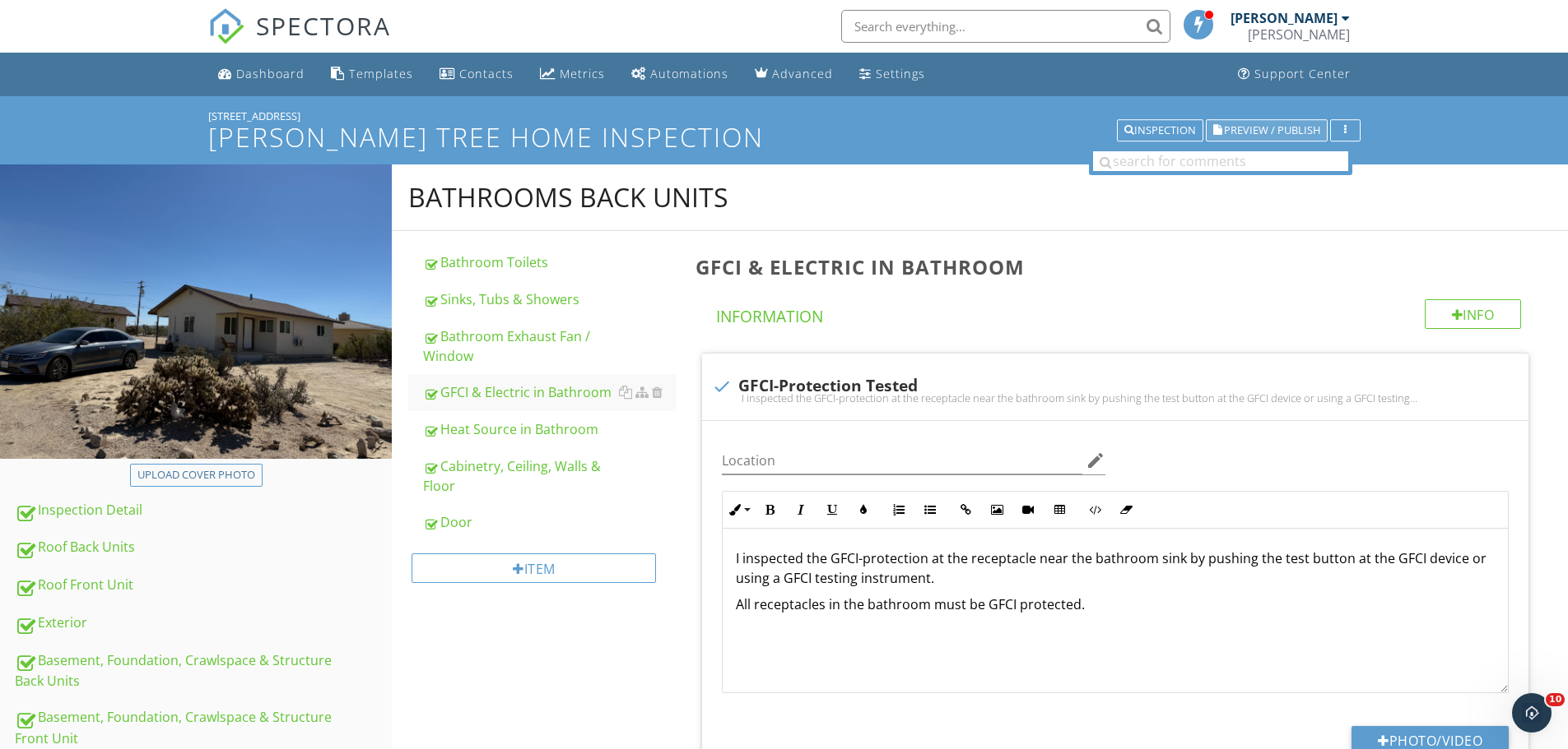
click at [1274, 136] on span "Preview / Publish" at bounding box center [1272, 130] width 96 height 11
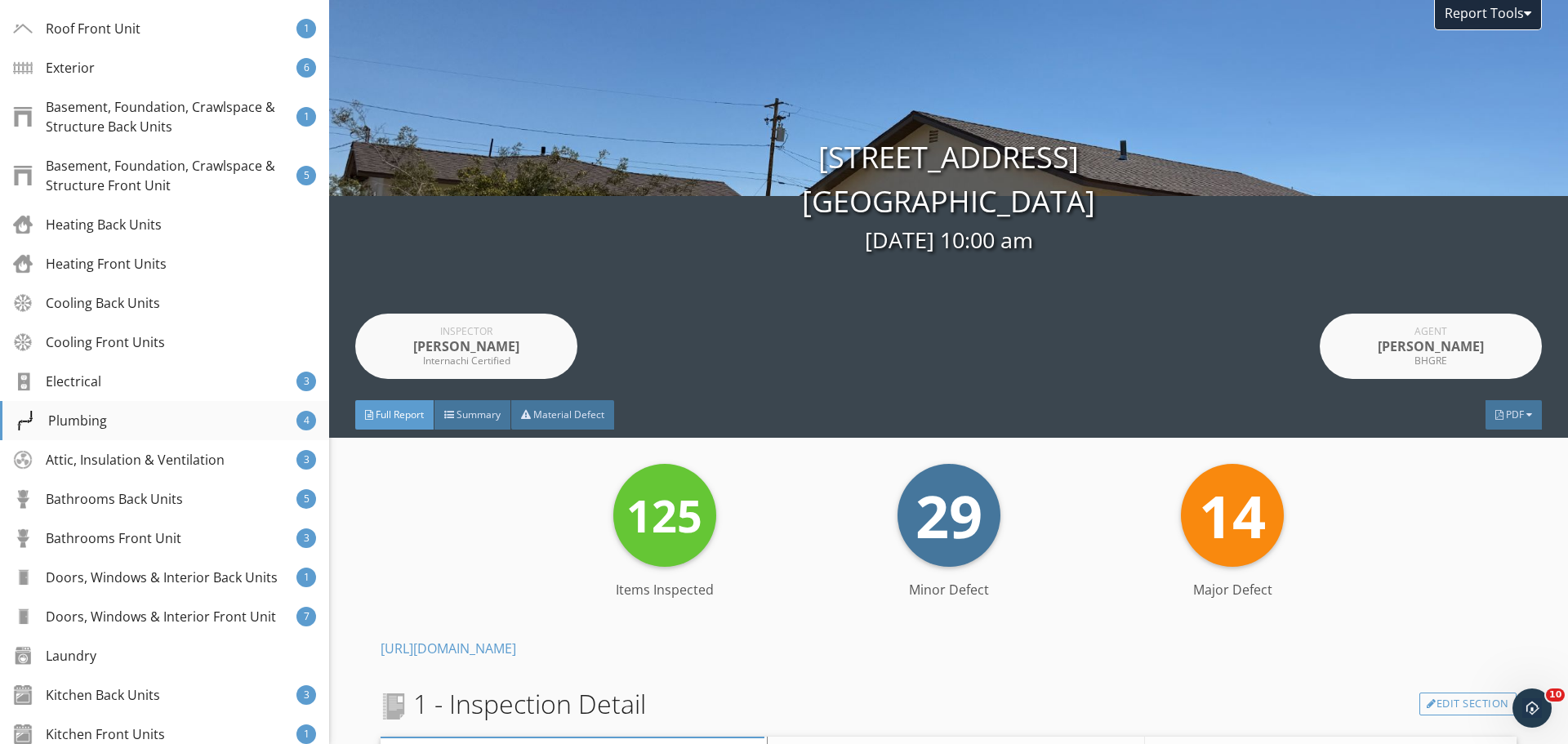
scroll to position [327, 0]
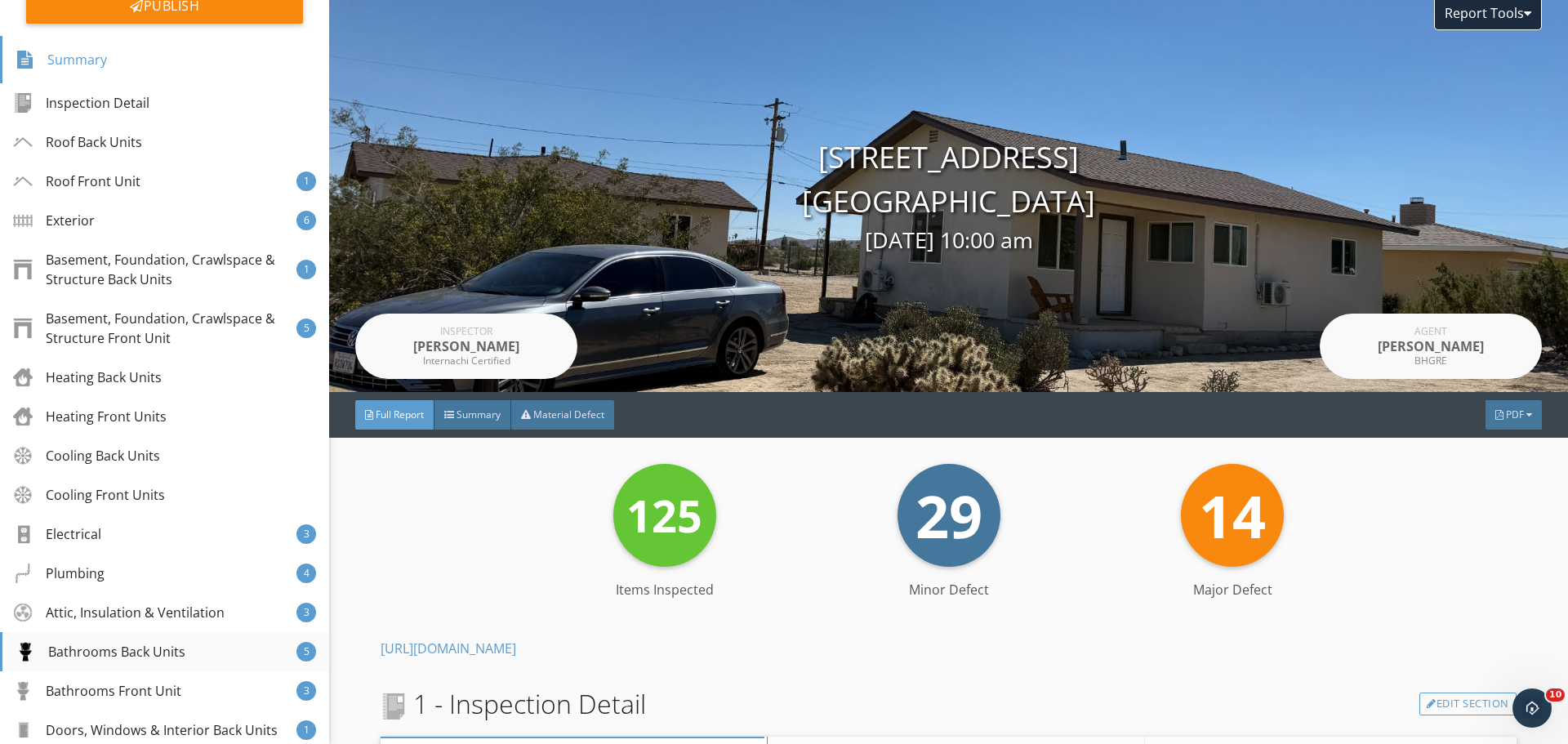
click at [158, 640] on div "Bathrooms Back Units 5" at bounding box center [164, 651] width 329 height 40
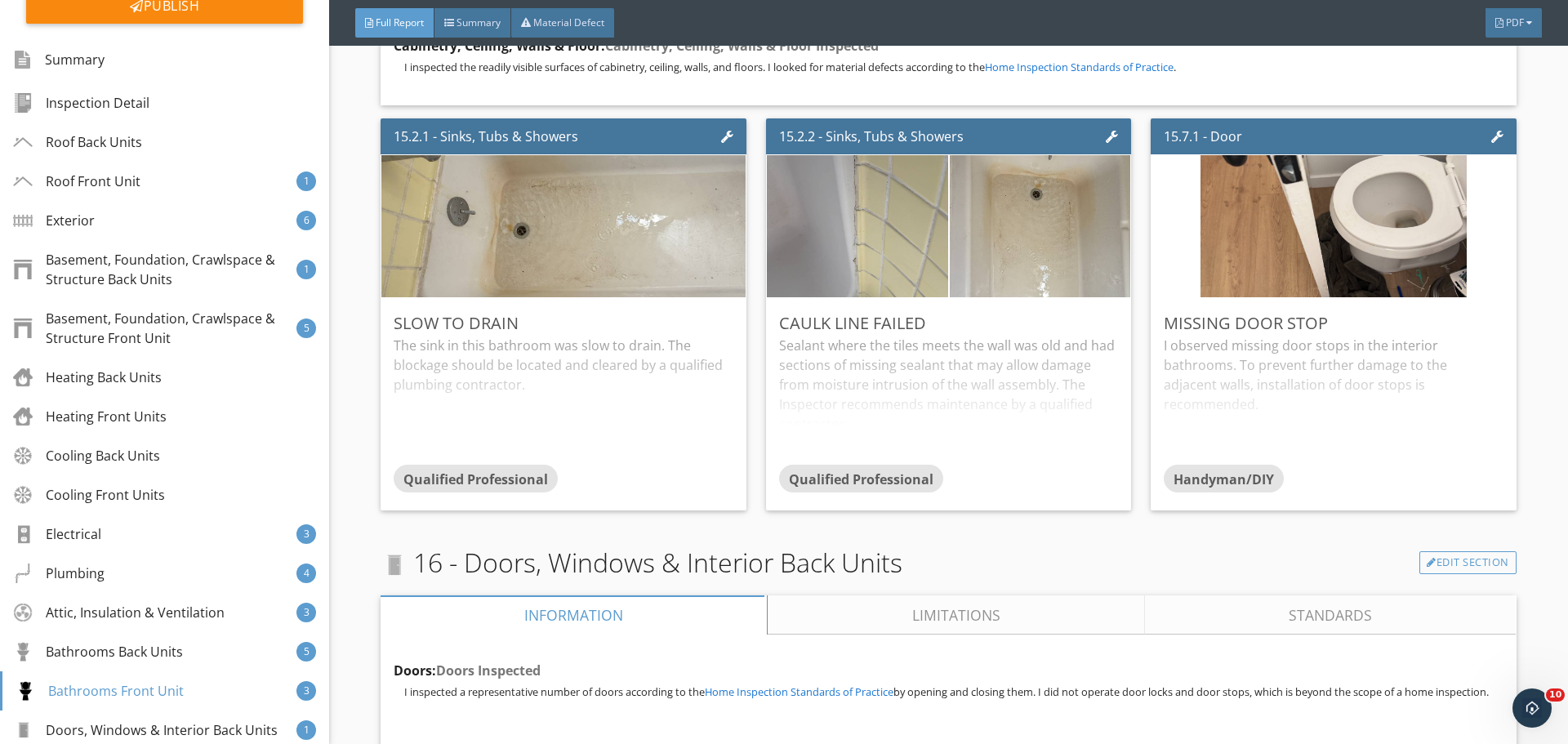
scroll to position [27393, 0]
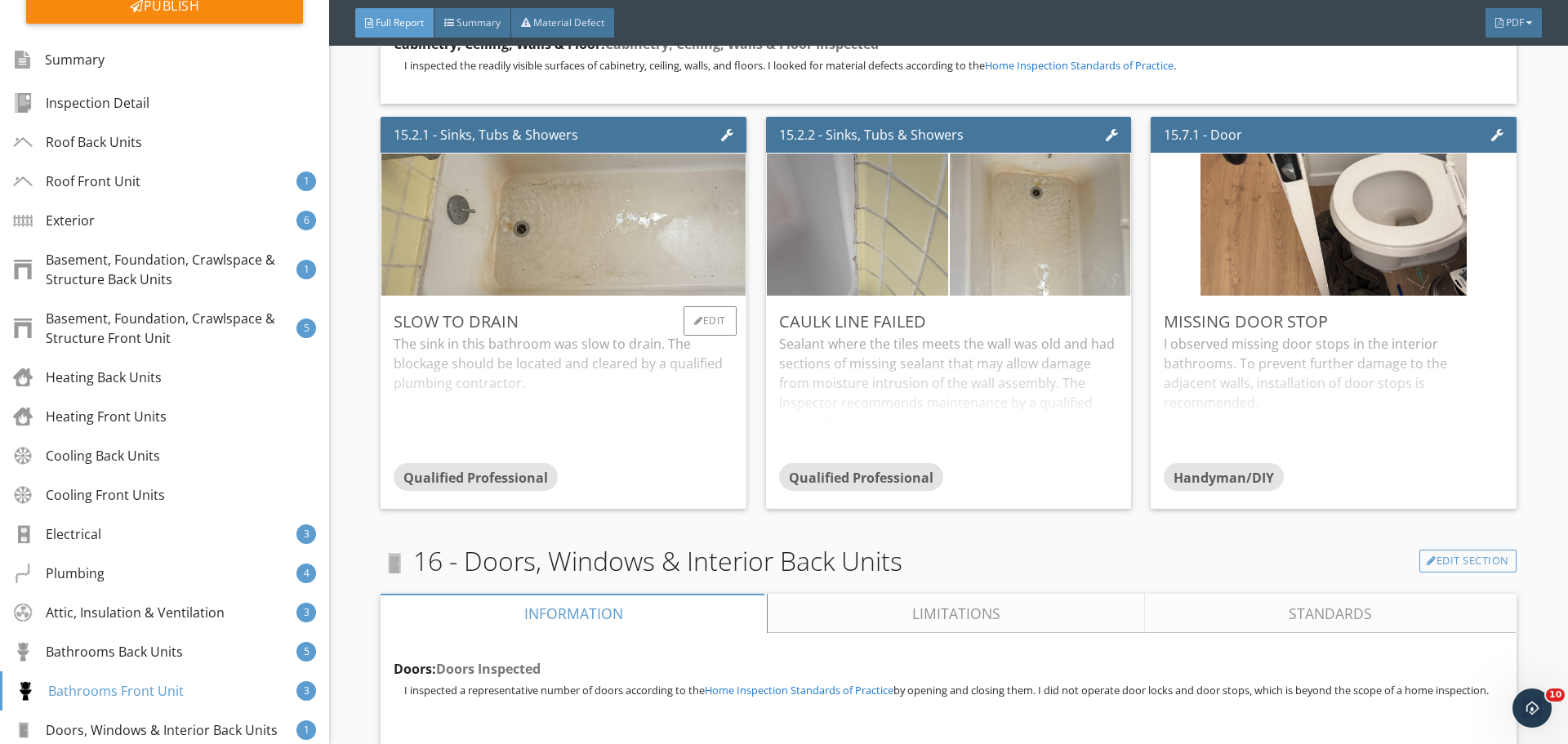
click at [669, 310] on div "Slow to drain" at bounding box center [563, 321] width 339 height 24
click at [710, 306] on div "Edit" at bounding box center [710, 320] width 53 height 29
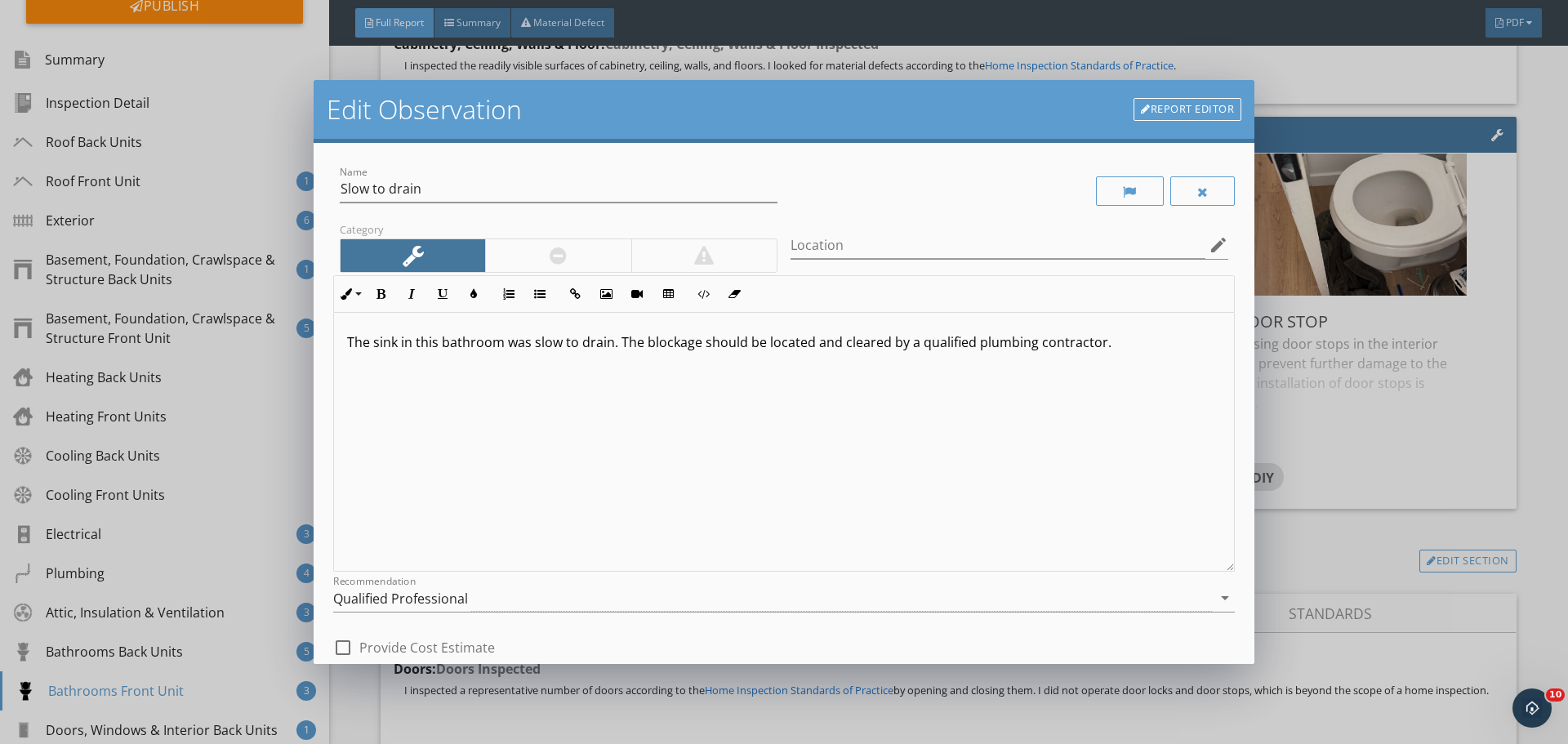
click at [564, 269] on div at bounding box center [558, 256] width 146 height 33
click at [388, 338] on p "The sink in this bathroom was slow to drain. The blockage should be located and…" at bounding box center [784, 343] width 874 height 19
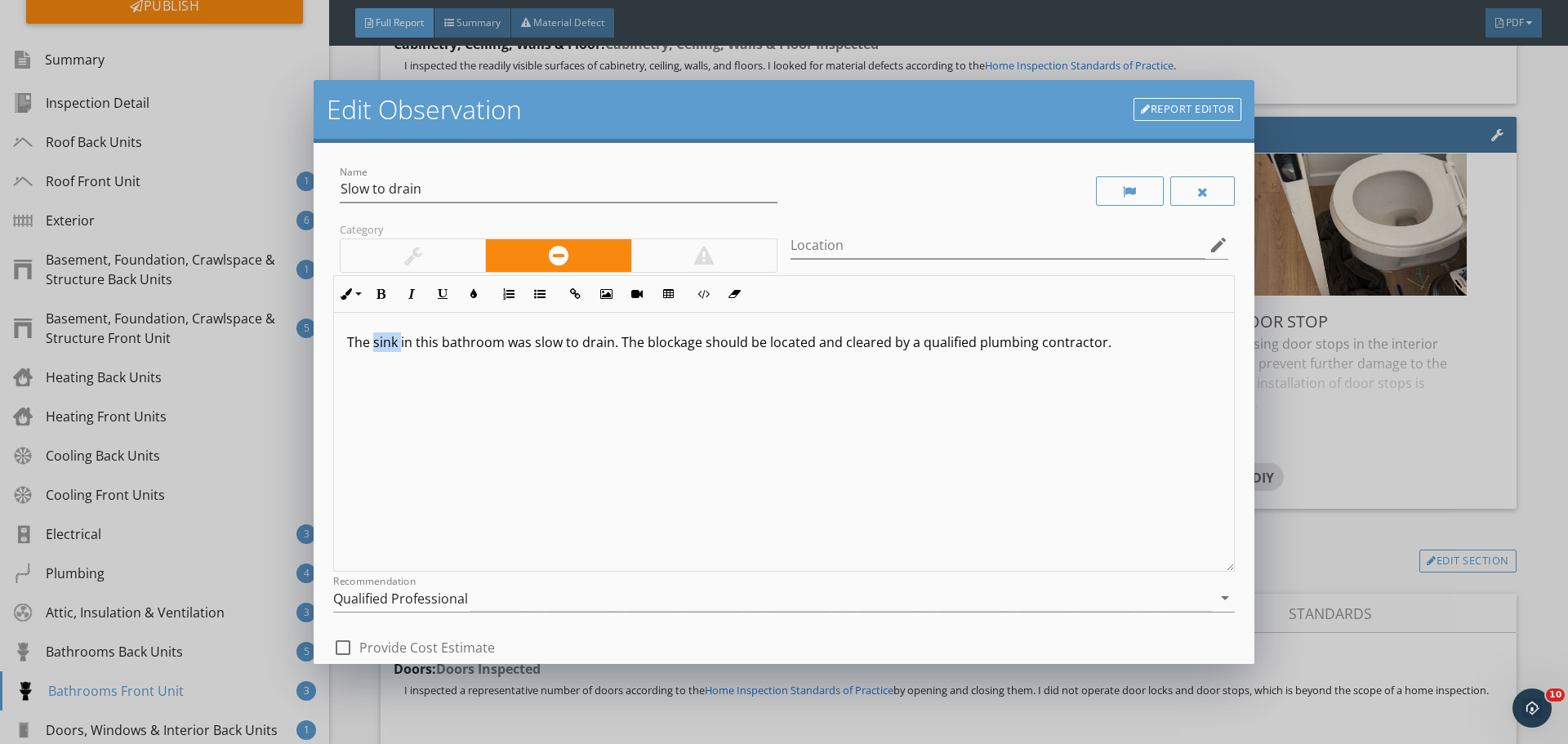
click at [388, 338] on p "The sink in this bathroom was slow to drain. The blockage should be located and…" at bounding box center [784, 343] width 874 height 19
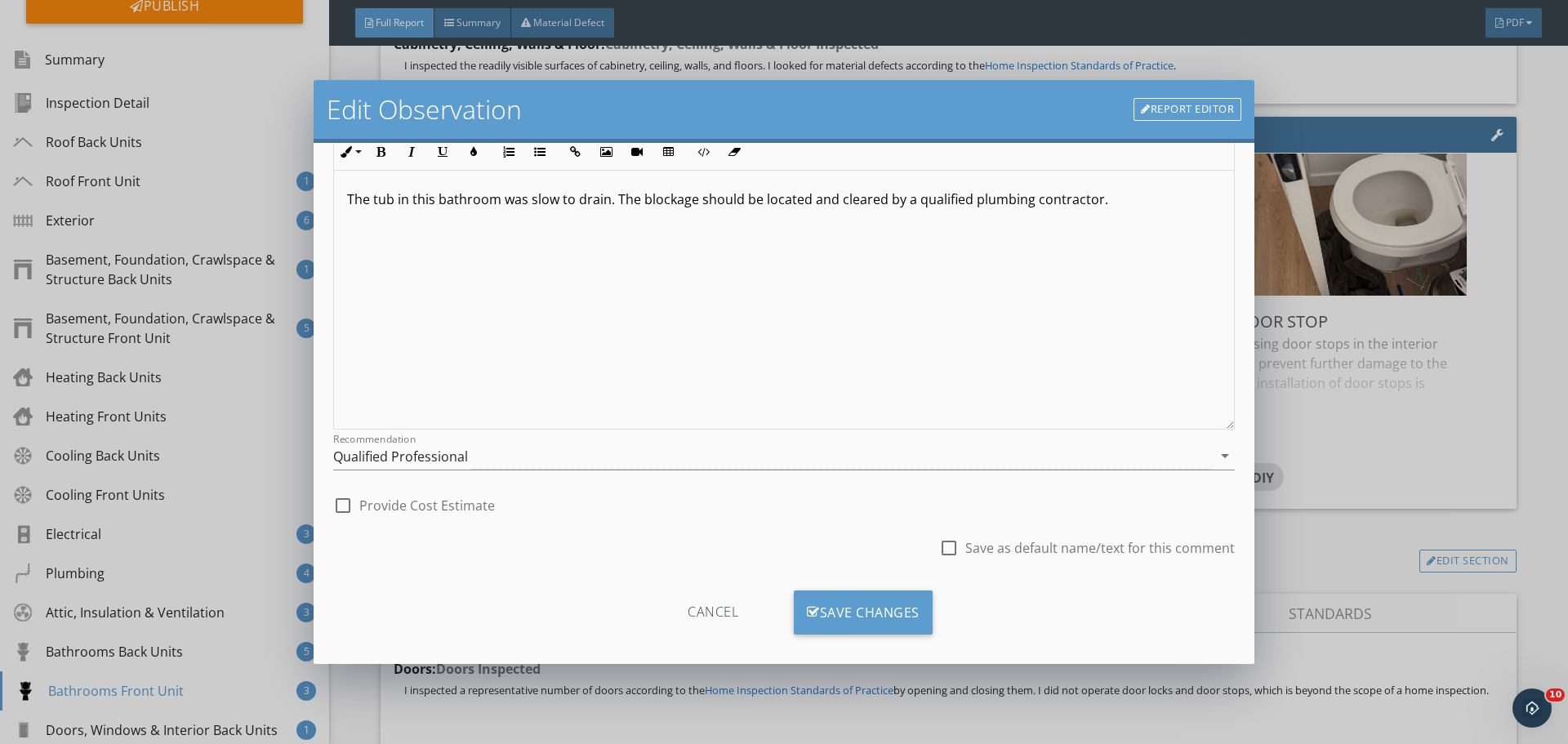
scroll to position [157, 0]
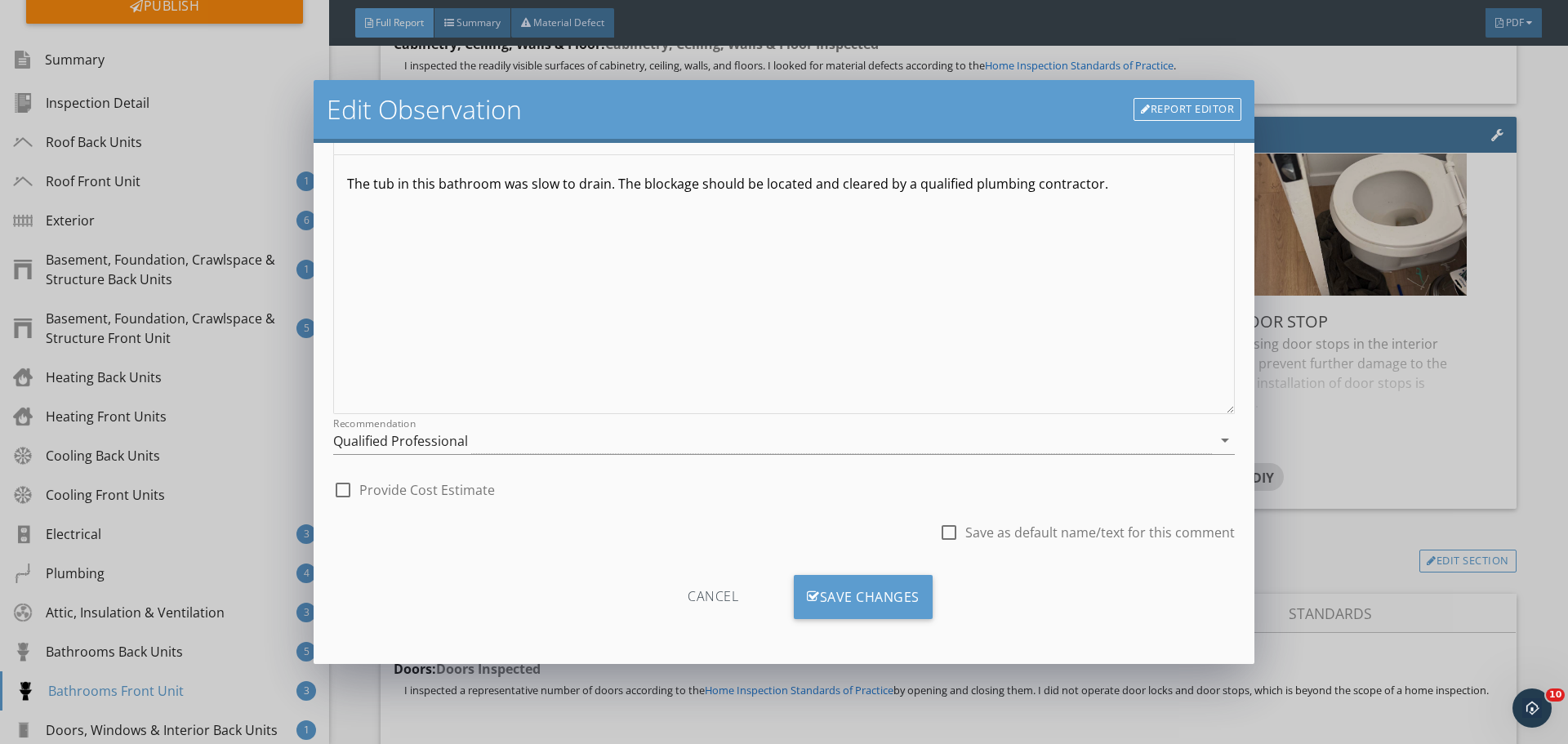
click at [949, 533] on div at bounding box center [949, 533] width 28 height 28
checkbox input "true"
click at [899, 615] on div "Save Changes" at bounding box center [864, 597] width 139 height 44
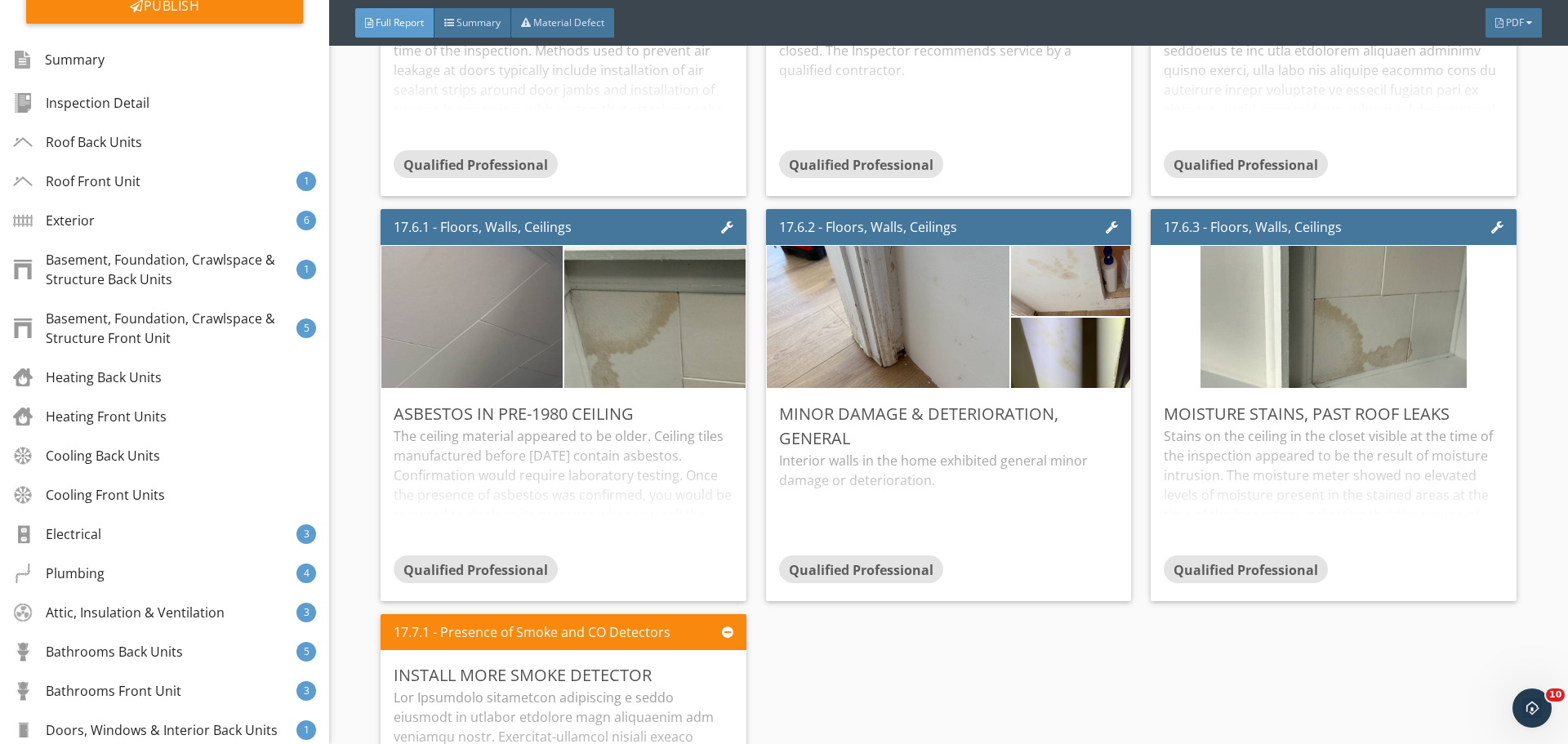
scroll to position [31233, 0]
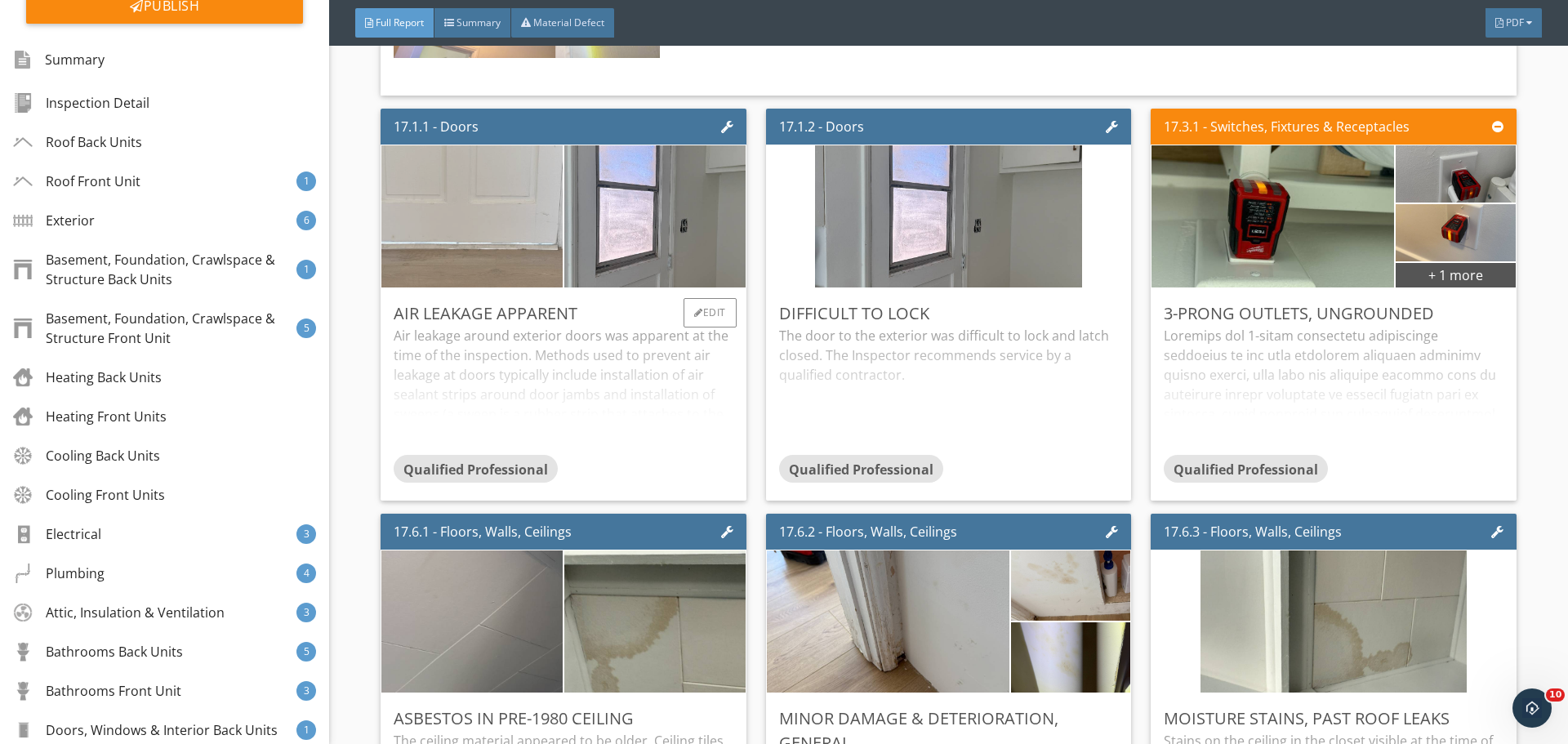
click at [413, 189] on img at bounding box center [472, 216] width 453 height 340
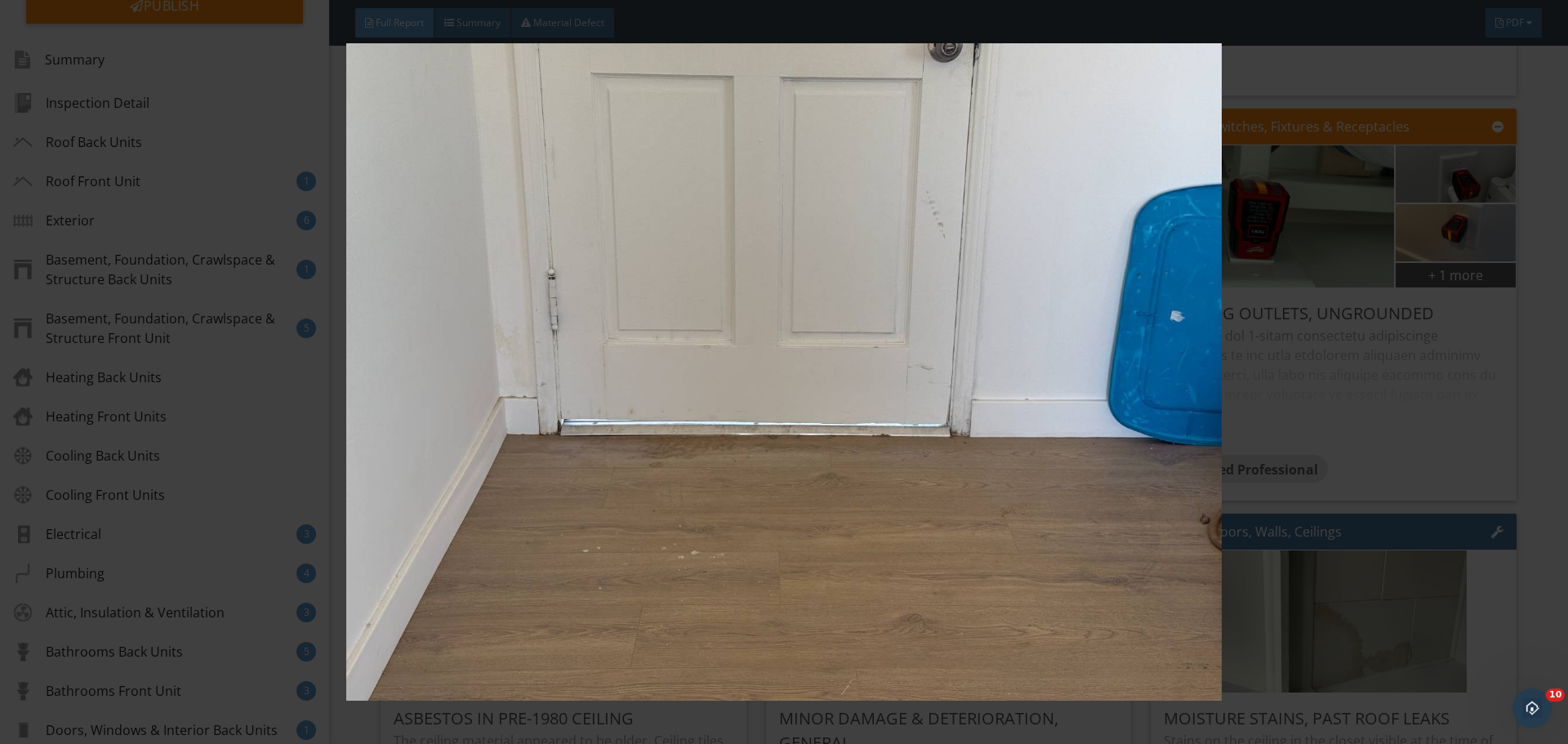
click at [697, 211] on img at bounding box center [784, 372] width 1441 height 657
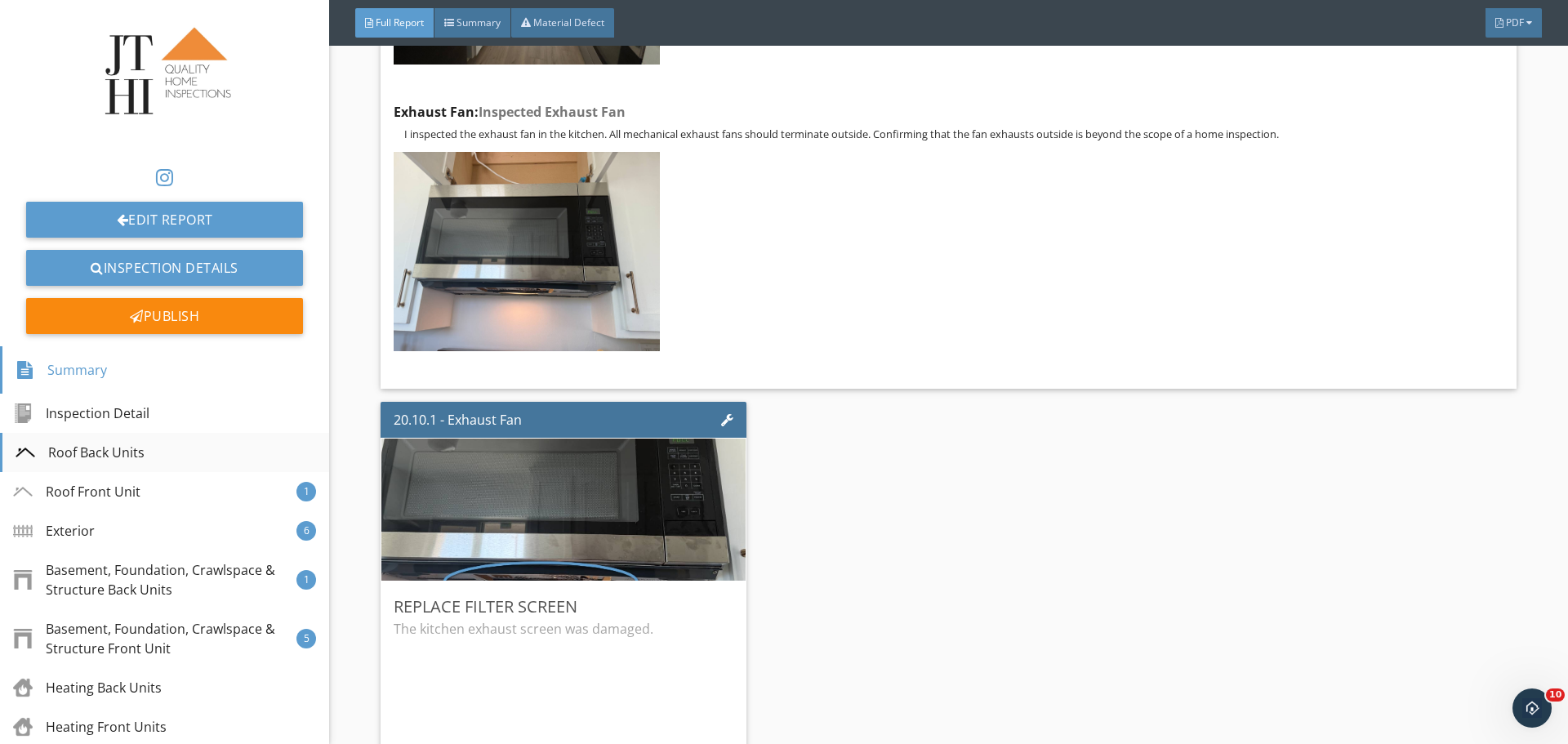
scroll to position [0, 0]
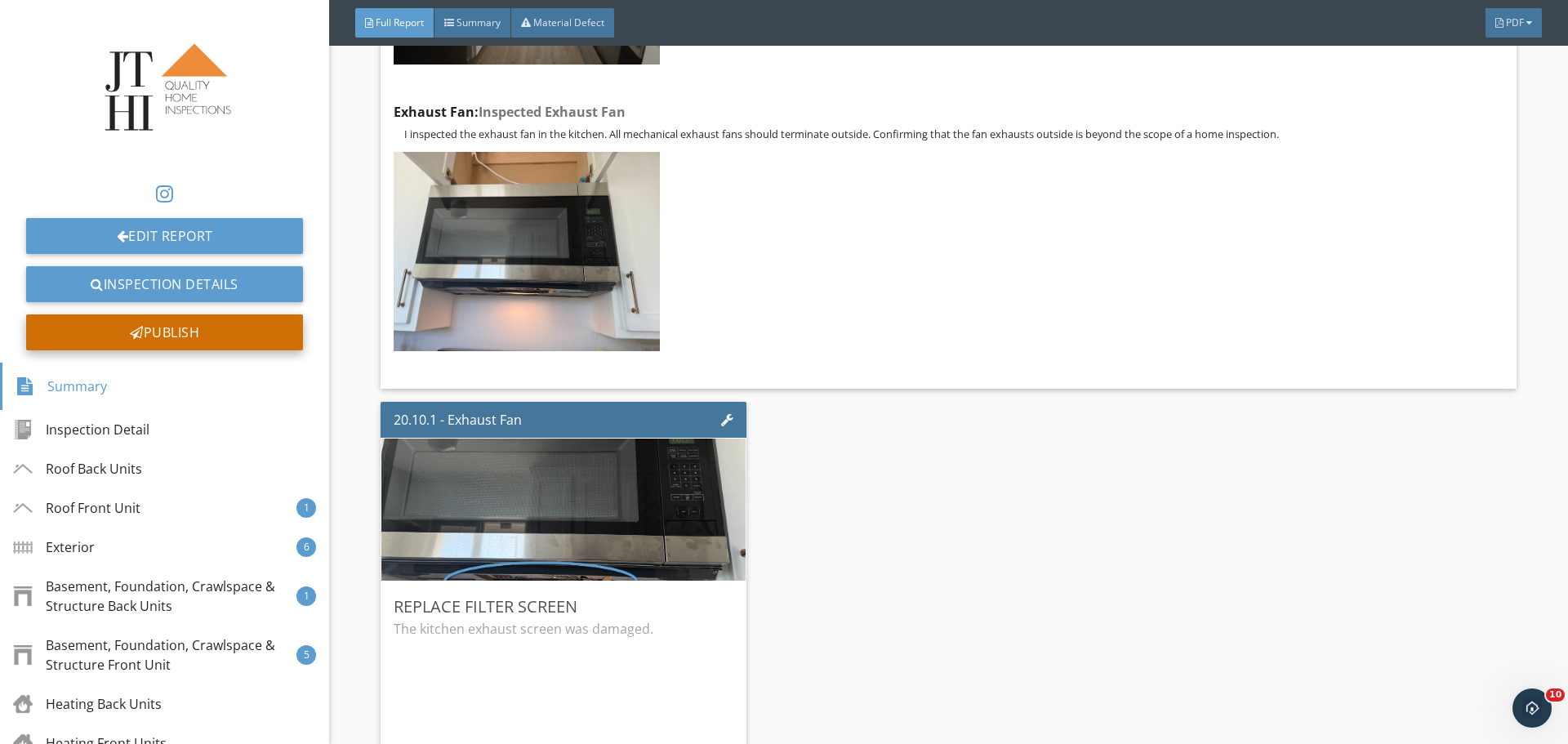
click at [94, 328] on div "Publish" at bounding box center [164, 332] width 277 height 36
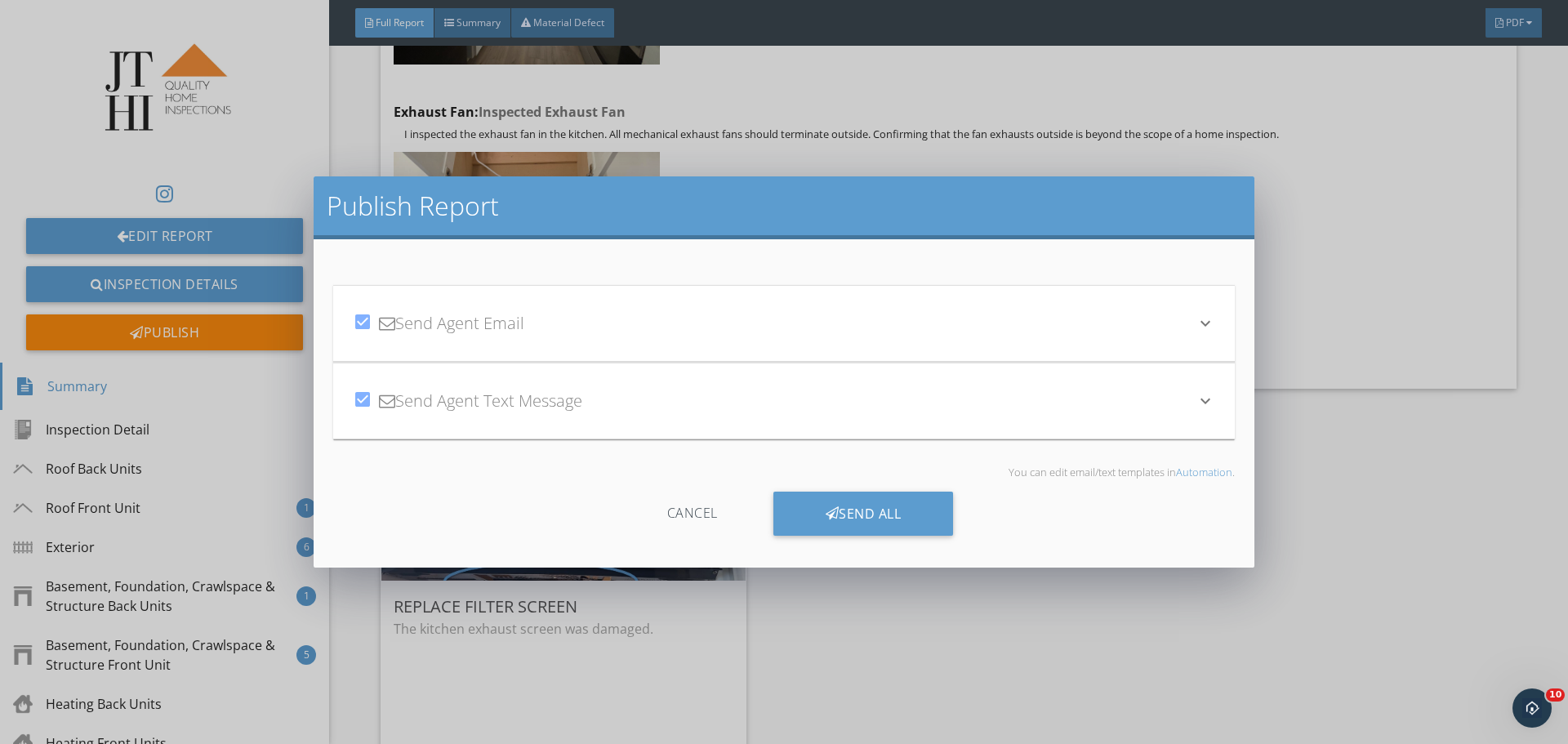
click at [727, 520] on div "Cancel" at bounding box center [692, 514] width 155 height 44
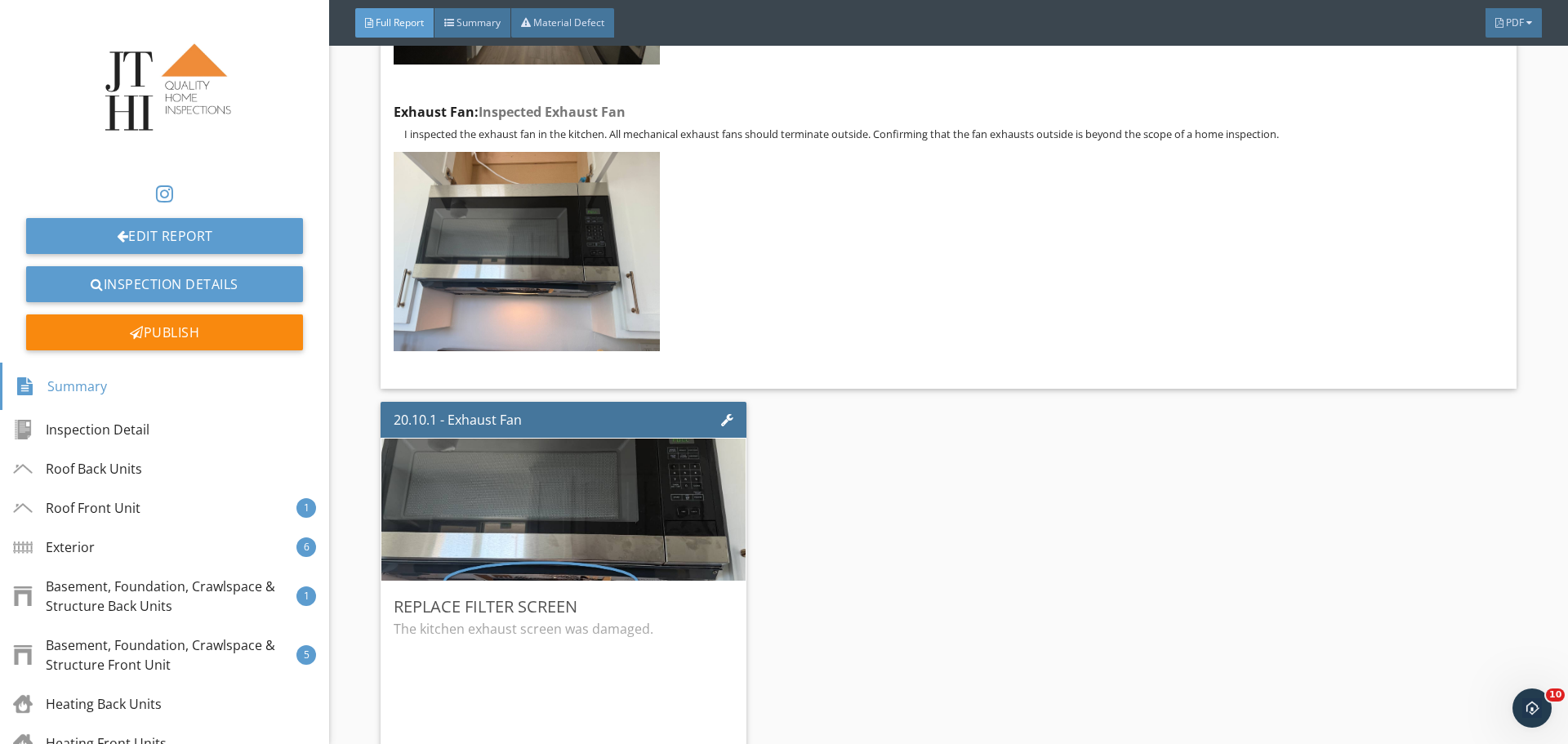
click at [261, 215] on div "Edit Report Inspection Details Publish" at bounding box center [164, 188] width 329 height 349
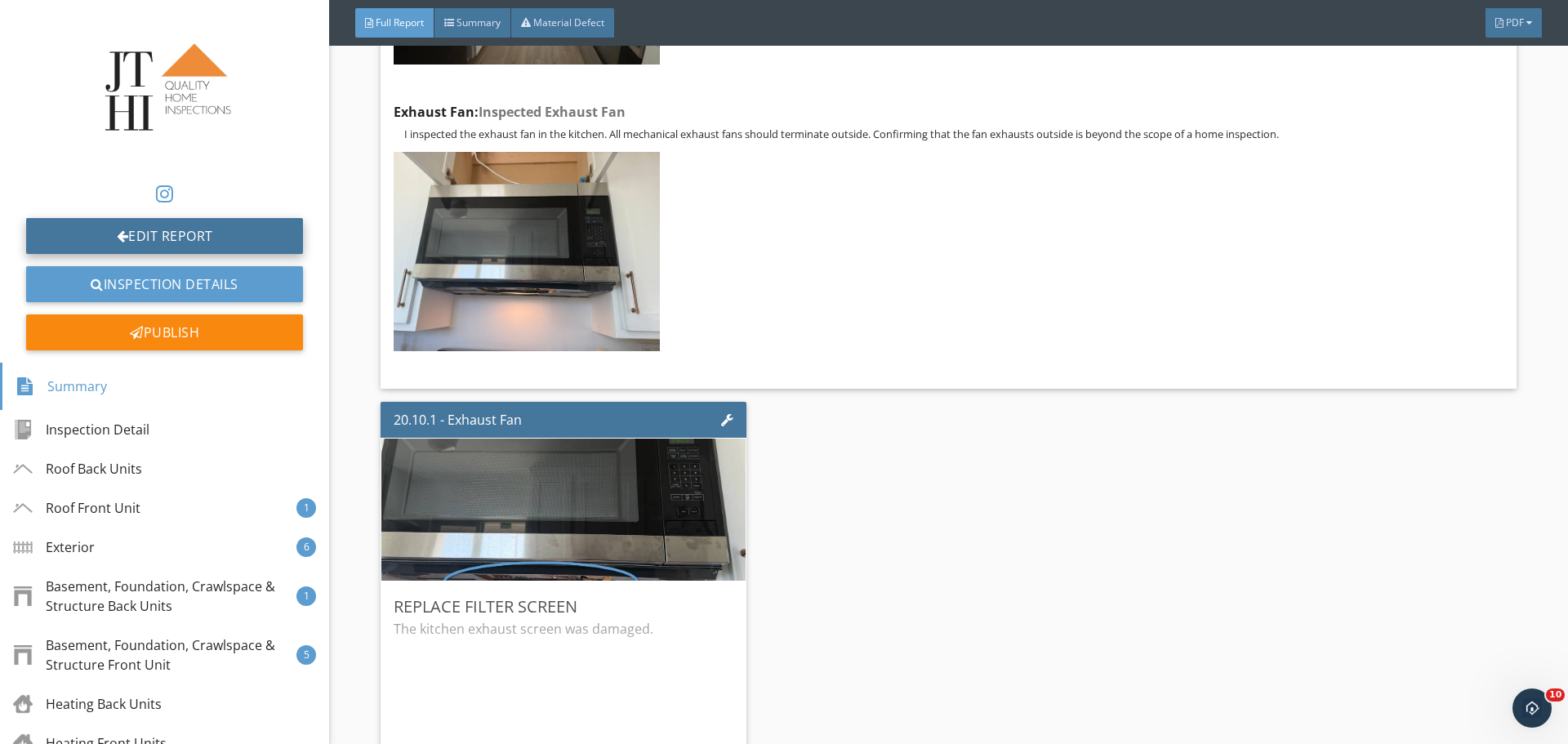
click at [255, 236] on link "Edit Report" at bounding box center [164, 235] width 277 height 36
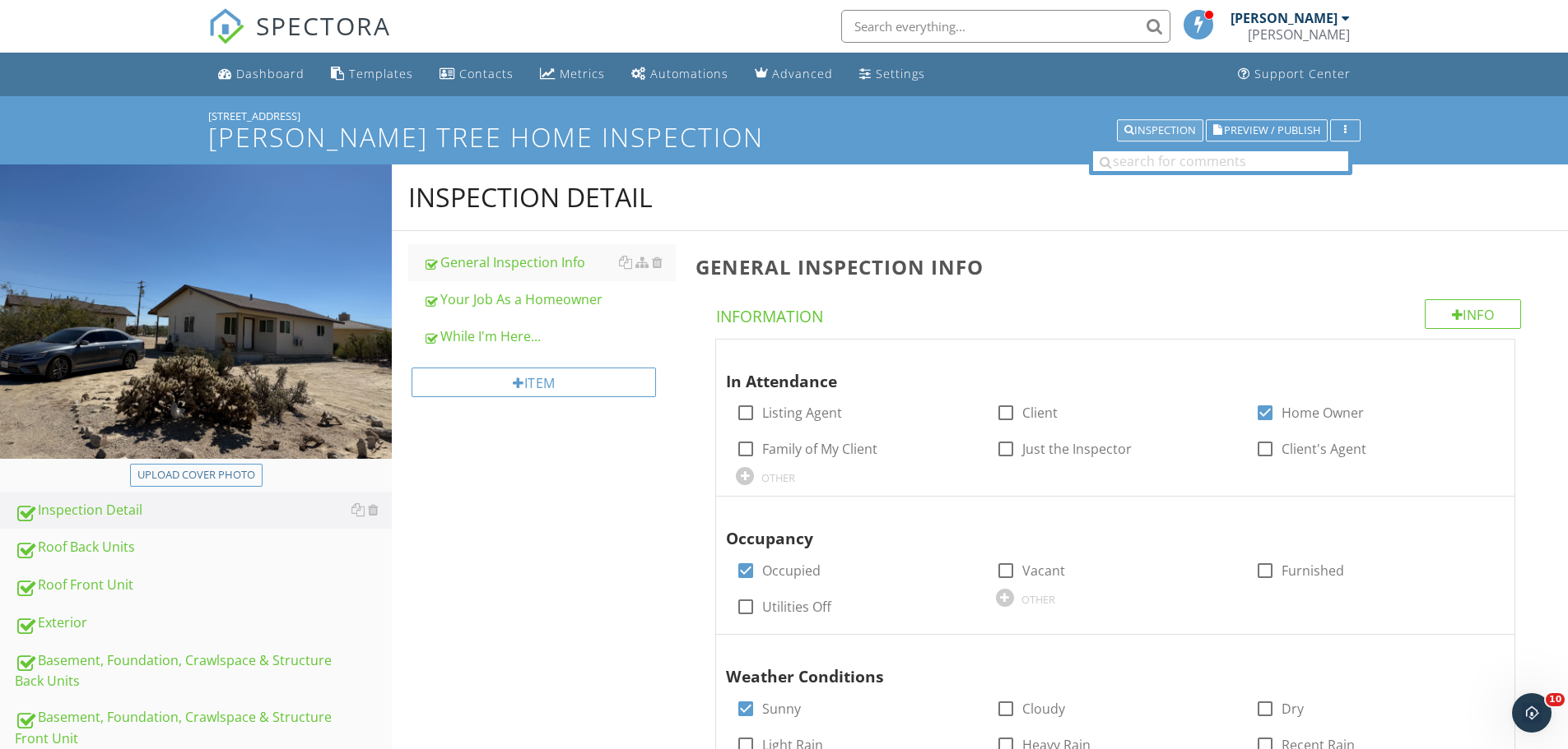
click at [1162, 138] on button "Inspection" at bounding box center [1160, 131] width 87 height 23
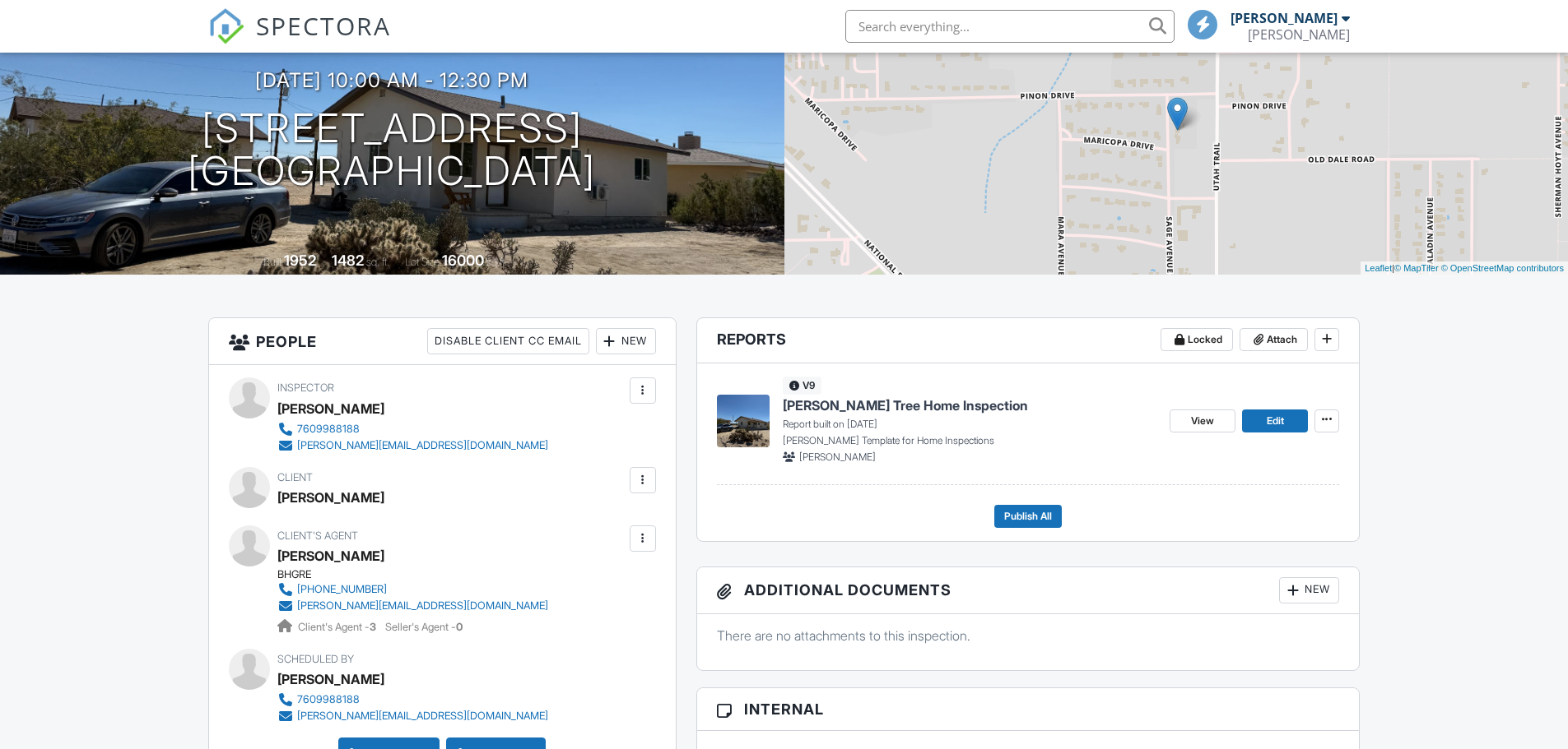
click at [590, 508] on li "Edit" at bounding box center [558, 488] width 177 height 41
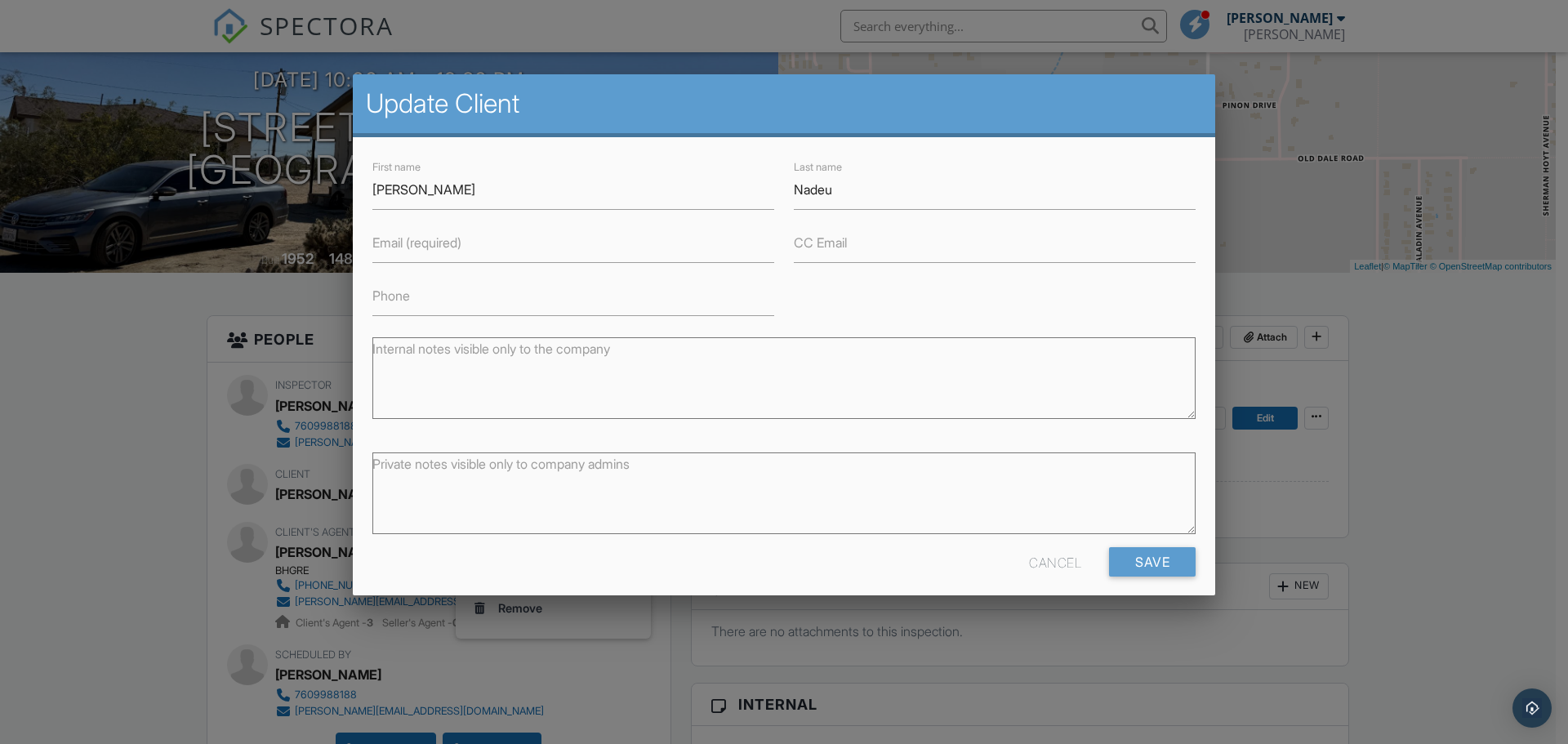
click at [351, 462] on div at bounding box center [784, 383] width 1568 height 930
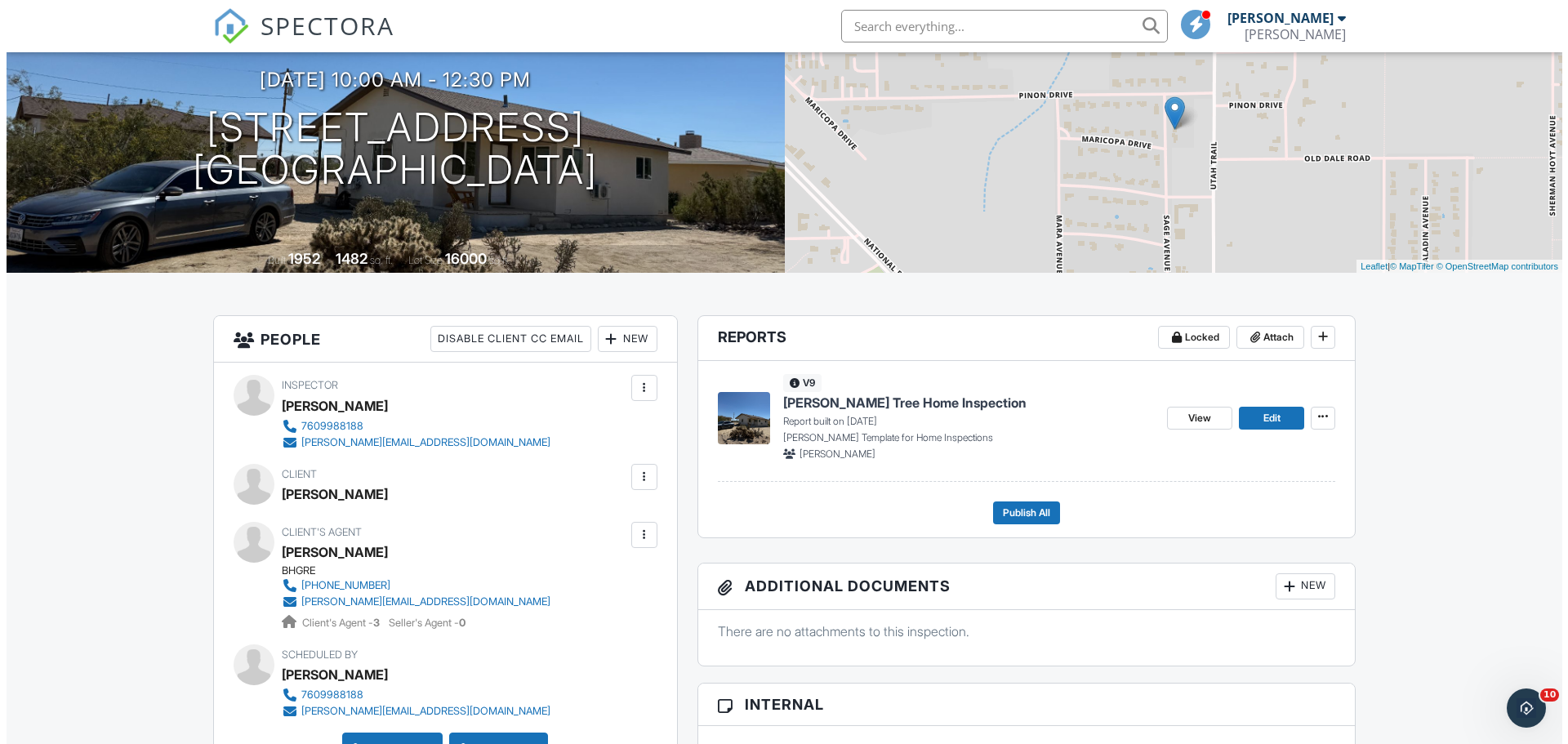
scroll to position [0, 0]
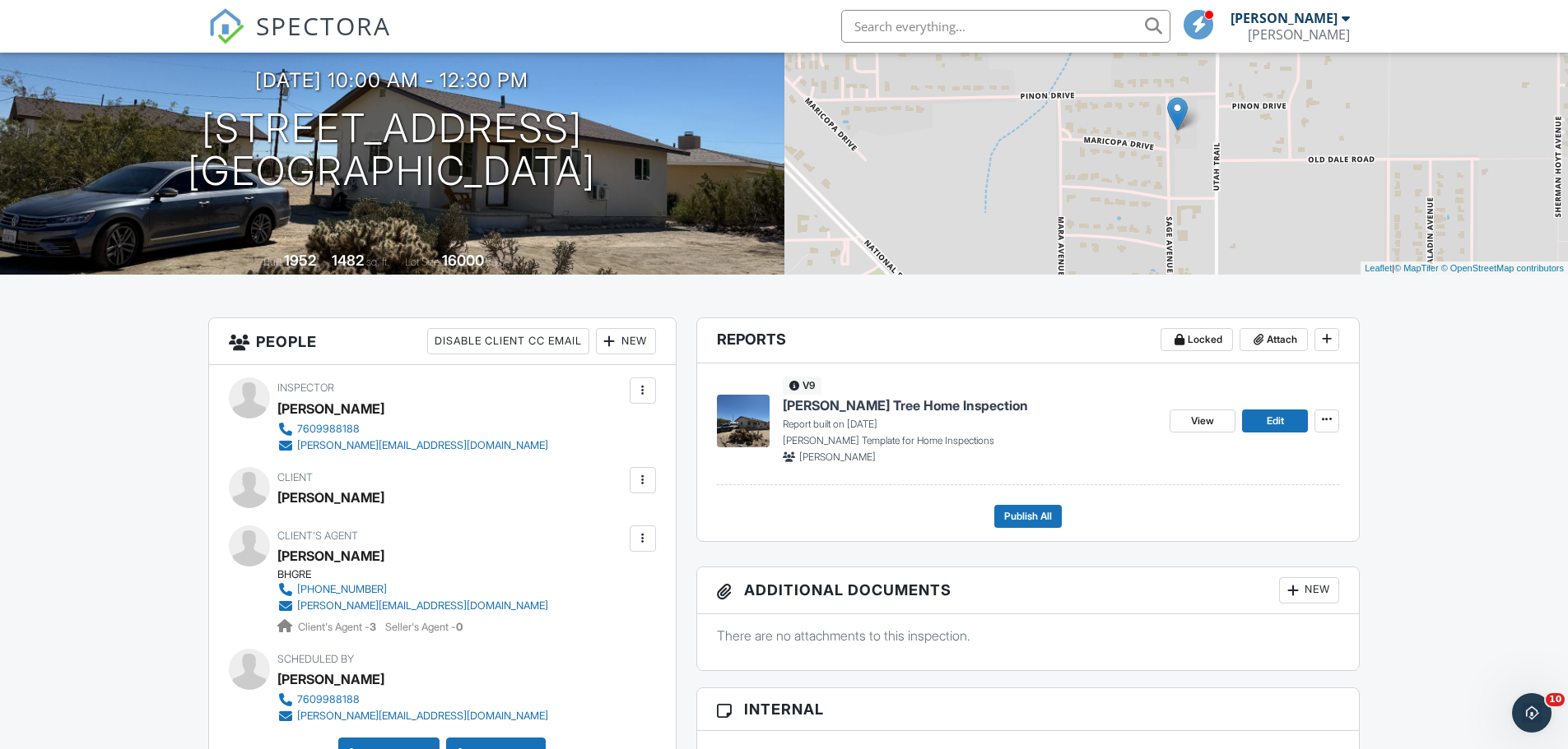
click at [646, 478] on div at bounding box center [643, 480] width 17 height 17
click at [448, 442] on div "marshall@joshuatreehomeinspection.com" at bounding box center [423, 446] width 251 height 14
click at [643, 480] on div at bounding box center [643, 480] width 17 height 17
click at [591, 523] on li "Edit" at bounding box center [558, 530] width 177 height 41
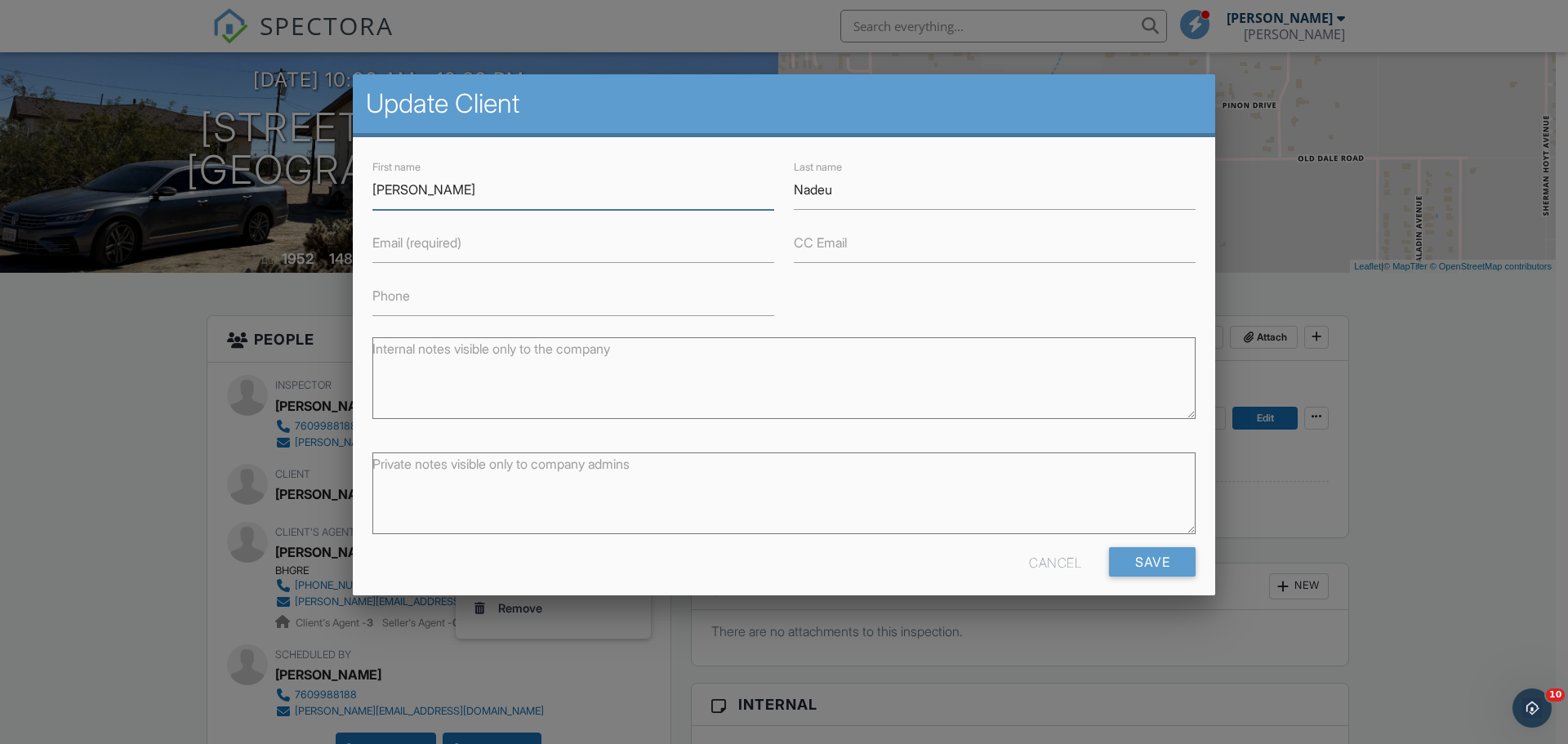
click at [454, 189] on input "Greg" at bounding box center [573, 189] width 402 height 40
type input "Gregg"
click at [415, 273] on div "Phone" at bounding box center [573, 289] width 422 height 53
click at [417, 255] on input "Email (required)" at bounding box center [573, 242] width 402 height 40
type input "p"
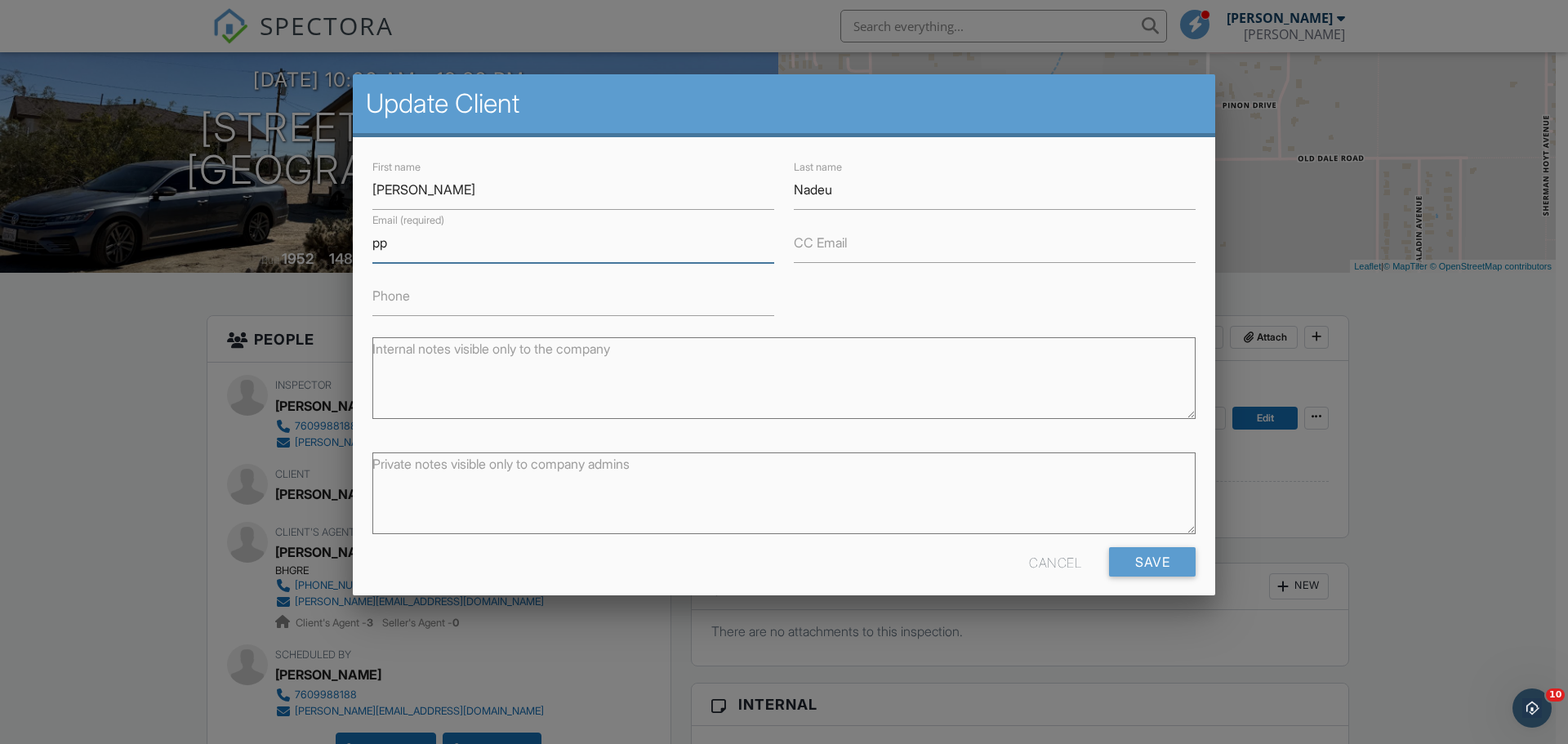
type input "p"
type input "ppplumbing@yahoo.com"
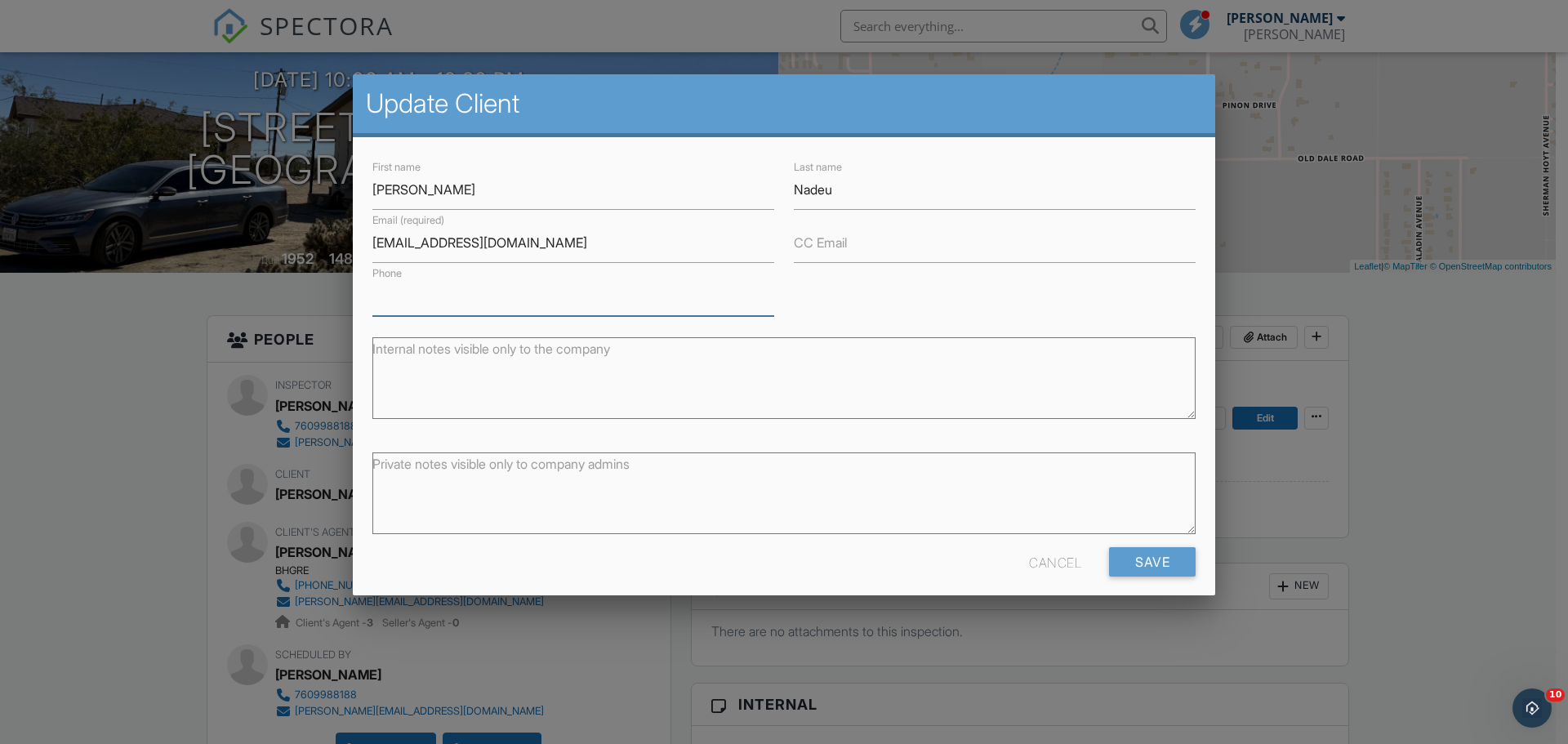
click at [445, 298] on input "Phone" at bounding box center [573, 295] width 402 height 40
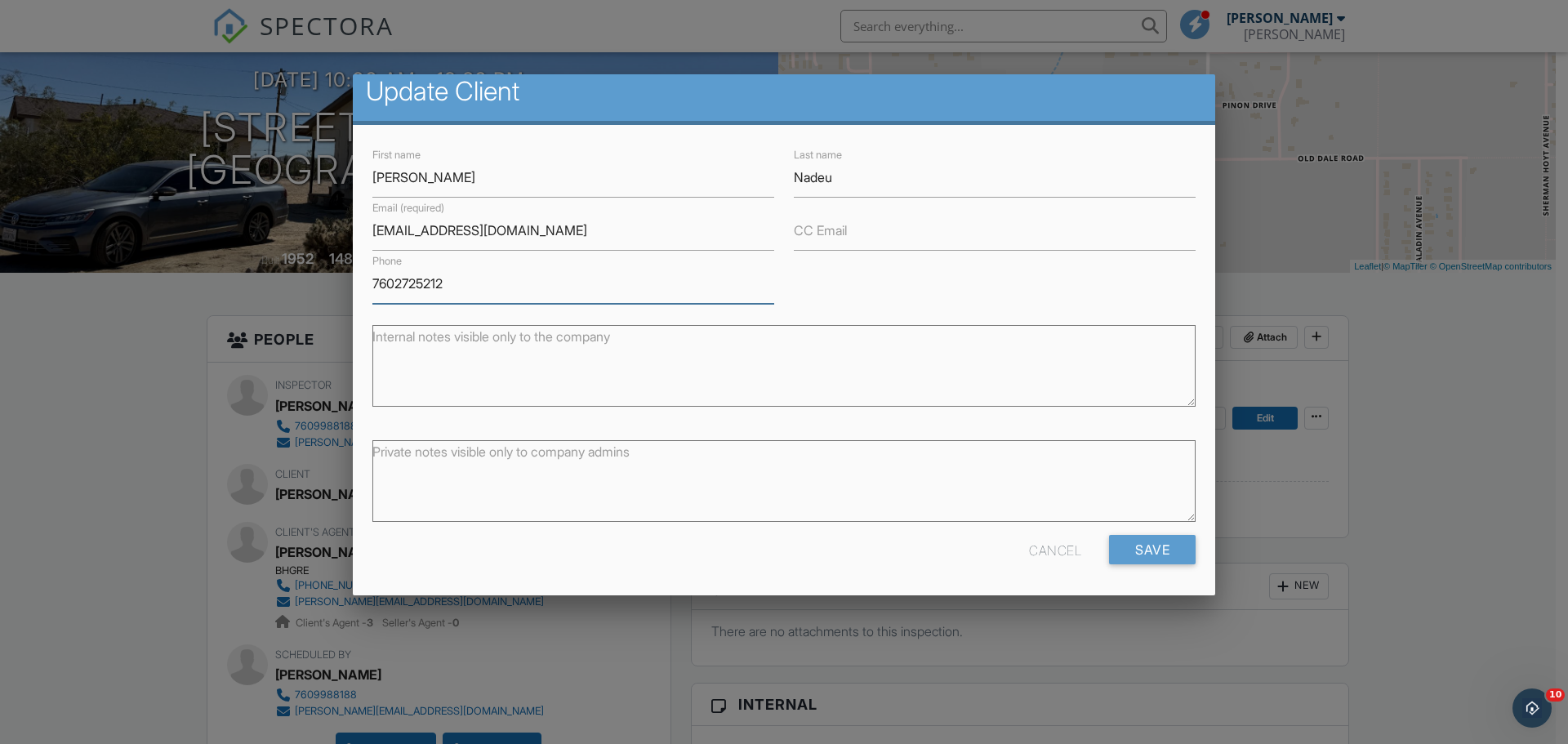
scroll to position [14, 0]
type input "7602725212"
click at [1169, 553] on input "Save" at bounding box center [1153, 549] width 87 height 29
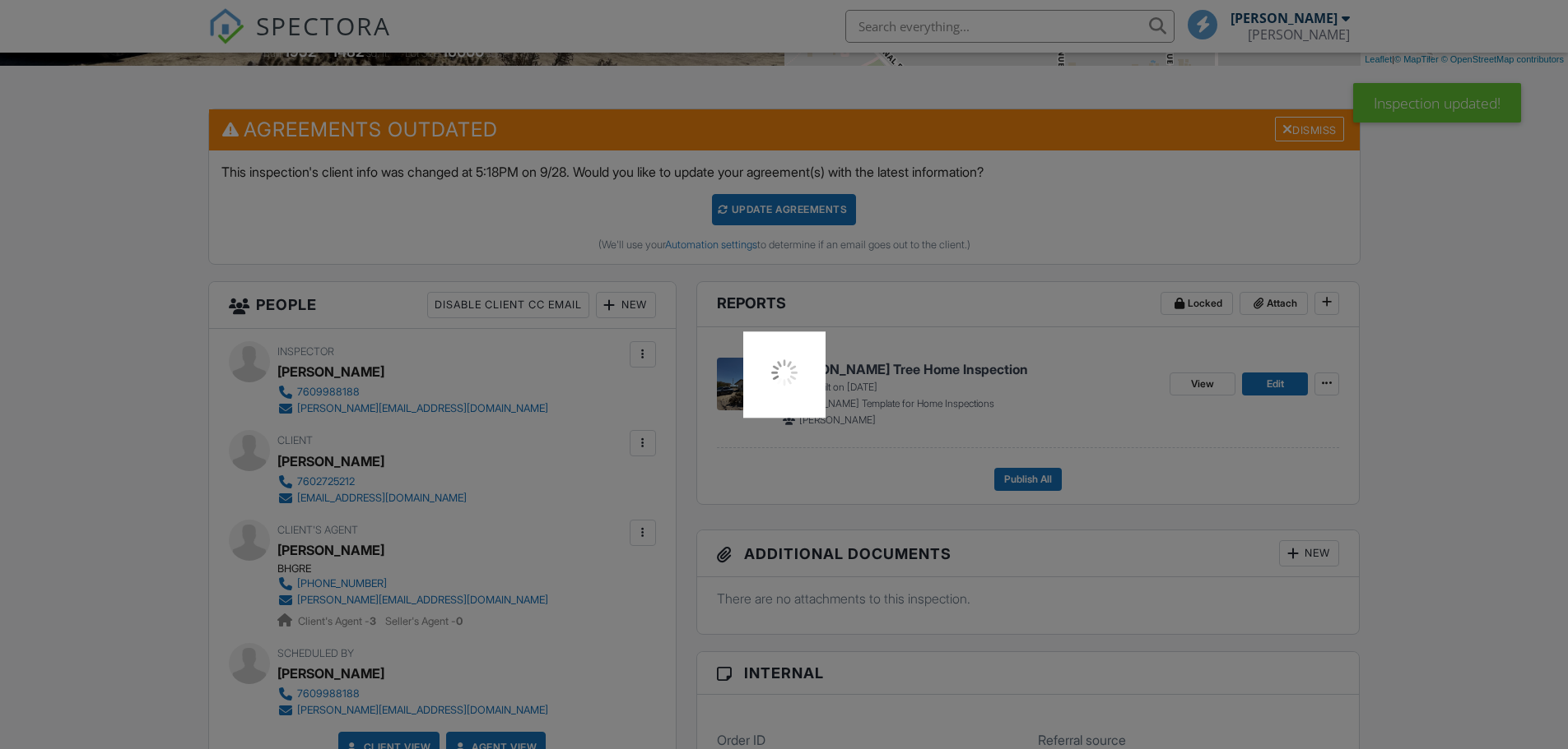
scroll to position [576, 0]
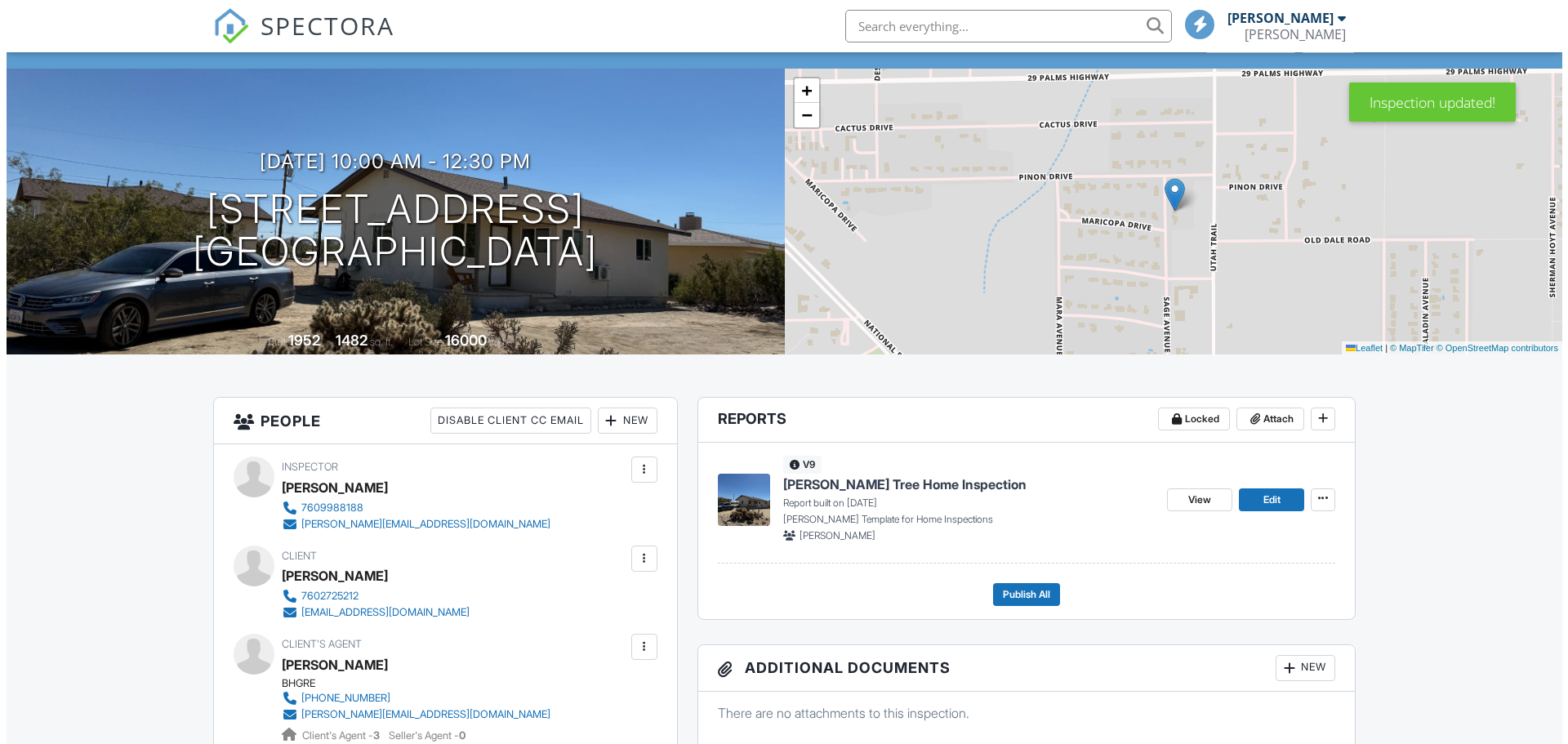
scroll to position [82, 0]
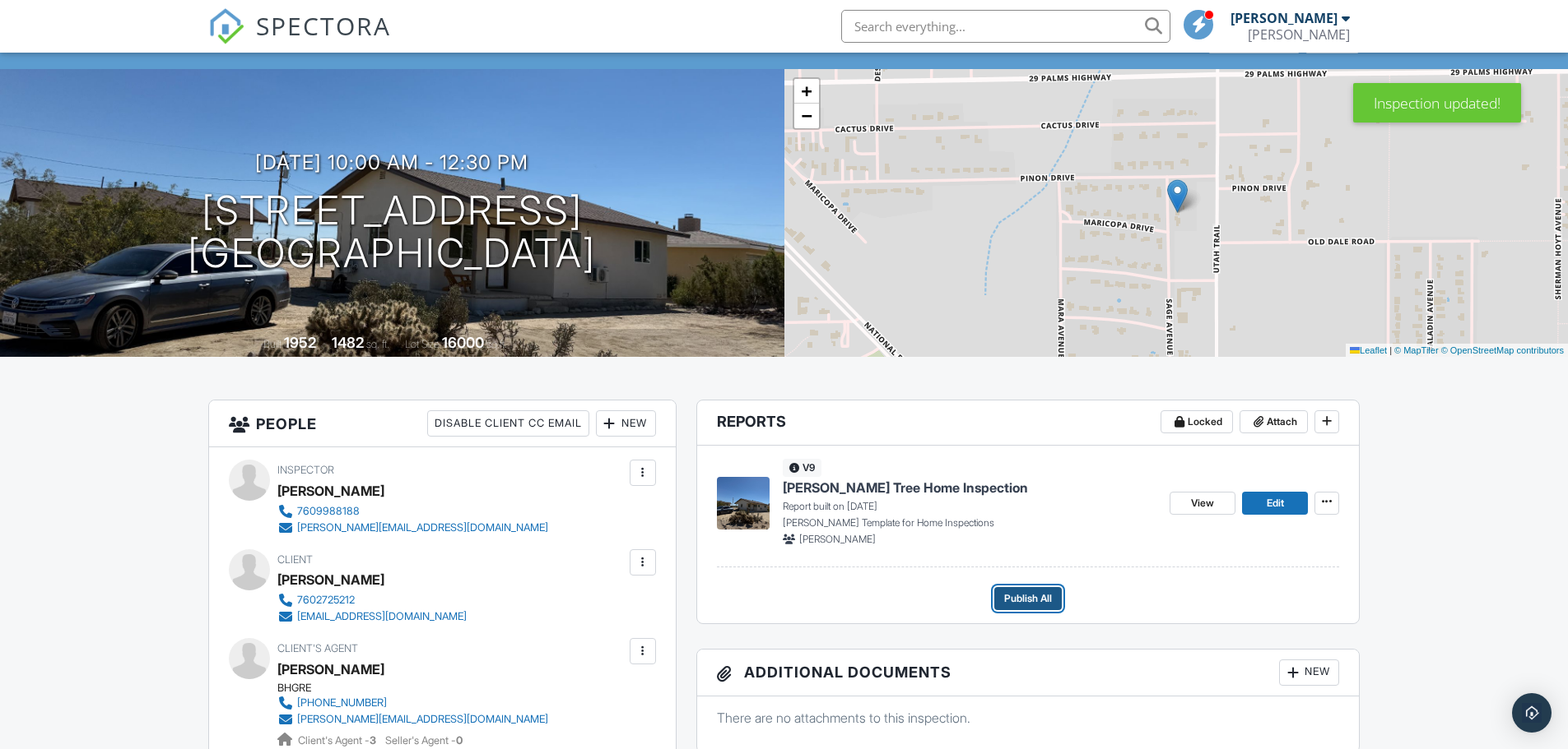
click at [1032, 592] on span "Publish All" at bounding box center [1028, 598] width 48 height 17
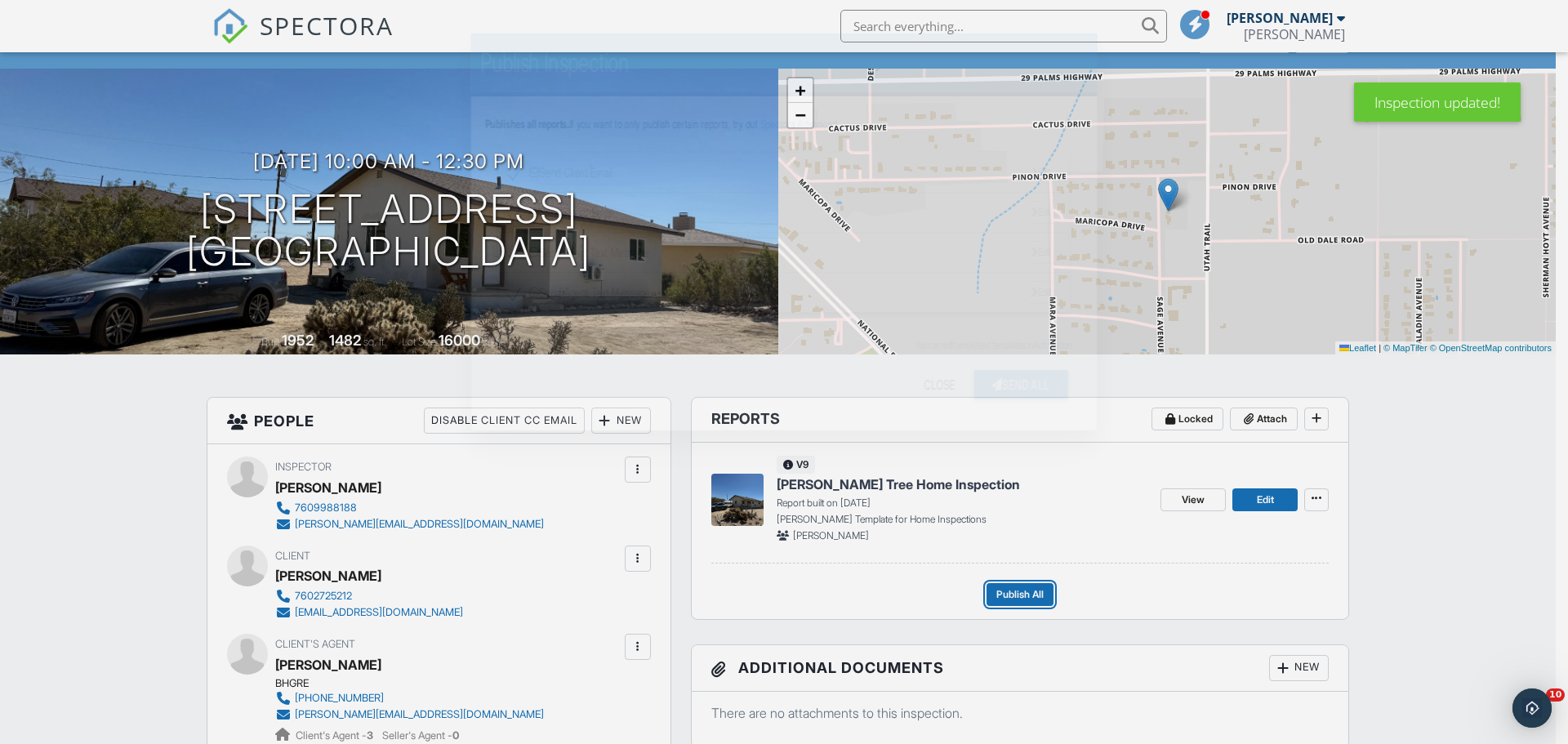
scroll to position [0, 0]
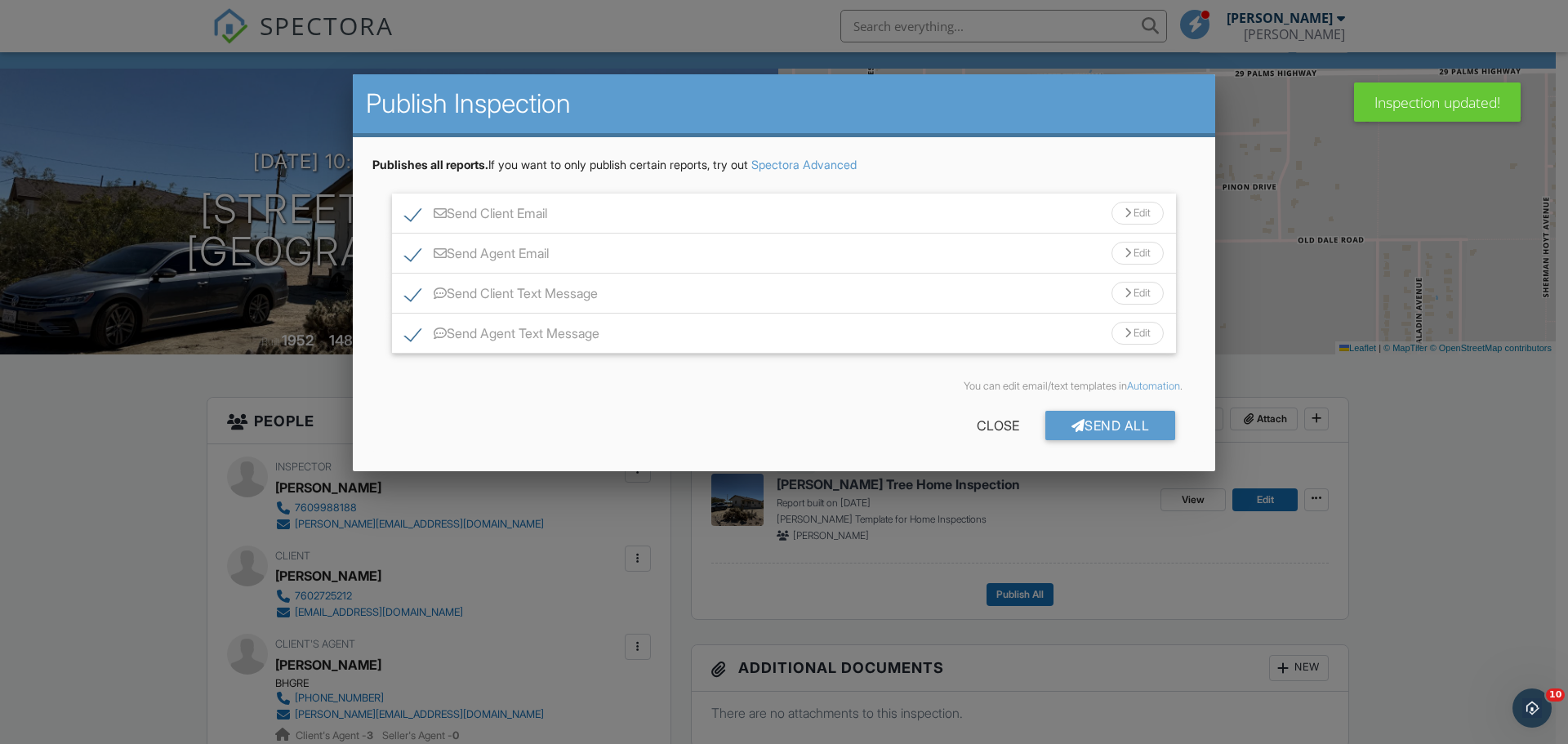
click at [1102, 404] on div "You can edit email/text templates in Automation ." at bounding box center [784, 386] width 823 height 40
click at [1110, 437] on div "Send All" at bounding box center [1111, 426] width 130 height 29
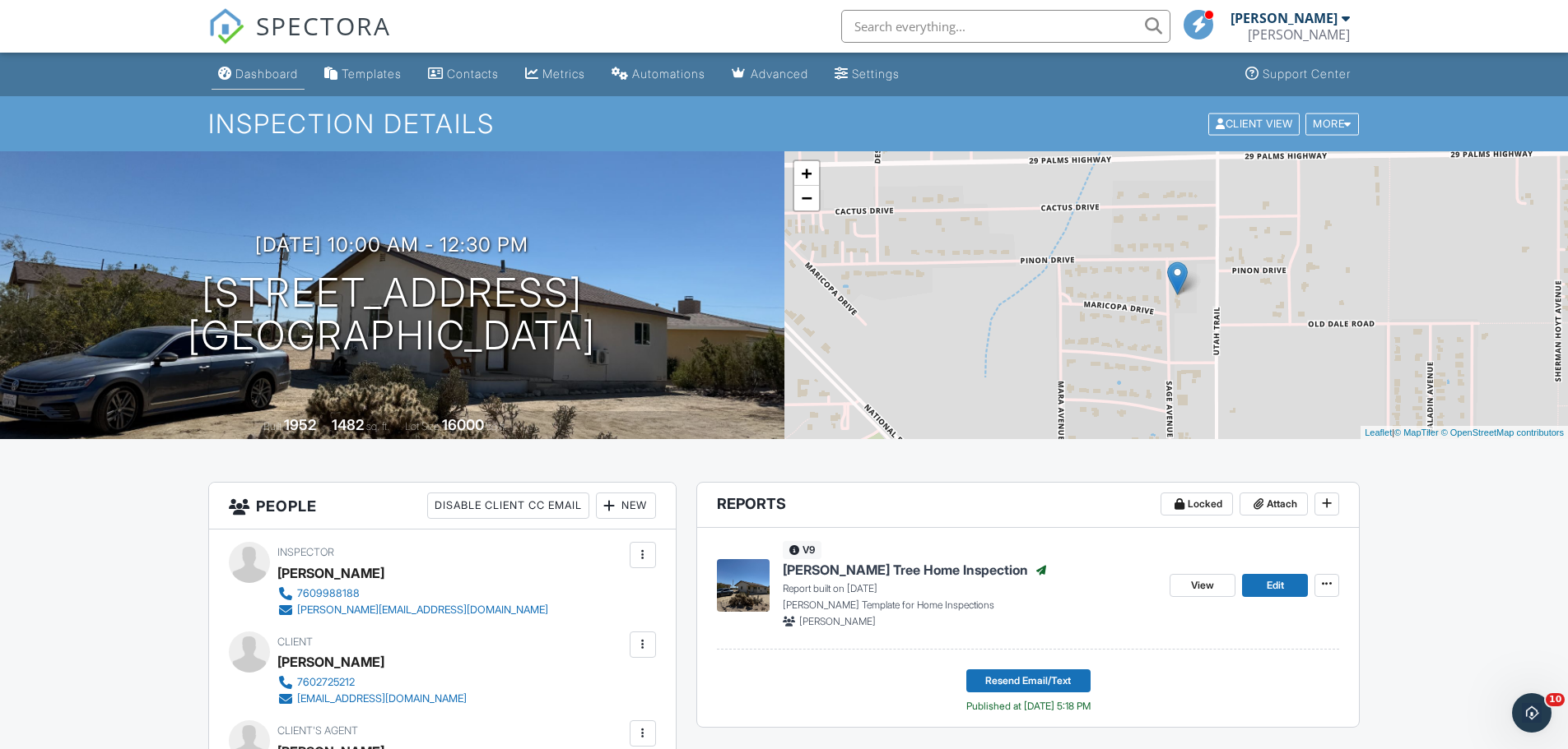
click at [272, 84] on link "Dashboard" at bounding box center [259, 74] width 93 height 30
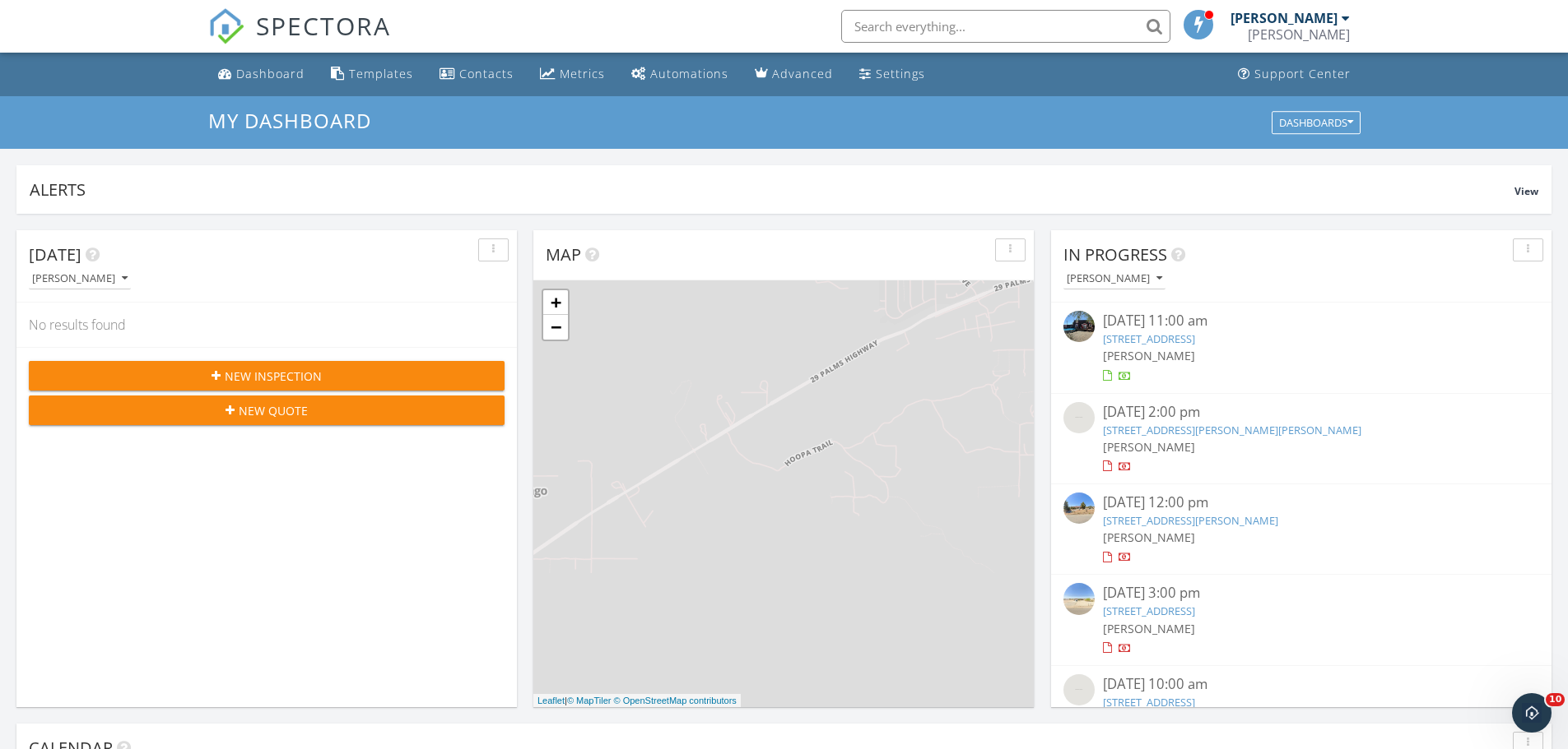
scroll to position [1522, 1593]
